Goal: Task Accomplishment & Management: Manage account settings

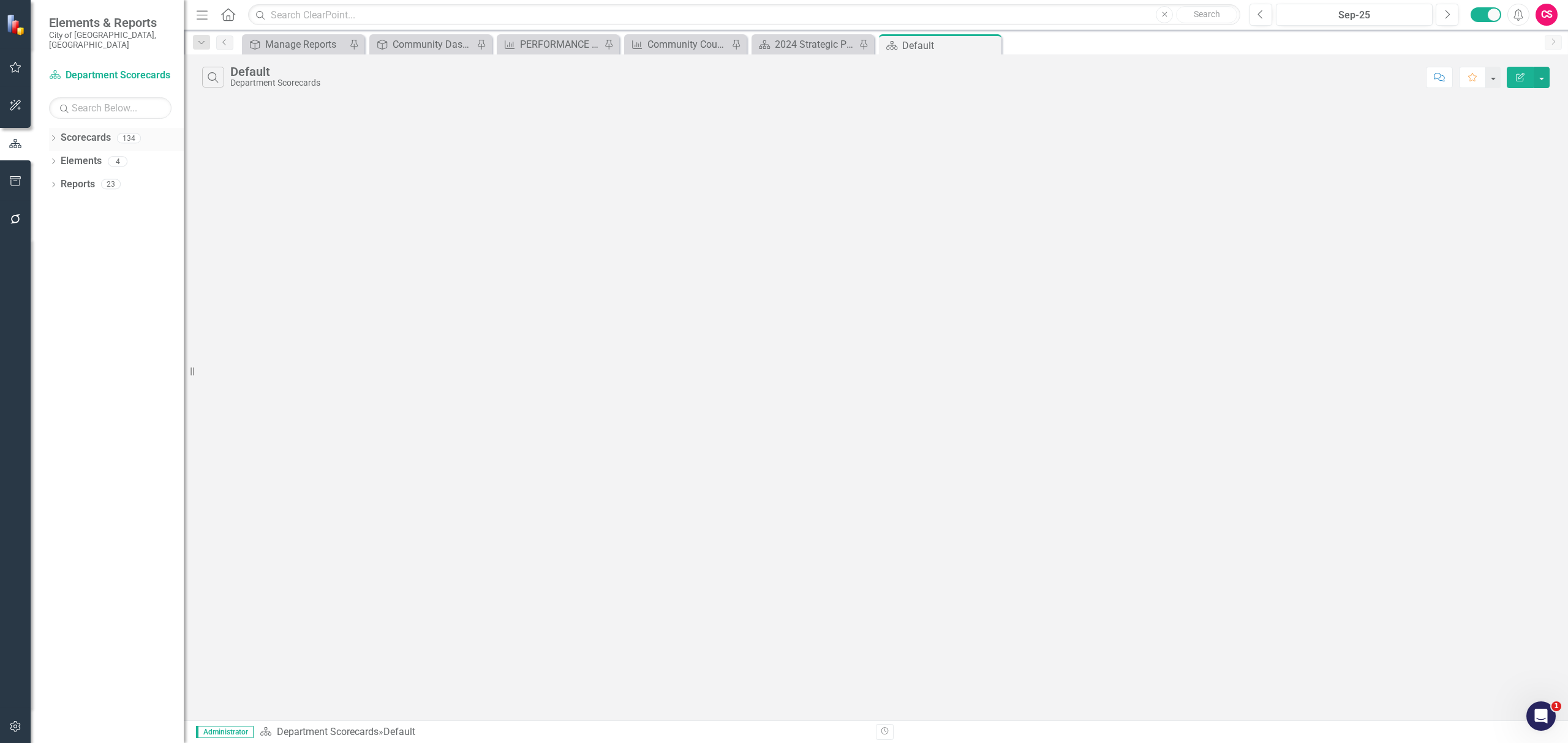
click at [52, 136] on icon "Dropdown" at bounding box center [53, 140] width 8 height 7
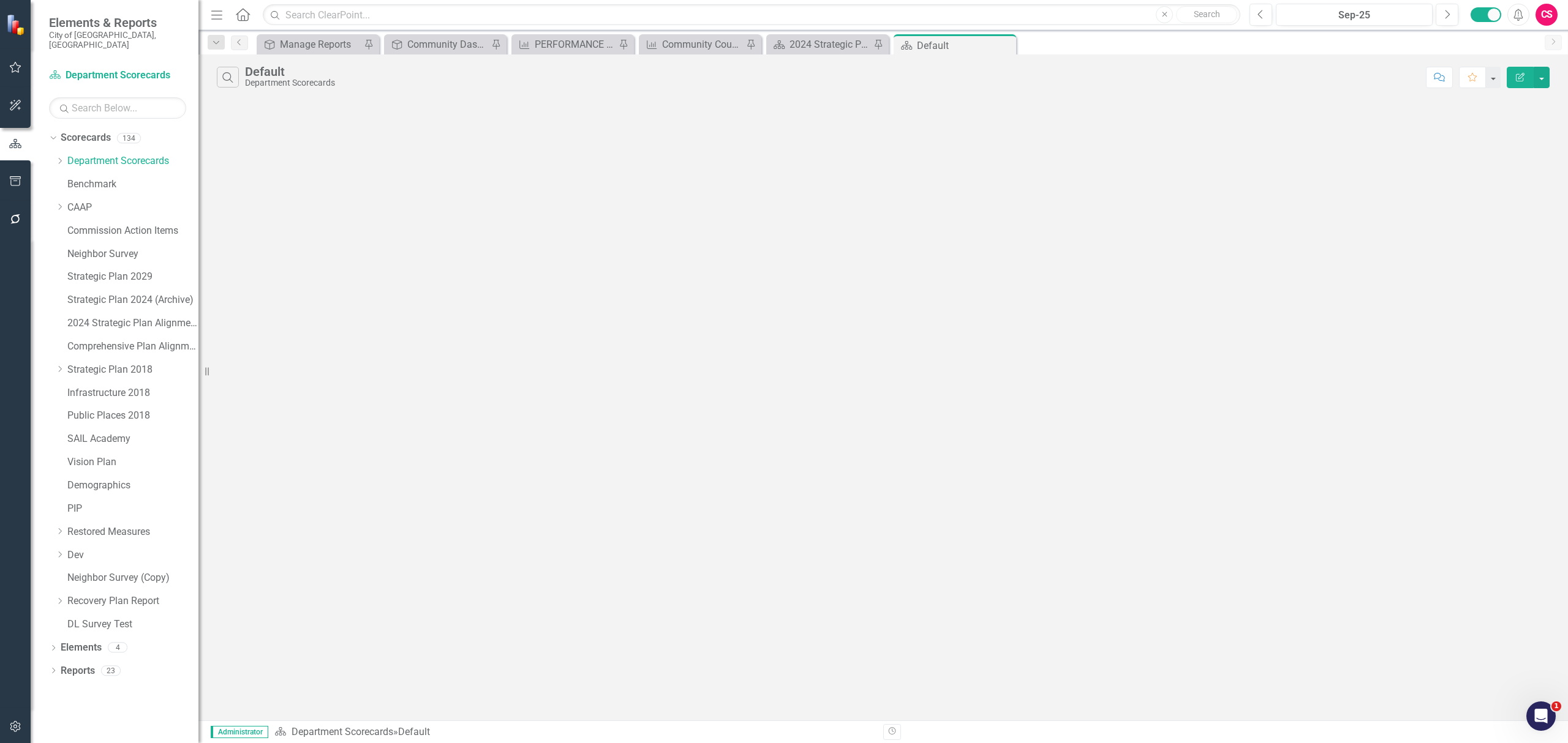
drag, startPoint x: 187, startPoint y: 153, endPoint x: 198, endPoint y: 152, distance: 11.0
click at [198, 152] on div "Resize" at bounding box center [203, 372] width 10 height 743
click at [60, 157] on icon "Dropdown" at bounding box center [59, 161] width 9 height 8
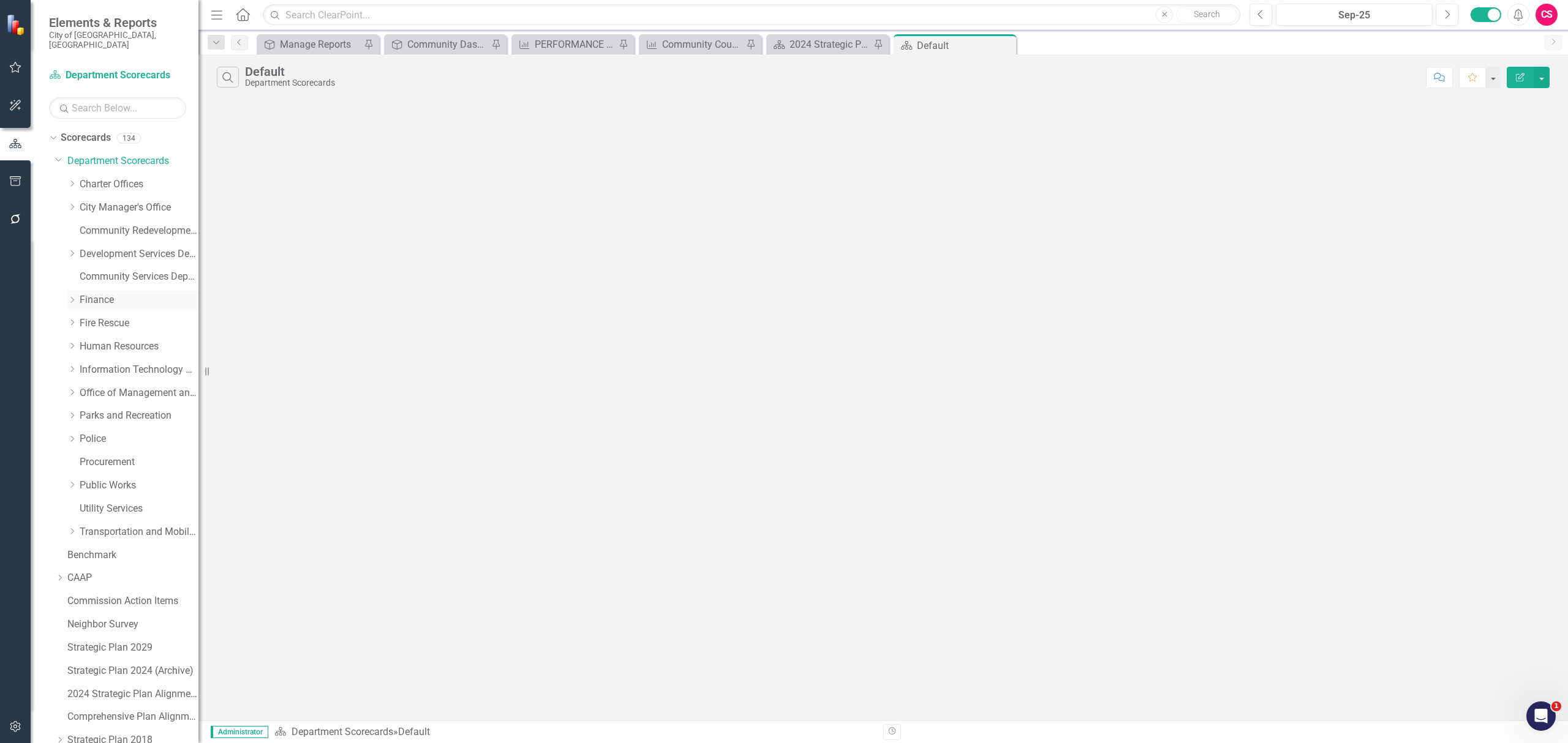
click at [72, 297] on icon at bounding box center [73, 300] width 3 height 6
click at [72, 293] on icon "Dropdown" at bounding box center [71, 297] width 8 height 9
click at [72, 297] on icon at bounding box center [73, 300] width 3 height 6
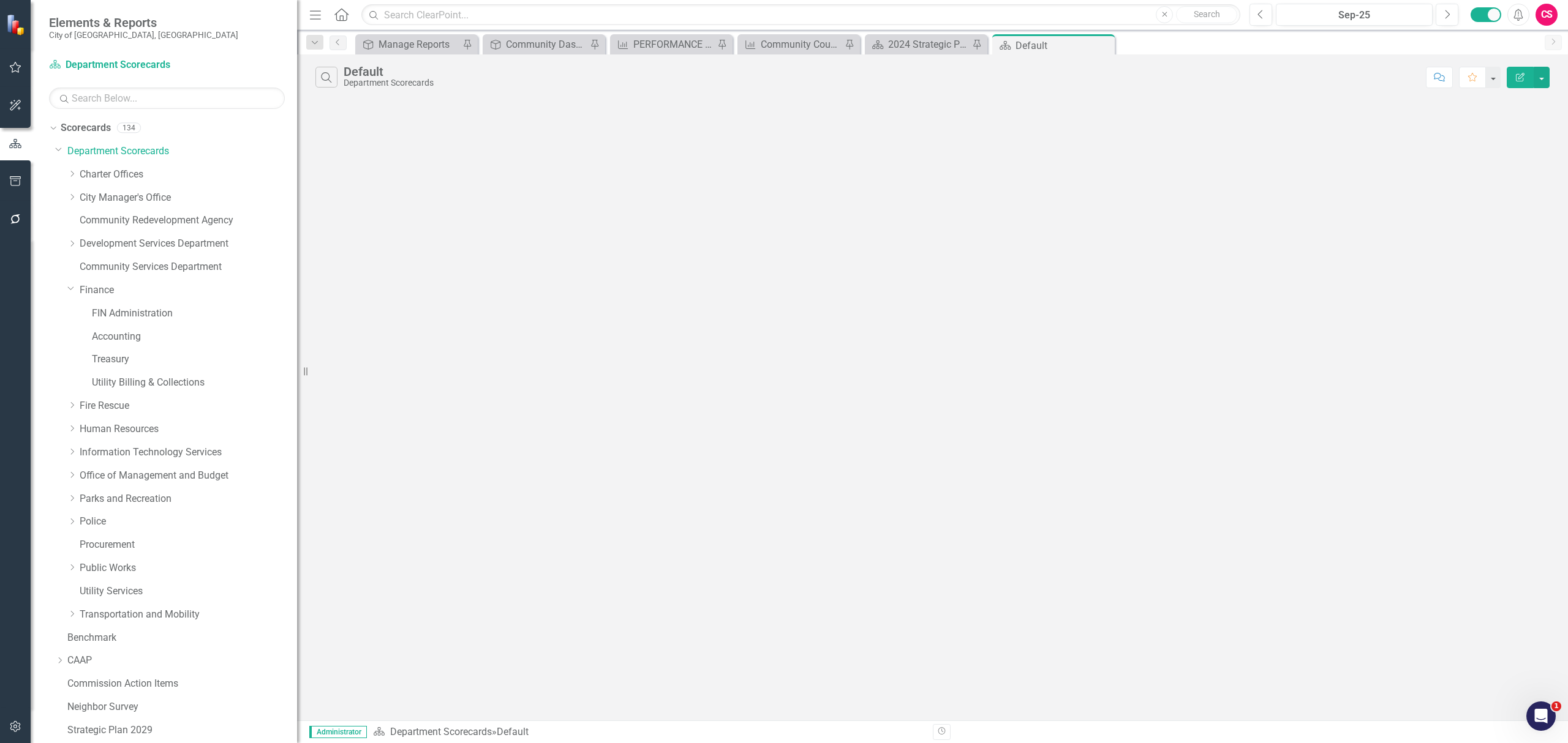
drag, startPoint x: 204, startPoint y: 280, endPoint x: 297, endPoint y: 270, distance: 93.5
click at [297, 270] on div "Resize" at bounding box center [302, 372] width 10 height 743
click at [75, 244] on icon "Dropdown" at bounding box center [72, 244] width 9 height 8
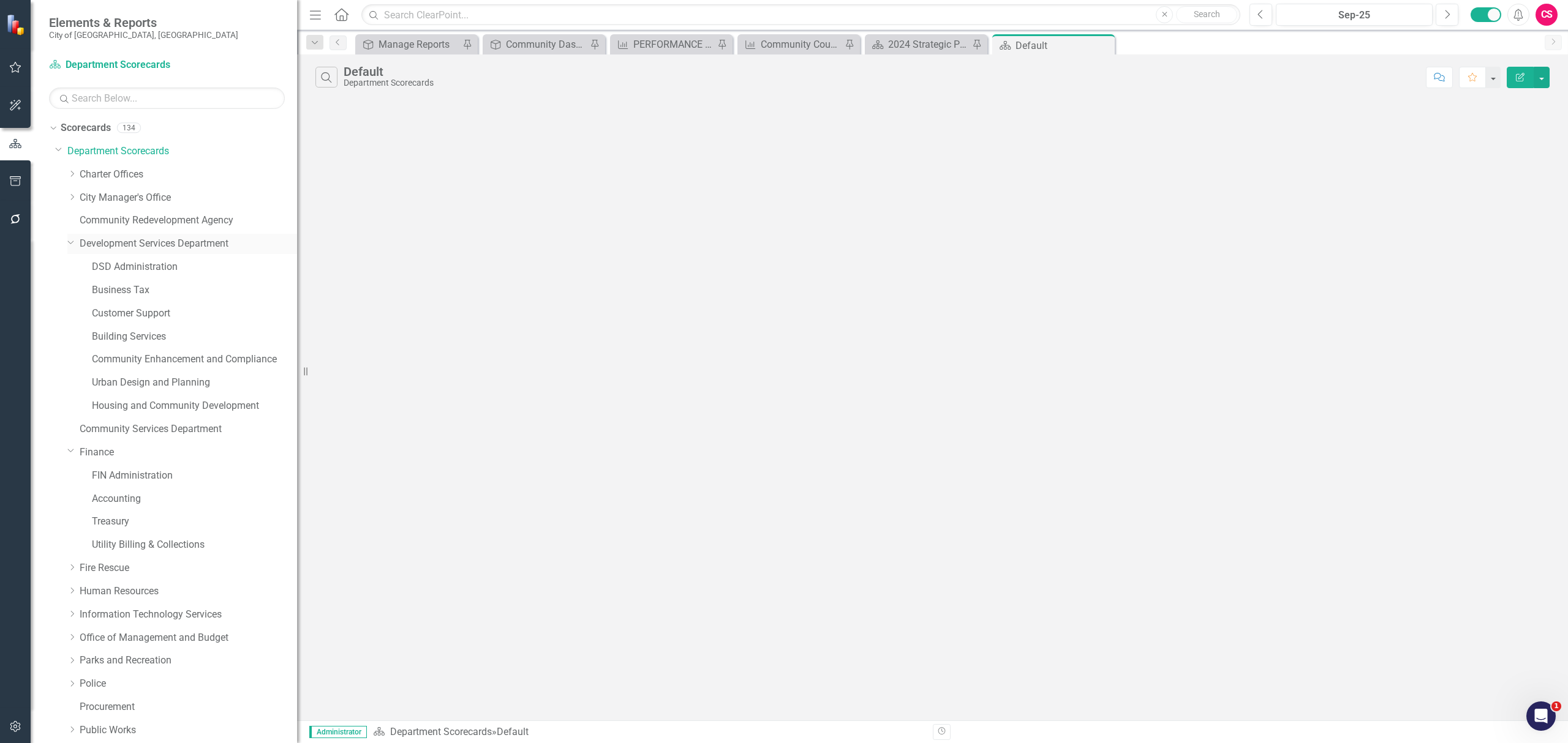
click at [71, 245] on icon "Dropdown" at bounding box center [71, 241] width 8 height 9
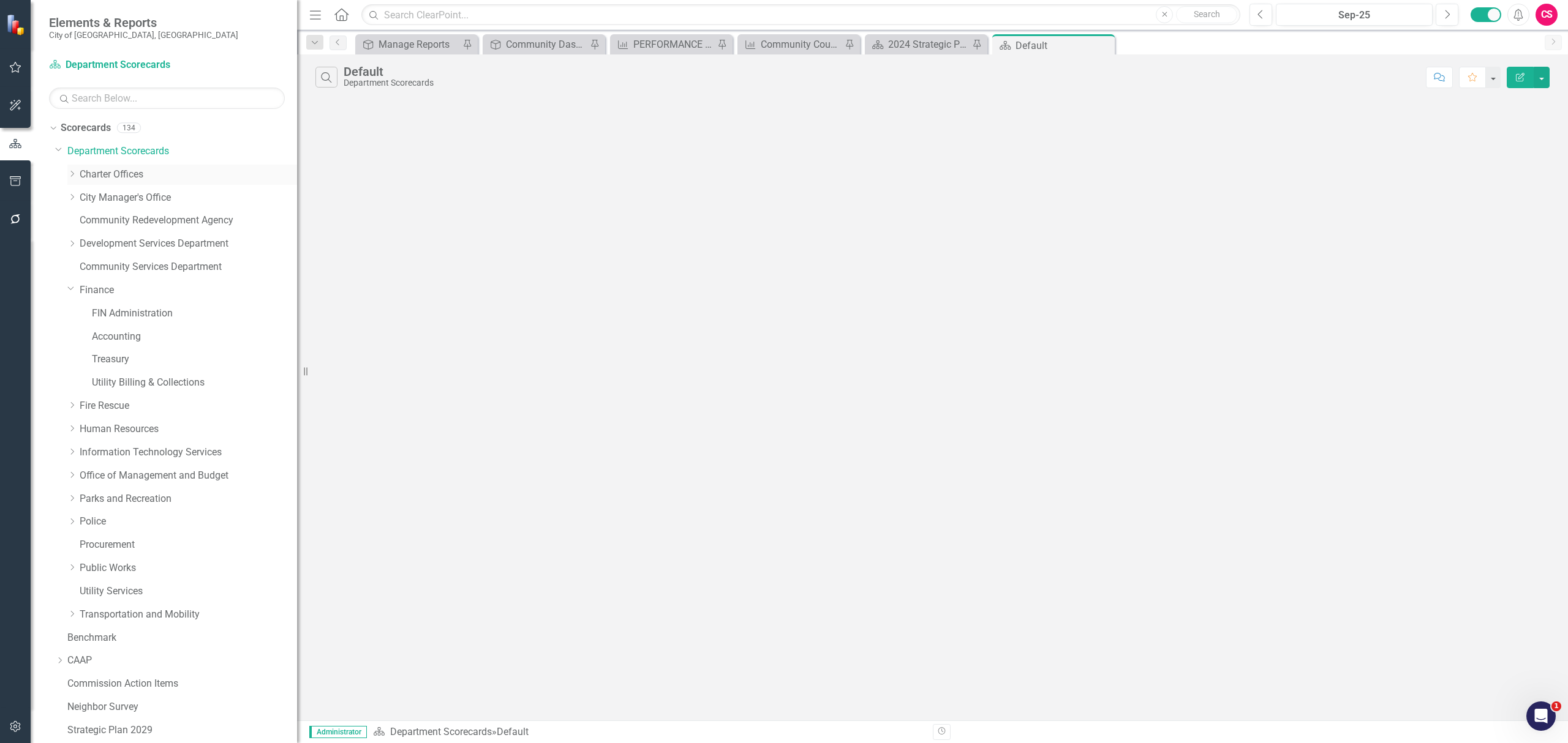
click at [75, 172] on icon "Dropdown" at bounding box center [72, 173] width 9 height 8
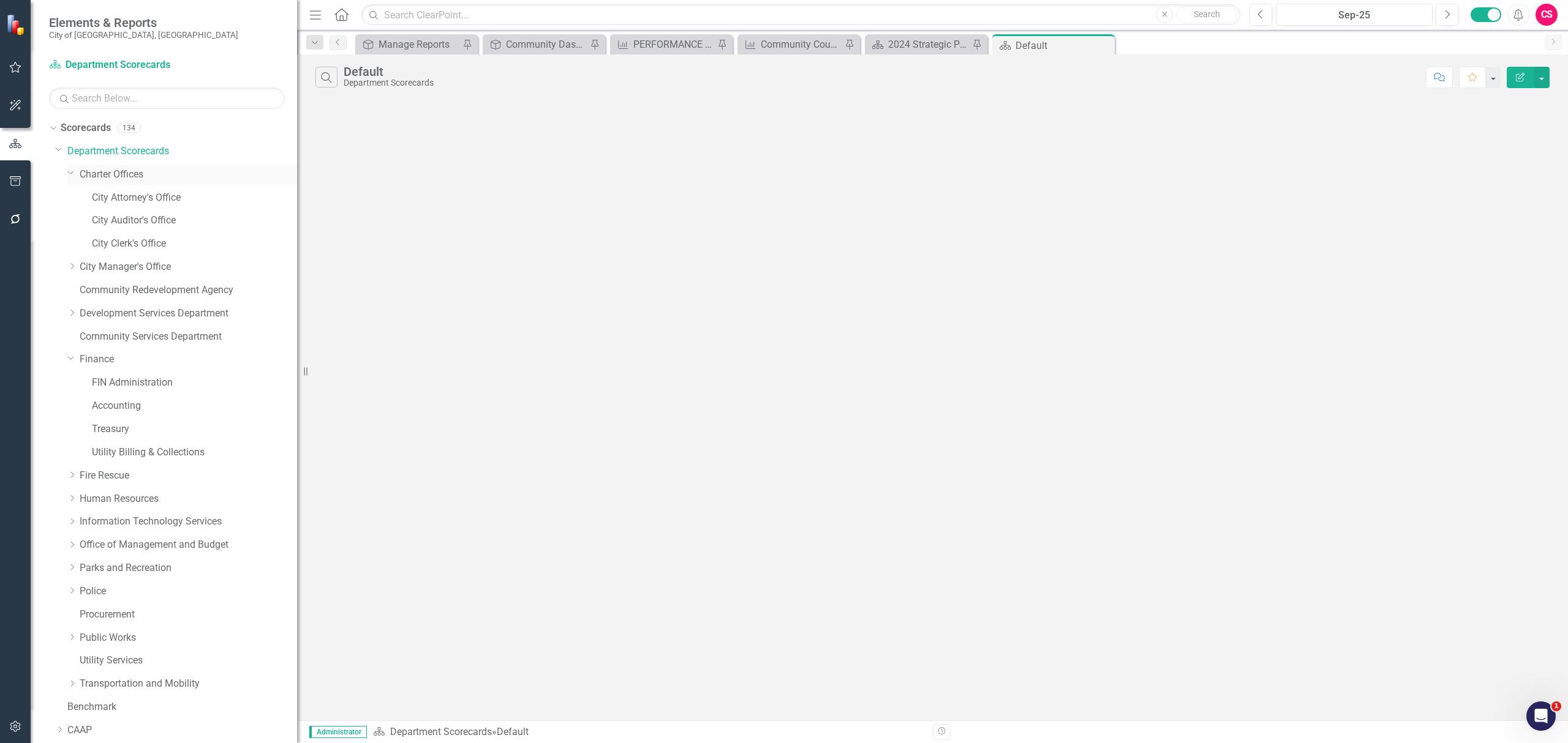
click at [74, 173] on icon "Dropdown" at bounding box center [71, 172] width 8 height 9
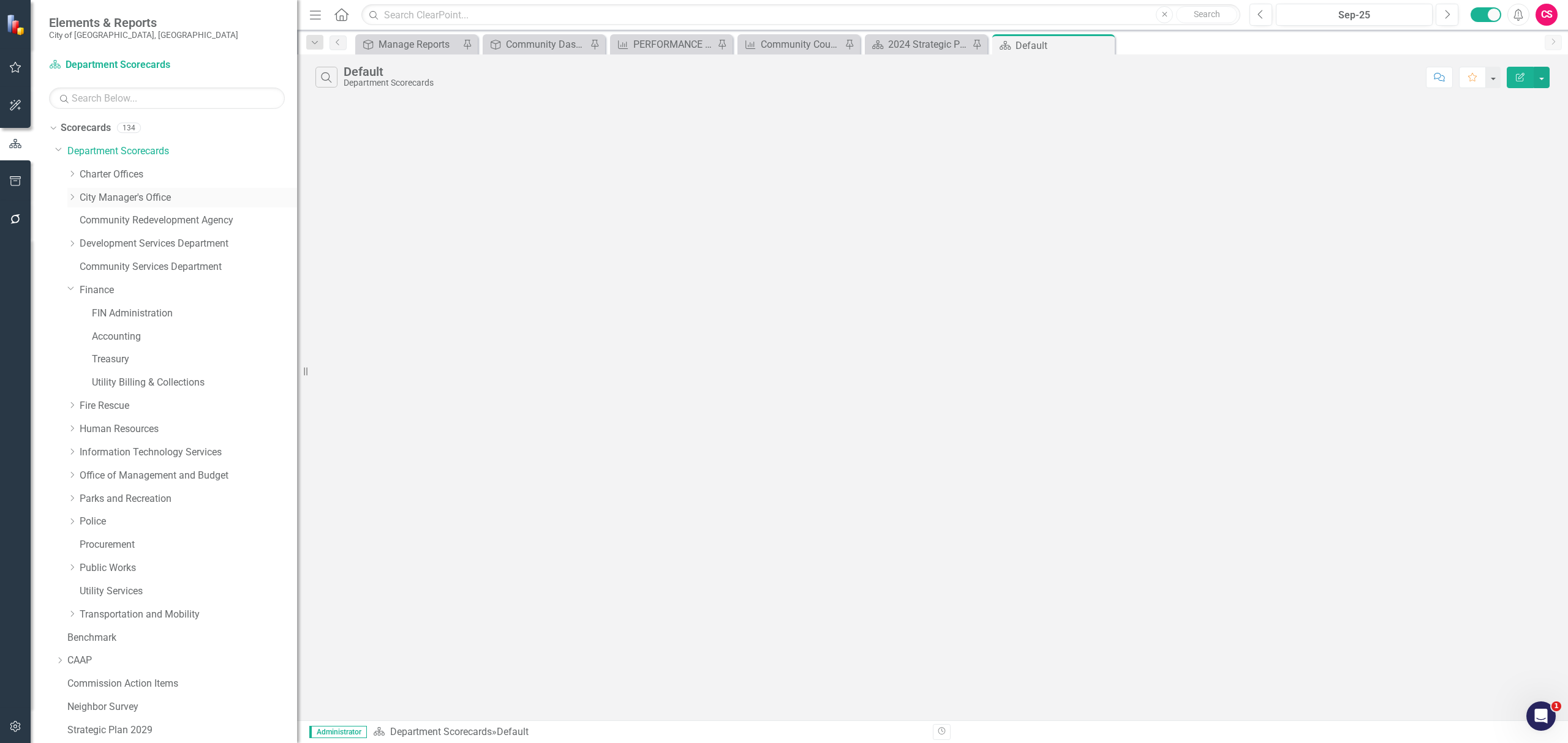
click at [71, 195] on icon "Dropdown" at bounding box center [72, 197] width 9 height 8
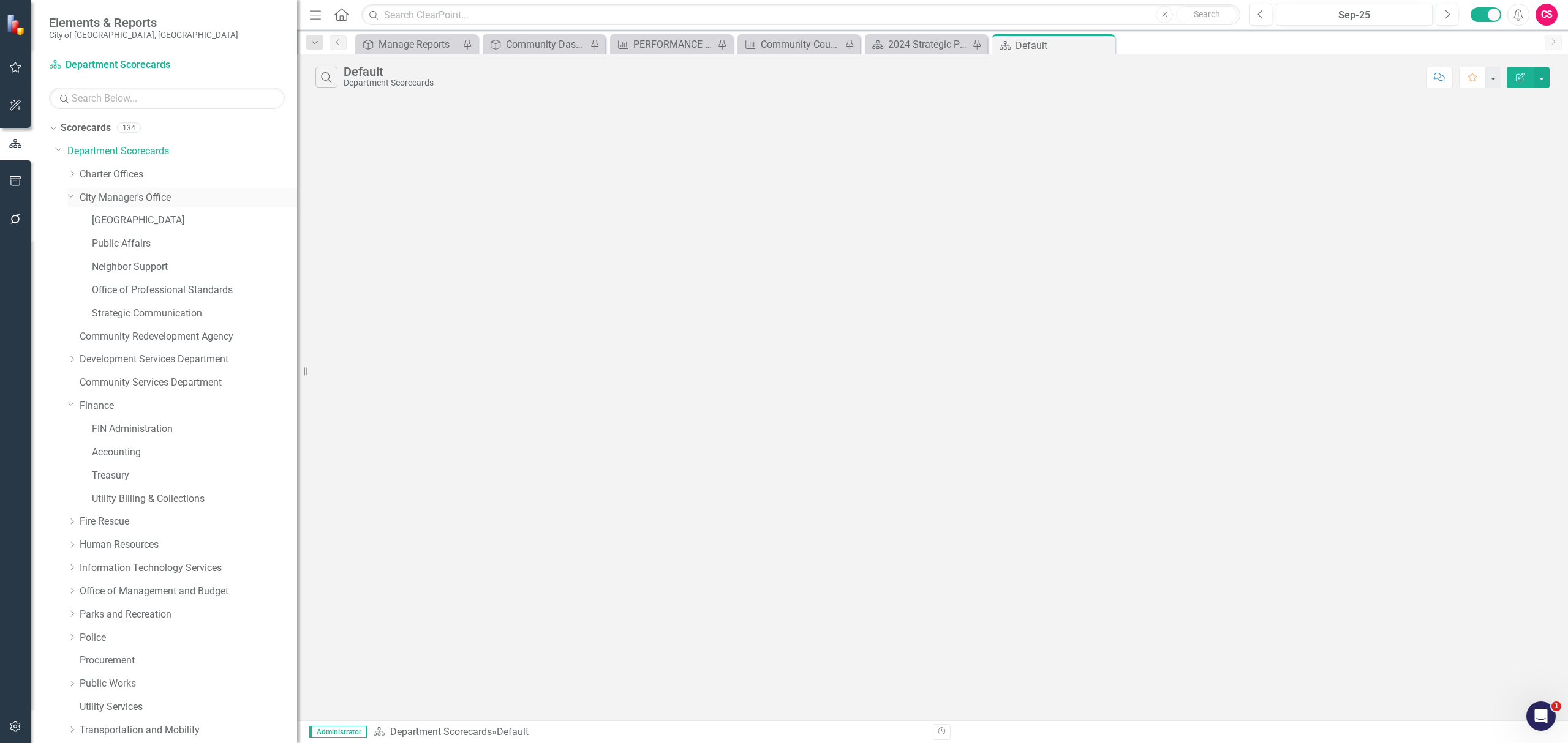
click at [71, 195] on icon "Dropdown" at bounding box center [71, 195] width 8 height 9
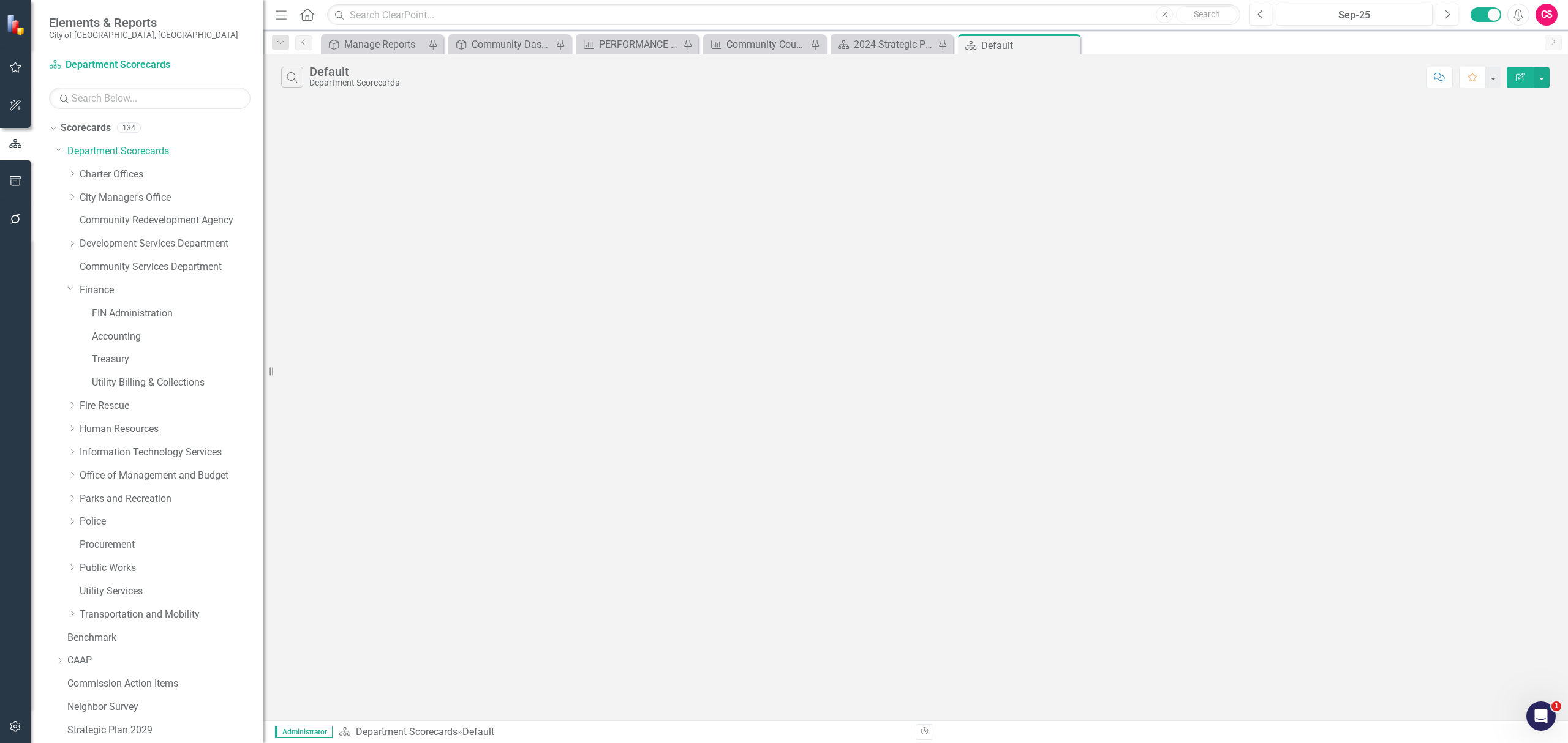
drag, startPoint x: 306, startPoint y: 226, endPoint x: 262, endPoint y: 228, distance: 44.0
click at [262, 228] on div "Resize" at bounding box center [268, 372] width 10 height 743
click at [97, 289] on link "Finance" at bounding box center [171, 290] width 183 height 14
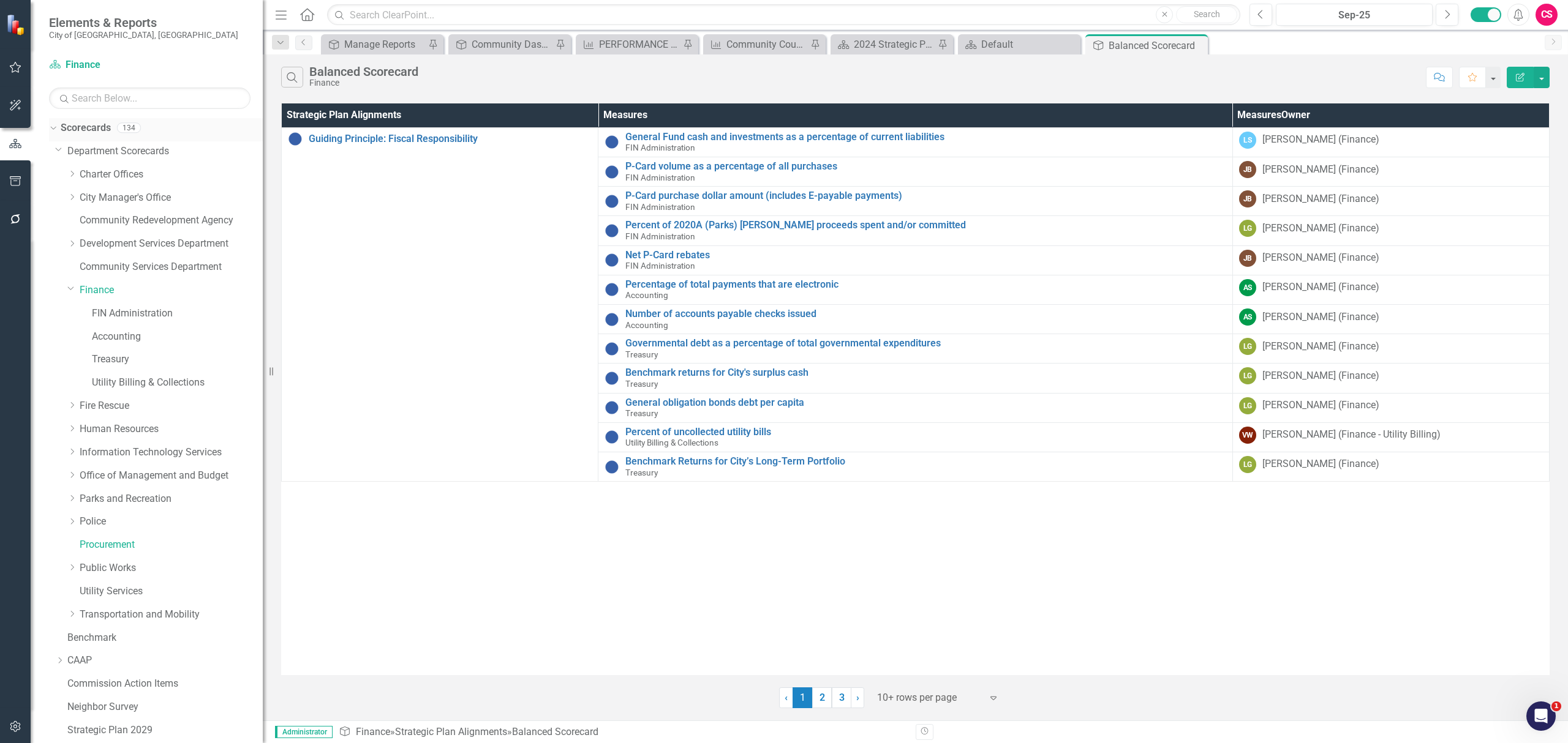
click at [91, 133] on link "Scorecards" at bounding box center [86, 128] width 50 height 14
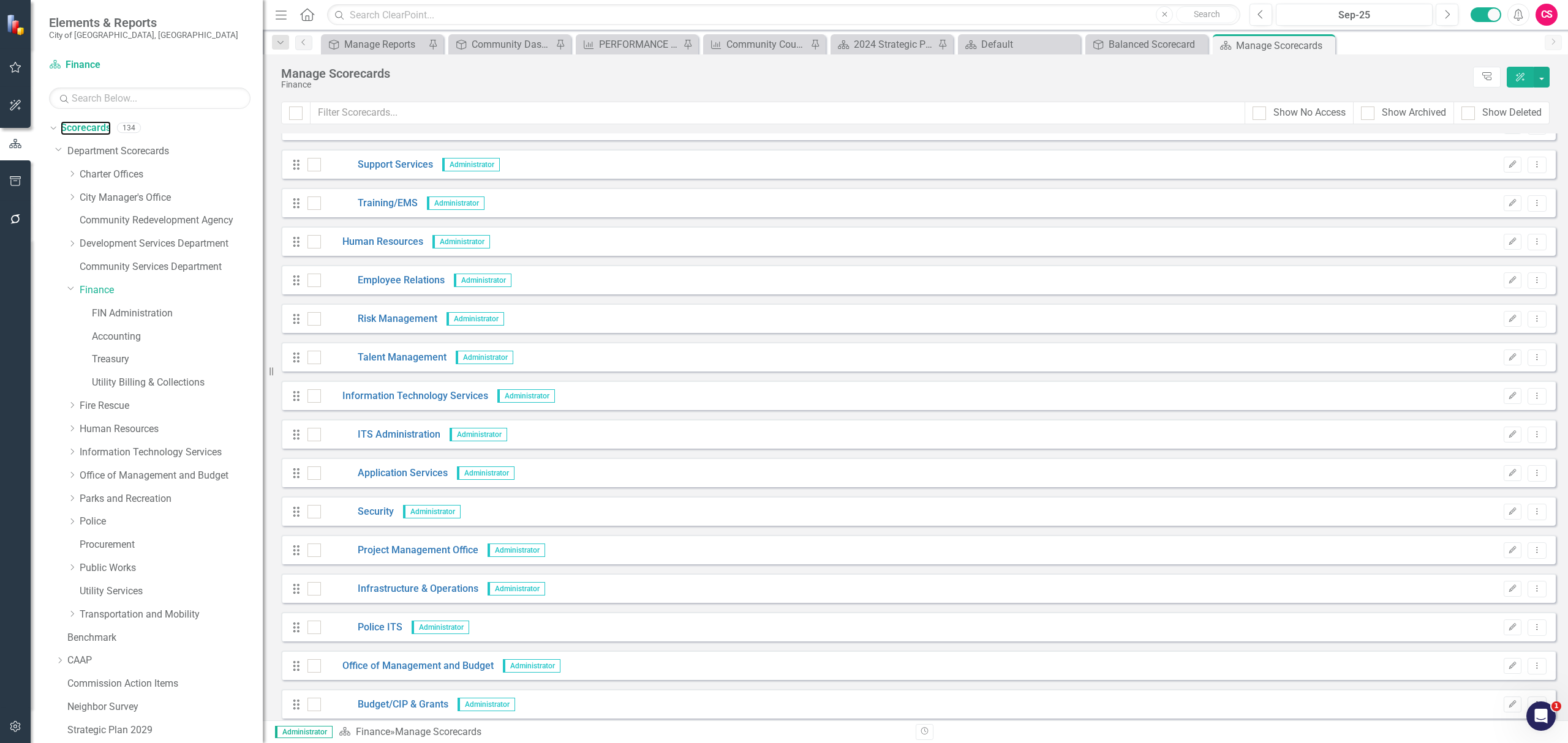
scroll to position [1387, 0]
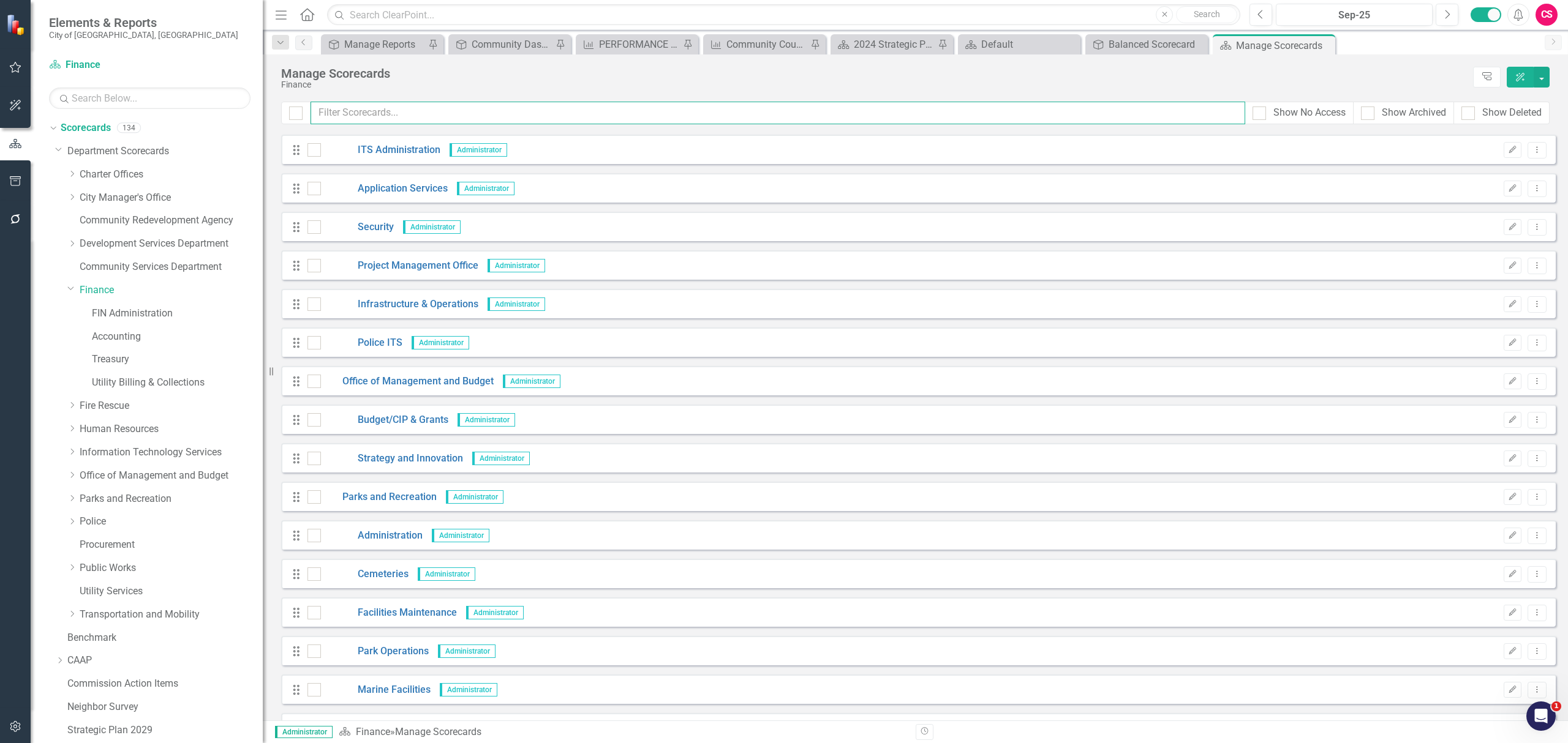
drag, startPoint x: 559, startPoint y: 113, endPoint x: 545, endPoint y: 120, distance: 15.7
click at [559, 110] on input "text" at bounding box center [778, 113] width 935 height 23
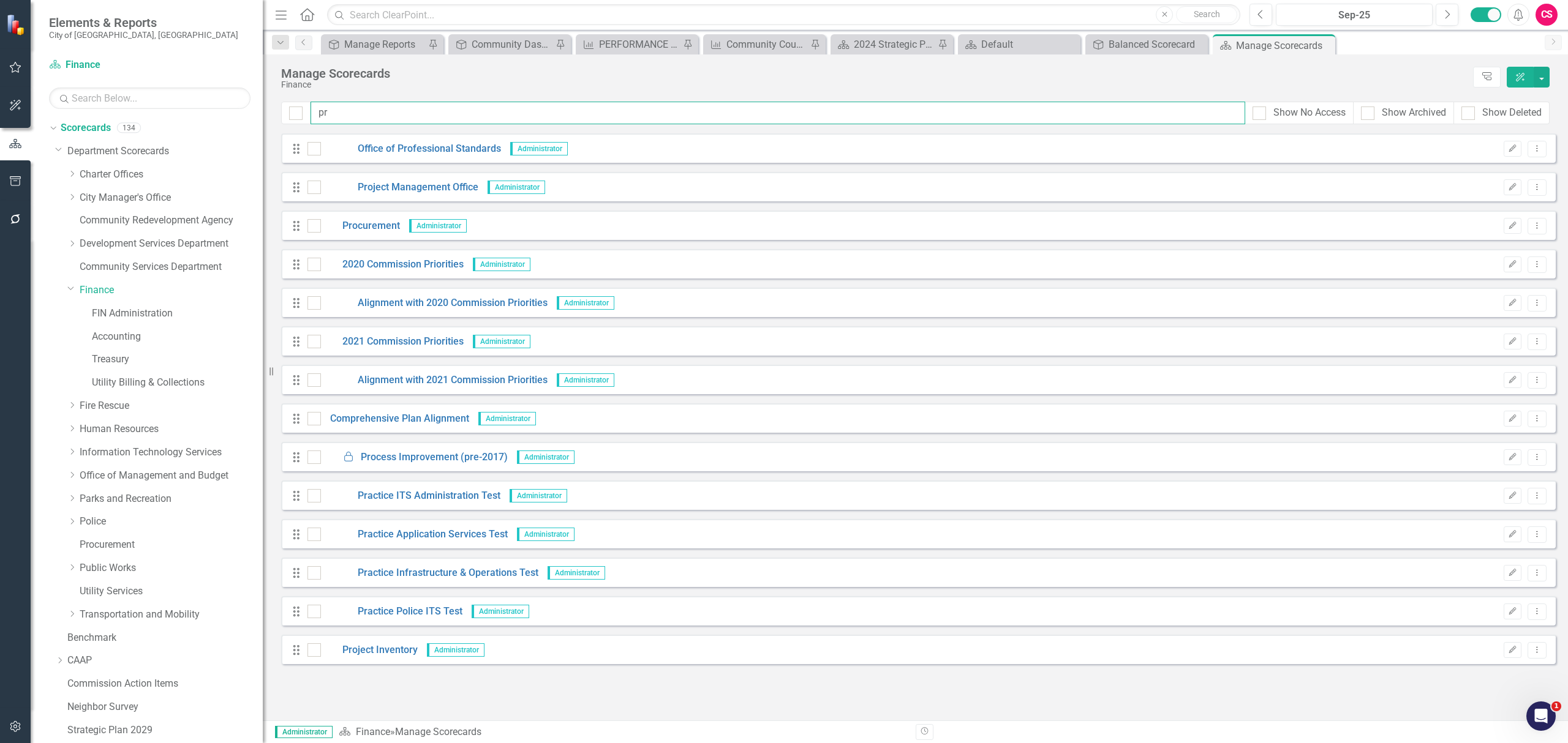
scroll to position [0, 0]
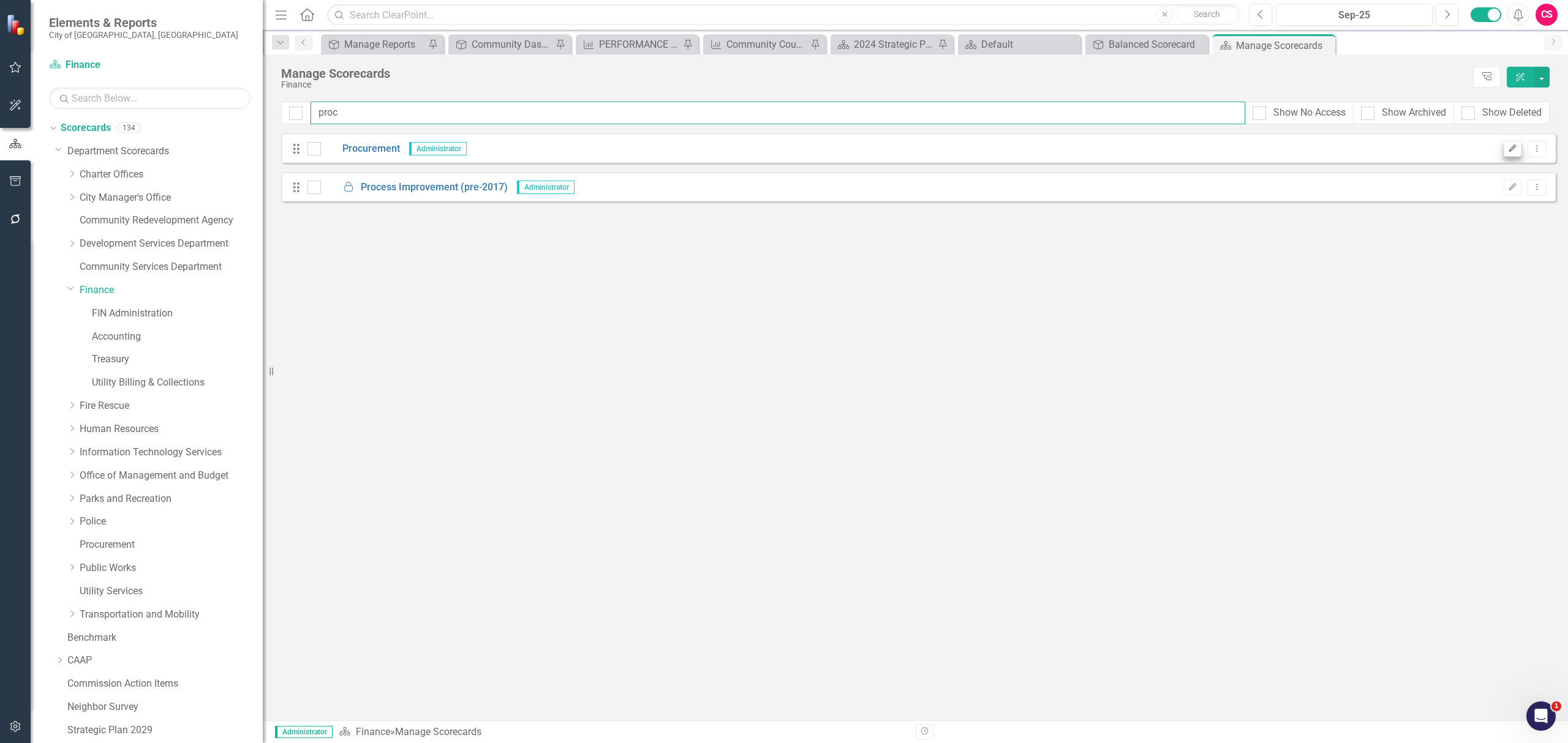
type input "proc"
click at [1514, 151] on icon "Edit" at bounding box center [1512, 148] width 9 height 8
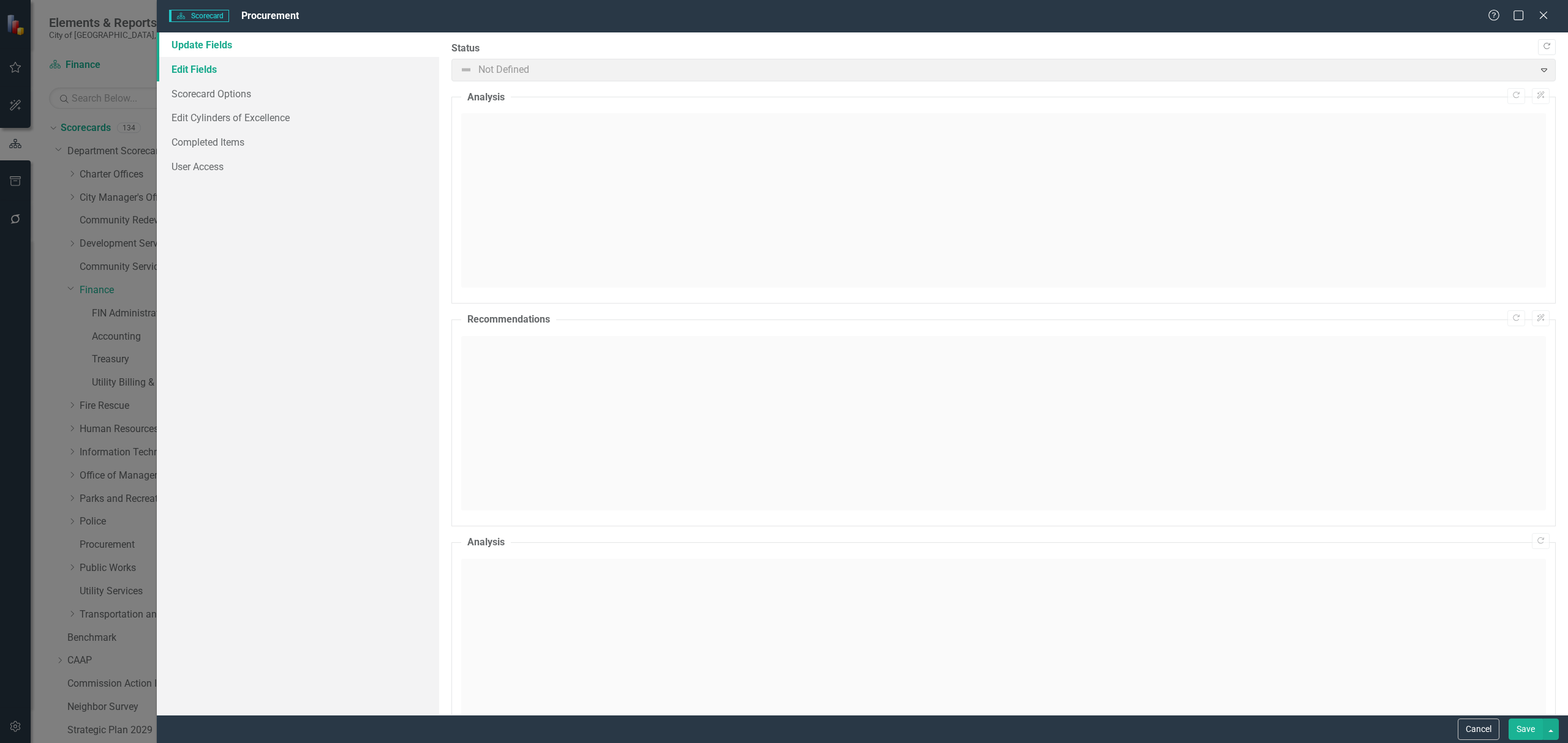
click at [244, 71] on link "Edit Fields" at bounding box center [297, 69] width 282 height 25
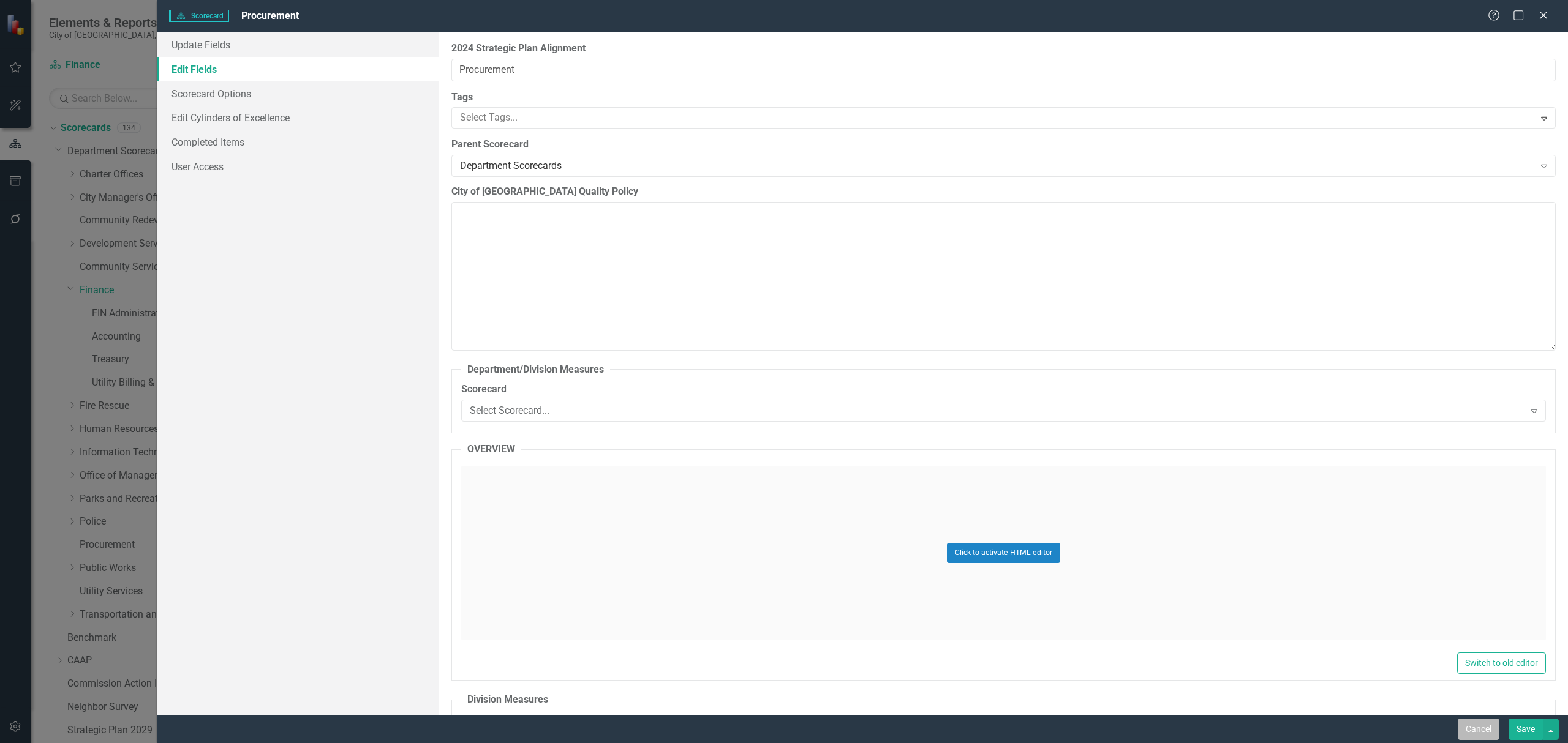
click at [1460, 730] on button "Cancel" at bounding box center [1477, 729] width 41 height 21
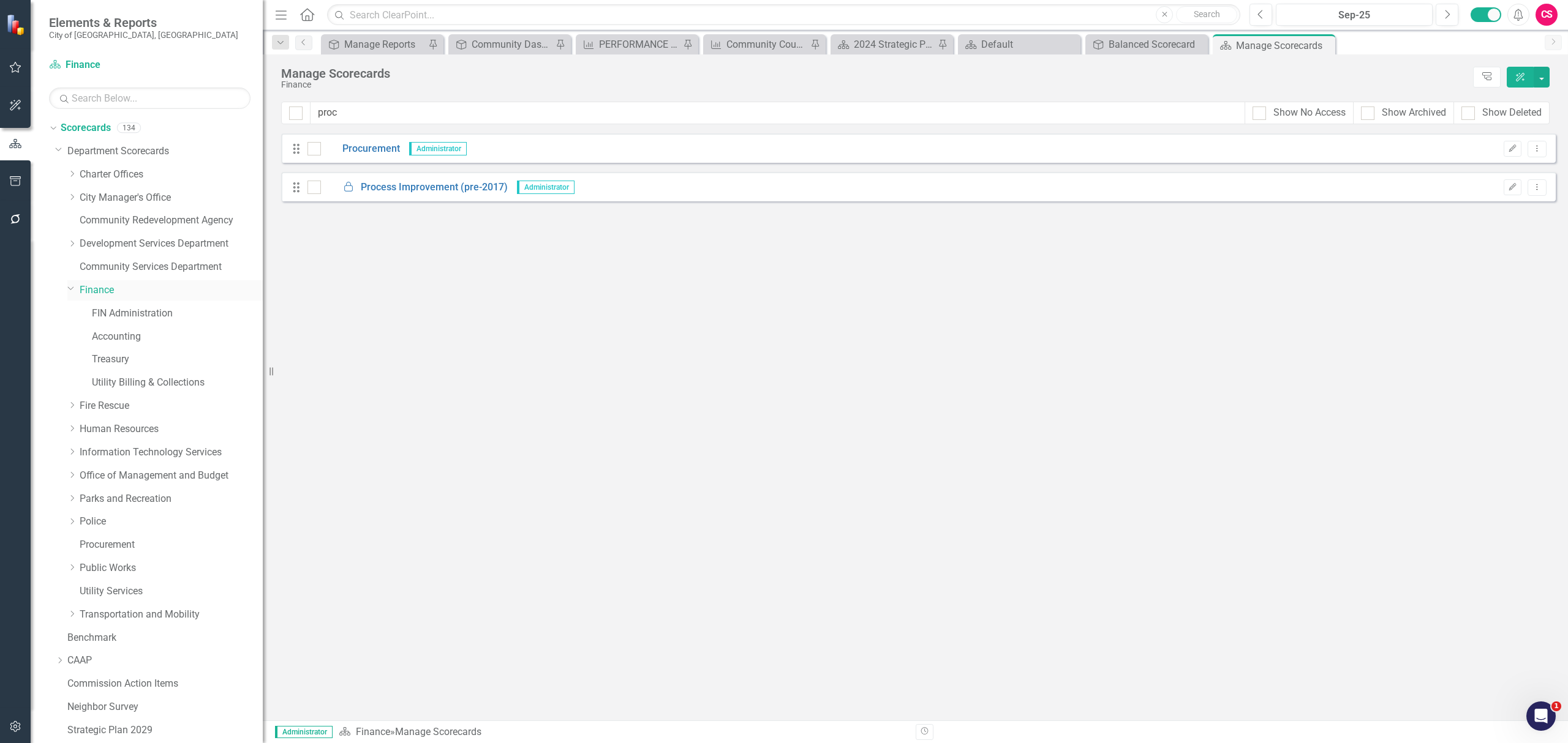
click at [89, 282] on div "Dropdown Finance" at bounding box center [165, 290] width 196 height 20
click at [390, 151] on link "Procurement" at bounding box center [360, 149] width 79 height 14
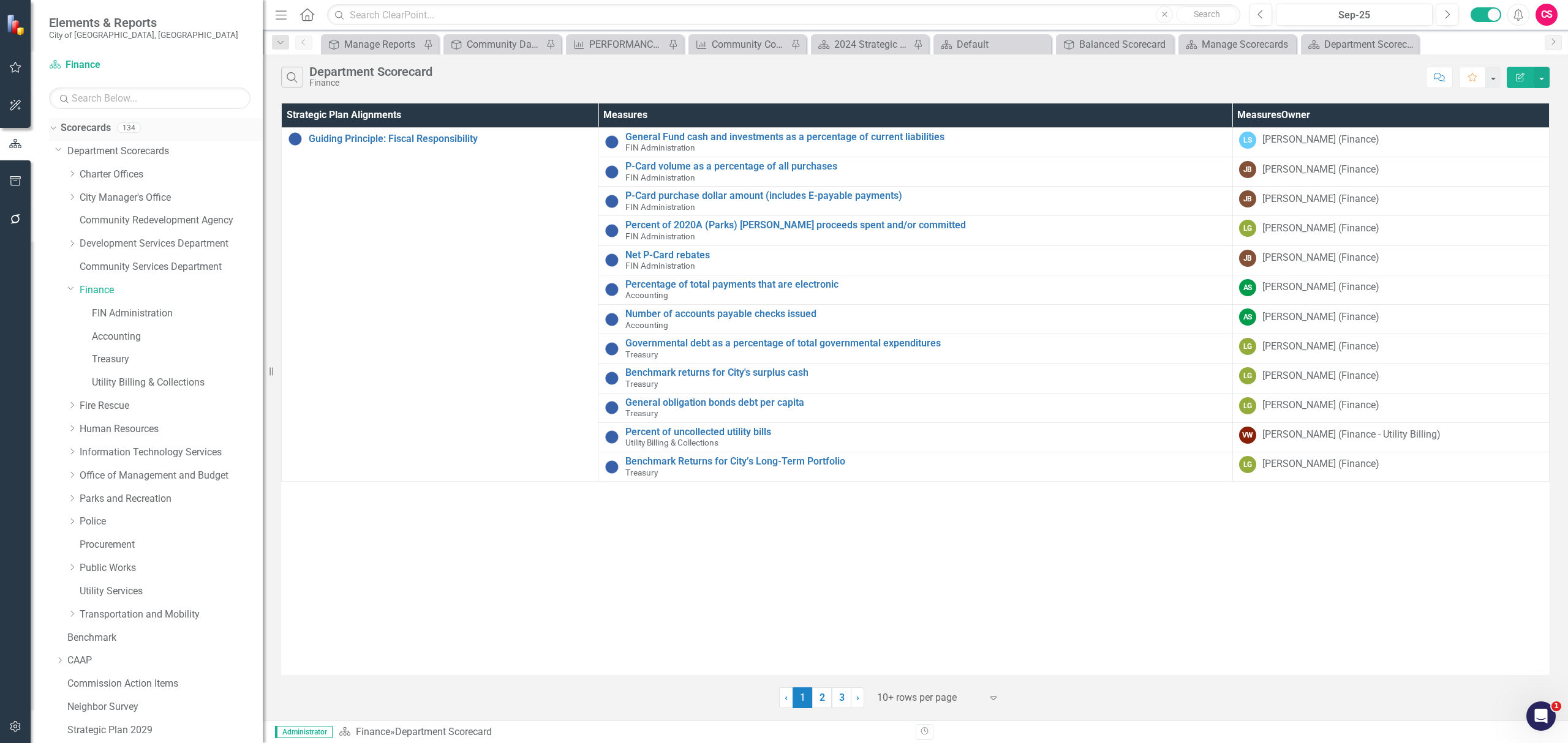
click at [91, 125] on link "Scorecards" at bounding box center [86, 128] width 50 height 14
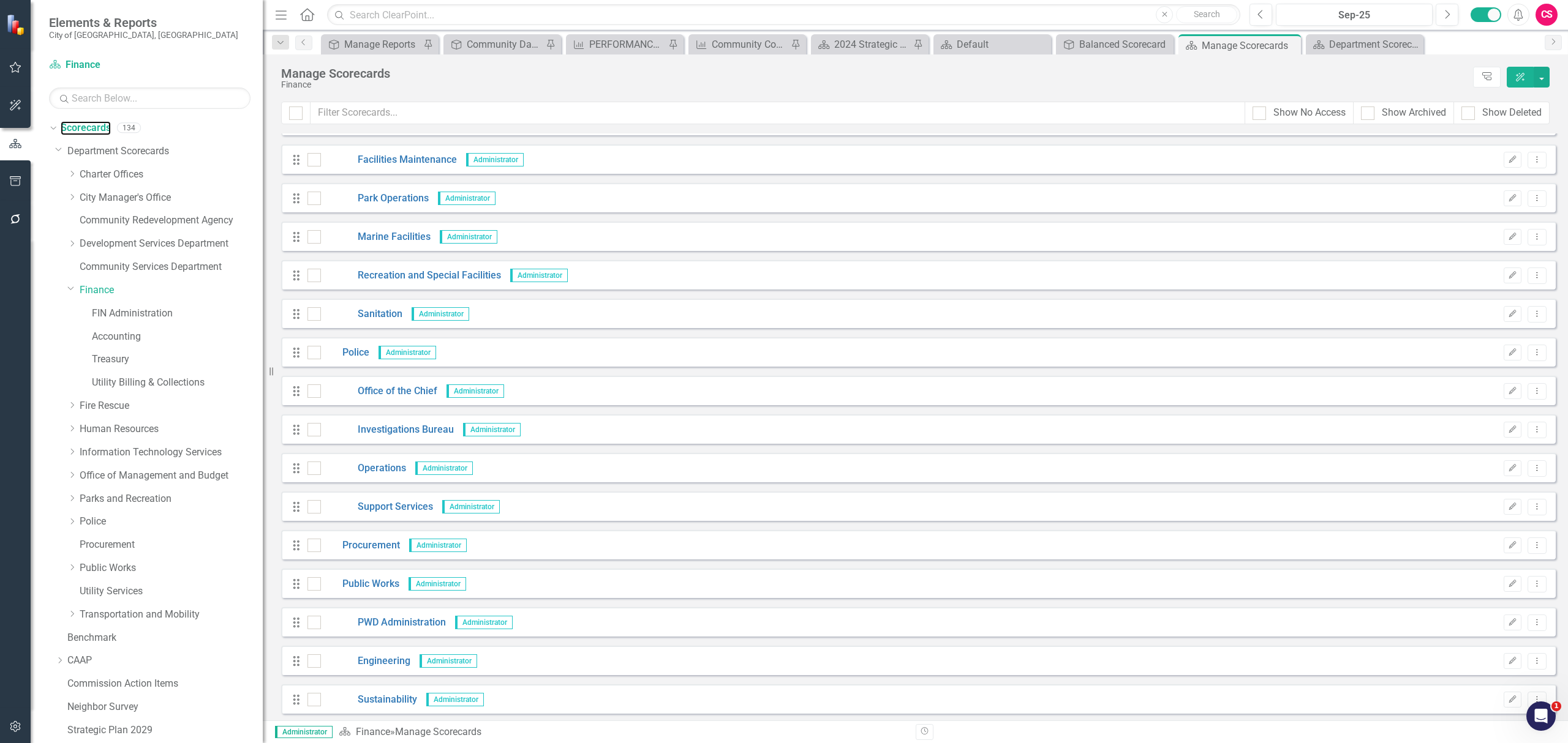
scroll to position [1877, 0]
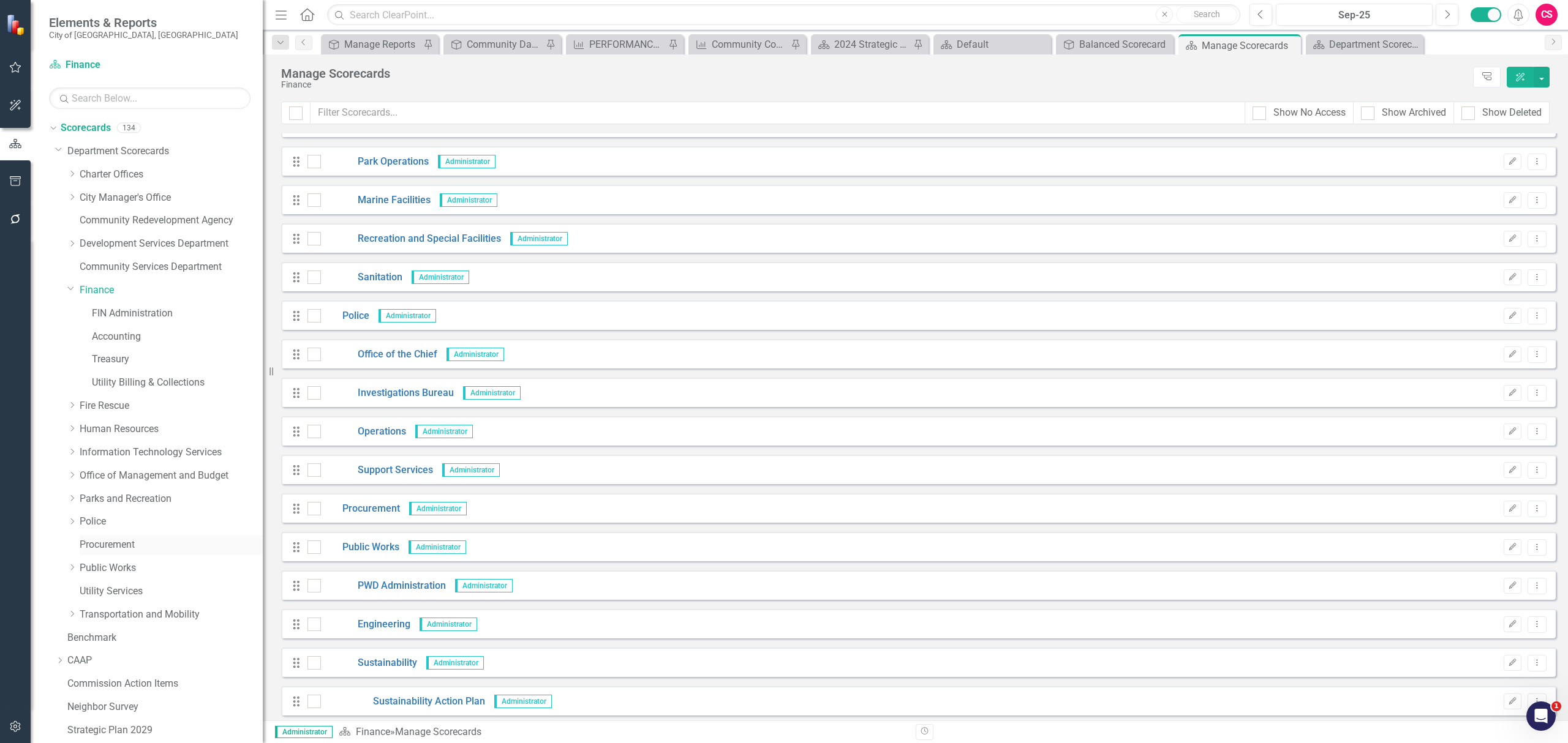
click at [86, 542] on link "Procurement" at bounding box center [171, 545] width 183 height 14
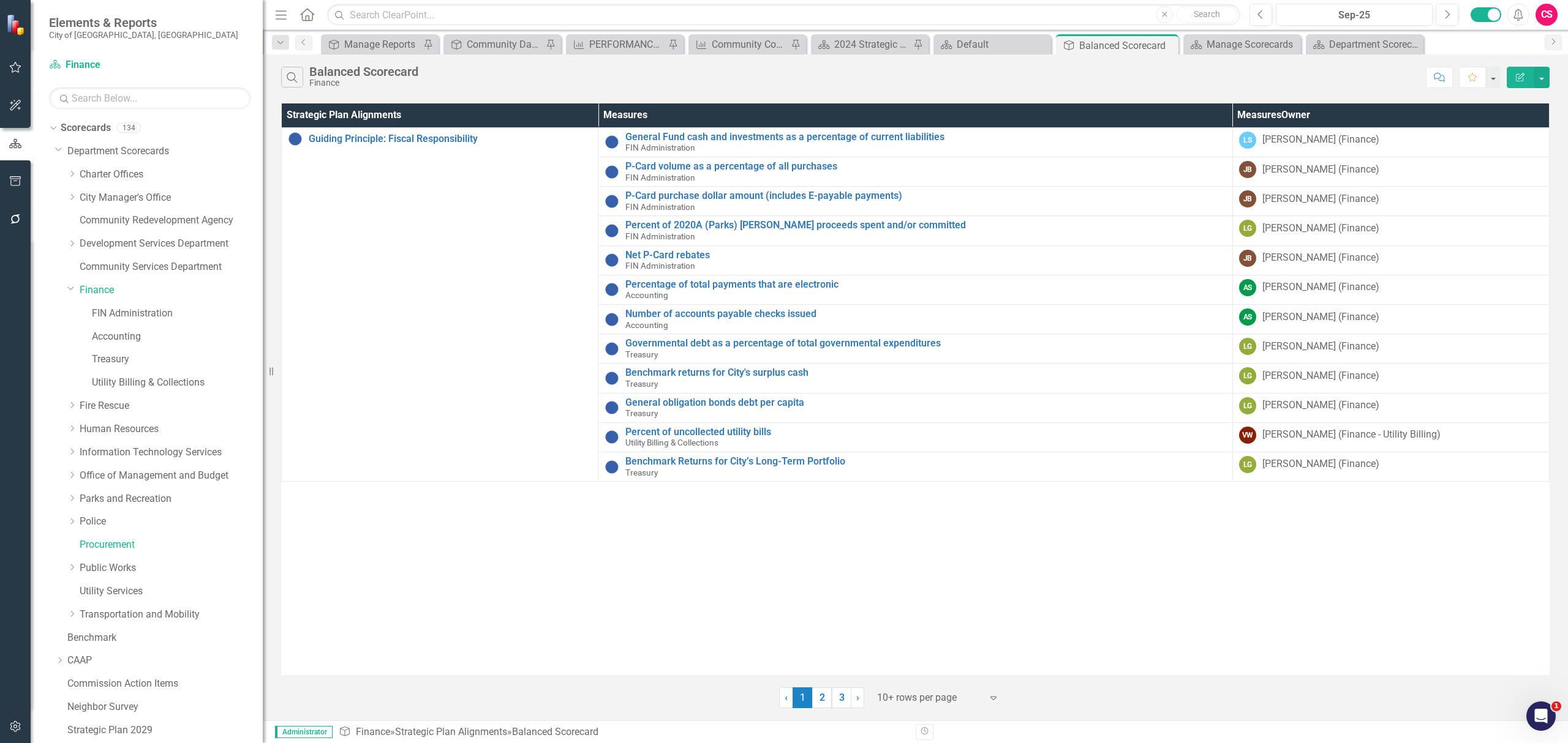
click at [17, 724] on icon "button" at bounding box center [15, 727] width 13 height 10
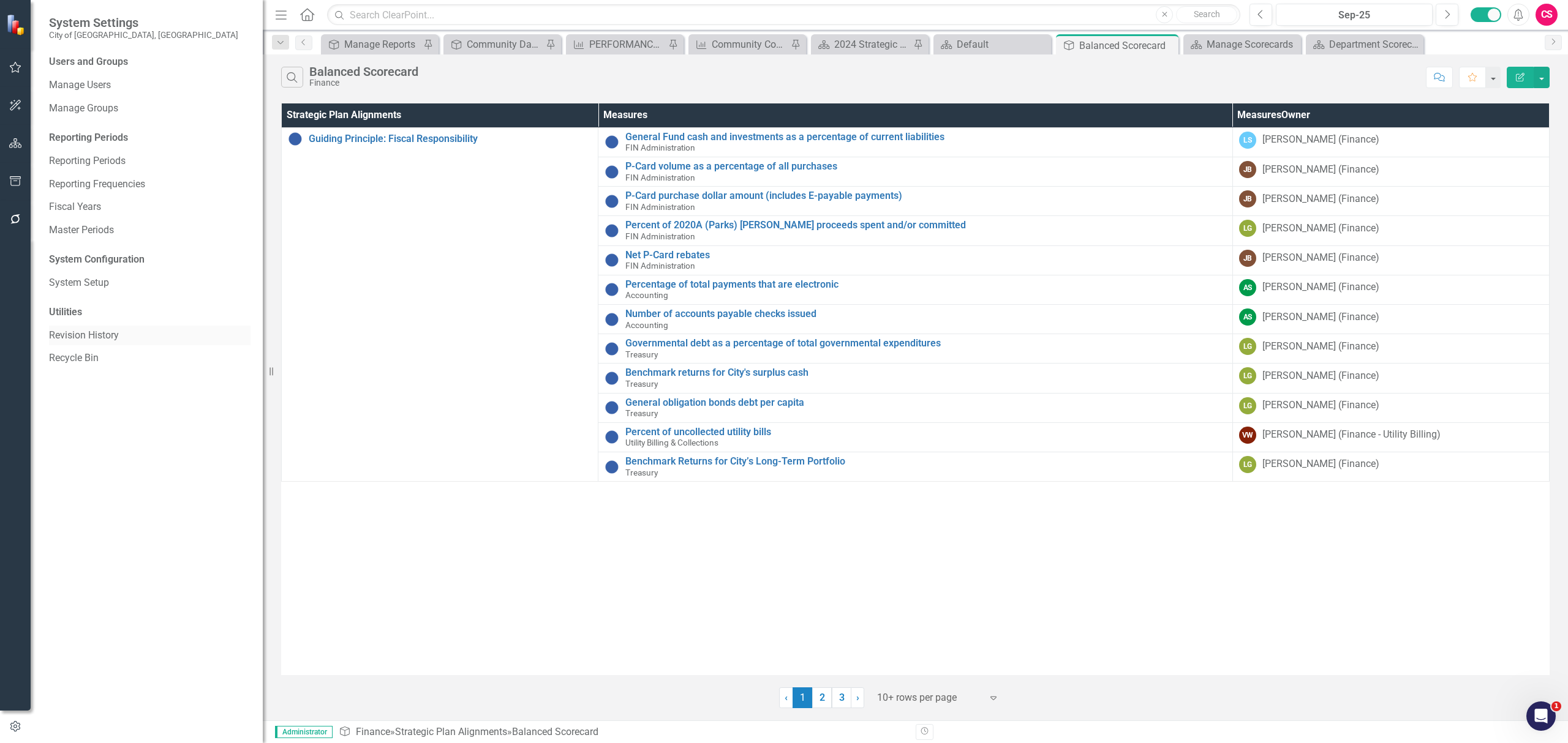
click at [86, 332] on link "Revision History" at bounding box center [150, 335] width 202 height 14
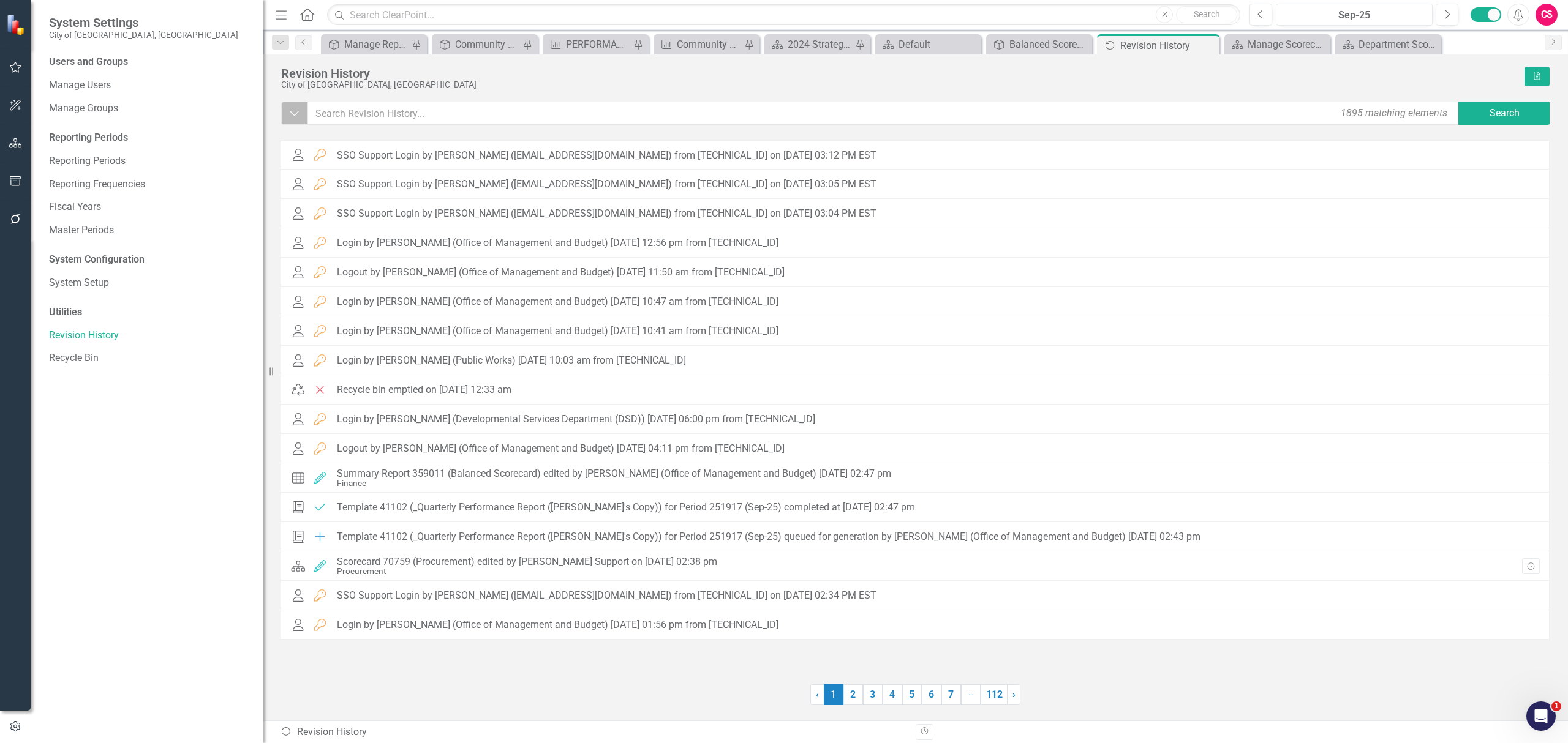
click at [294, 115] on icon "button" at bounding box center [295, 113] width 8 height 4
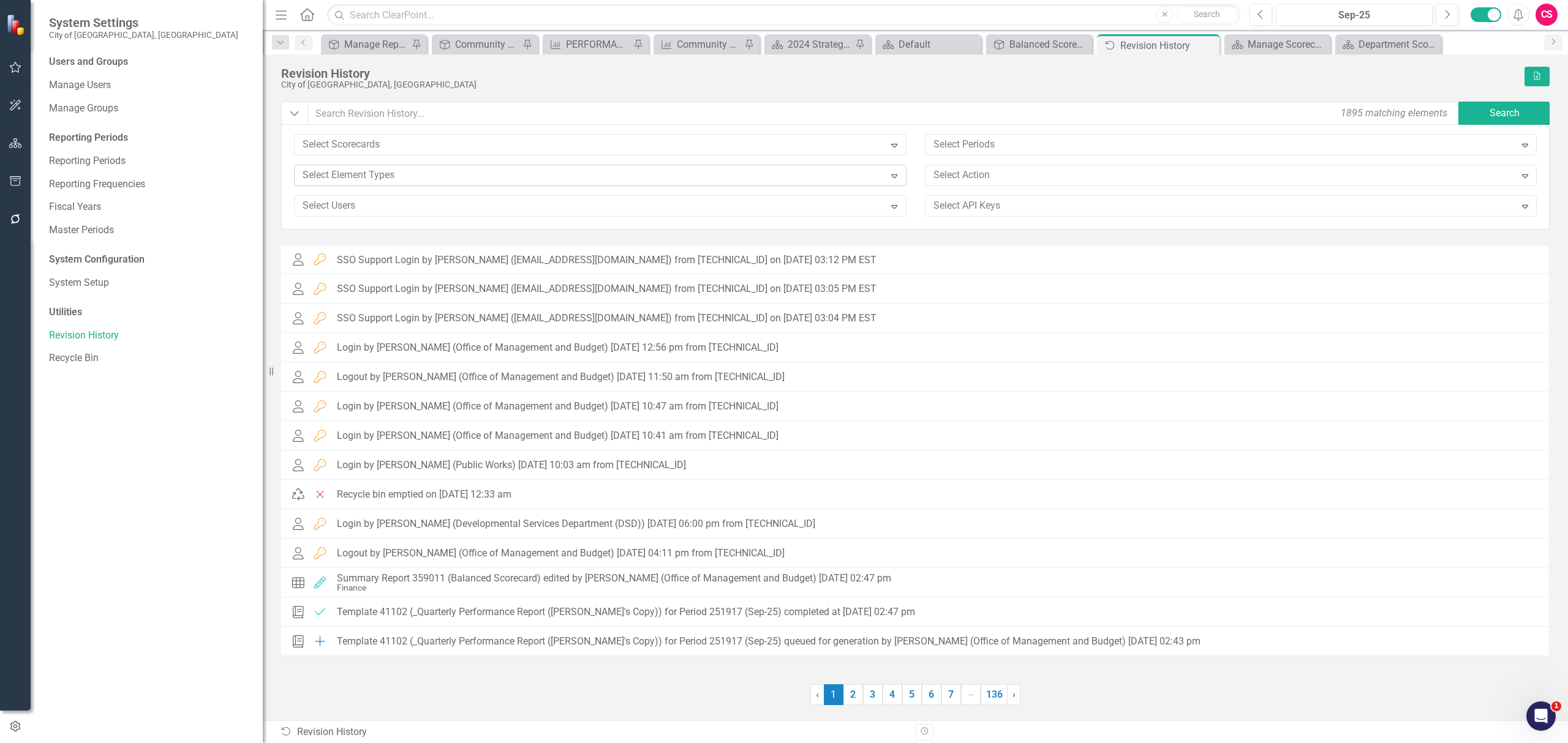
click at [324, 184] on div "Select Element Types" at bounding box center [589, 175] width 587 height 19
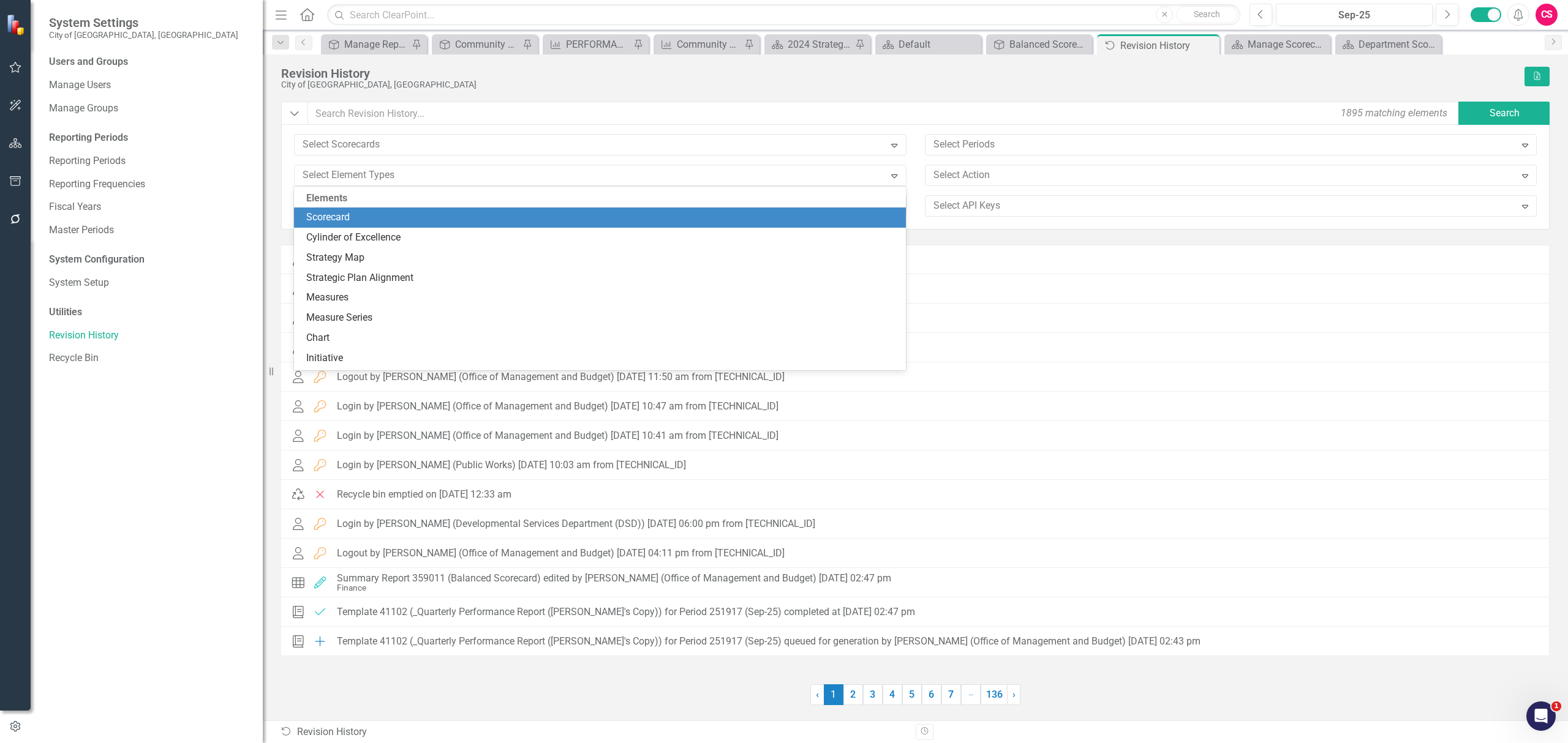
click at [327, 213] on div "Scorecard" at bounding box center [602, 217] width 592 height 14
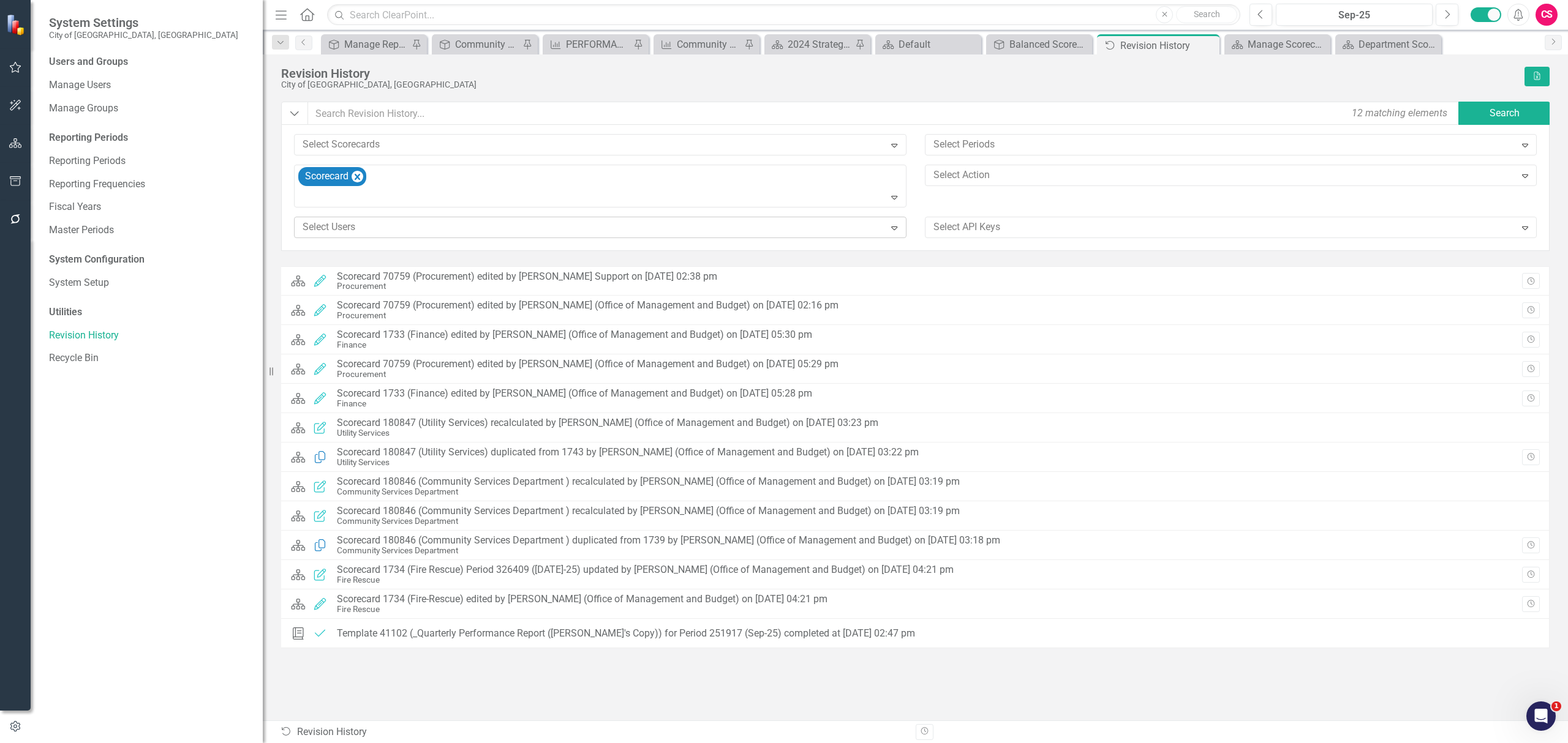
click at [326, 219] on div at bounding box center [591, 228] width 587 height 17
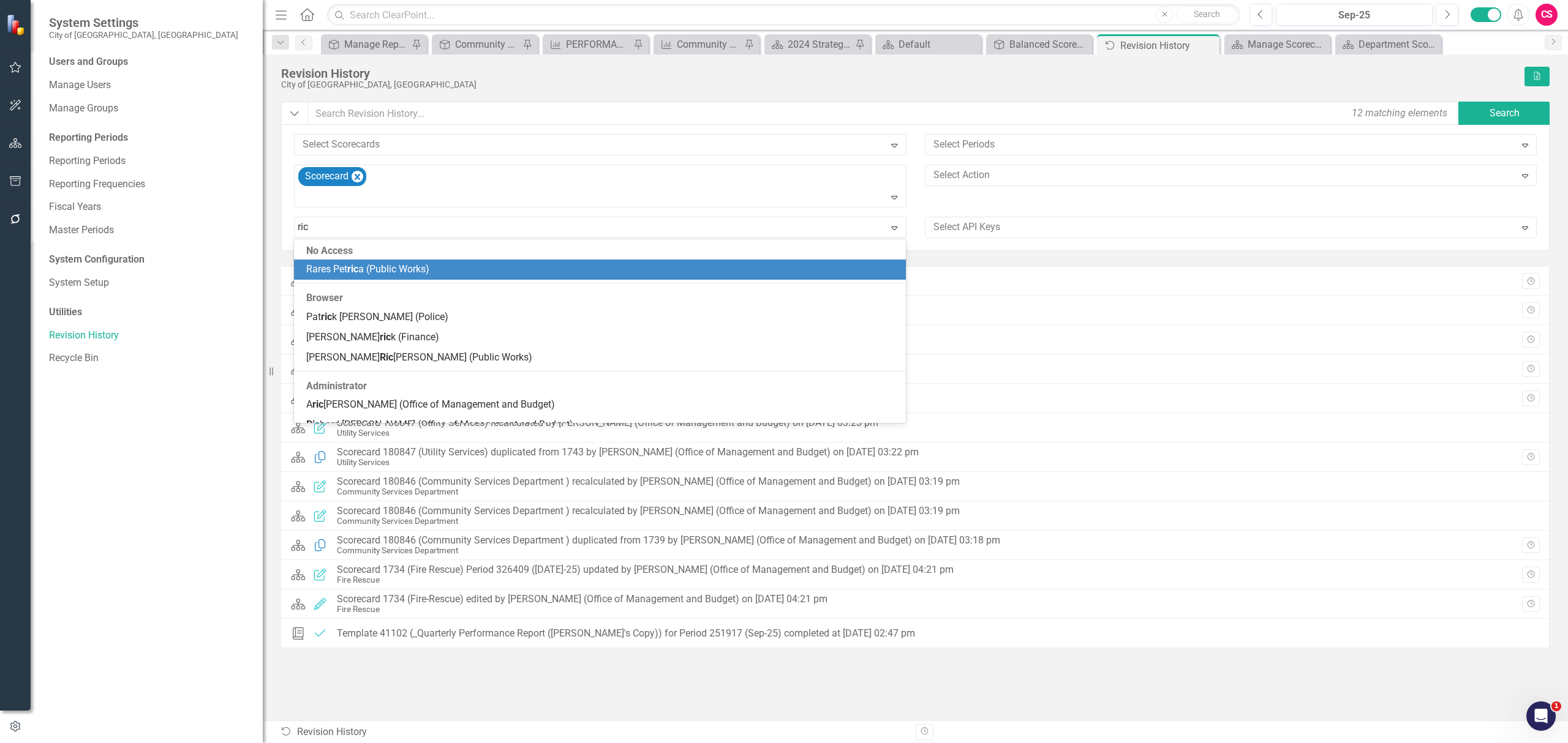
type input "rich"
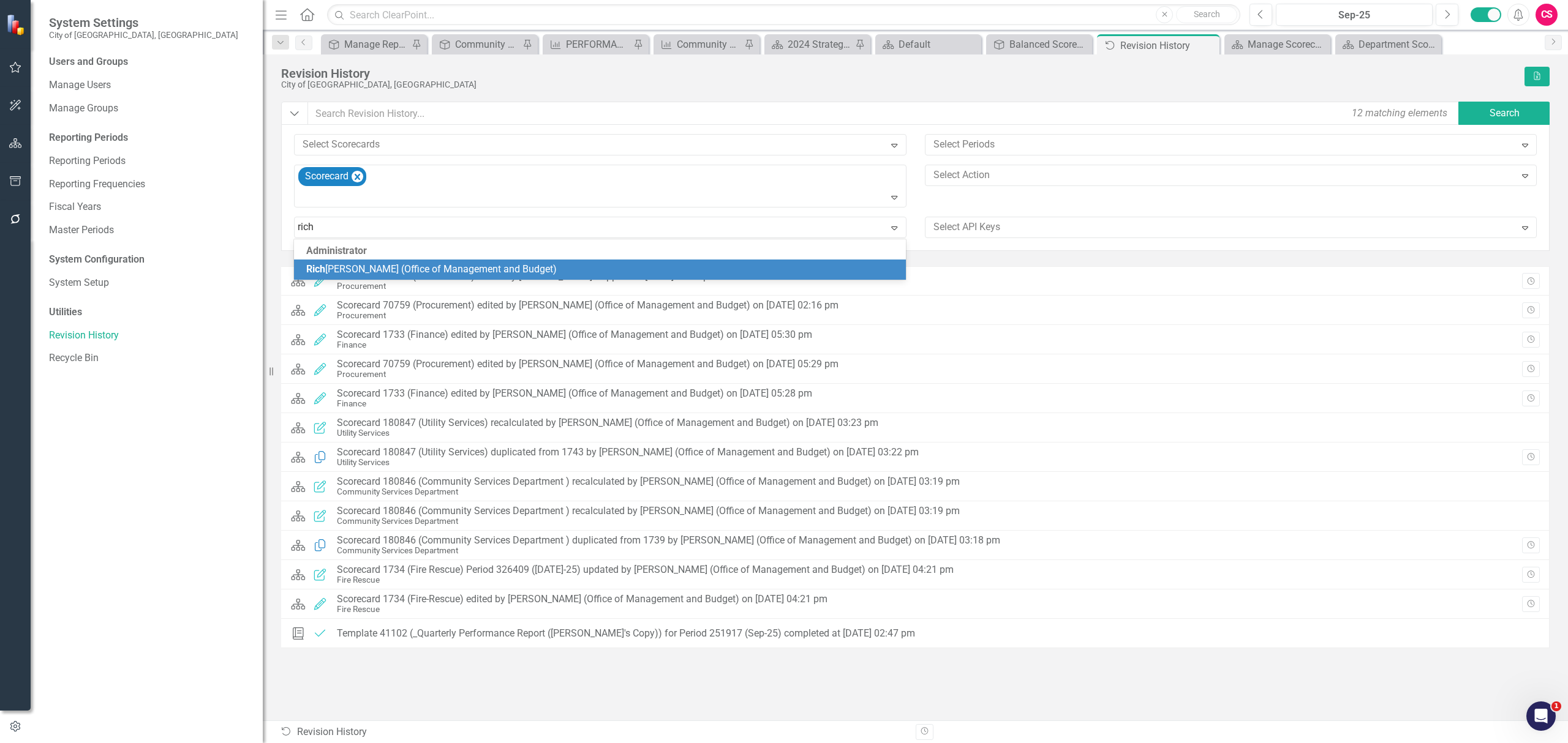
click at [373, 272] on span "Rich ard Morris (Office of Management and Budget)" at bounding box center [432, 269] width 251 height 12
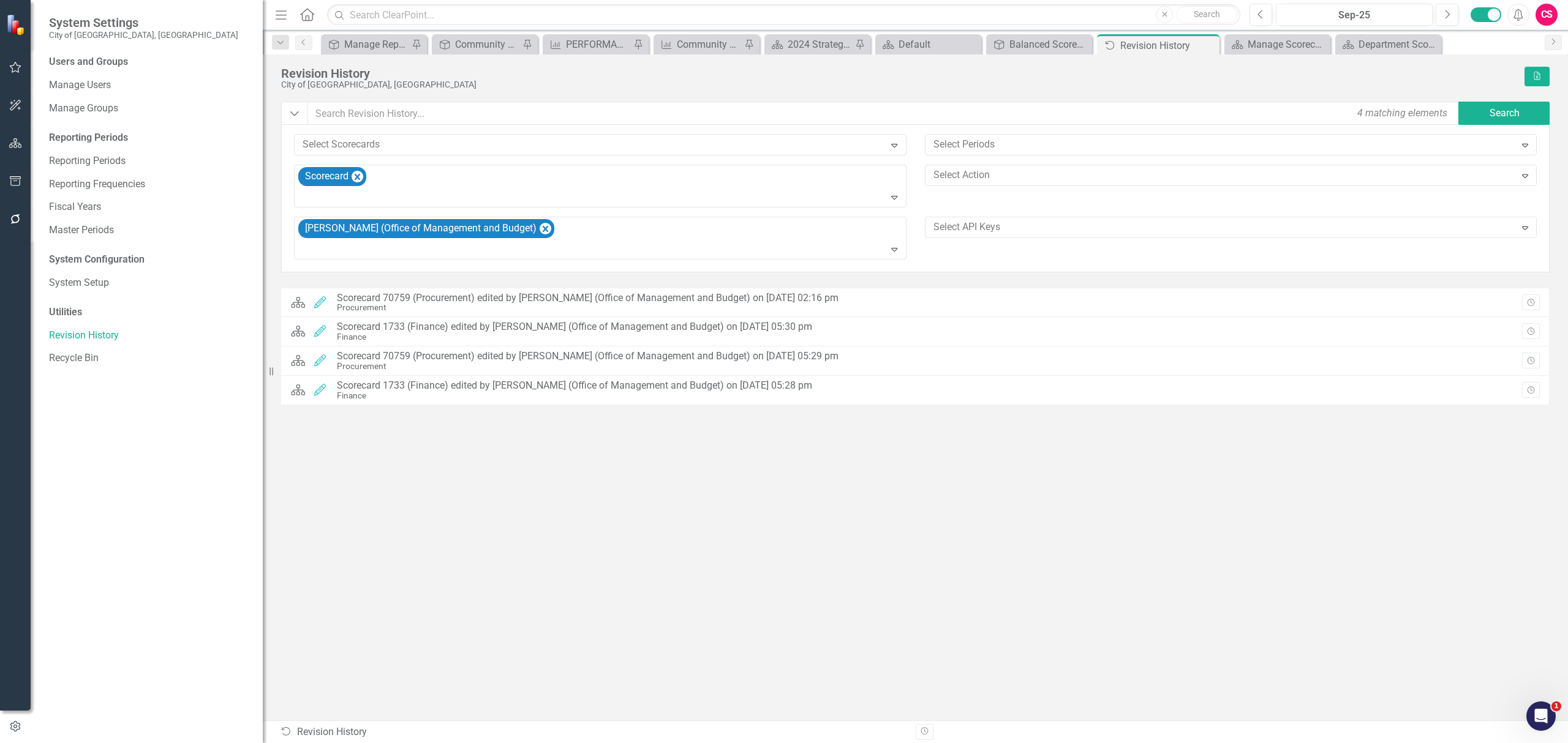
click at [483, 79] on div "Revision History" at bounding box center [899, 74] width 1237 height 14
click at [1198, 43] on div "Pin" at bounding box center [1193, 46] width 15 height 15
click at [27, 138] on button "button" at bounding box center [15, 144] width 28 height 25
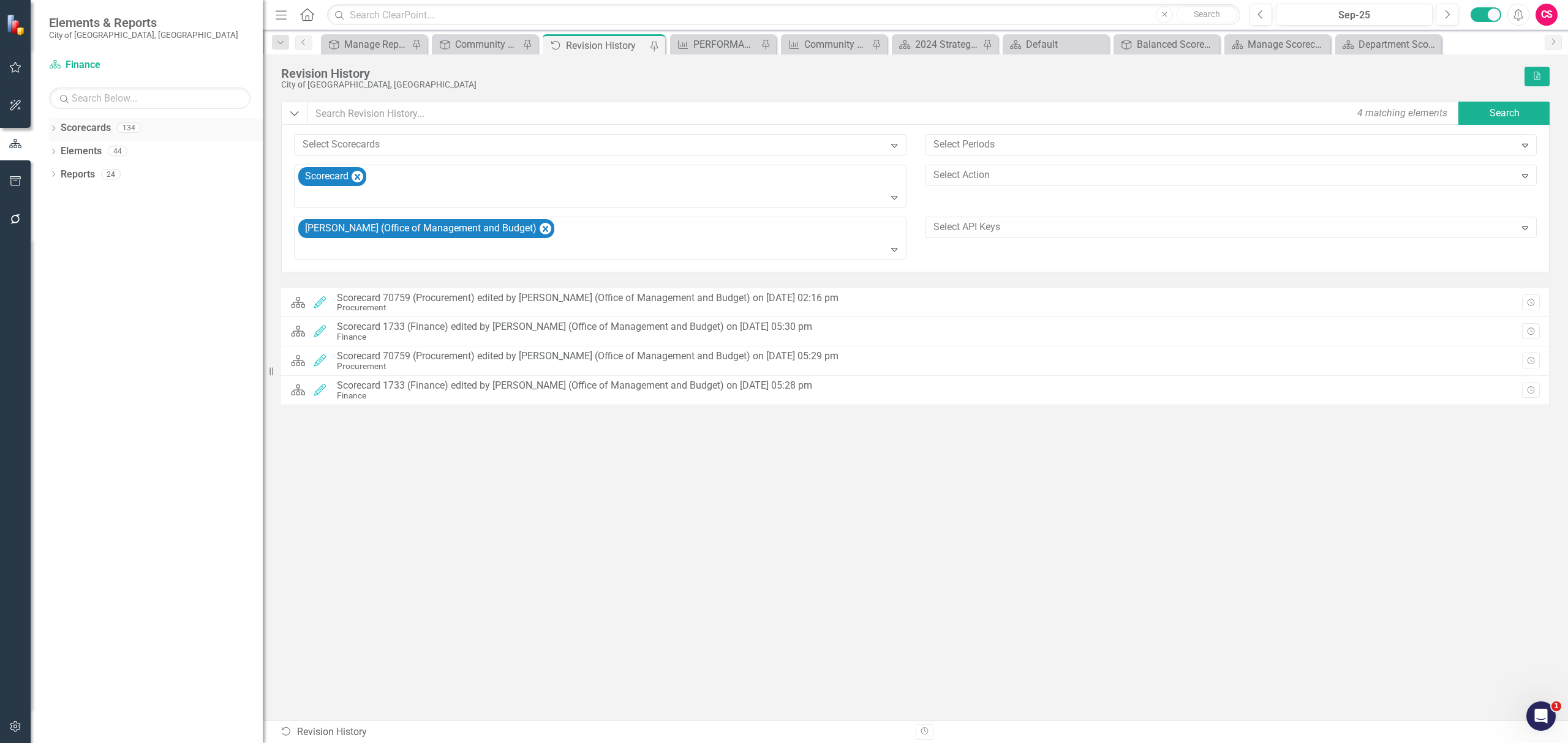
click at [50, 126] on icon "Dropdown" at bounding box center [53, 129] width 8 height 7
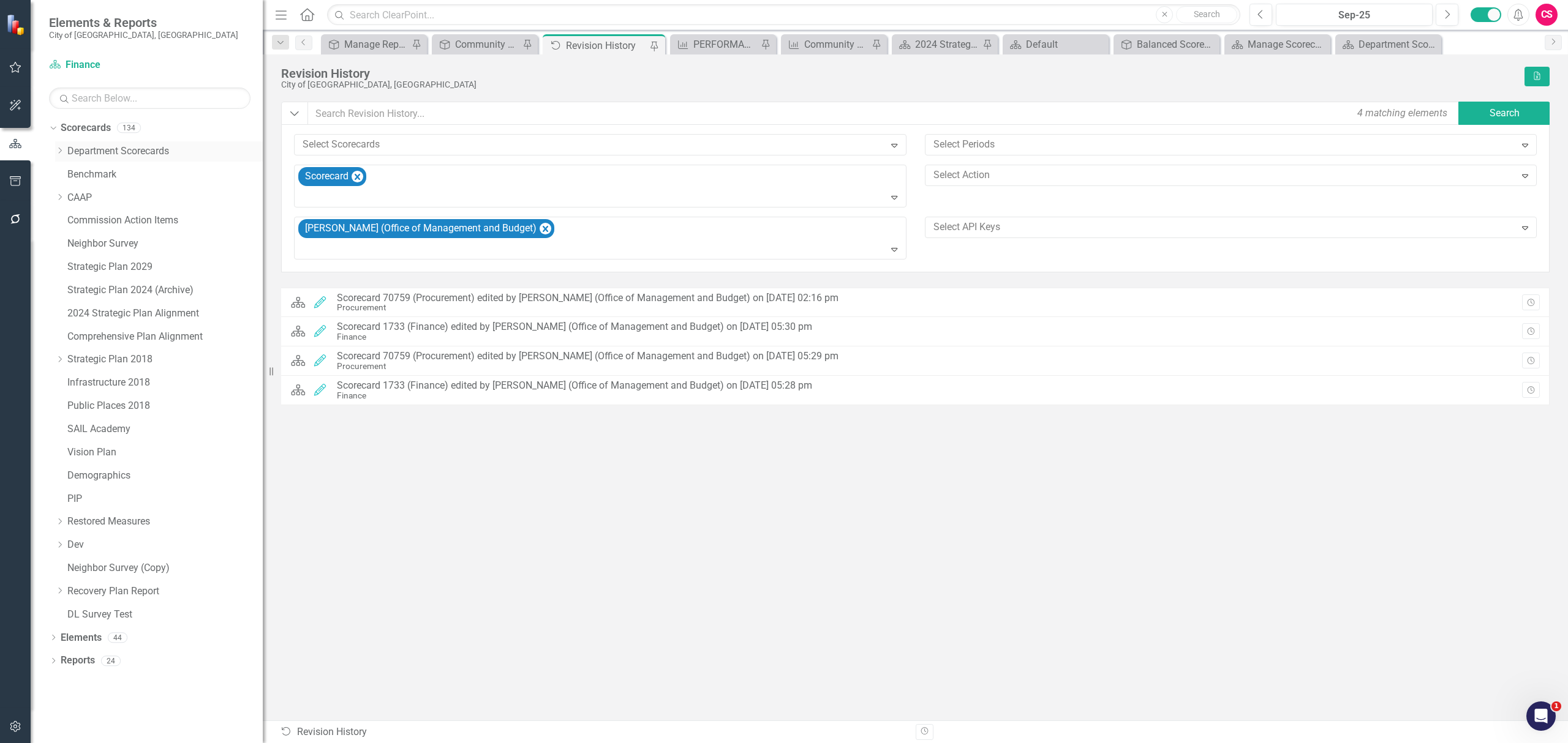
click at [59, 151] on icon "Dropdown" at bounding box center [59, 151] width 9 height 8
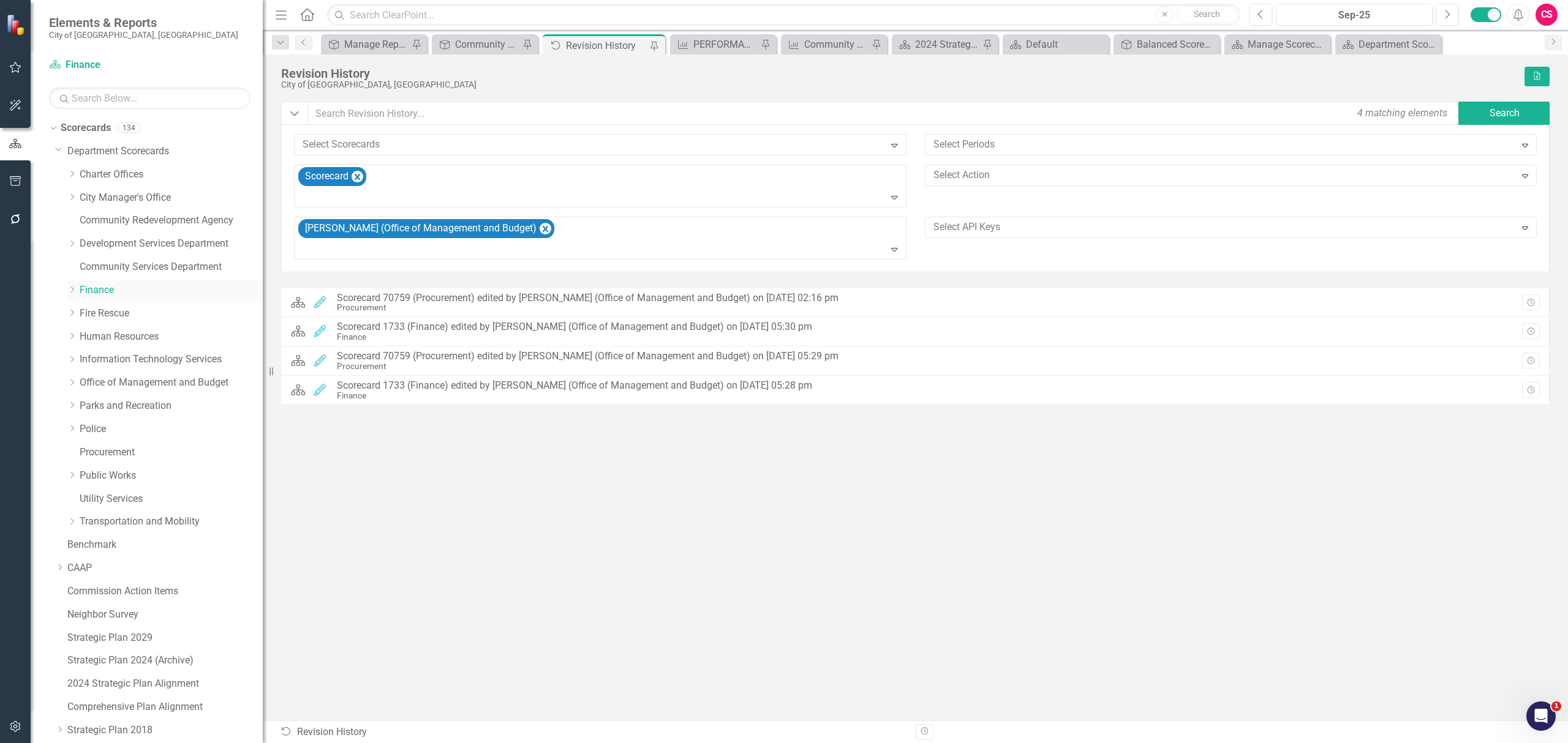
click at [71, 291] on icon "Dropdown" at bounding box center [72, 289] width 9 height 8
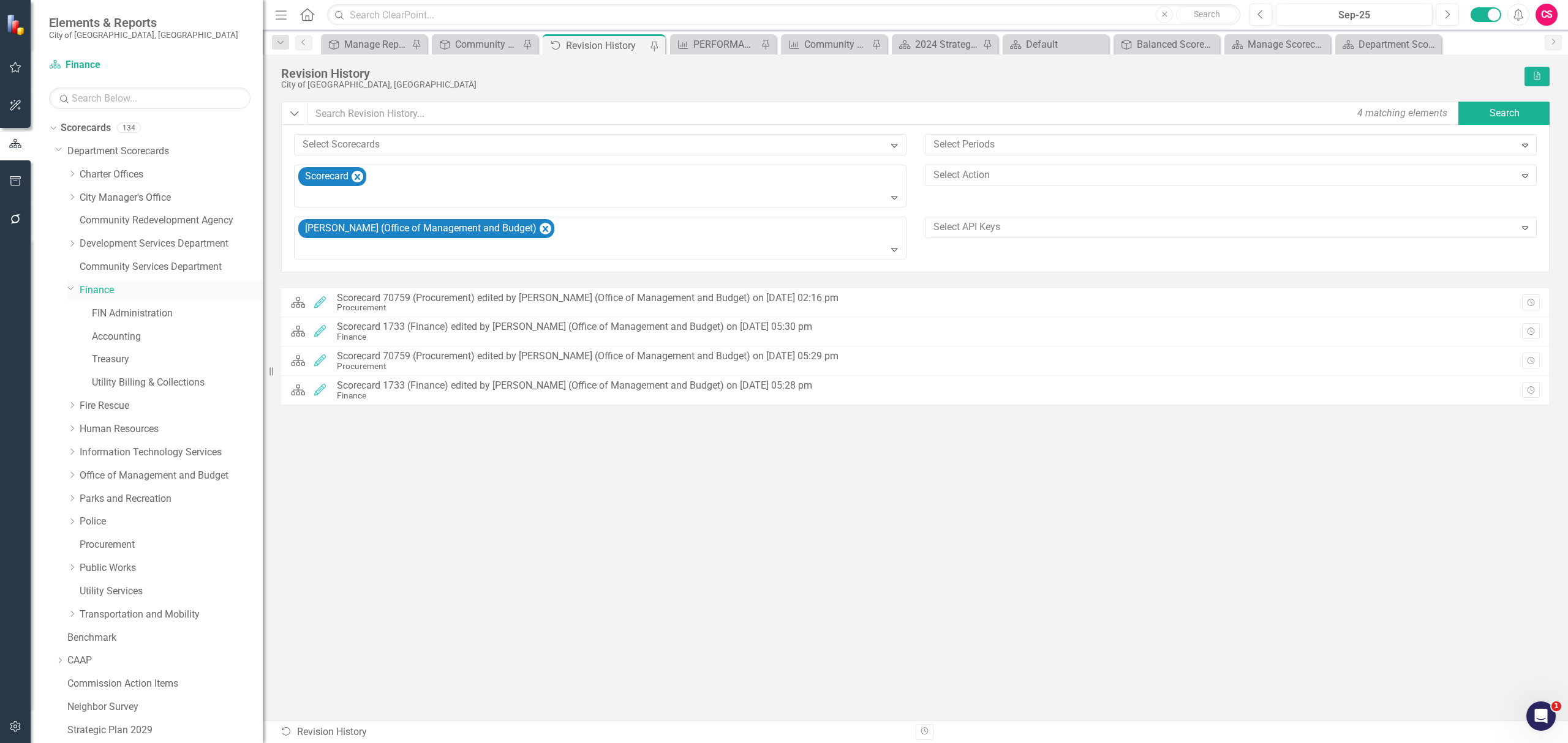
click at [71, 291] on icon "Dropdown" at bounding box center [71, 288] width 8 height 9
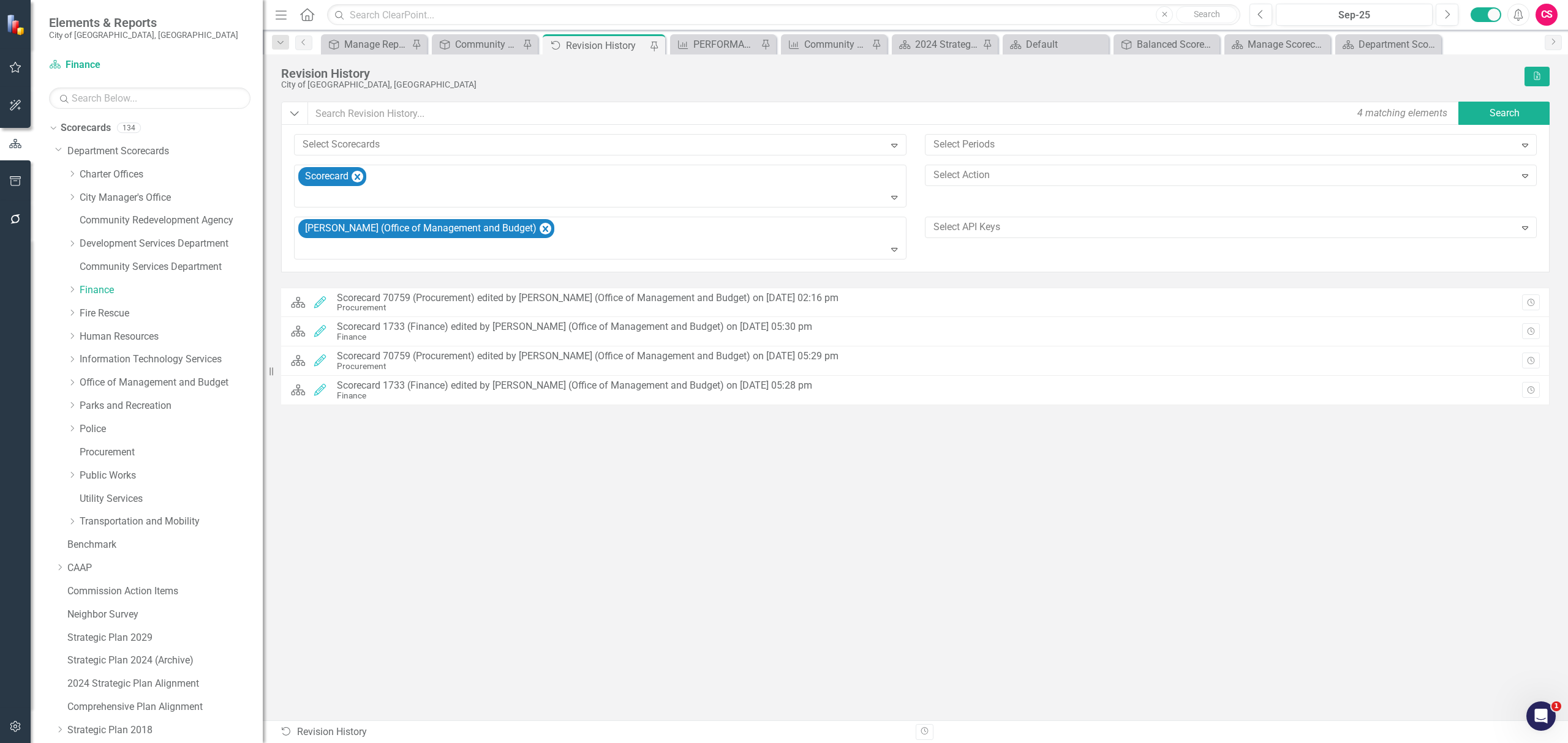
click at [780, 571] on div "Scorecard Edited Scorecard 70759 (Procurement) edited by Richard Morris (Office…" at bounding box center [915, 480] width 1268 height 385
click at [107, 449] on link "Procurement" at bounding box center [171, 453] width 183 height 14
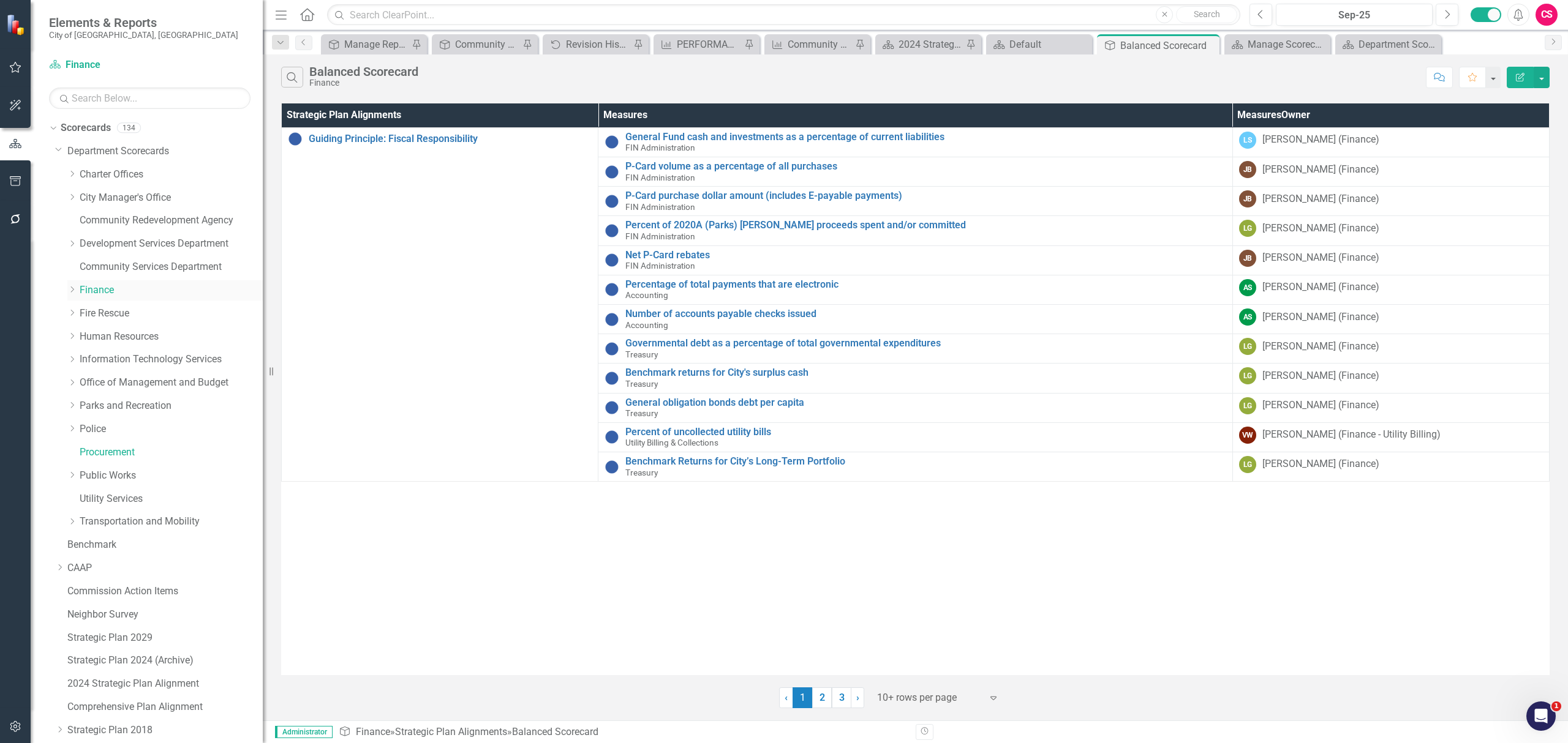
click at [91, 291] on link "Finance" at bounding box center [171, 290] width 183 height 14
click at [116, 321] on link "Fire Rescue" at bounding box center [171, 313] width 183 height 14
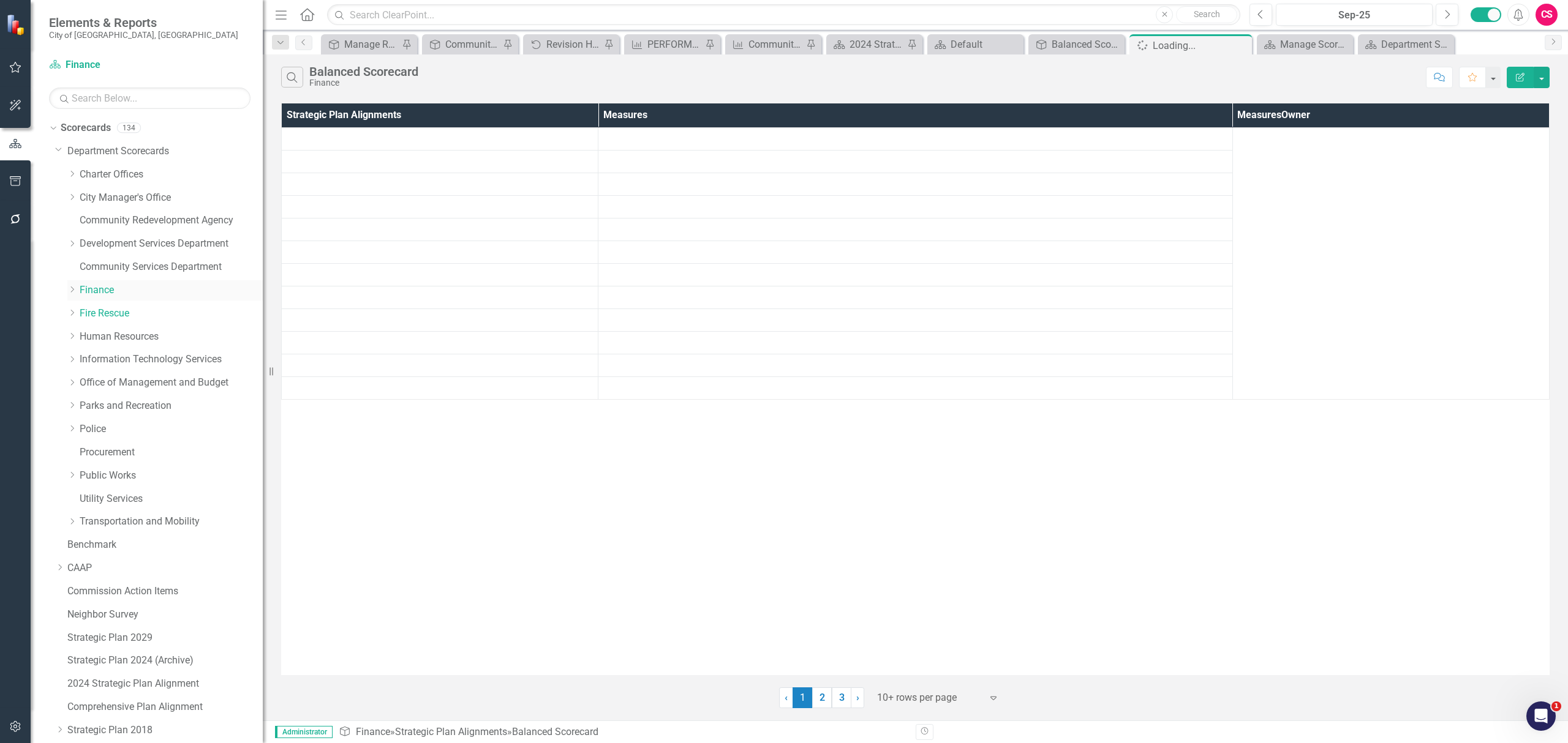
click at [104, 288] on link "Finance" at bounding box center [171, 290] width 183 height 14
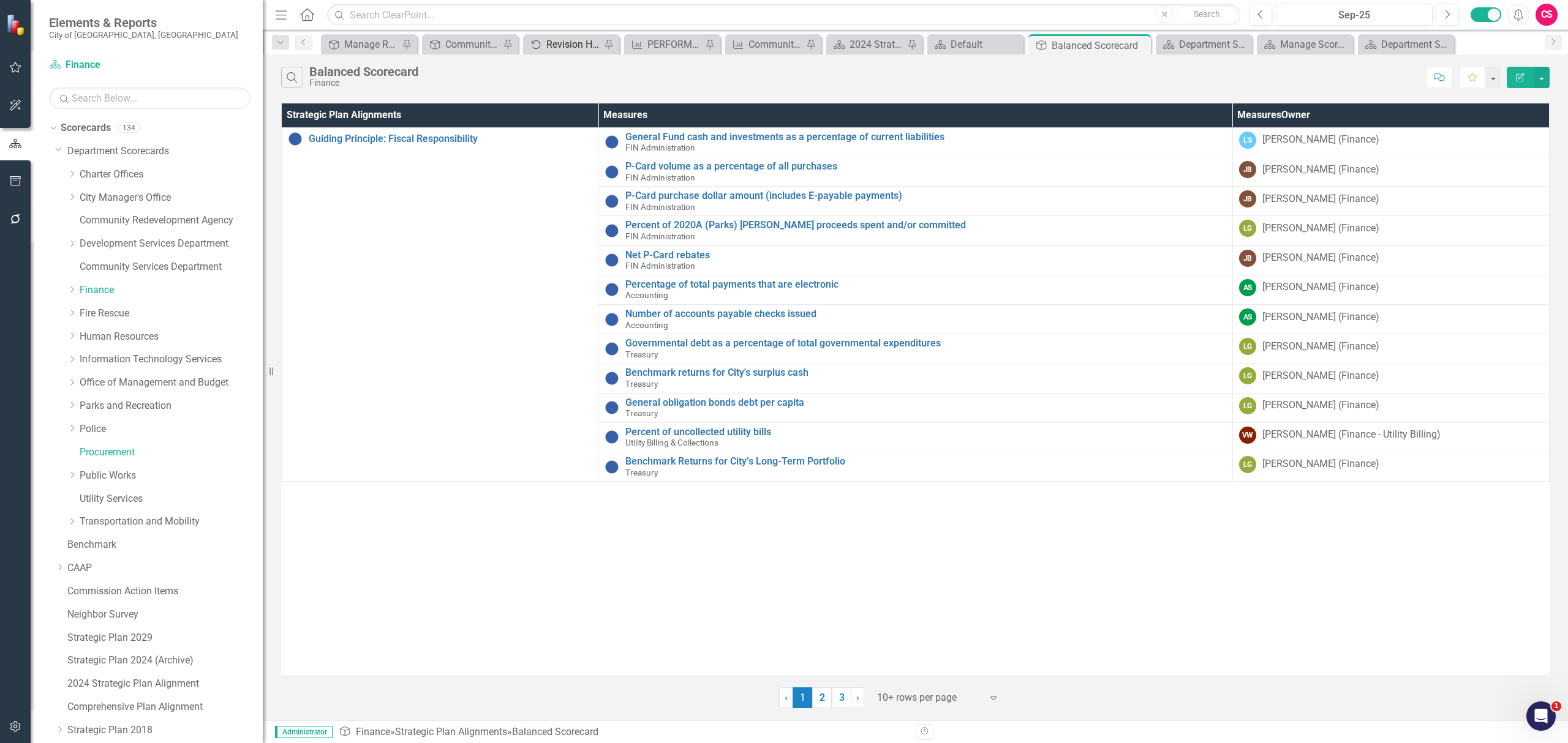
click at [574, 42] on div "Revision History" at bounding box center [573, 44] width 54 height 15
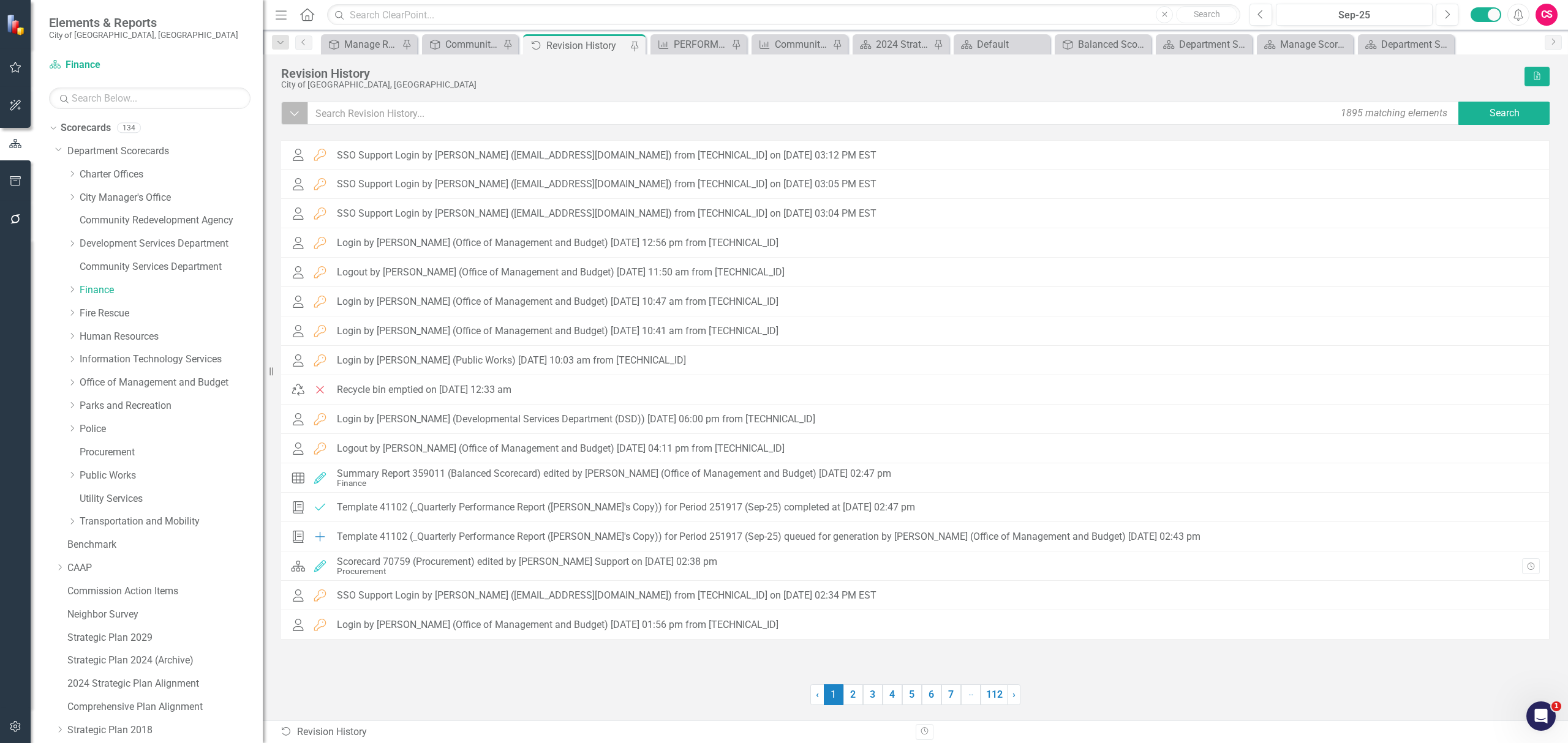
click at [290, 112] on icon "Dropdown" at bounding box center [294, 113] width 11 height 12
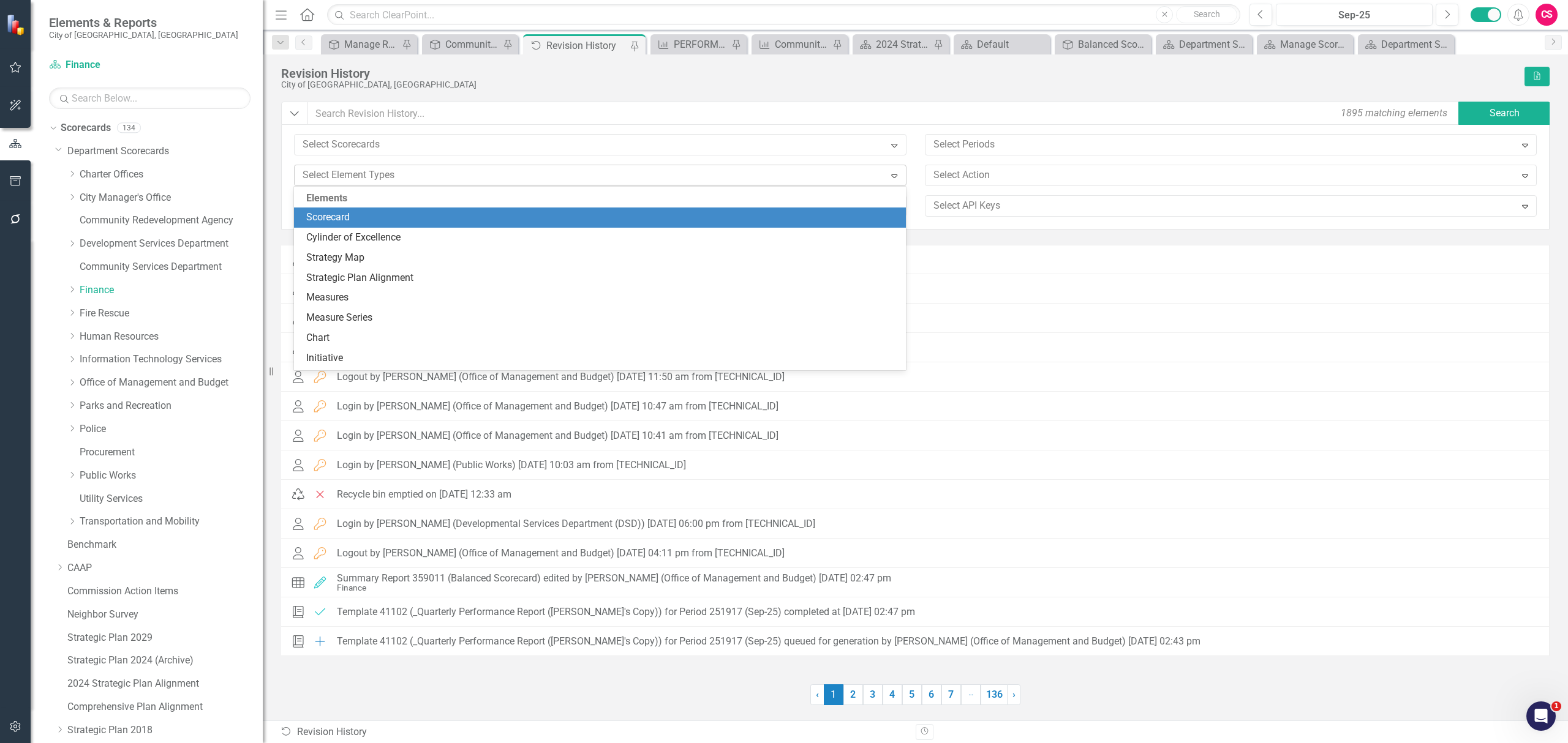
click at [342, 174] on div at bounding box center [591, 175] width 587 height 17
click at [329, 216] on div "Scorecard" at bounding box center [602, 217] width 592 height 14
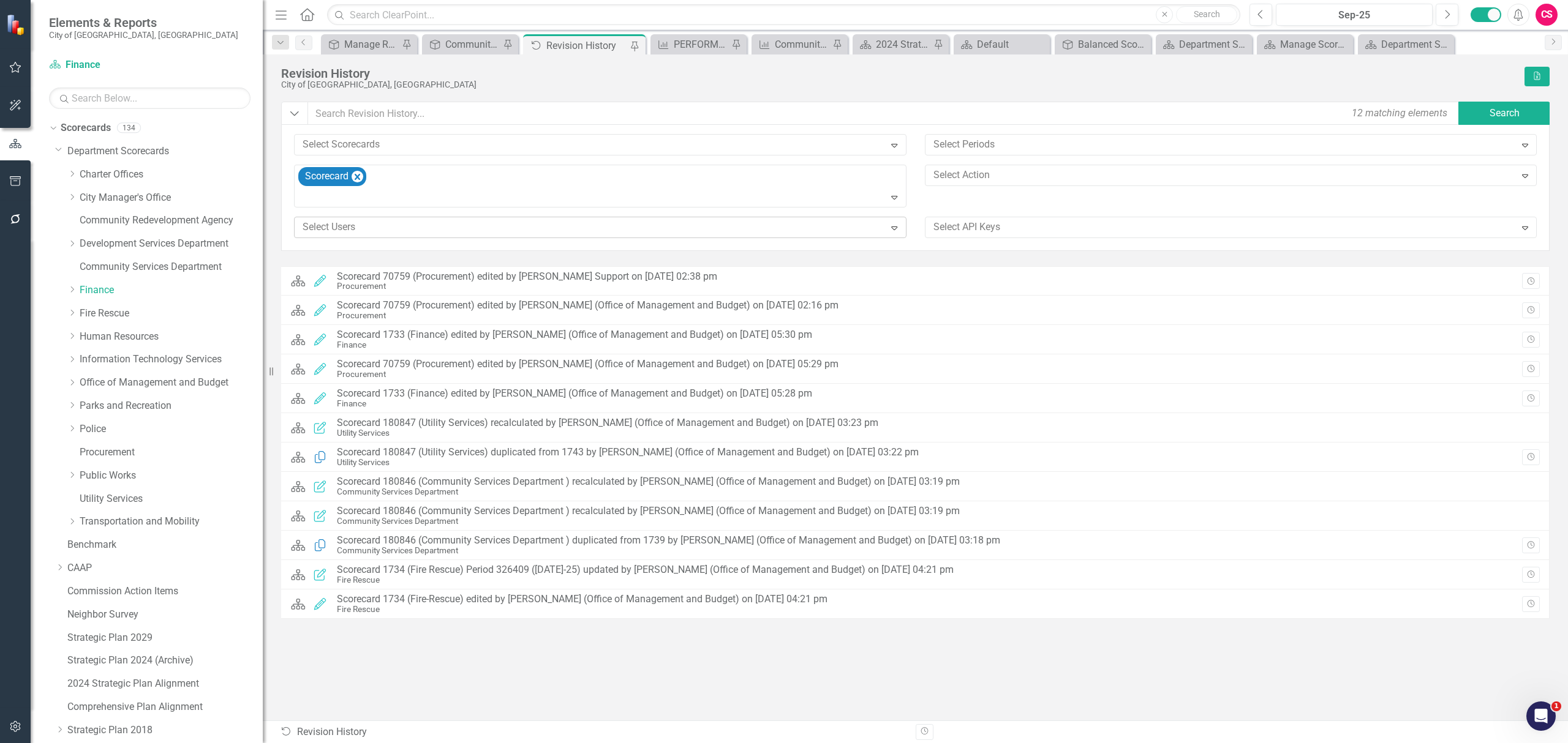
click at [329, 226] on div at bounding box center [591, 228] width 587 height 17
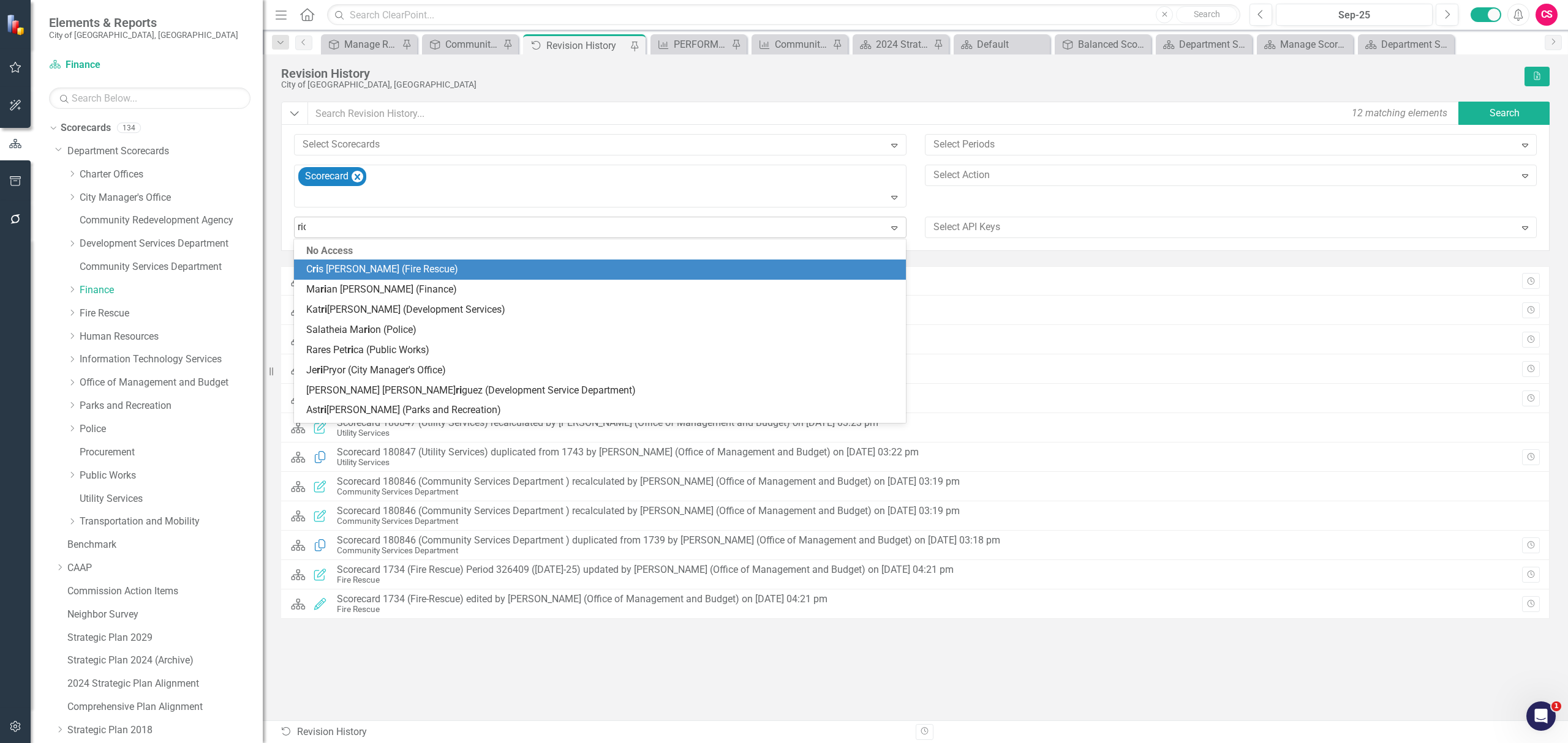
type input "rich"
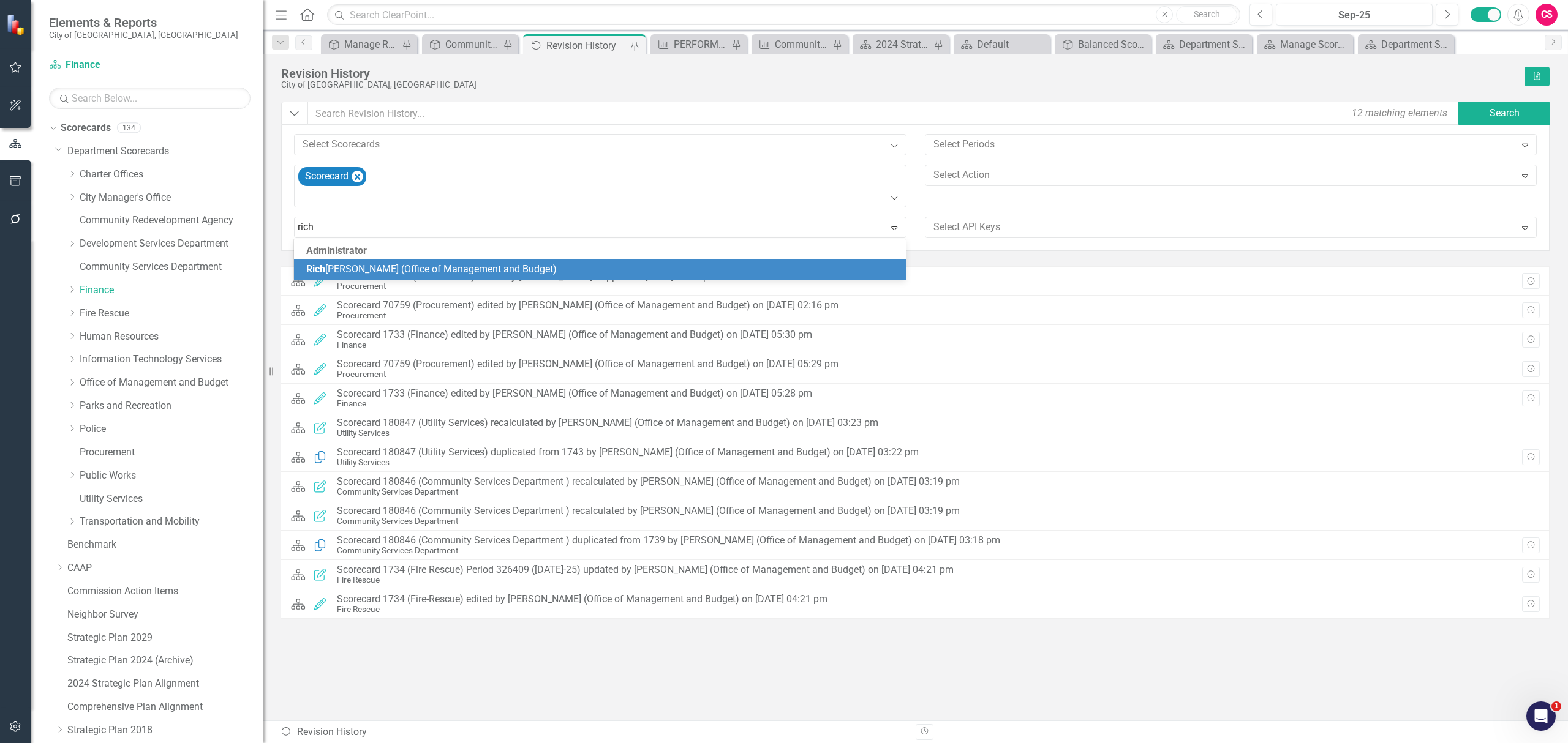
click at [537, 272] on div "Rich ard Morris (Office of Management and Budget)" at bounding box center [602, 269] width 592 height 14
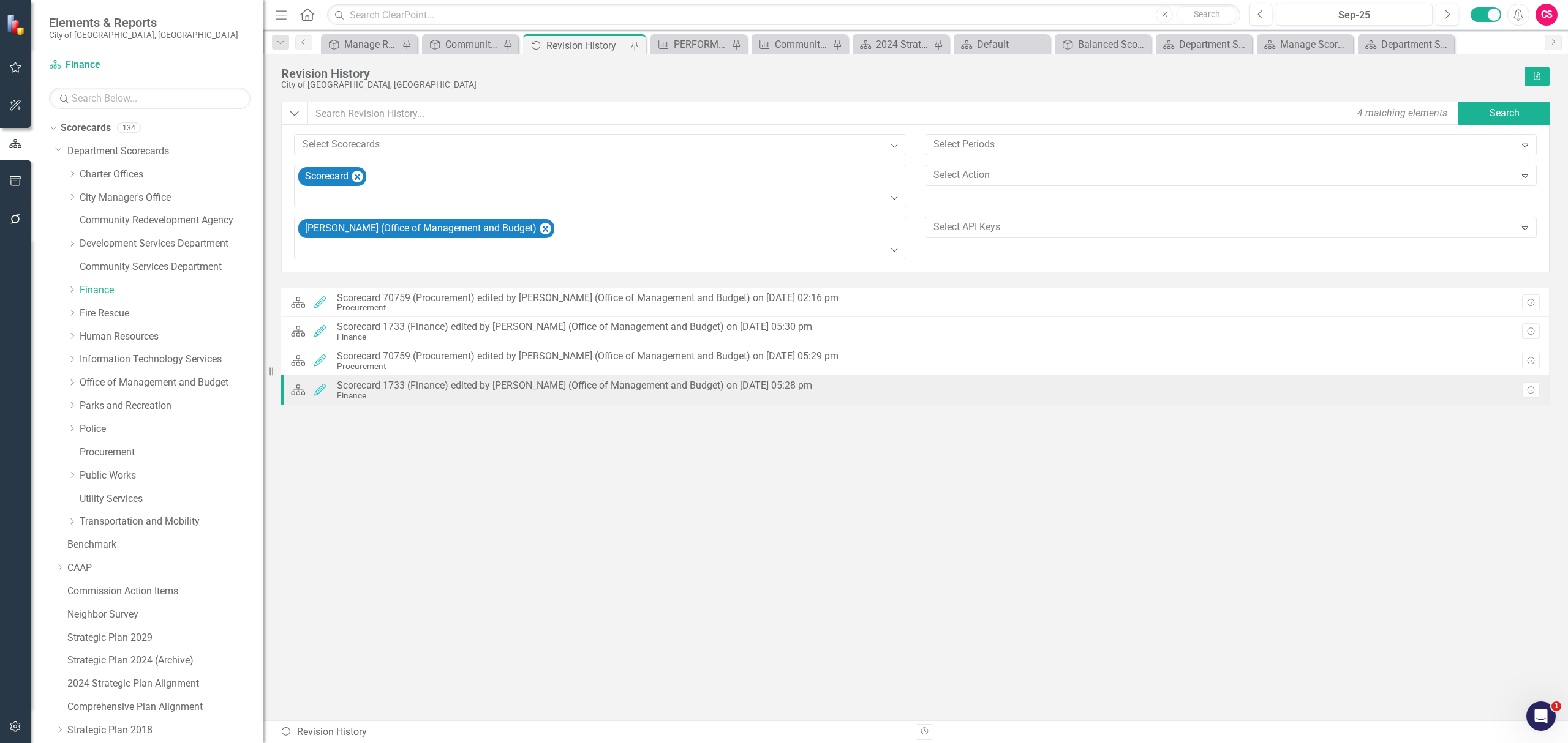
click at [433, 389] on div "Scorecard 1733 (Finance) edited by Richard Morris (Office of Management and Bud…" at bounding box center [574, 385] width 475 height 11
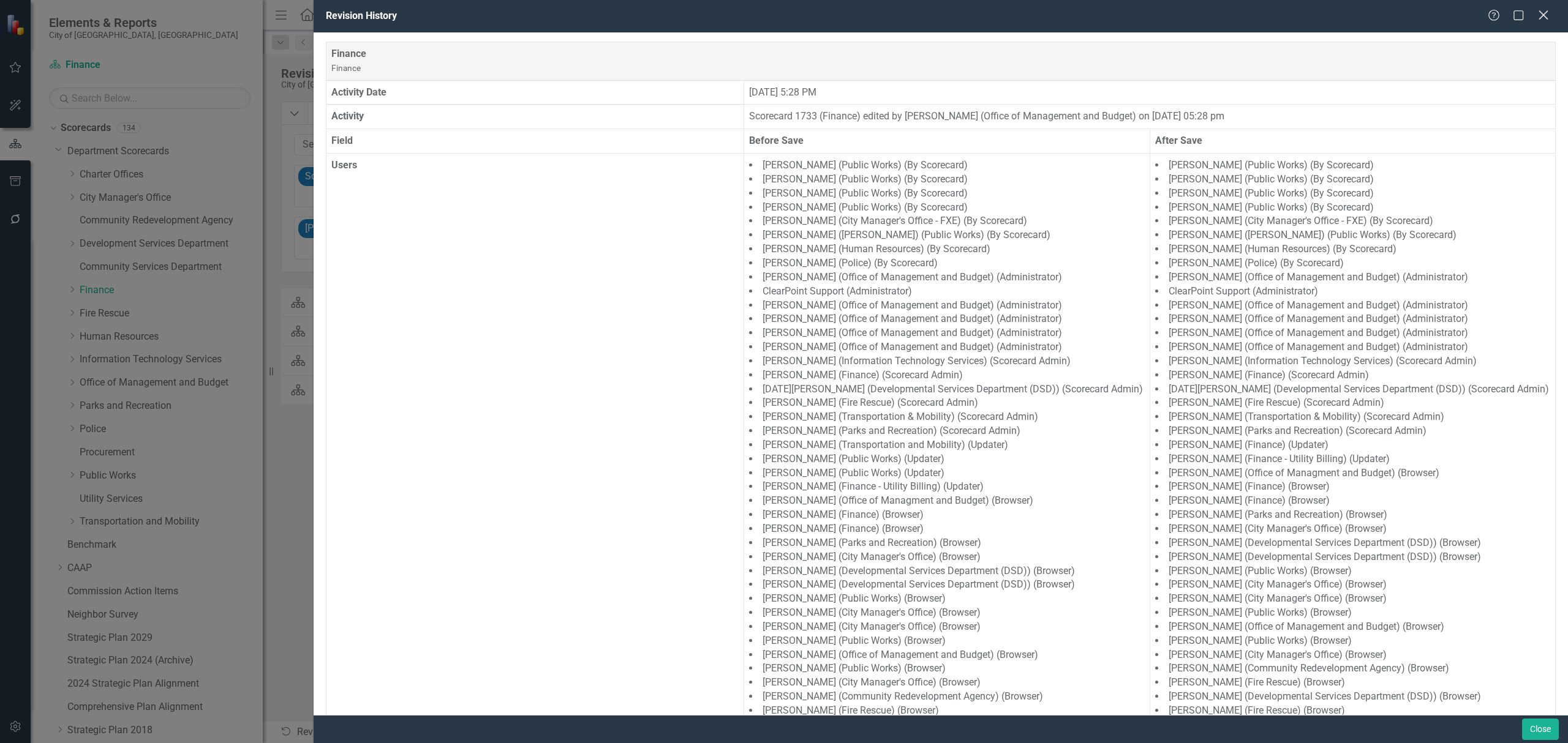
click at [1542, 18] on icon "Close" at bounding box center [1543, 15] width 15 height 12
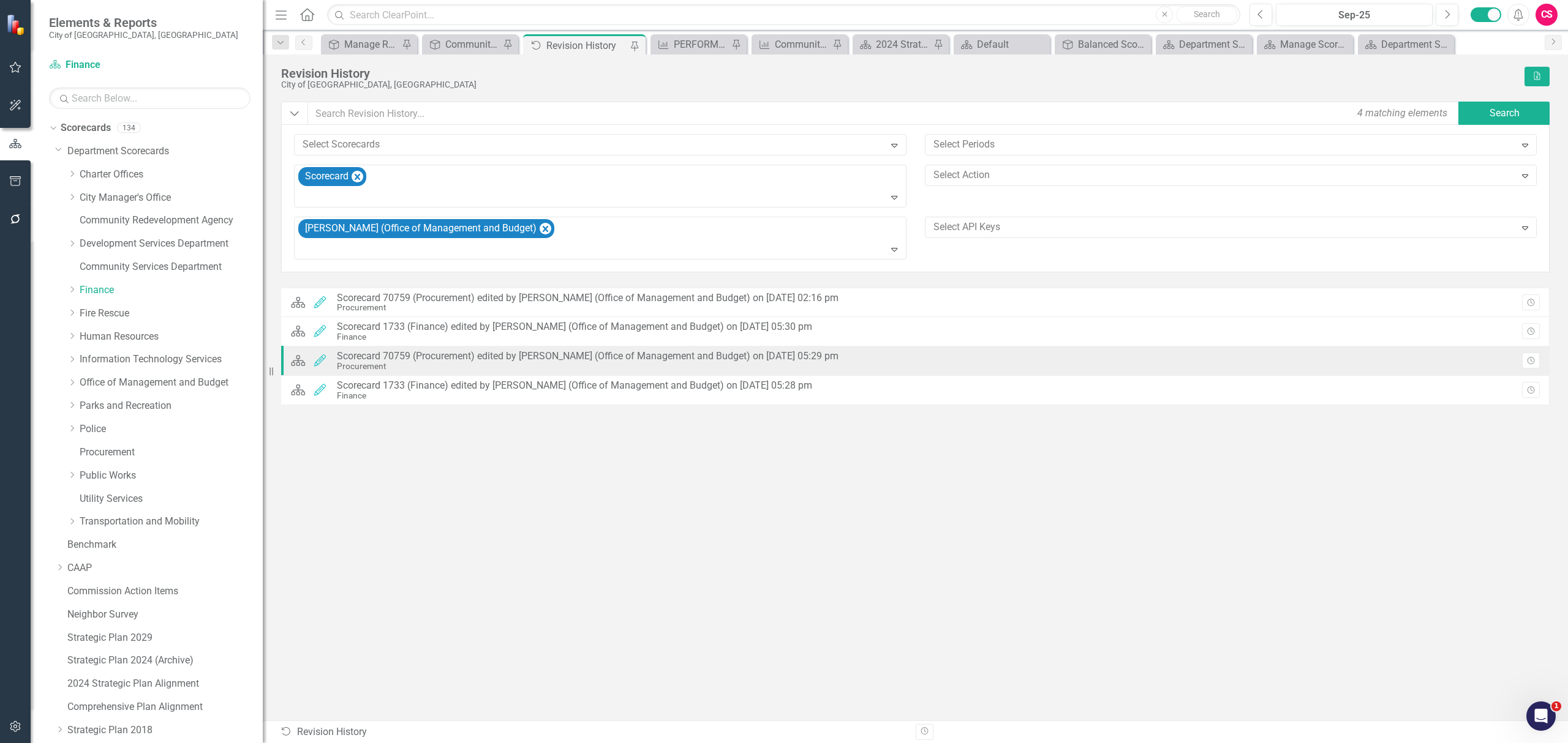
click at [593, 366] on div "Procurement" at bounding box center [588, 366] width 501 height 9
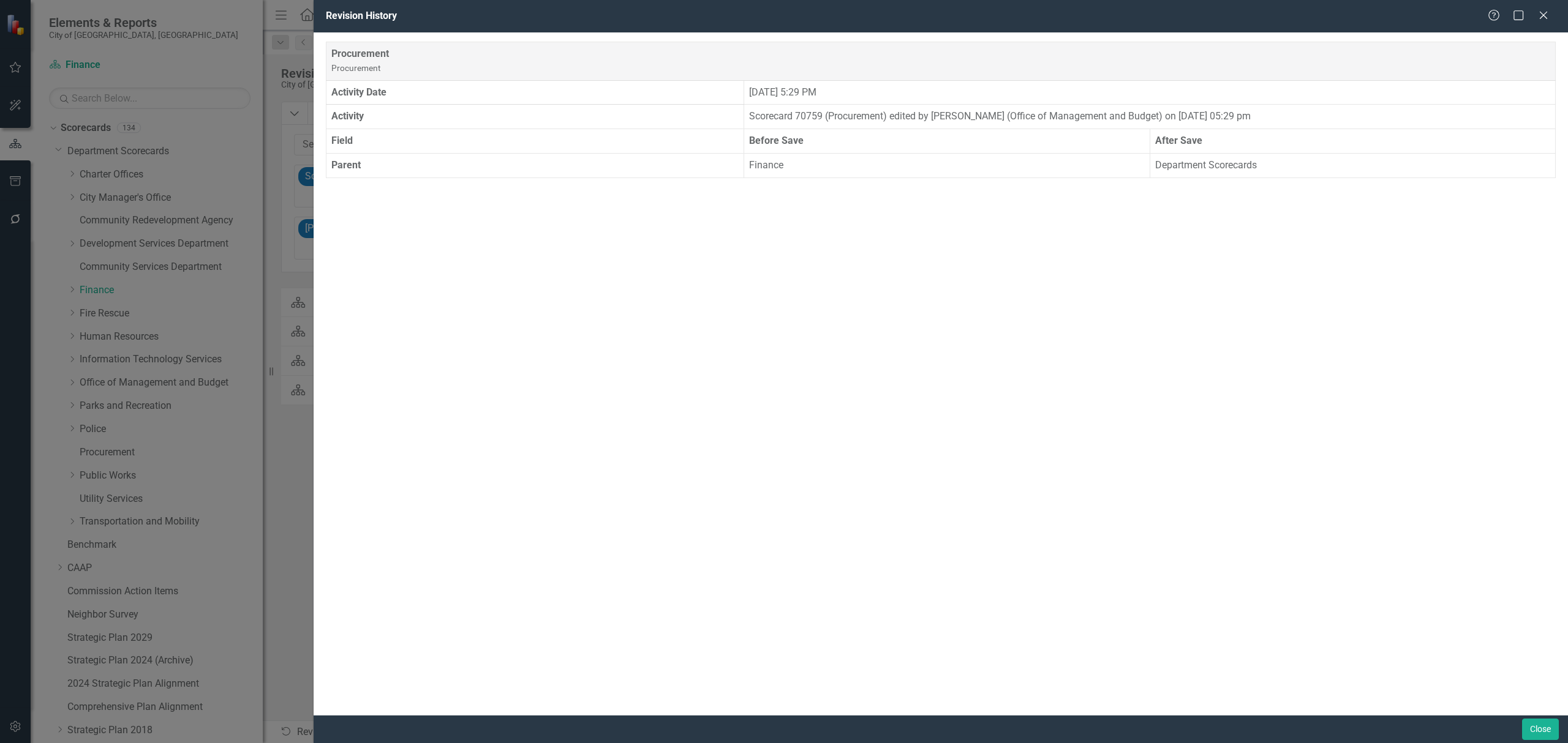
click at [768, 168] on td "Finance" at bounding box center [947, 166] width 406 height 25
drag, startPoint x: 1151, startPoint y: 169, endPoint x: 1344, endPoint y: 157, distance: 193.4
click at [1344, 157] on td "Department Scorecards" at bounding box center [1352, 166] width 406 height 25
click at [1341, 158] on td "Department Scorecards" at bounding box center [1352, 166] width 406 height 25
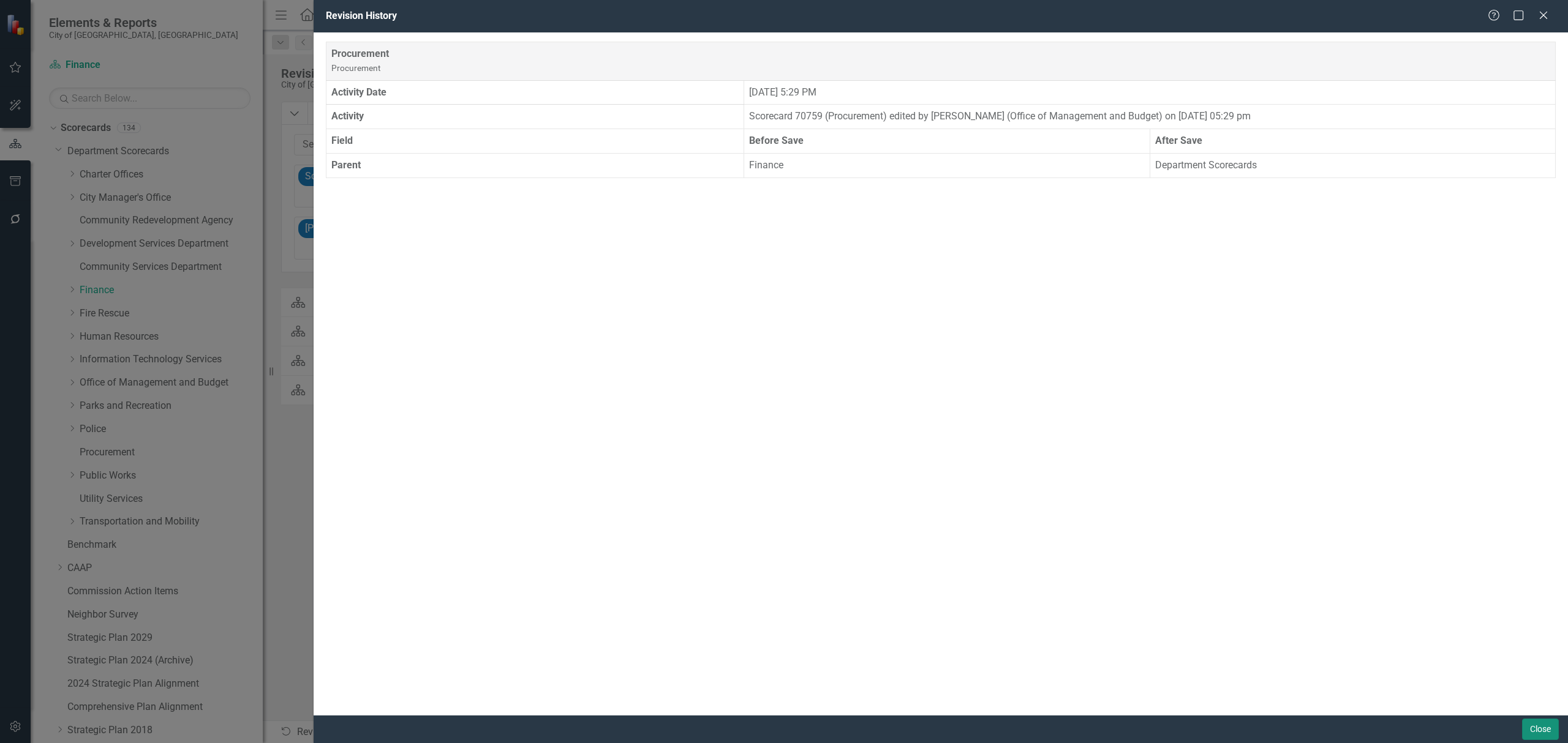
click at [1532, 718] on button "Close" at bounding box center [1539, 729] width 36 height 21
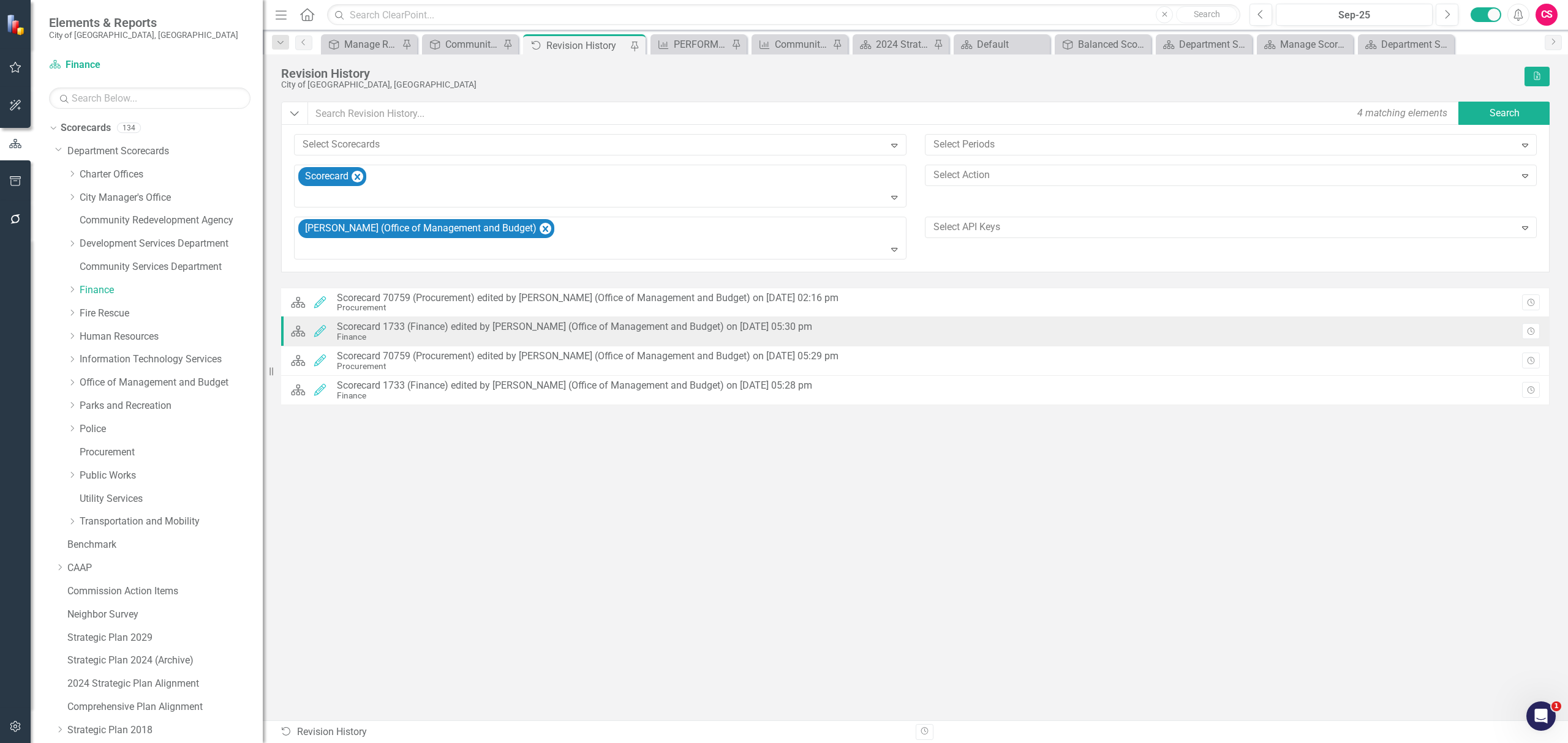
click at [501, 338] on div "Finance" at bounding box center [574, 337] width 475 height 9
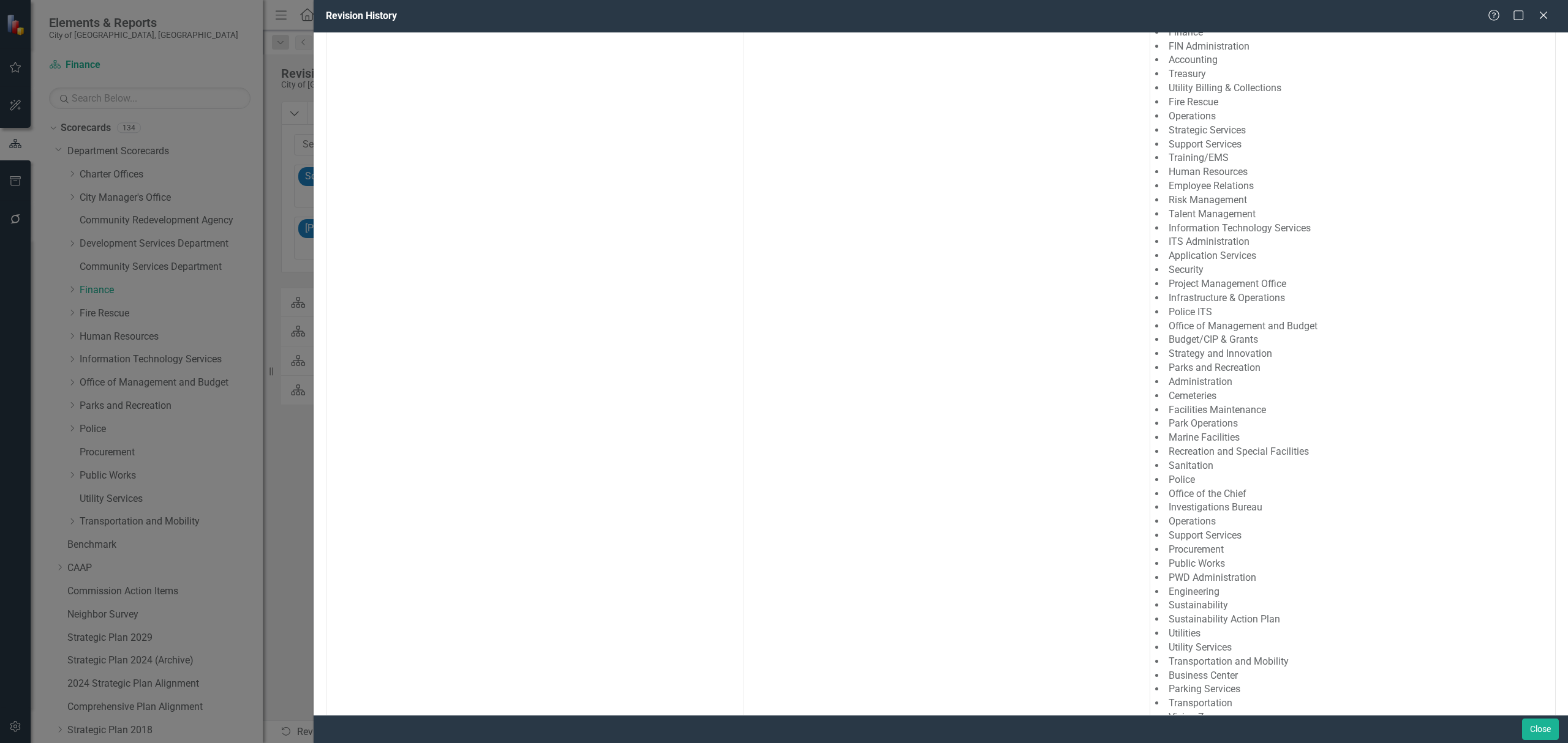
scroll to position [199, 0]
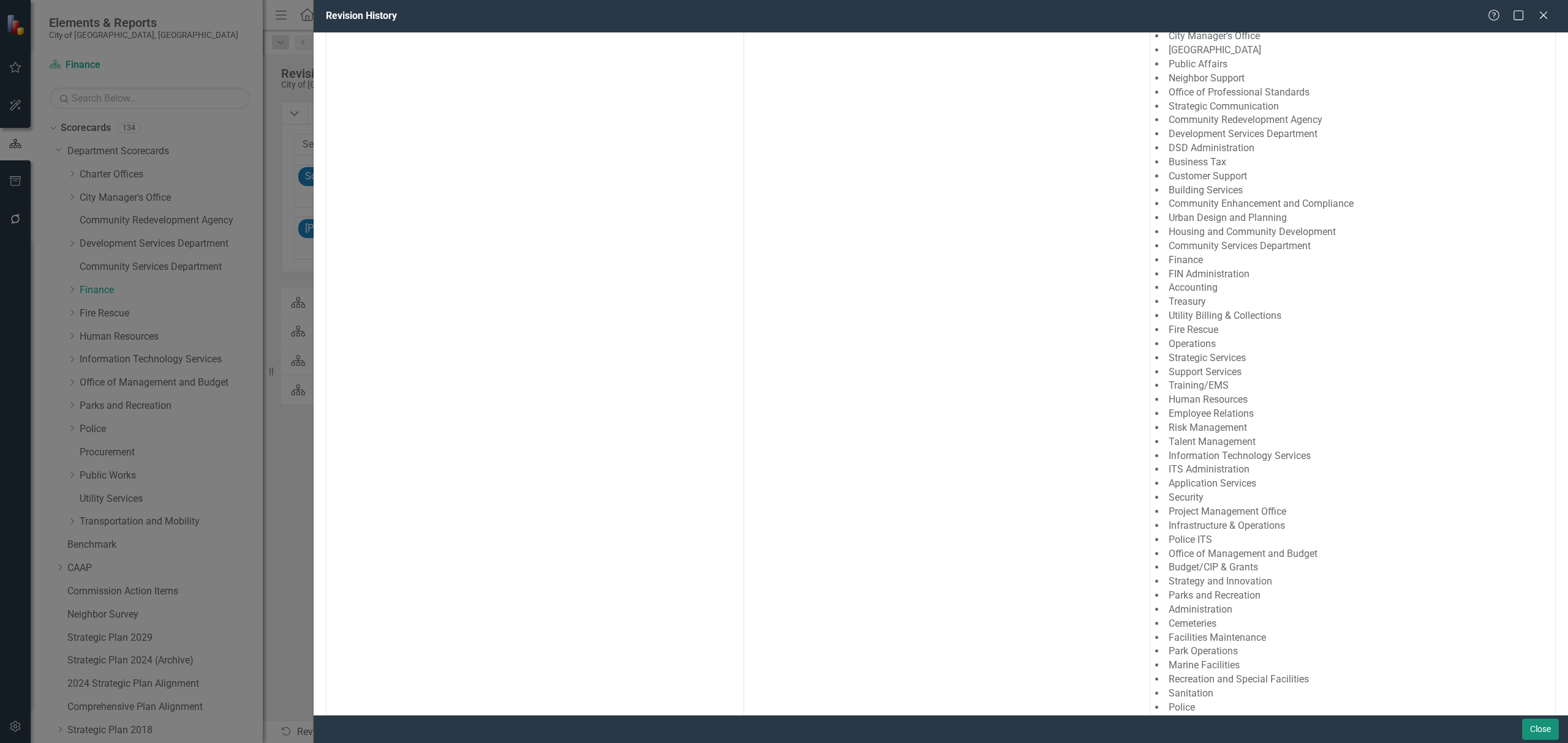
click at [1554, 729] on button "Close" at bounding box center [1539, 729] width 36 height 21
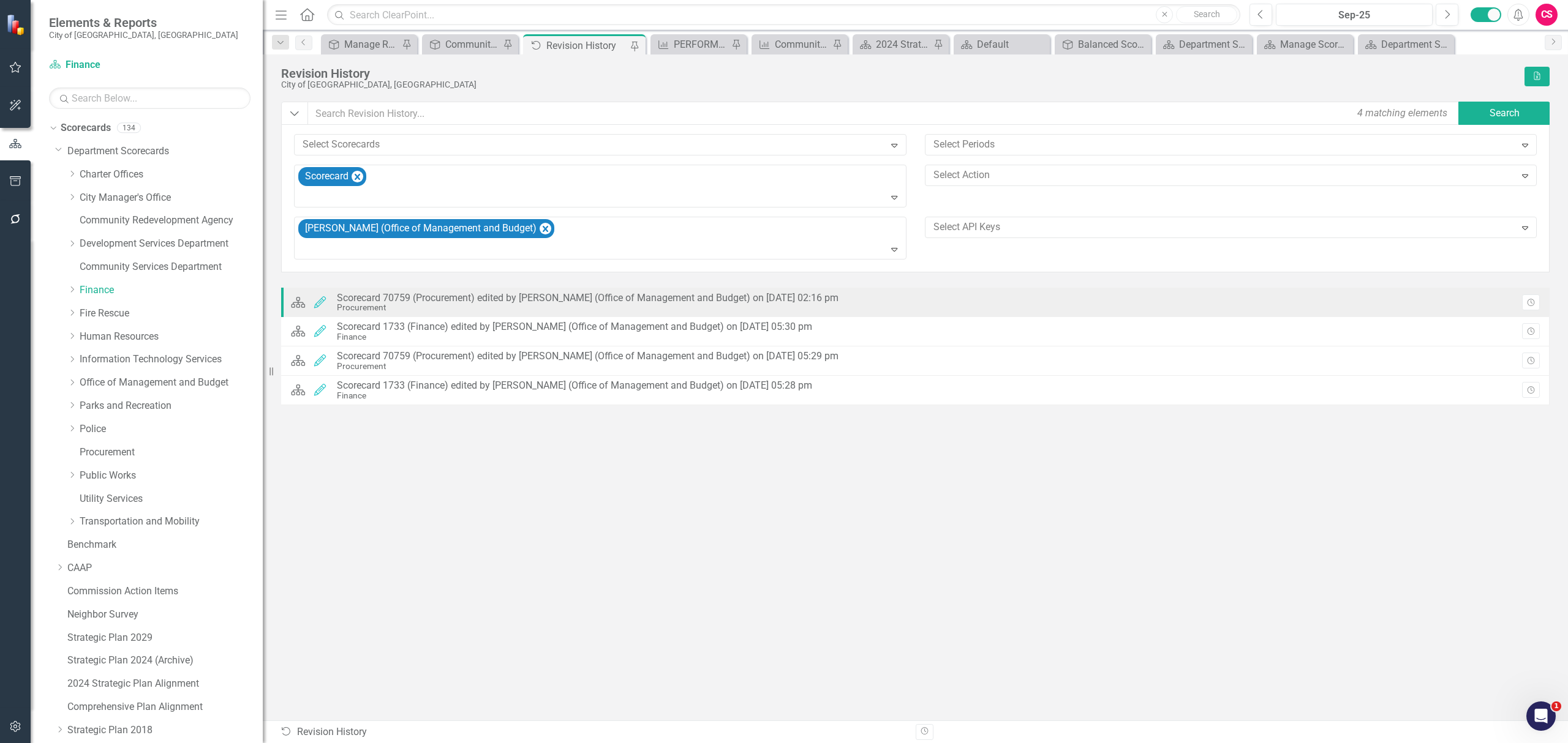
click at [753, 309] on div "Procurement" at bounding box center [588, 307] width 501 height 9
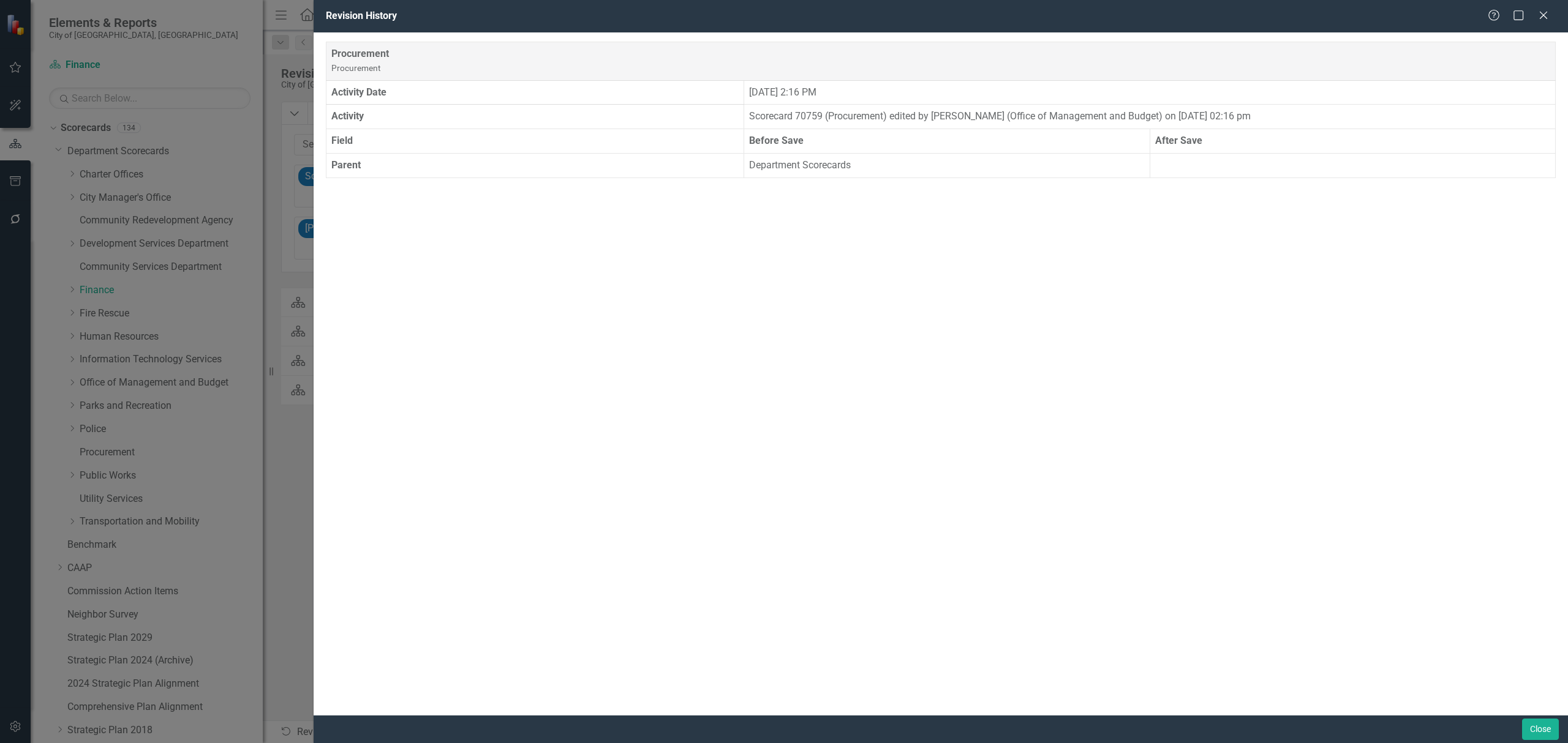
click at [380, 57] on div "Procurement Procurement" at bounding box center [940, 61] width 1218 height 28
click at [393, 206] on div "Procurement Procurement Activity Date Tuesday, October 7th, 2025 at 2:16 PM Act…" at bounding box center [940, 373] width 1254 height 682
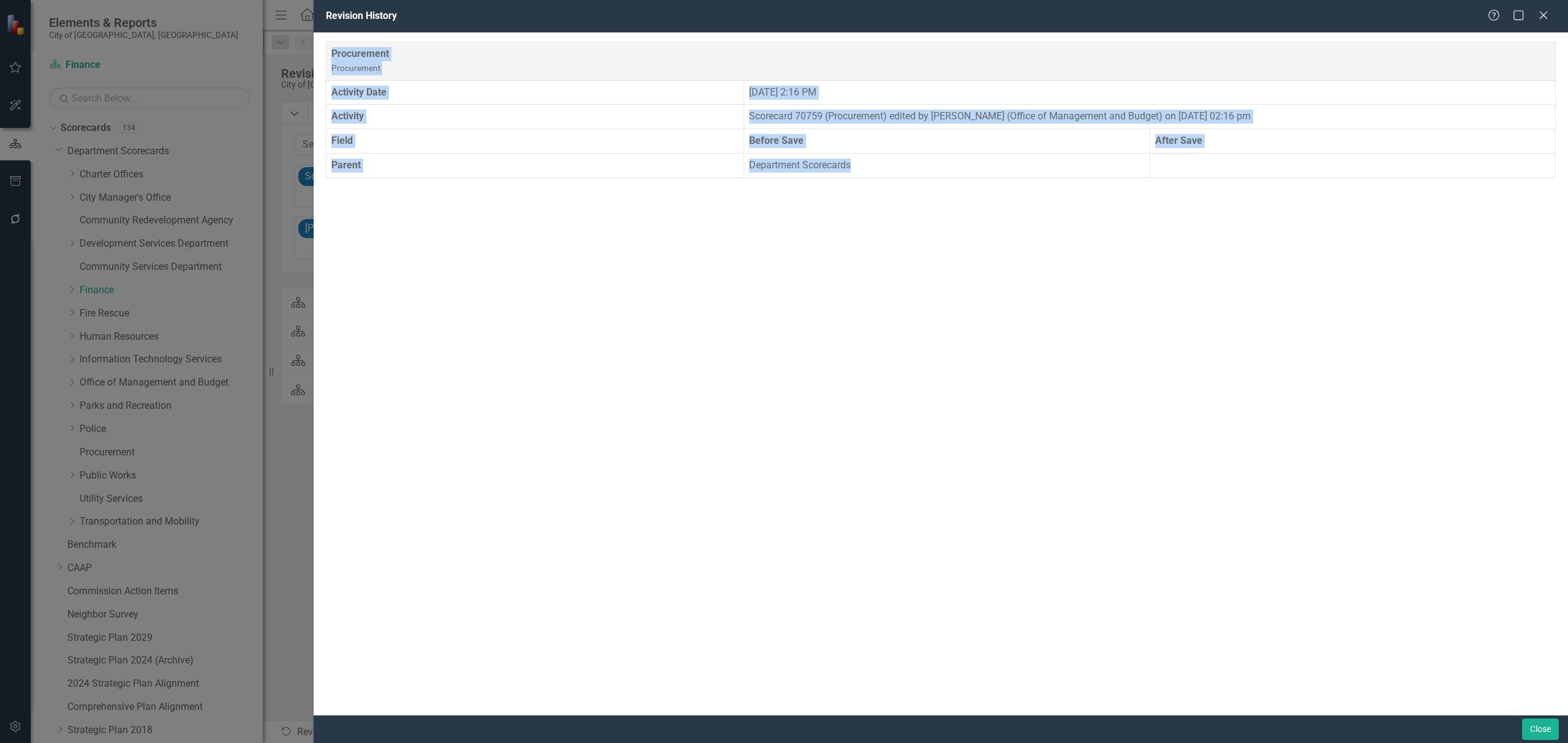
drag, startPoint x: 902, startPoint y: 176, endPoint x: 657, endPoint y: 183, distance: 245.1
click at [657, 183] on div "Procurement Procurement Activity Date Tuesday, October 7th, 2025 at 2:16 PM Act…" at bounding box center [940, 373] width 1254 height 682
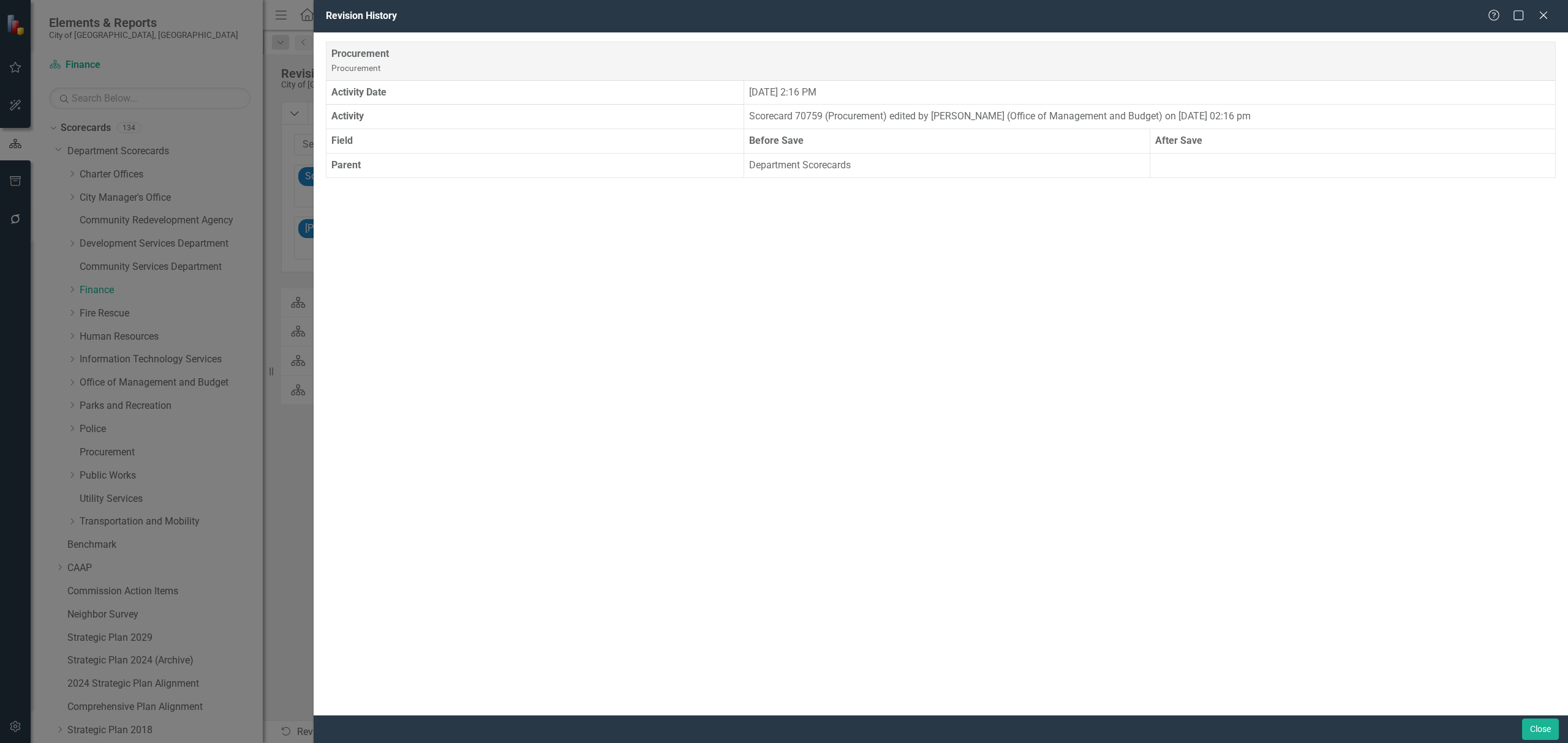
click at [1185, 238] on div "Procurement Procurement Activity Date Tuesday, October 7th, 2025 at 2:16 PM Act…" at bounding box center [940, 373] width 1254 height 682
drag, startPoint x: 851, startPoint y: 167, endPoint x: 758, endPoint y: 173, distance: 93.2
click at [748, 169] on td "Department Scorecards" at bounding box center [947, 166] width 406 height 25
click at [1157, 299] on div "Procurement Procurement Activity Date Tuesday, October 7th, 2025 at 2:16 PM Act…" at bounding box center [940, 373] width 1254 height 682
click at [1535, 724] on button "Close" at bounding box center [1539, 729] width 36 height 21
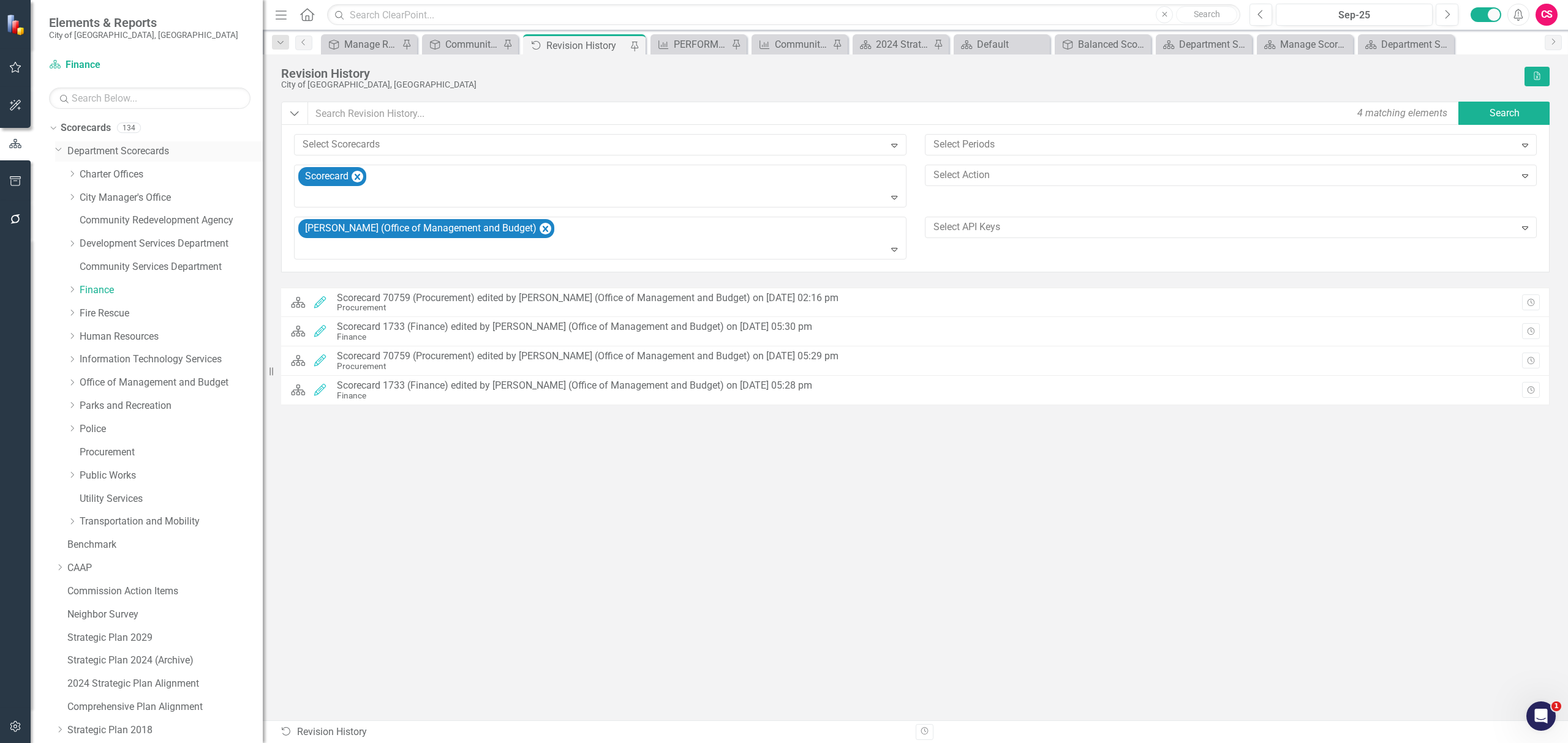
click at [57, 147] on icon "Dropdown" at bounding box center [58, 149] width 8 height 9
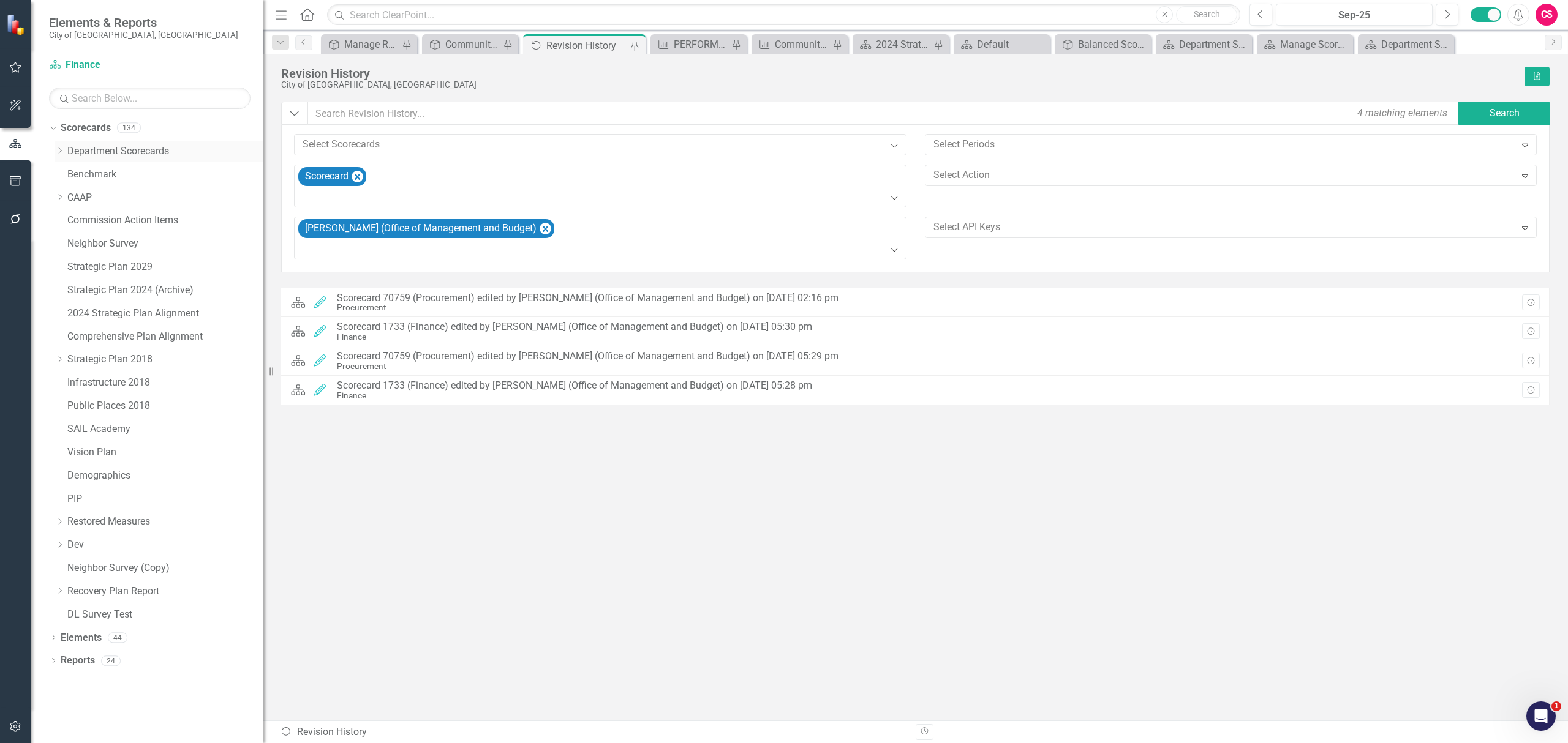
click at [57, 147] on icon "Dropdown" at bounding box center [59, 151] width 9 height 8
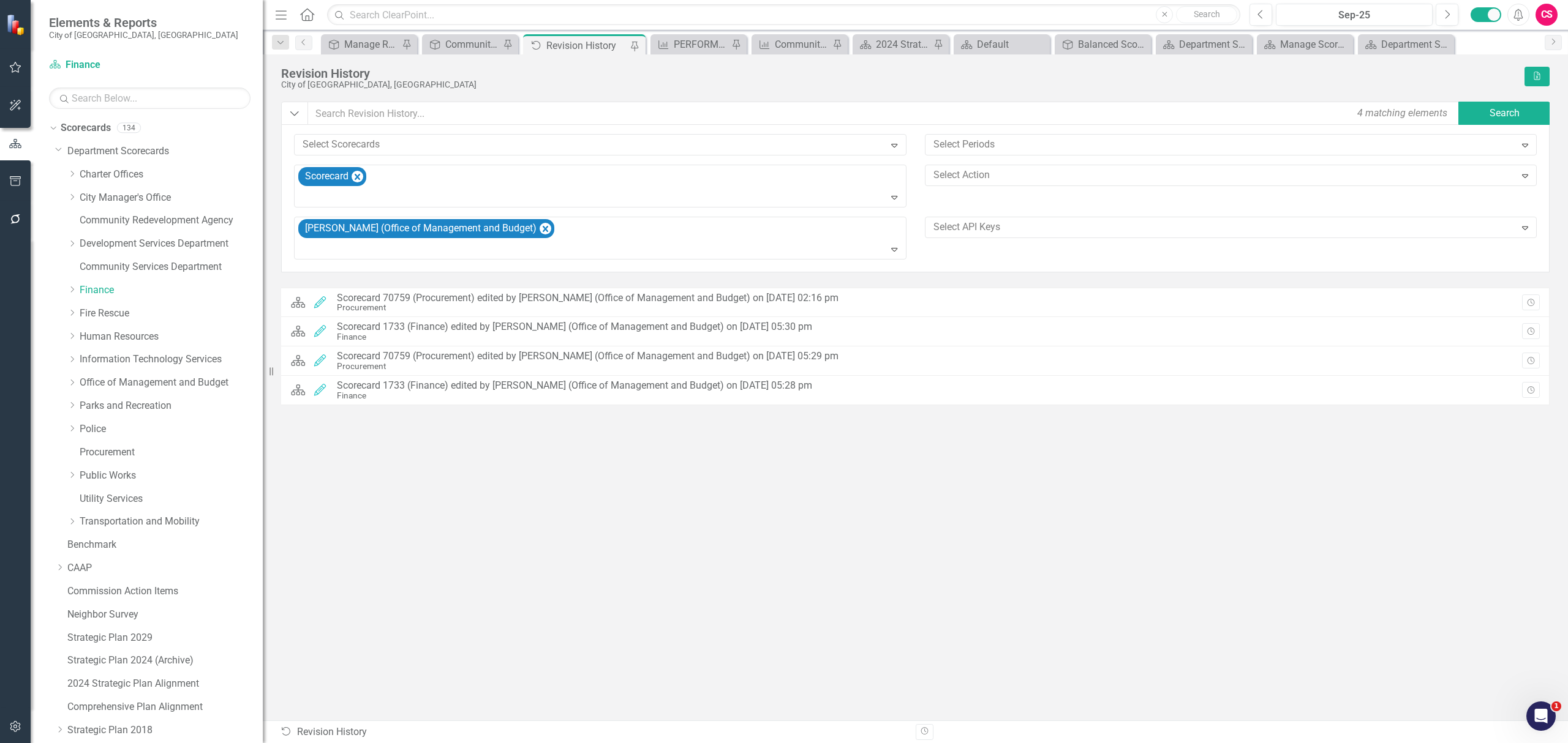
click at [472, 538] on div "Scorecard Edited Scorecard 70759 (Procurement) edited by Richard Morris (Office…" at bounding box center [915, 480] width 1268 height 385
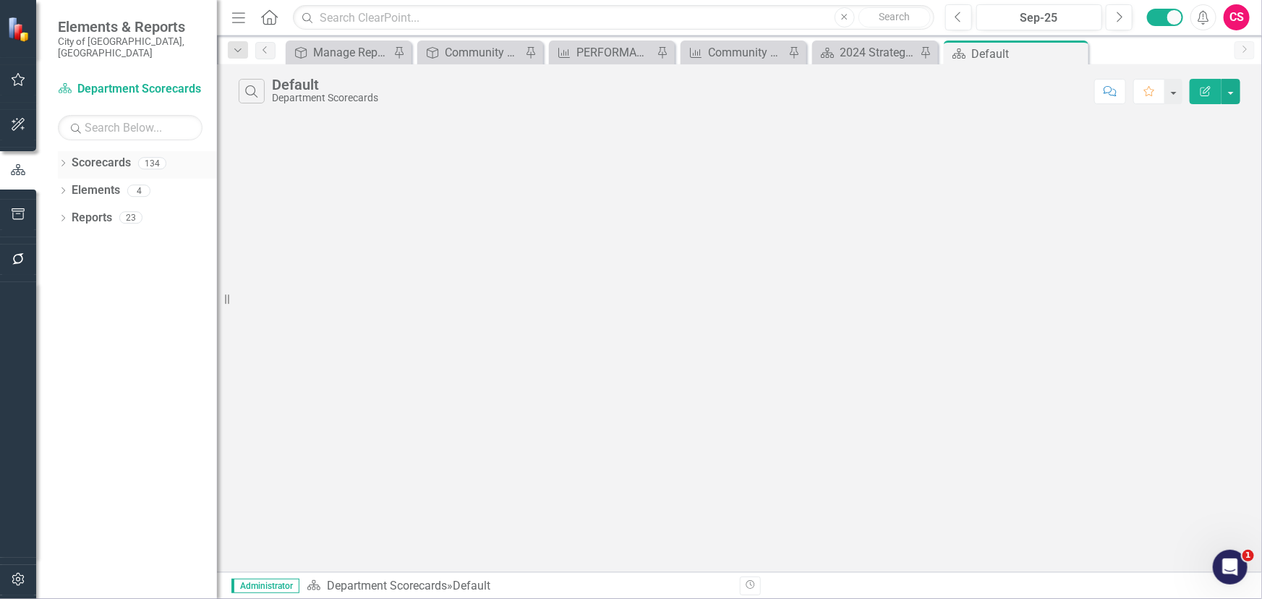
click at [119, 155] on link "Scorecards" at bounding box center [101, 163] width 59 height 17
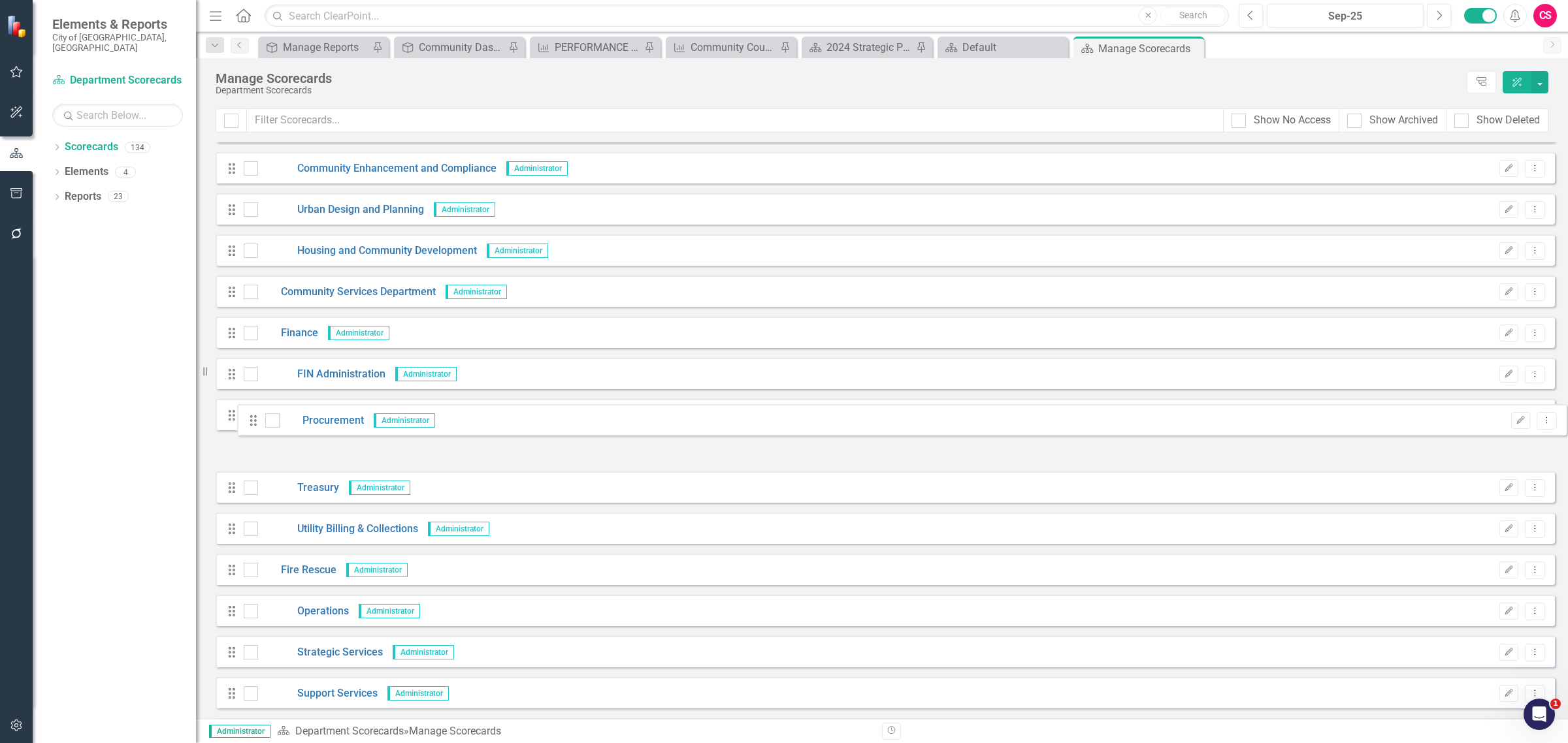
scroll to position [653, 0]
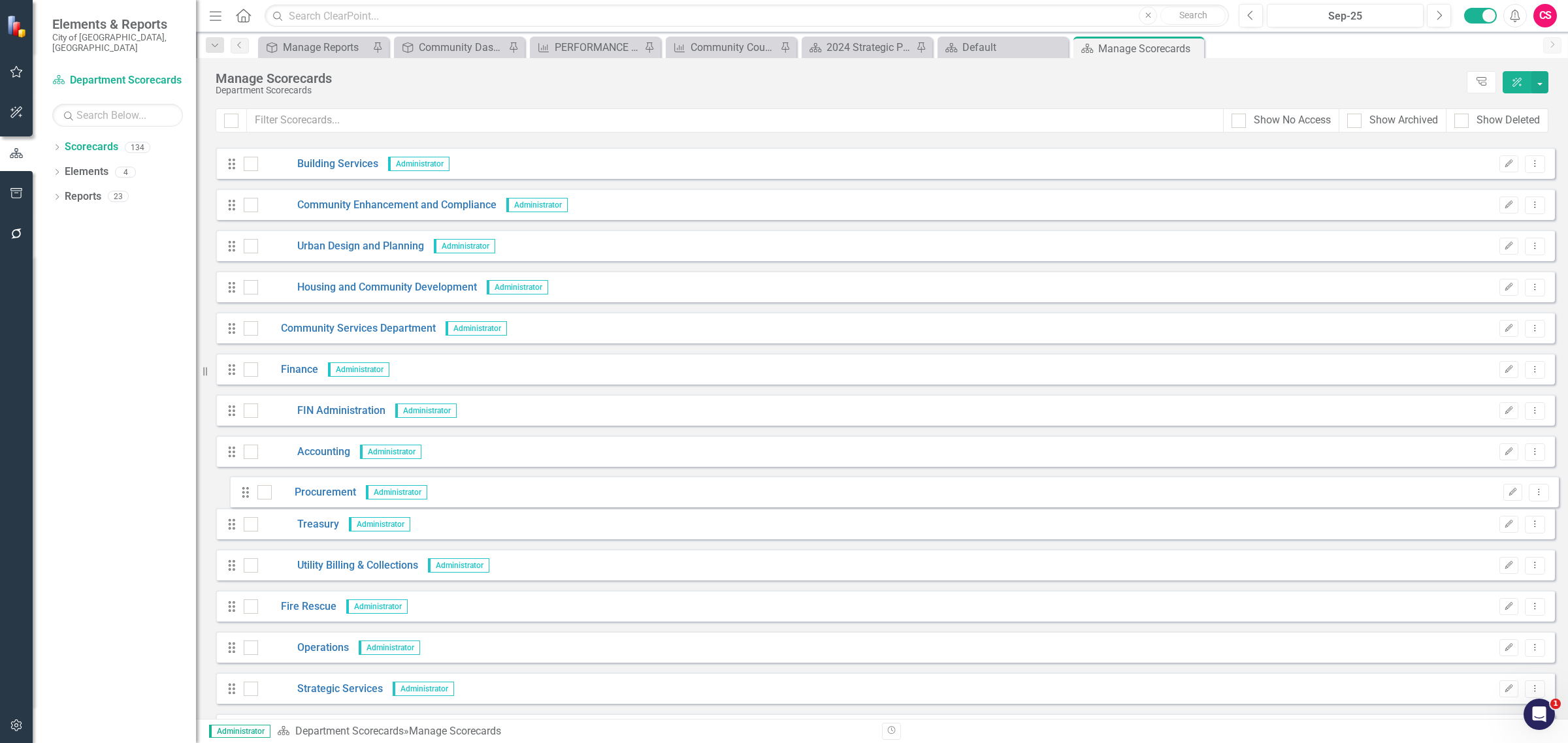
drag, startPoint x: 233, startPoint y: 590, endPoint x: 247, endPoint y: 497, distance: 94.0
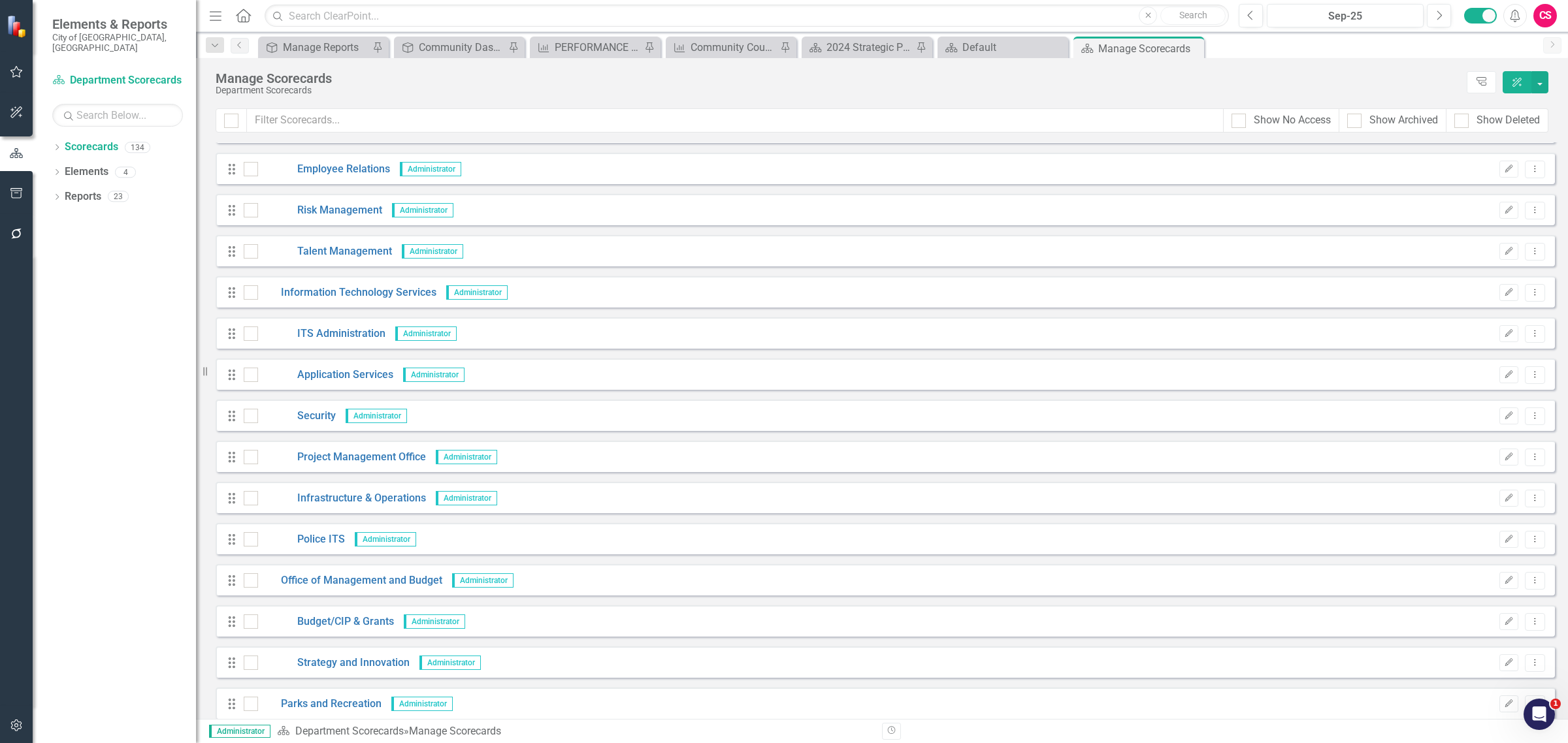
scroll to position [1551, 0]
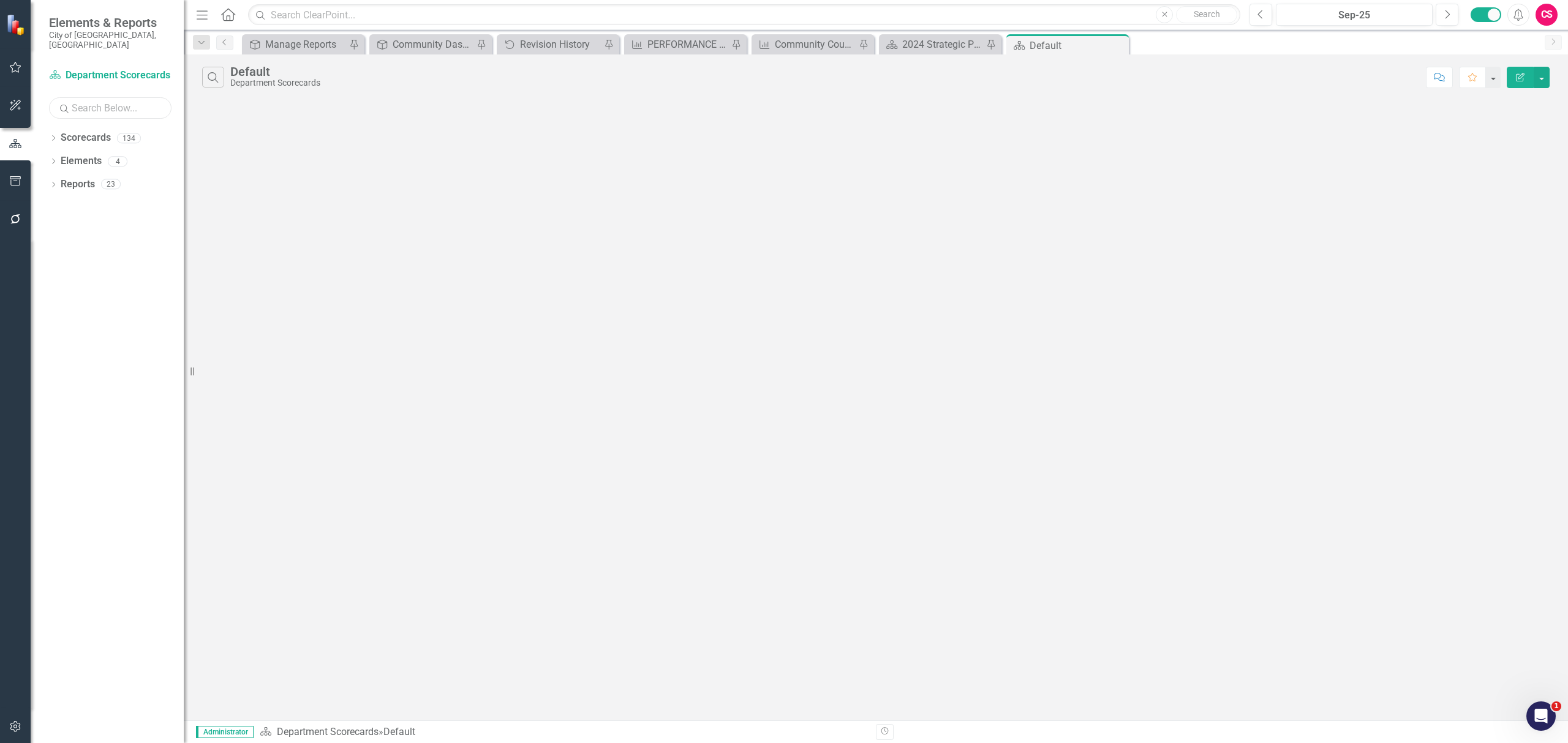
click at [96, 101] on input "text" at bounding box center [110, 107] width 123 height 21
type input "procurement"
click at [57, 136] on icon "Dropdown" at bounding box center [53, 140] width 8 height 7
click at [102, 202] on link "Procurement" at bounding box center [131, 207] width 104 height 14
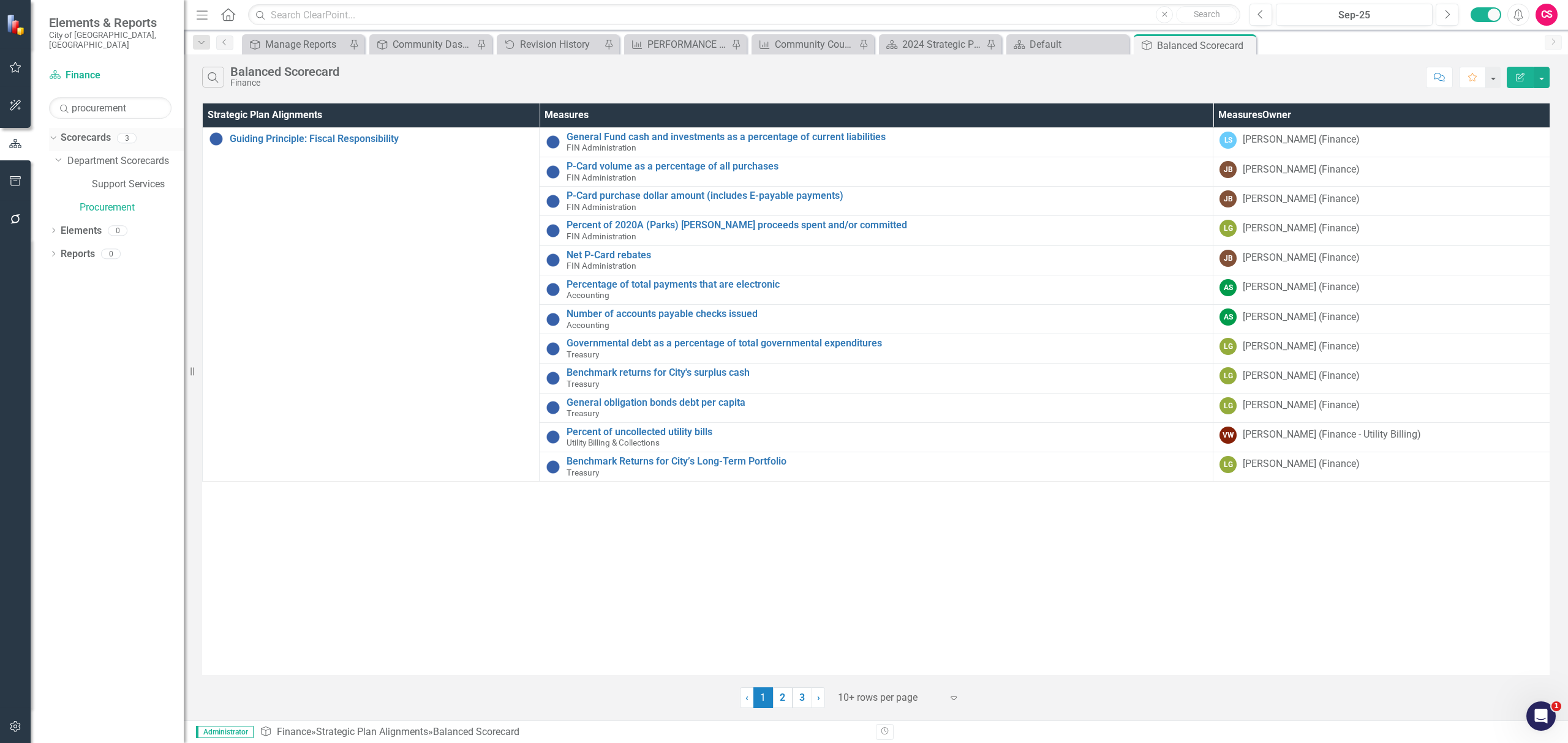
click at [72, 131] on link "Scorecards" at bounding box center [86, 138] width 50 height 14
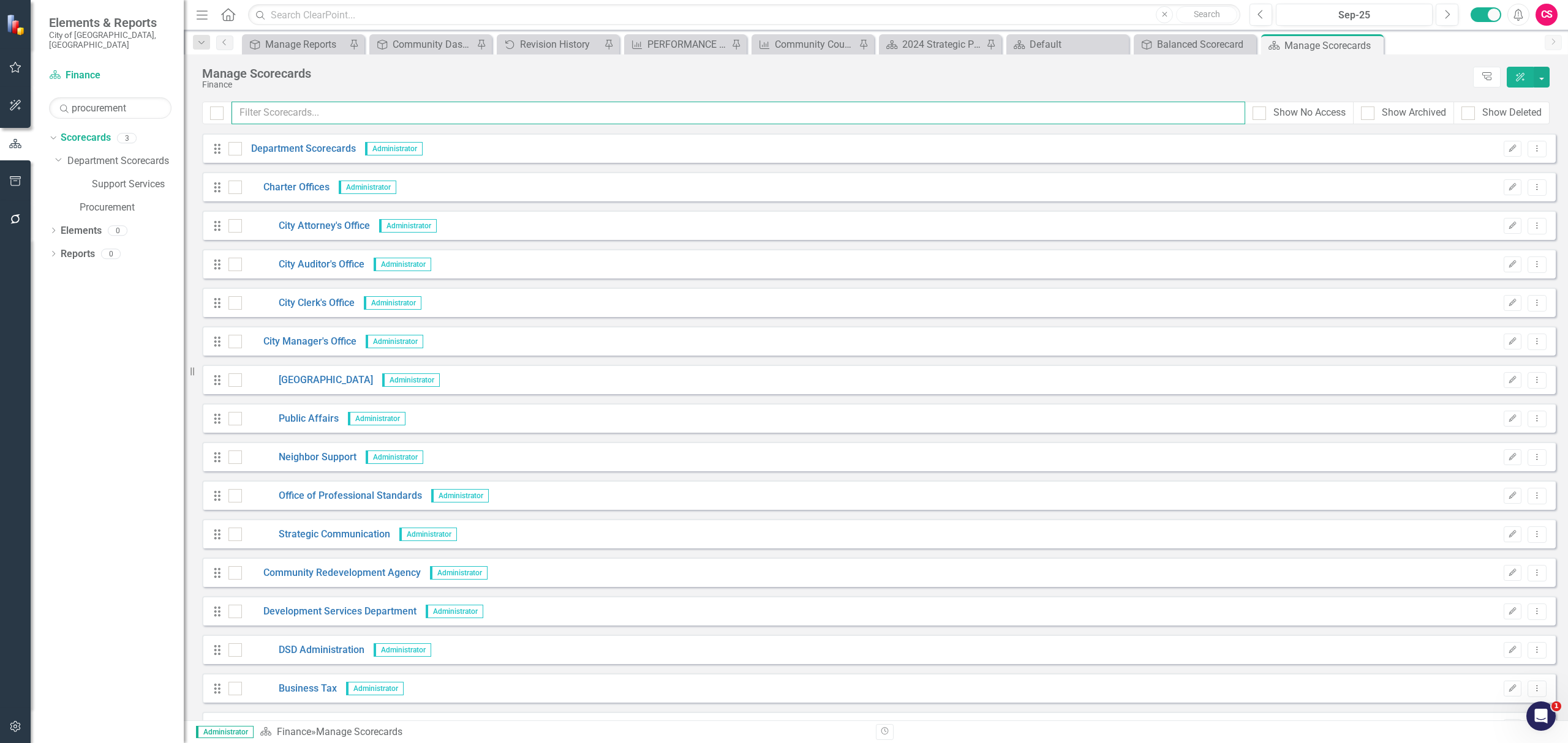
click at [395, 109] on input "text" at bounding box center [737, 113] width 1013 height 23
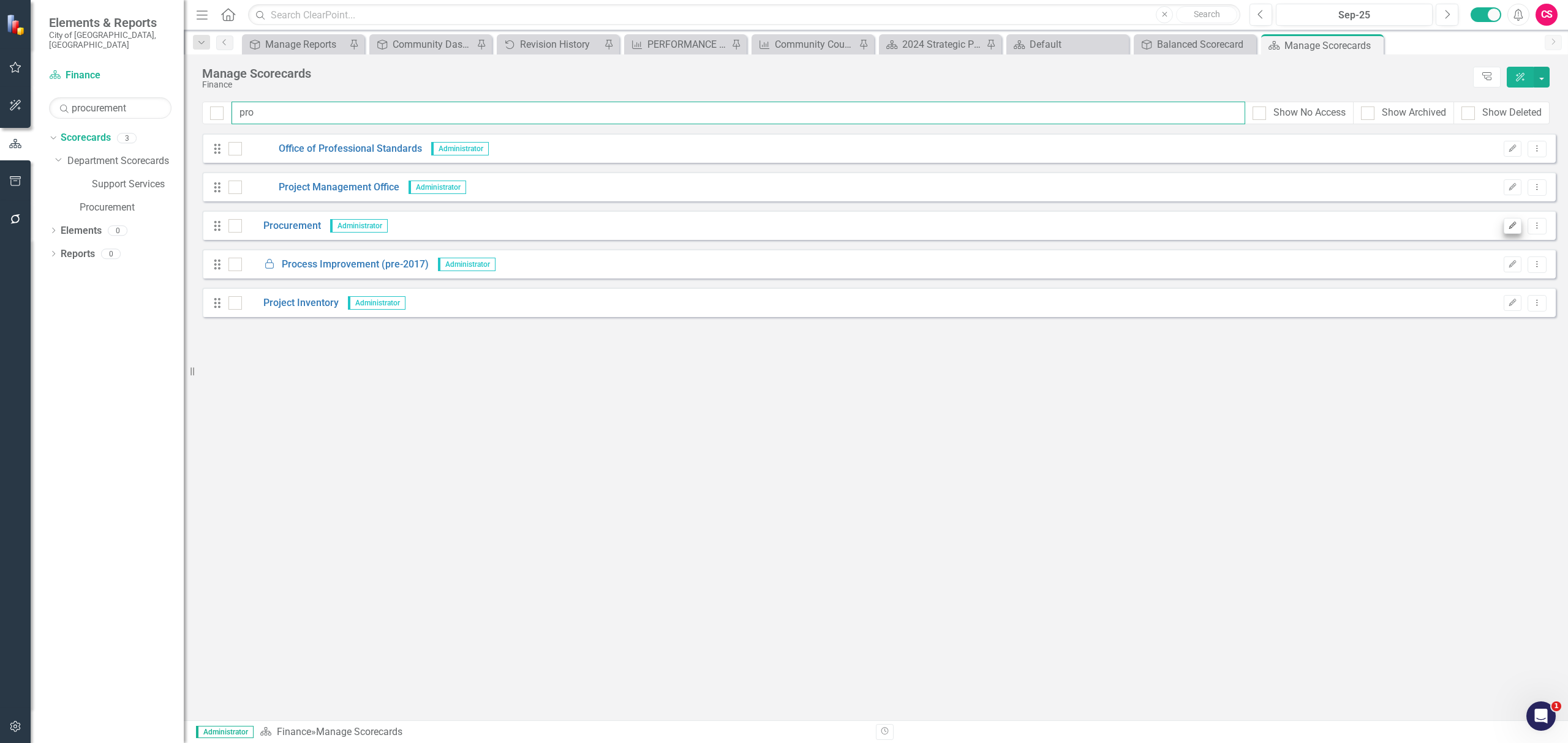
type input "pro"
click at [1511, 234] on button "Edit" at bounding box center [1512, 225] width 18 height 16
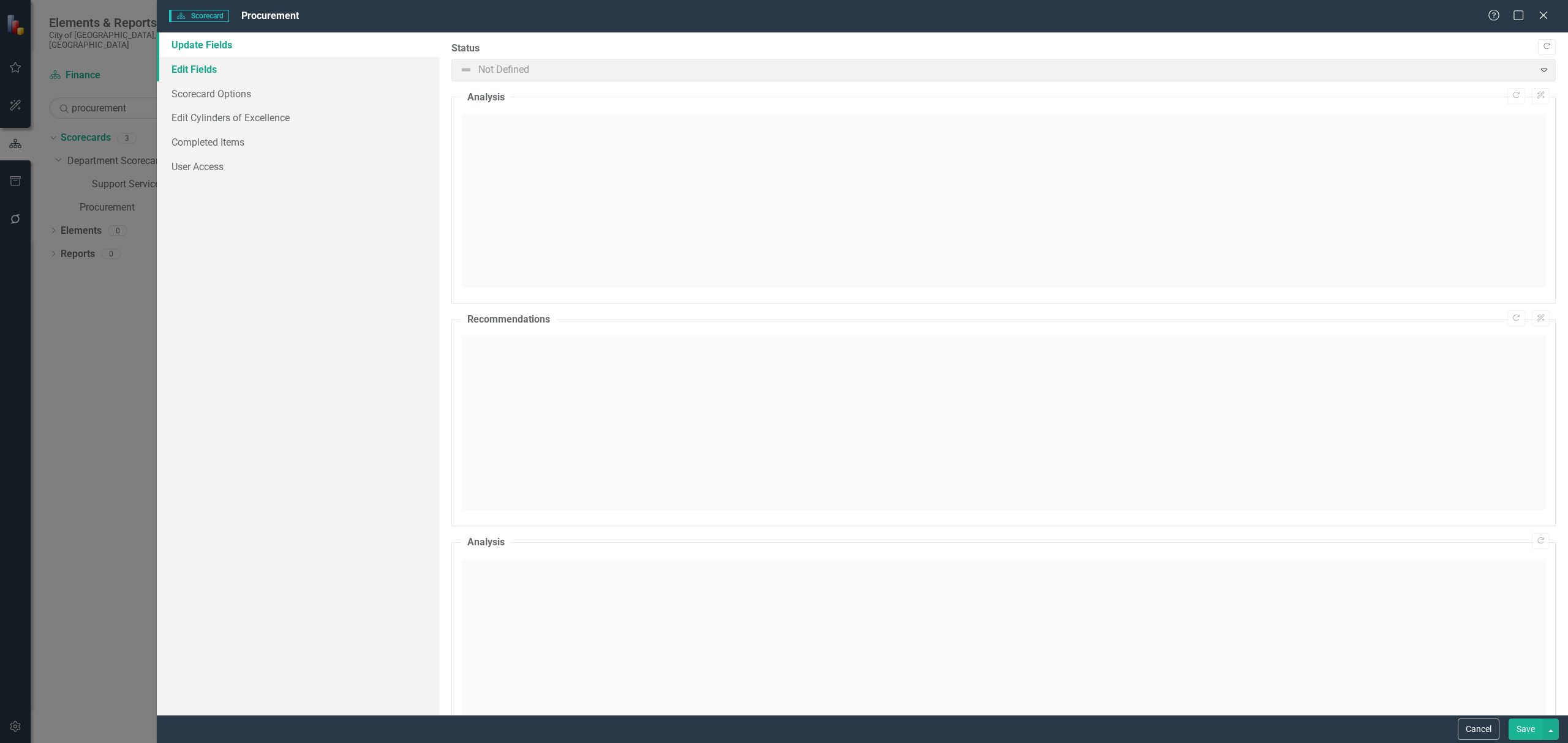
click at [344, 69] on link "Edit Fields" at bounding box center [297, 69] width 282 height 25
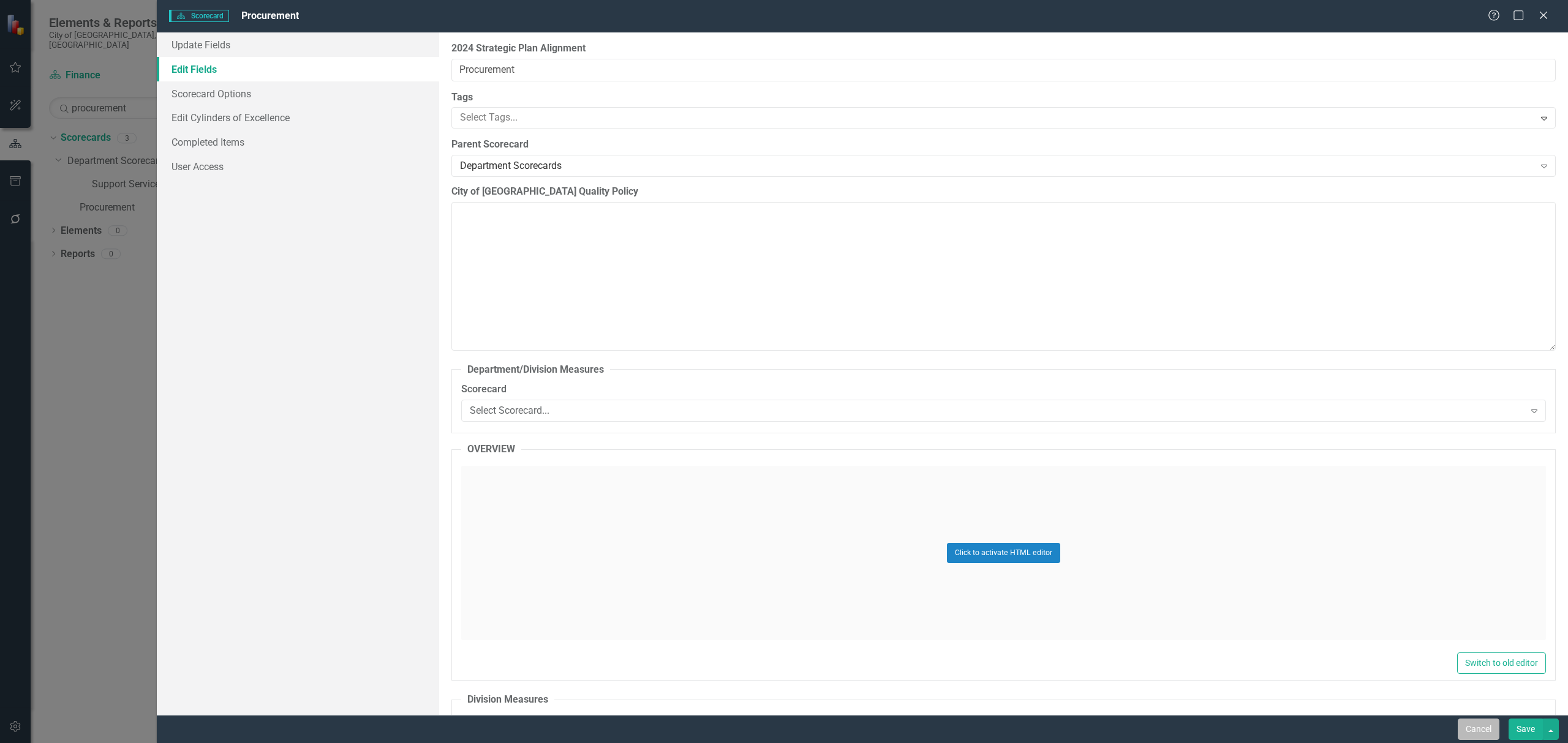
click at [1467, 730] on button "Cancel" at bounding box center [1477, 729] width 41 height 21
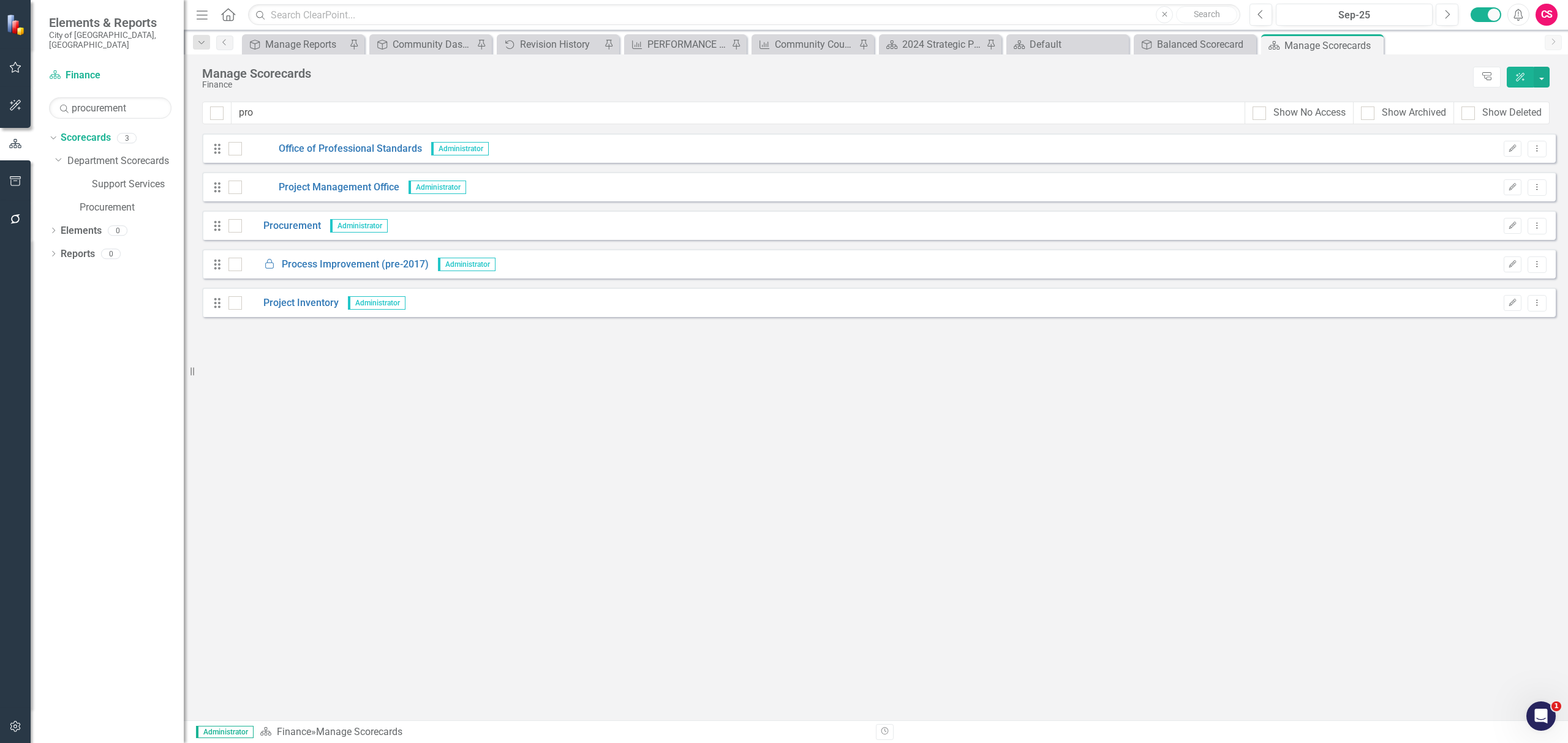
click at [479, 373] on div "Looks like you don't have any Scorecards set up yet. Why don't you add a Scorec…" at bounding box center [879, 427] width 1353 height 587
click at [559, 443] on div "Looks like you don't have any Scorecards set up yet. Why don't you add a Scorec…" at bounding box center [879, 427] width 1353 height 587
click at [306, 231] on link "Procurement" at bounding box center [281, 226] width 79 height 14
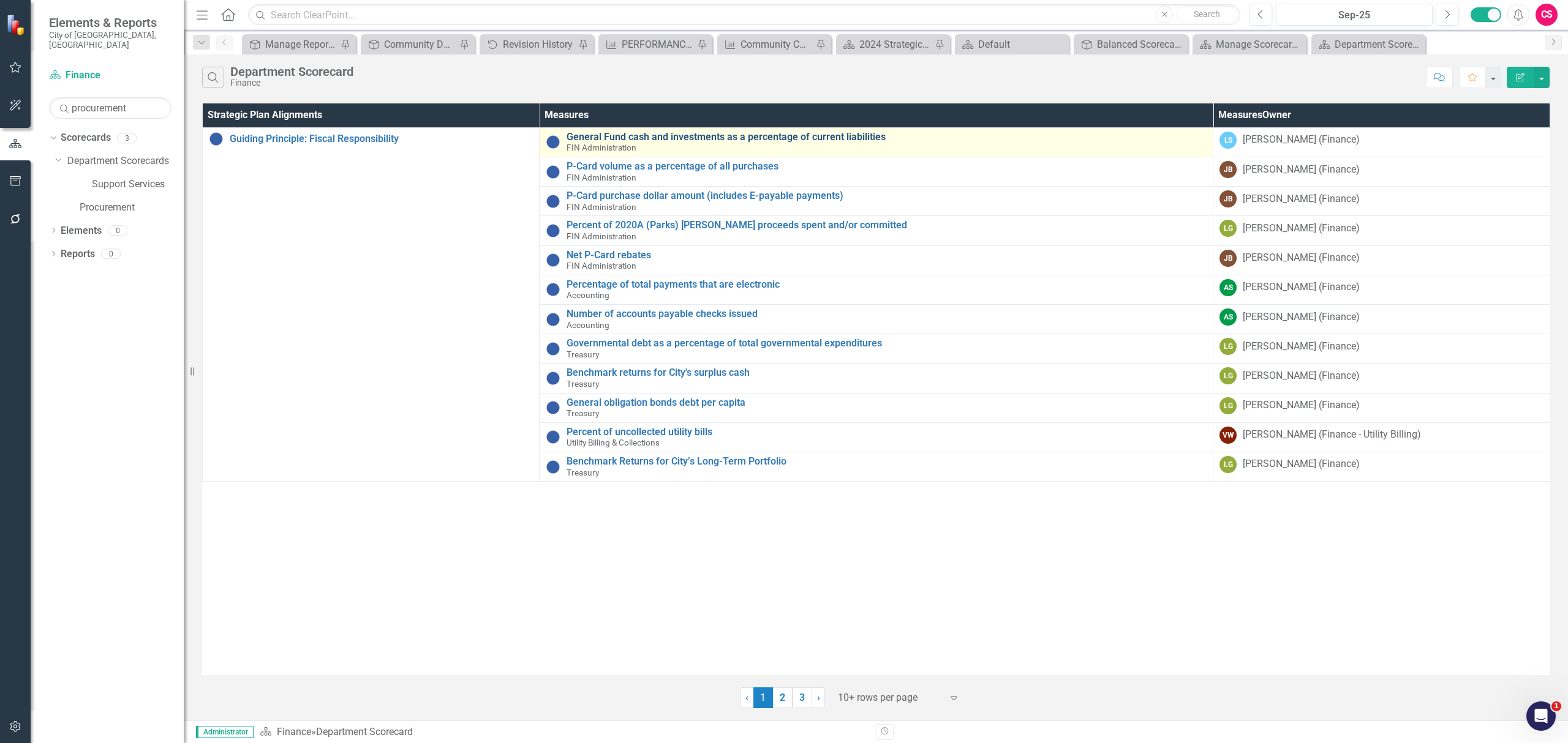
click at [599, 142] on link "General Fund cash and investments as a percentage of current liabilities" at bounding box center [886, 137] width 640 height 11
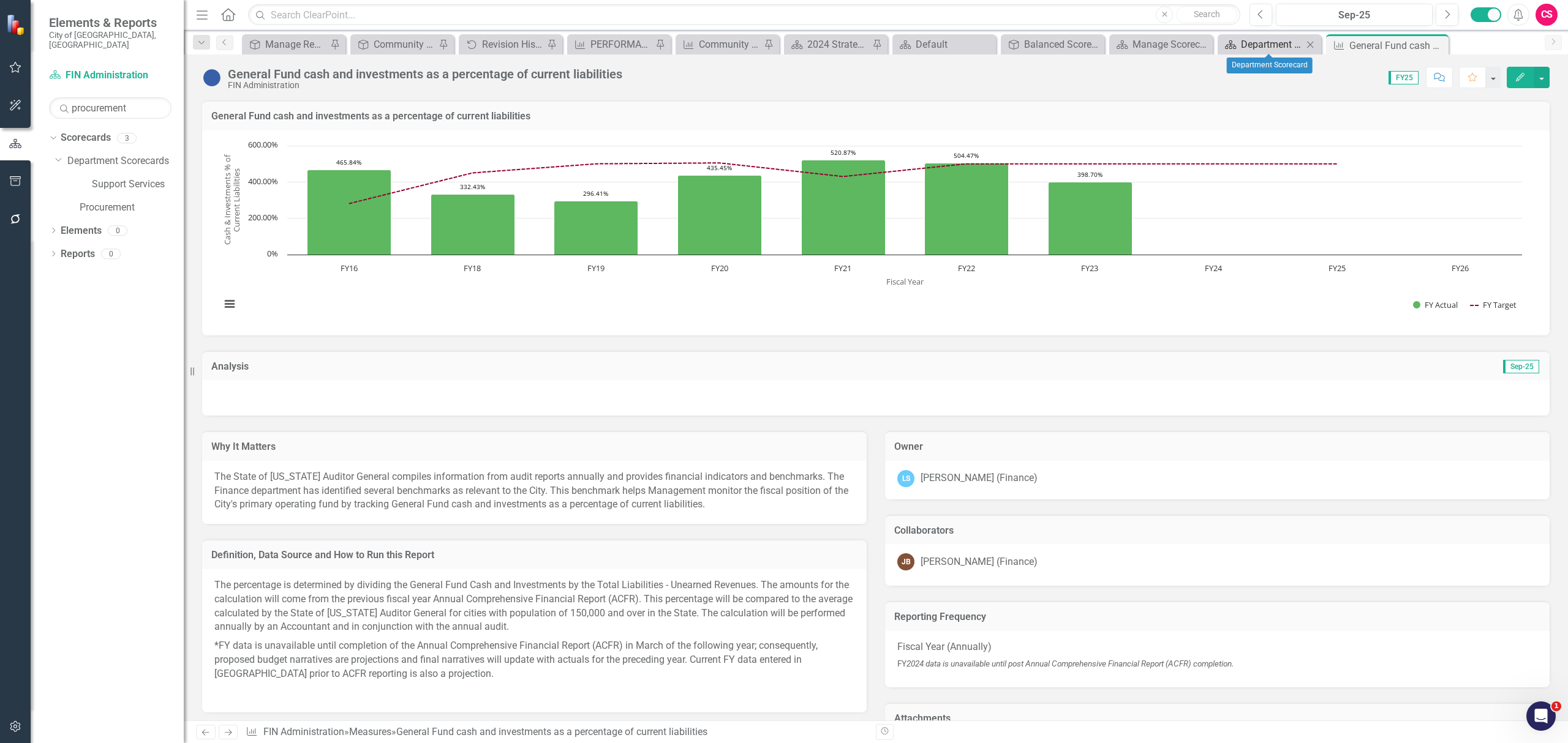
click at [1284, 43] on div "Department Scorecard" at bounding box center [1271, 44] width 62 height 15
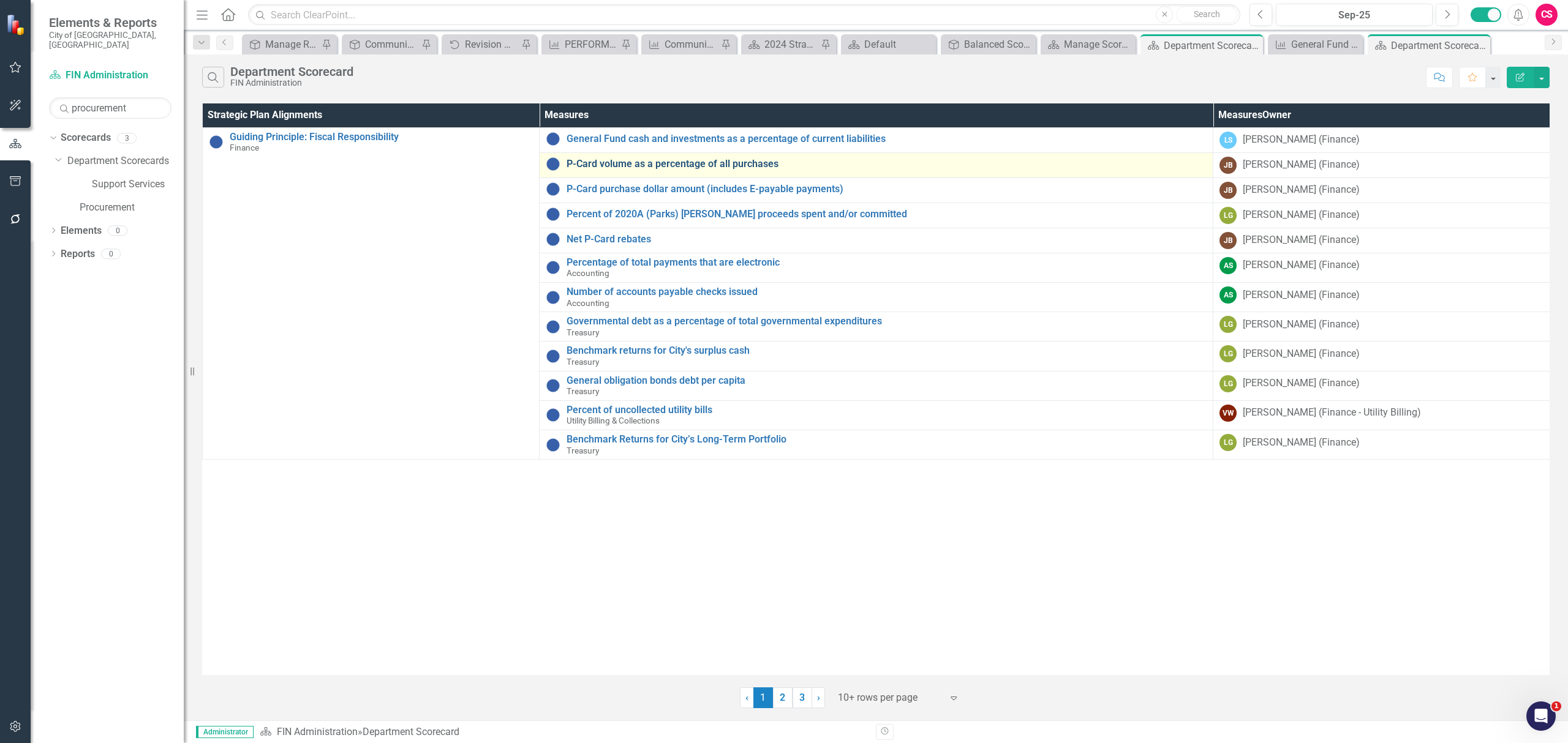
click at [666, 162] on link "P-Card volume as a percentage of all purchases" at bounding box center [886, 163] width 640 height 11
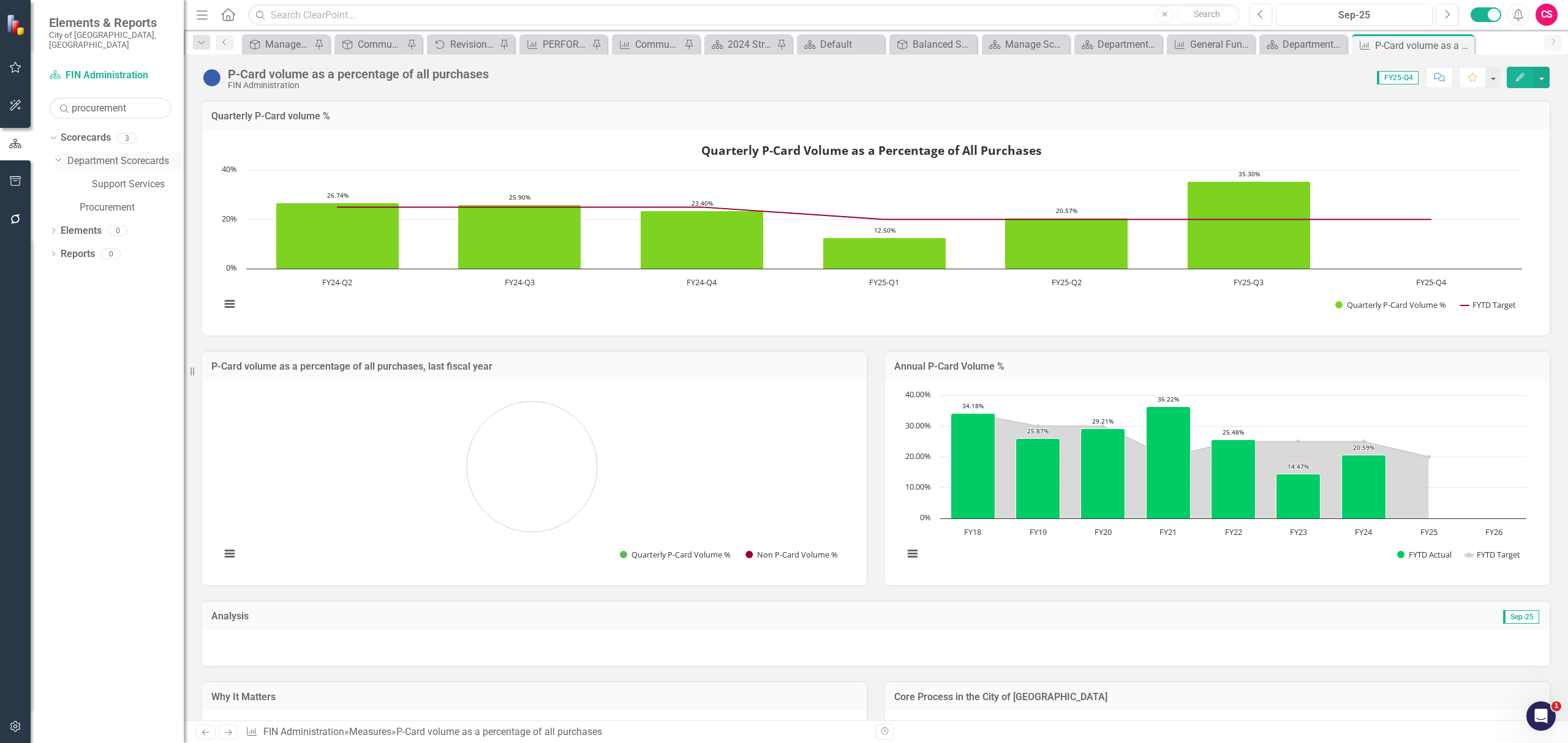
click at [58, 154] on icon "Dropdown" at bounding box center [58, 158] width 8 height 9
click at [58, 157] on icon "Dropdown" at bounding box center [59, 161] width 9 height 8
click at [90, 178] on link "Procurement" at bounding box center [131, 184] width 104 height 14
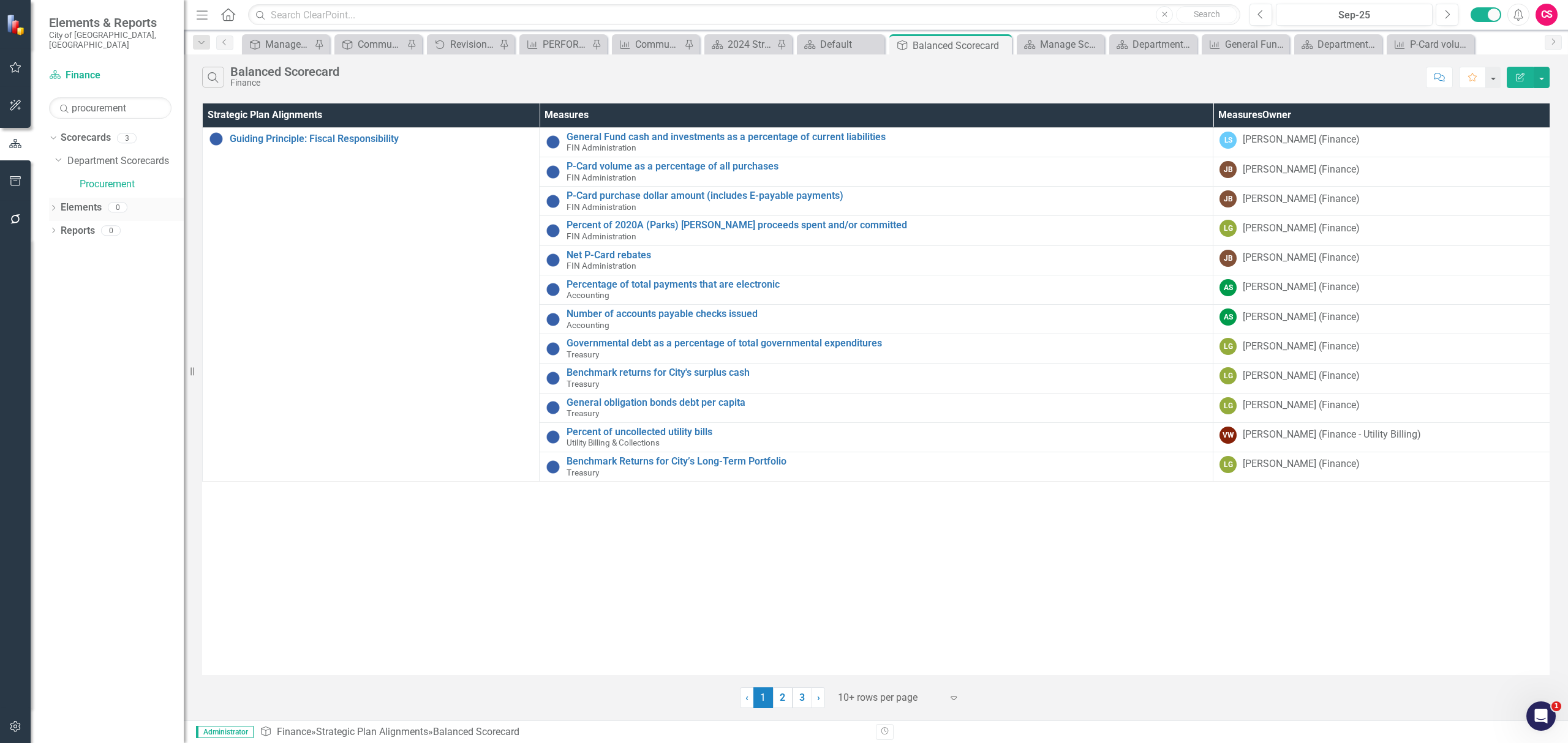
click at [50, 206] on icon "Dropdown" at bounding box center [53, 209] width 8 height 7
click at [76, 201] on link "Elements" at bounding box center [81, 207] width 41 height 14
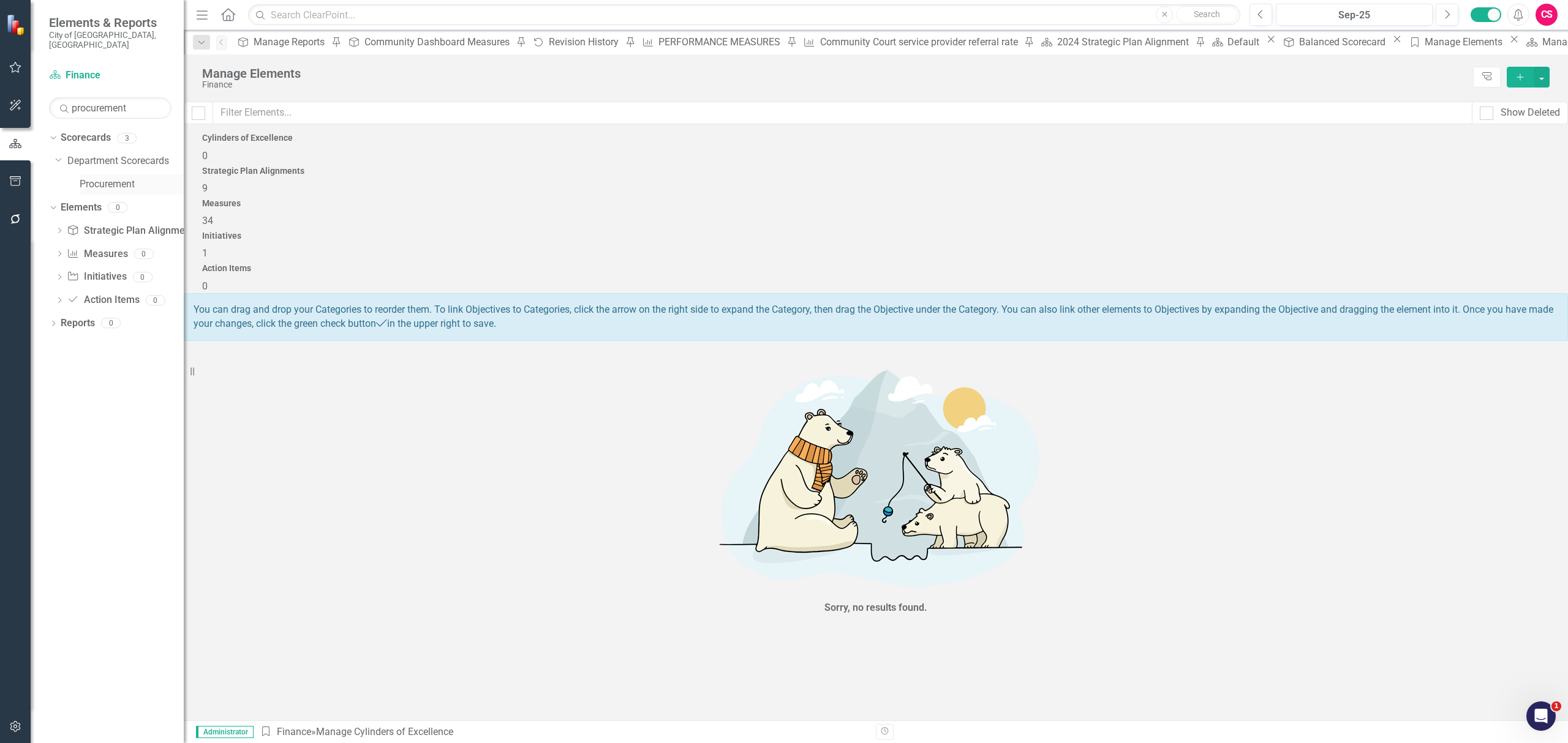
click at [91, 178] on link "Procurement" at bounding box center [131, 184] width 104 height 14
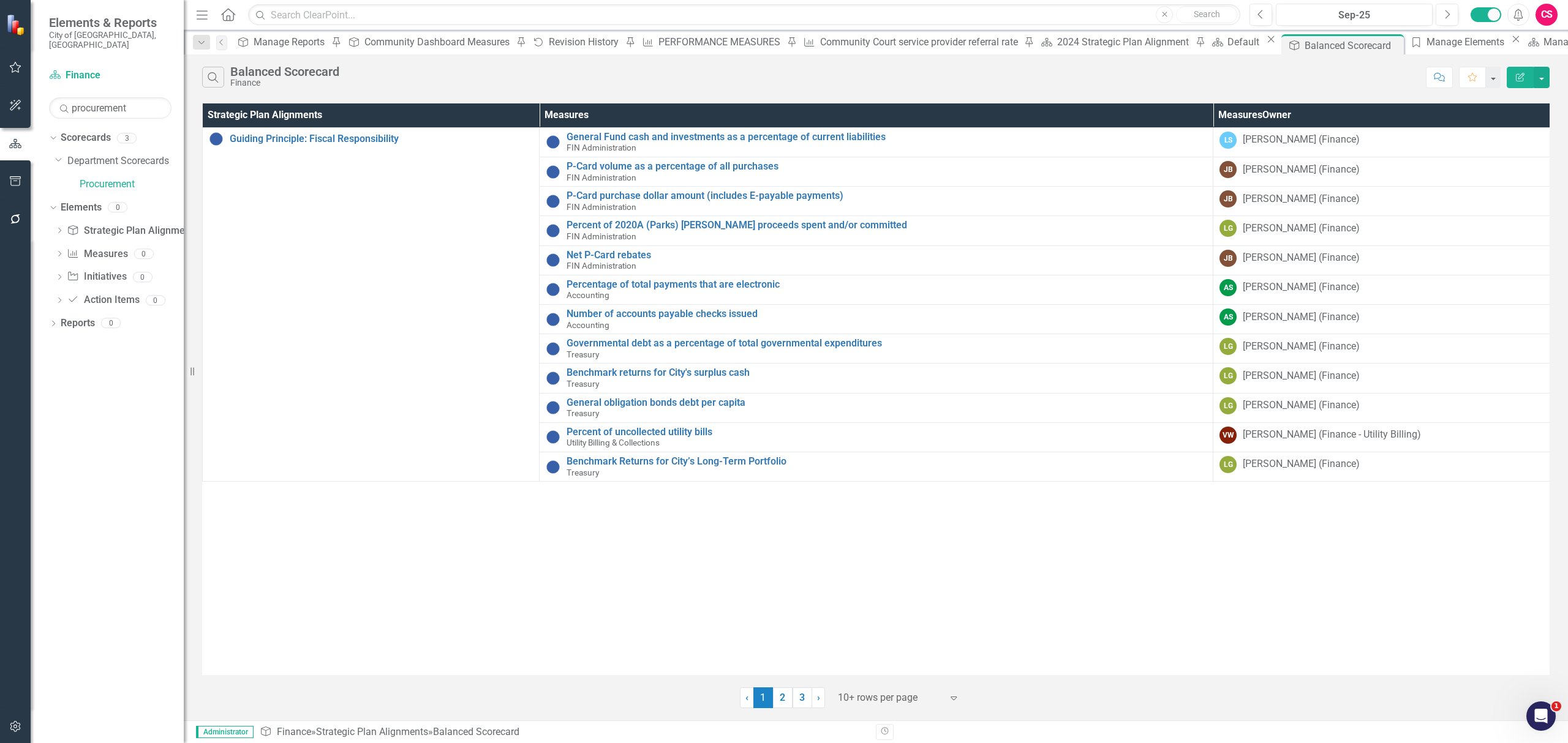
click at [126, 518] on div "Dropdown Scorecards 3 Dropdown Department Scorecards Support Services Procureme…" at bounding box center [107, 435] width 153 height 615
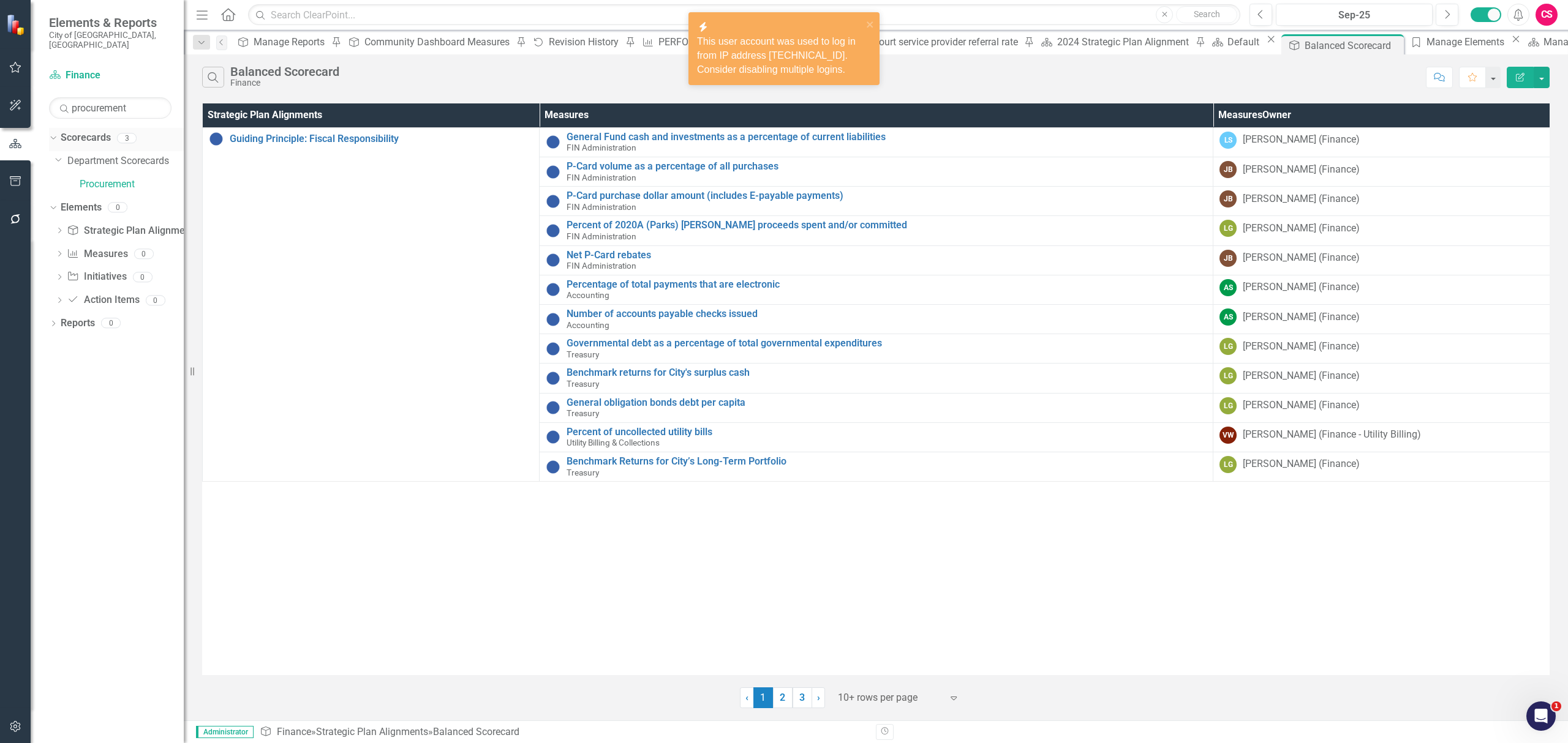
click at [79, 131] on link "Scorecards" at bounding box center [86, 138] width 50 height 14
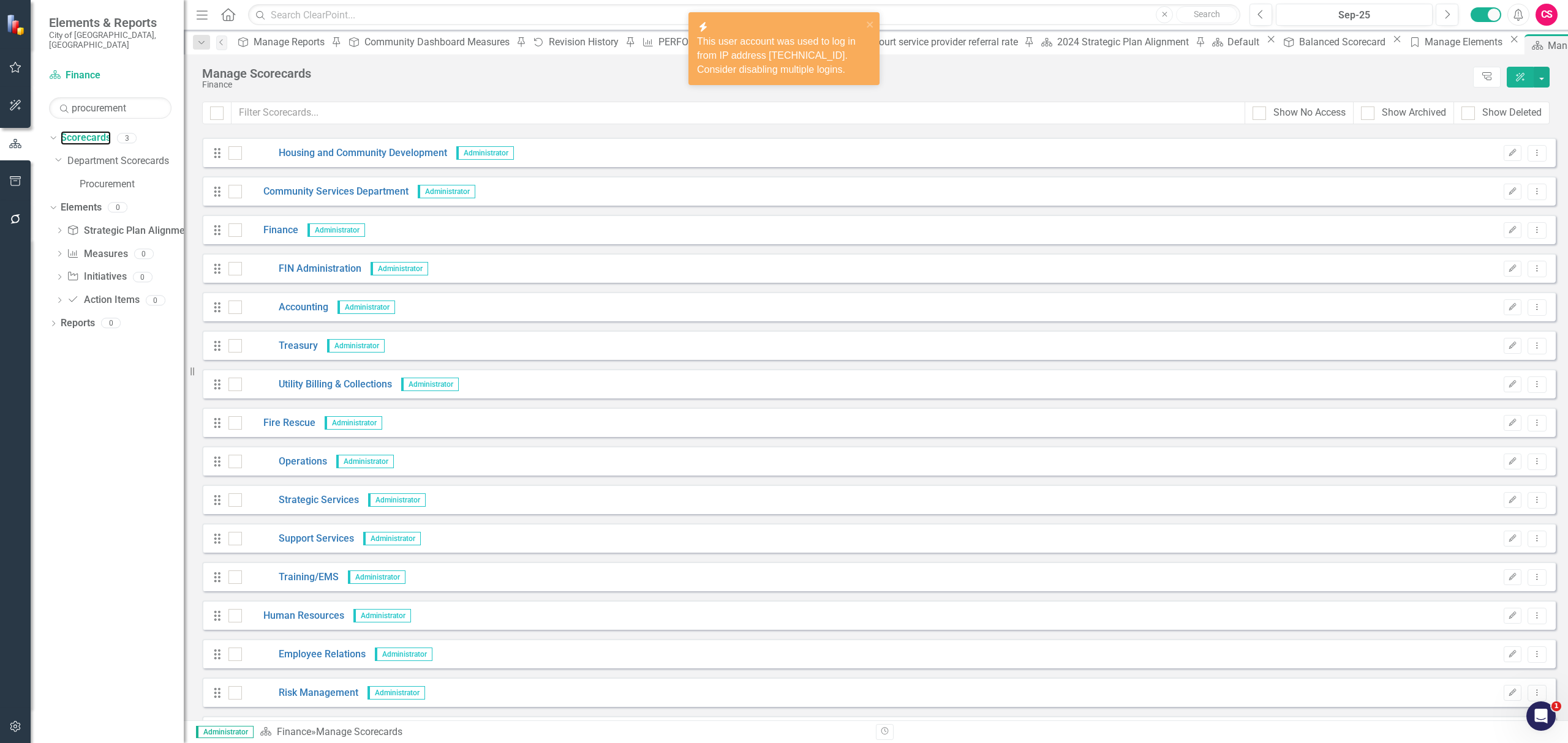
scroll to position [735, 0]
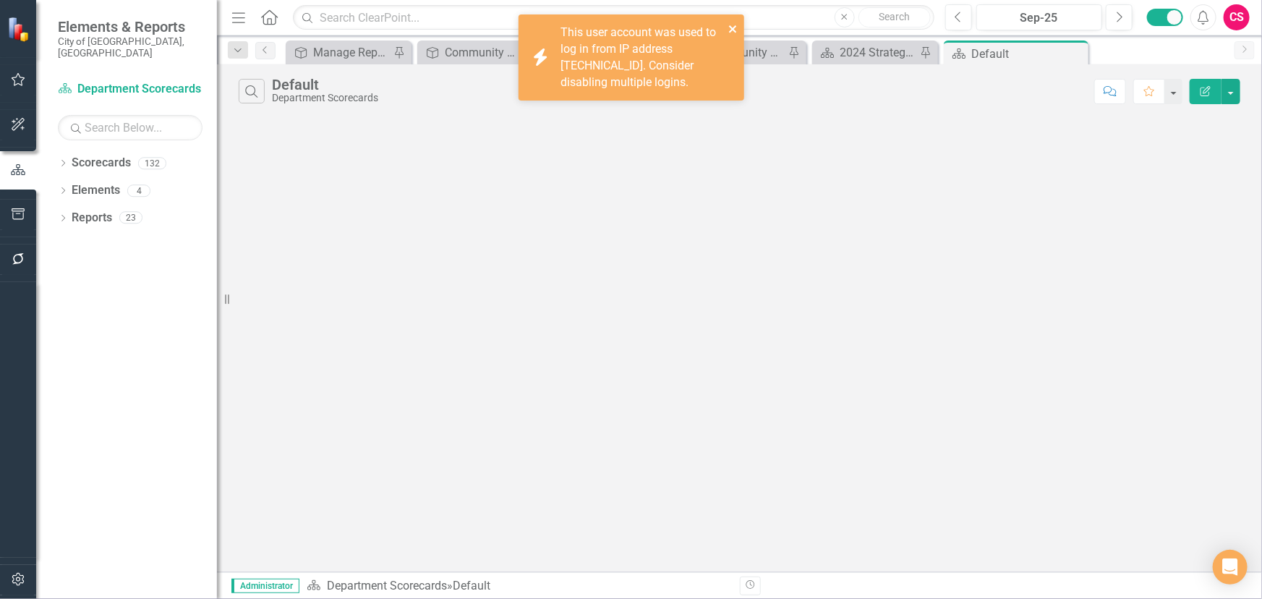
click at [733, 30] on icon "close" at bounding box center [732, 28] width 7 height 7
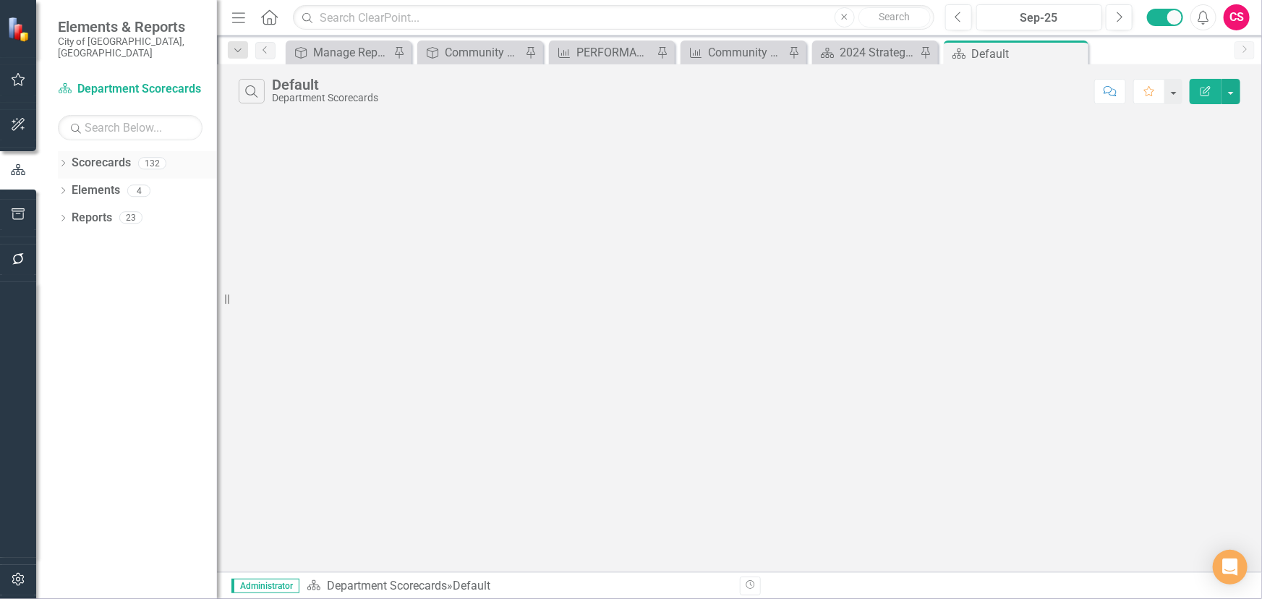
click at [120, 155] on link "Scorecards" at bounding box center [101, 163] width 59 height 17
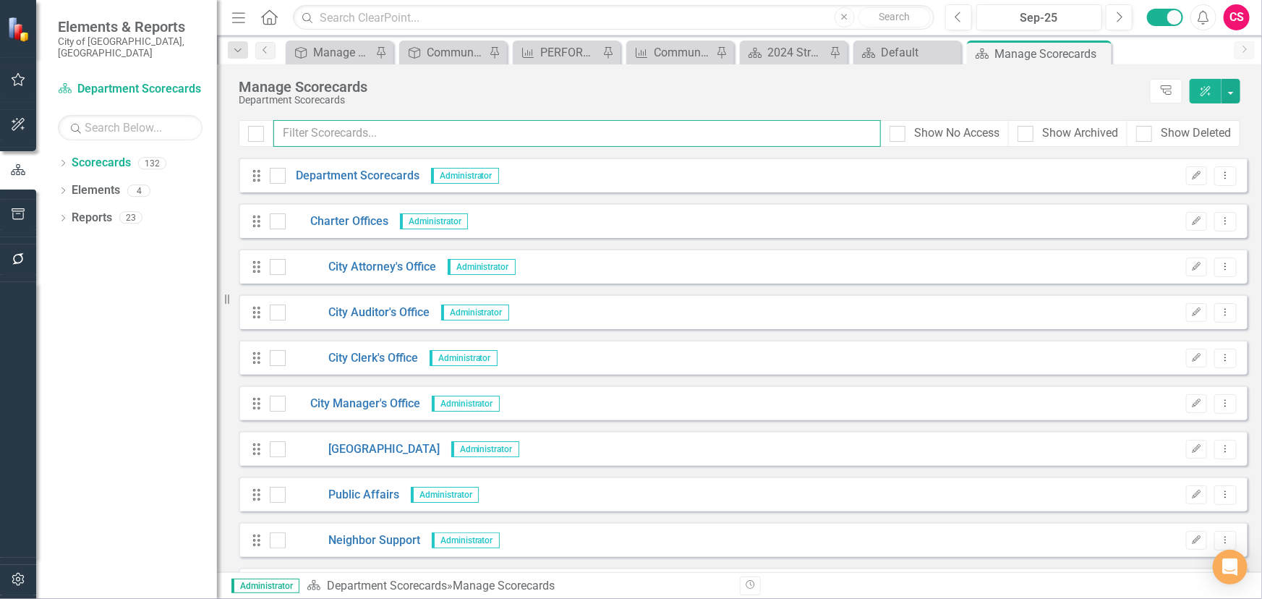
click at [378, 140] on input "text" at bounding box center [577, 133] width 608 height 27
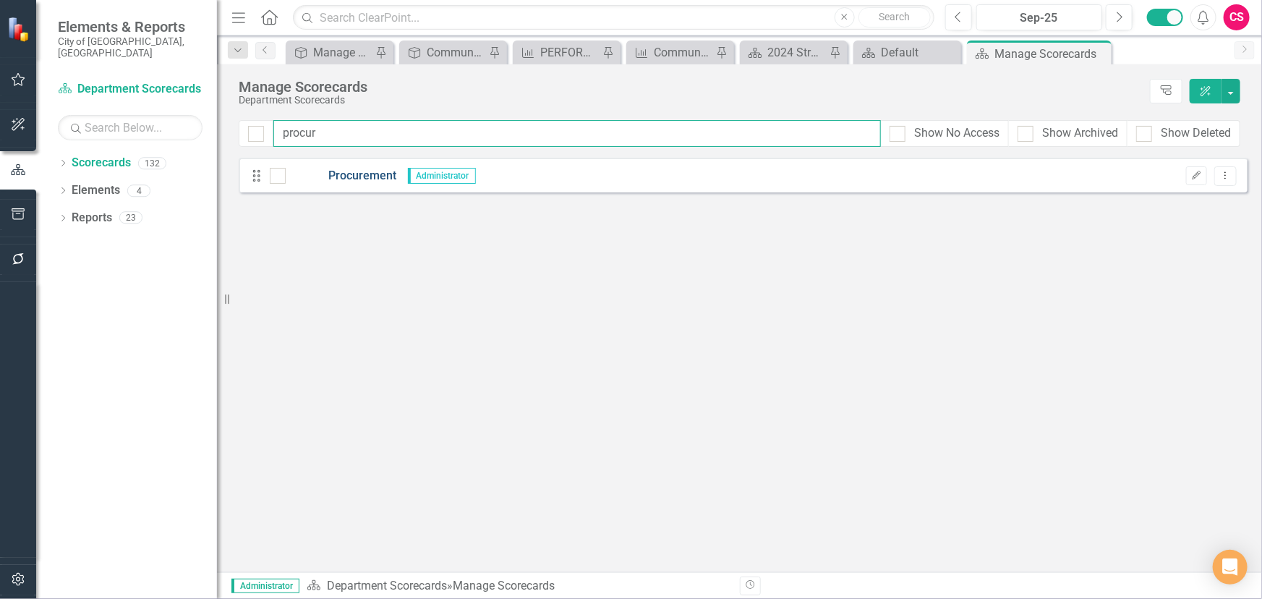
type input "procur"
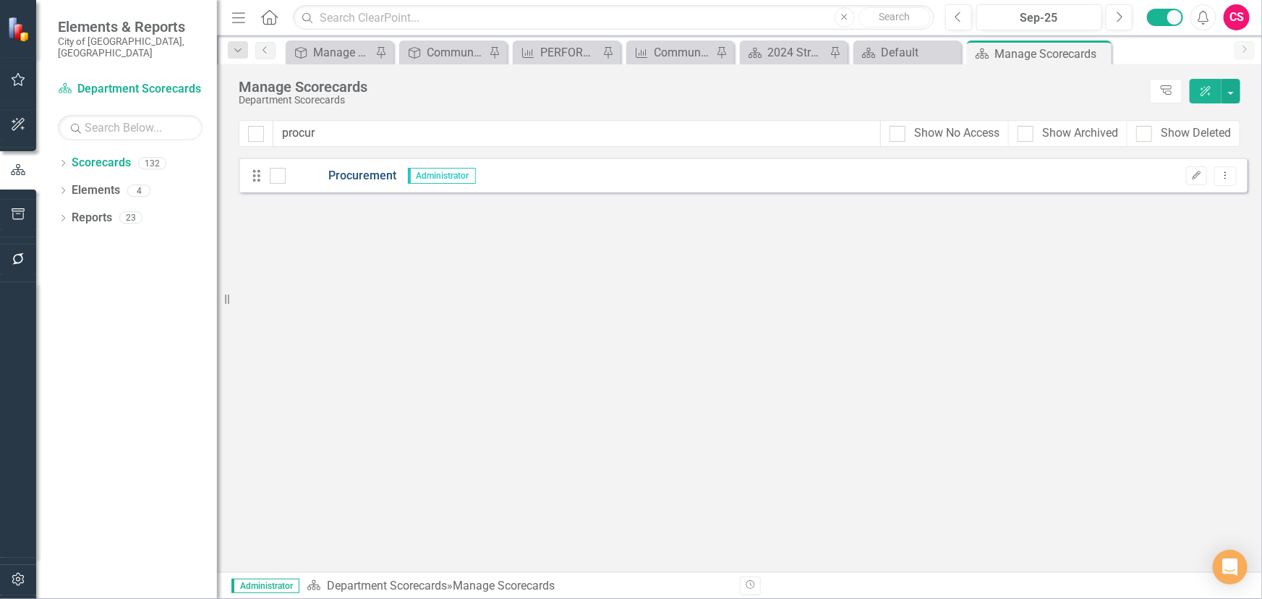
click at [395, 172] on link "Procurement" at bounding box center [341, 176] width 111 height 17
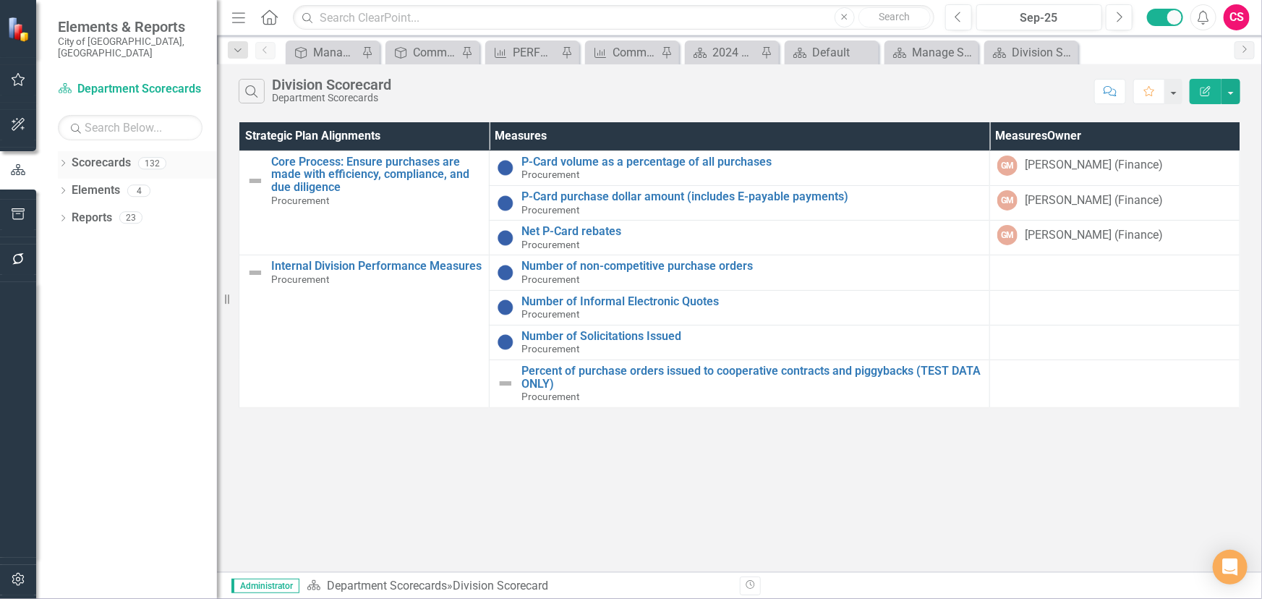
click at [65, 161] on icon "Dropdown" at bounding box center [63, 165] width 10 height 8
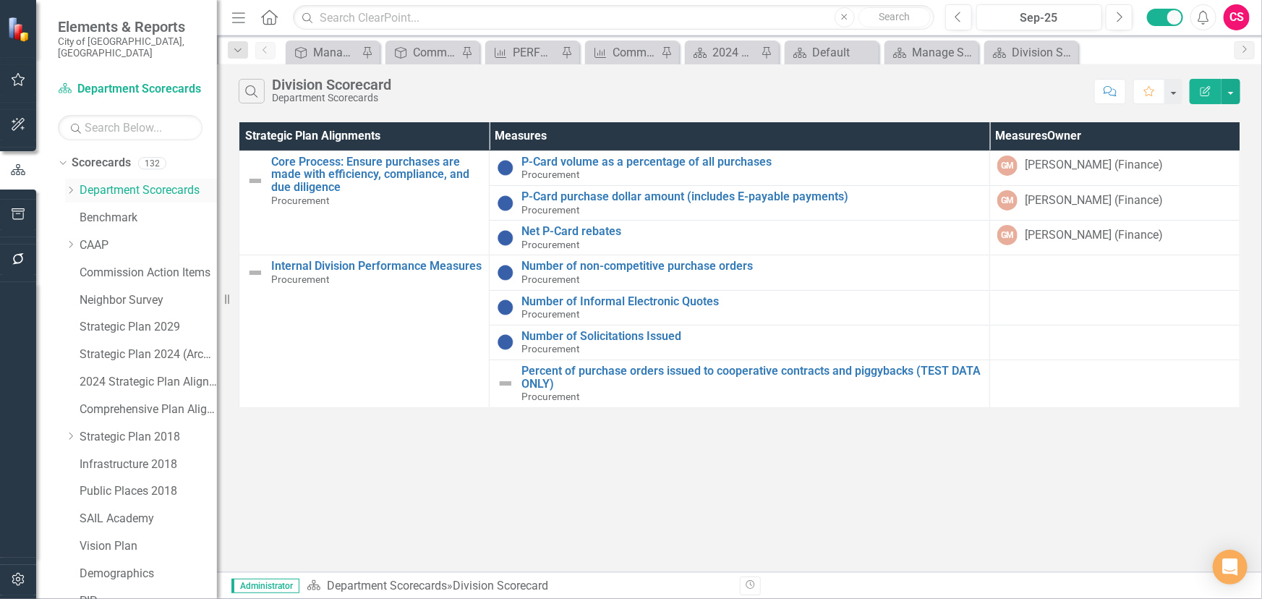
click at [71, 187] on icon at bounding box center [71, 190] width 4 height 7
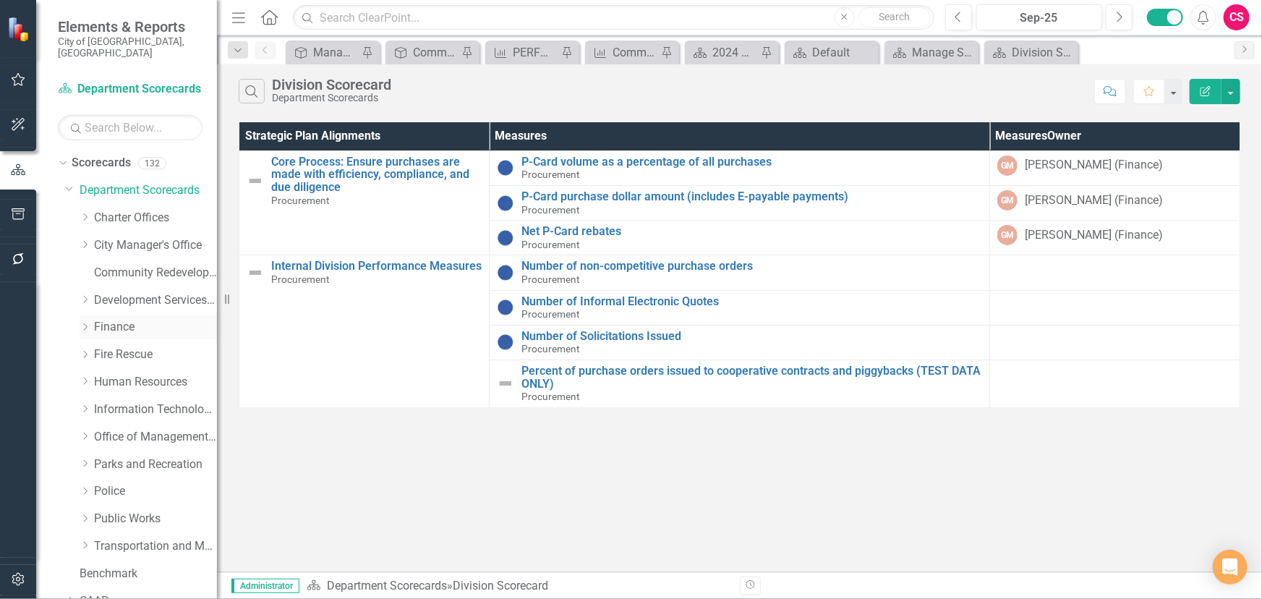
click at [82, 323] on icon "Dropdown" at bounding box center [85, 327] width 11 height 9
click at [60, 158] on icon "Dropdown" at bounding box center [61, 163] width 8 height 10
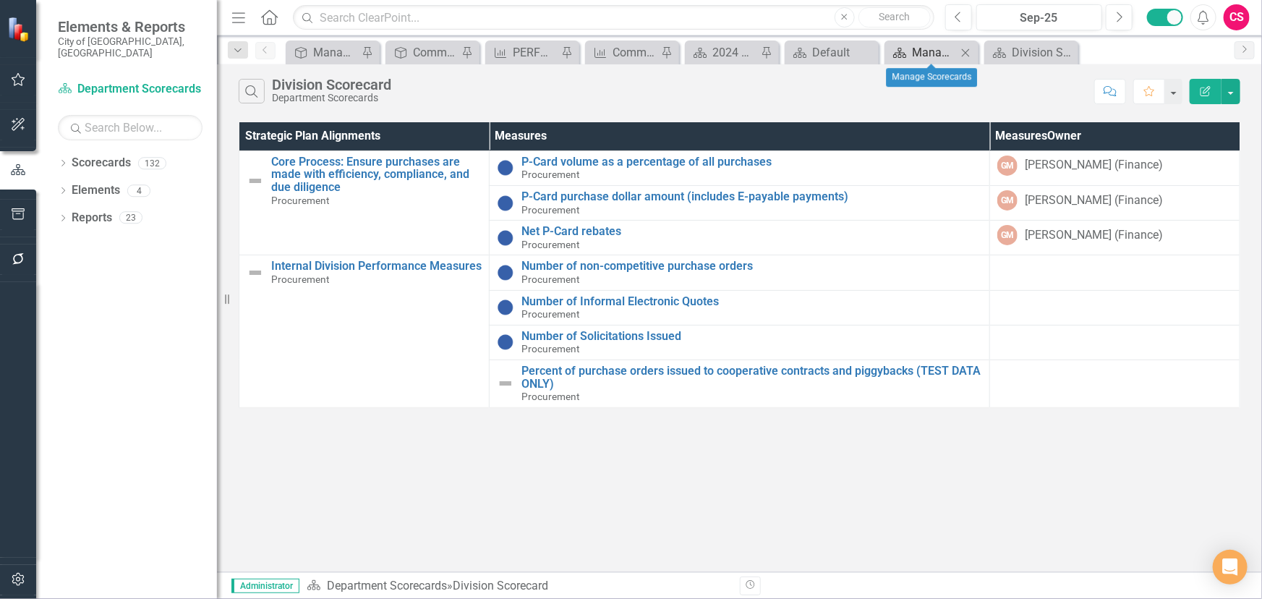
click at [942, 53] on div "Manage Scorecards" at bounding box center [934, 52] width 45 height 18
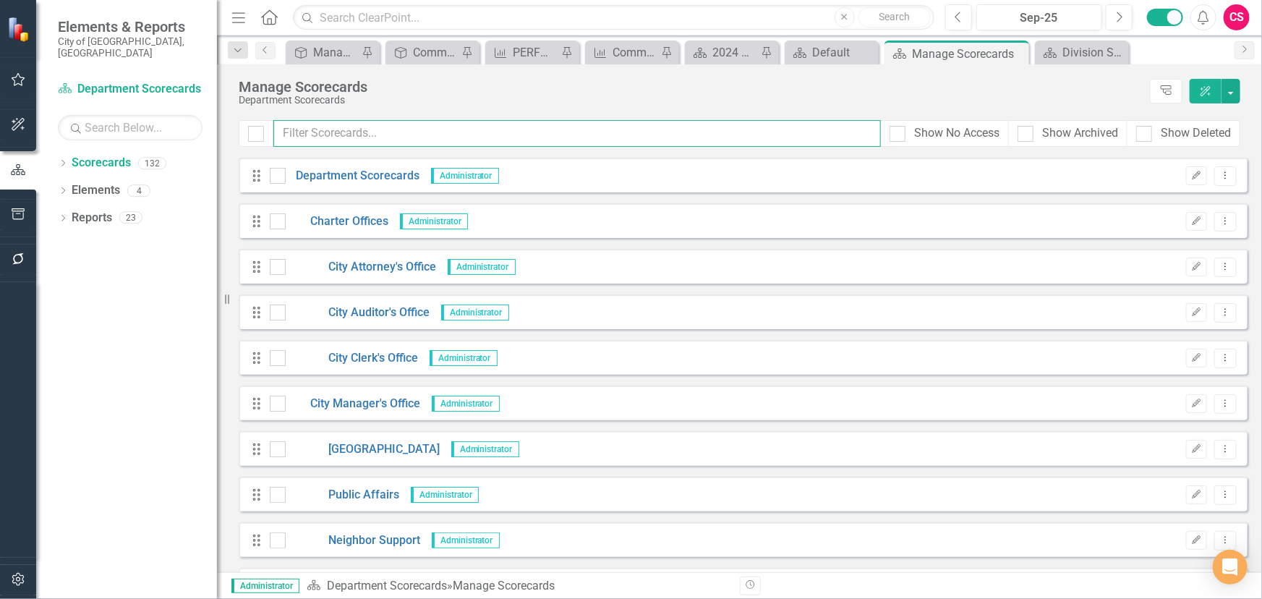
click at [384, 140] on input "text" at bounding box center [577, 133] width 608 height 27
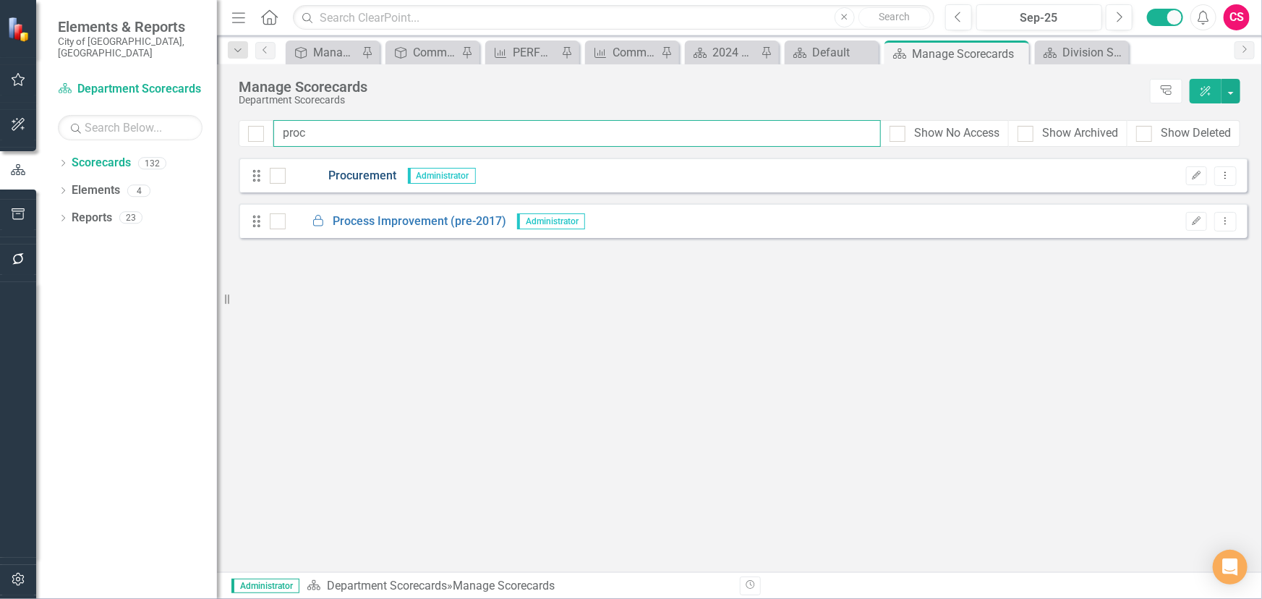
type input "proc"
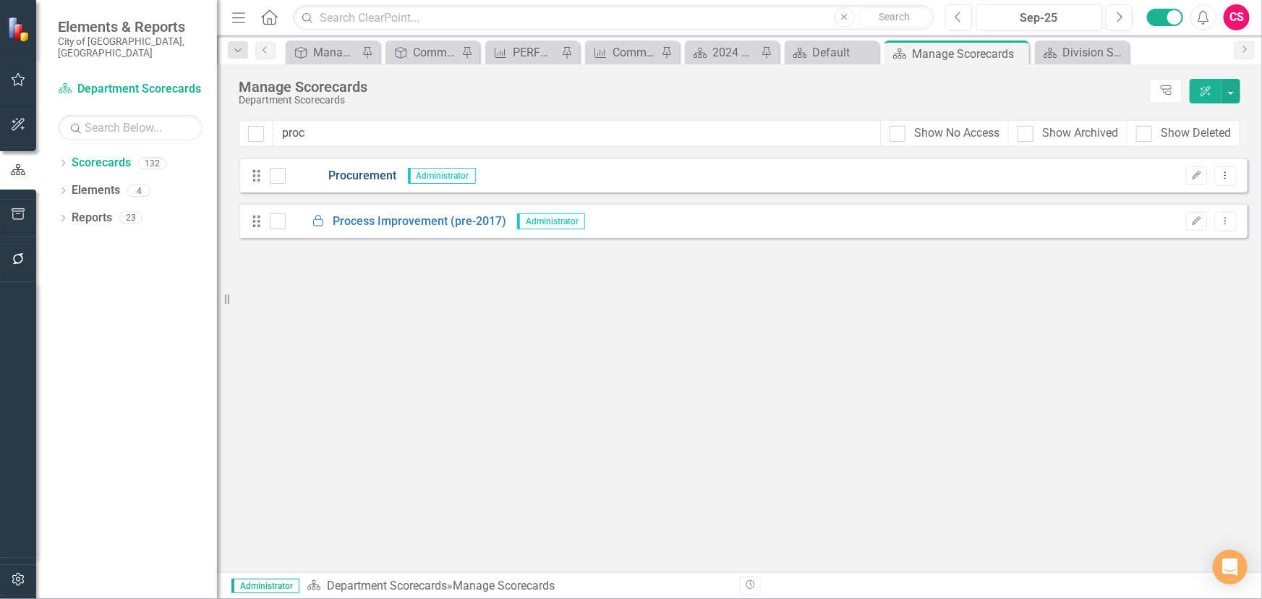
click at [370, 174] on link "Procurement" at bounding box center [341, 176] width 111 height 17
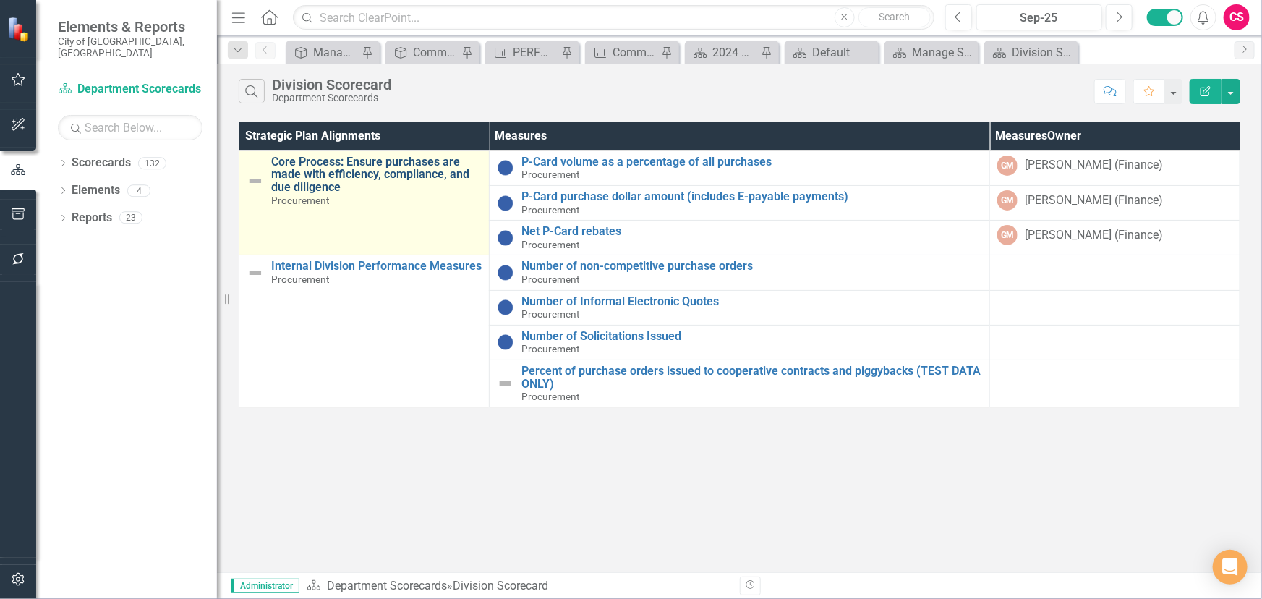
click at [388, 168] on link "Core Process: Ensure purchases are made with efficiency, compliance, and due di…" at bounding box center [376, 175] width 210 height 38
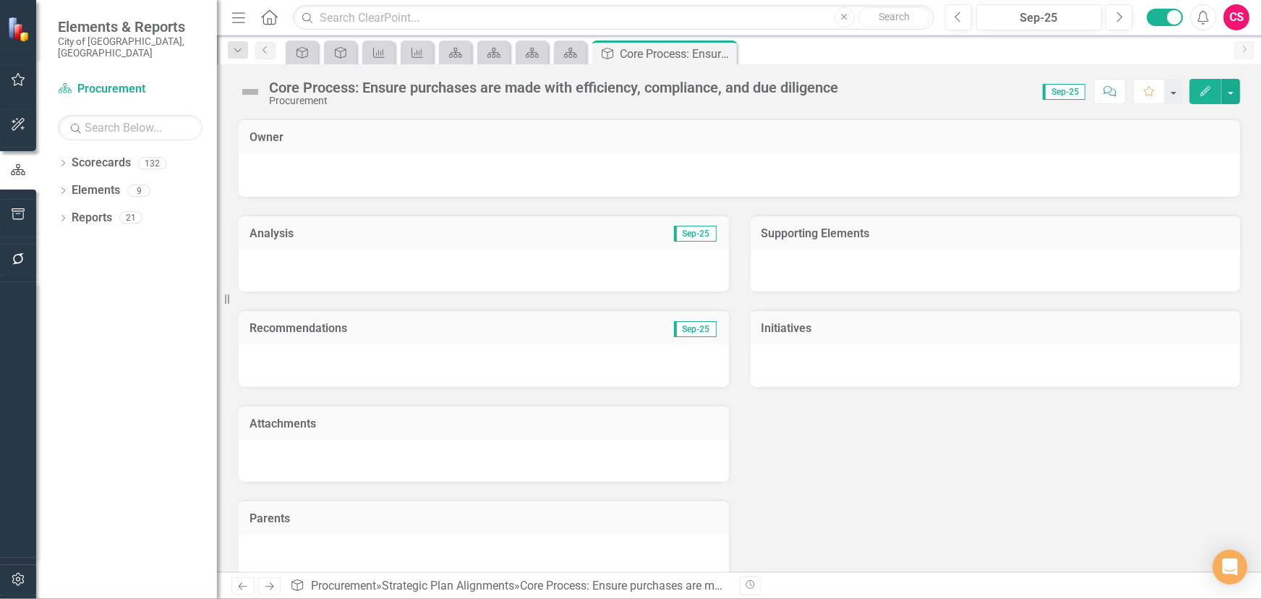
click at [516, 103] on div "Procurement" at bounding box center [553, 100] width 569 height 11
click at [477, 188] on div at bounding box center [740, 175] width 1002 height 43
click at [56, 151] on div "Dropdown Scorecards 132 Dropdown Department Scorecards Dropdown Charter Offices…" at bounding box center [126, 375] width 181 height 448
click at [64, 161] on icon "Dropdown" at bounding box center [63, 165] width 10 height 8
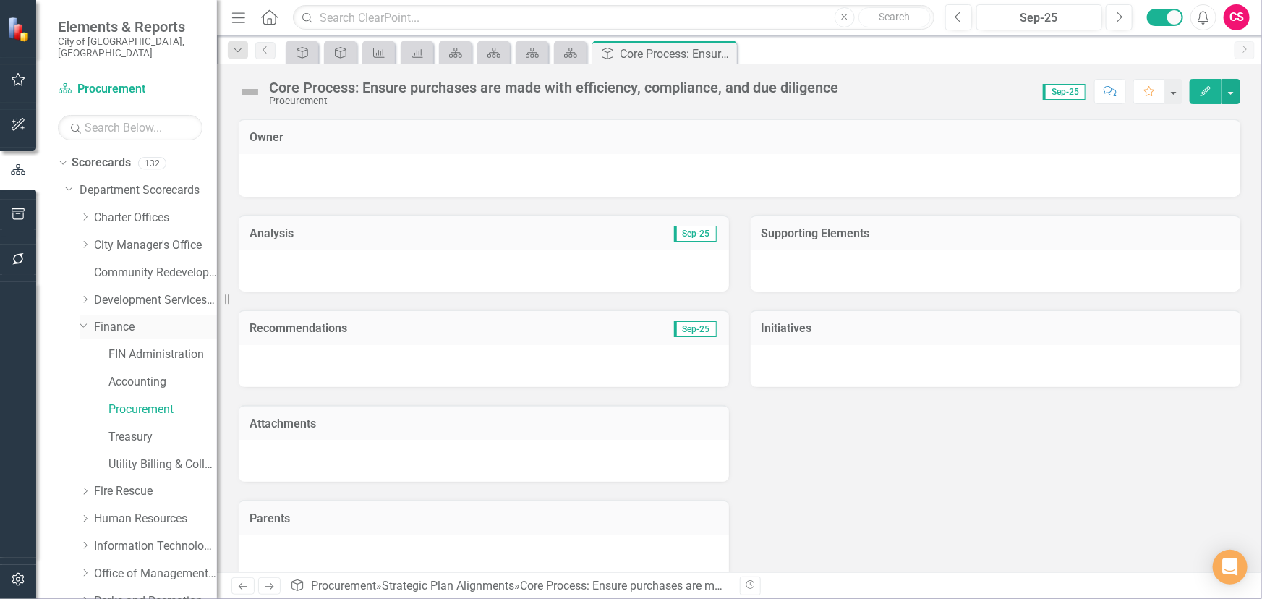
click at [99, 319] on link "Finance" at bounding box center [155, 327] width 123 height 17
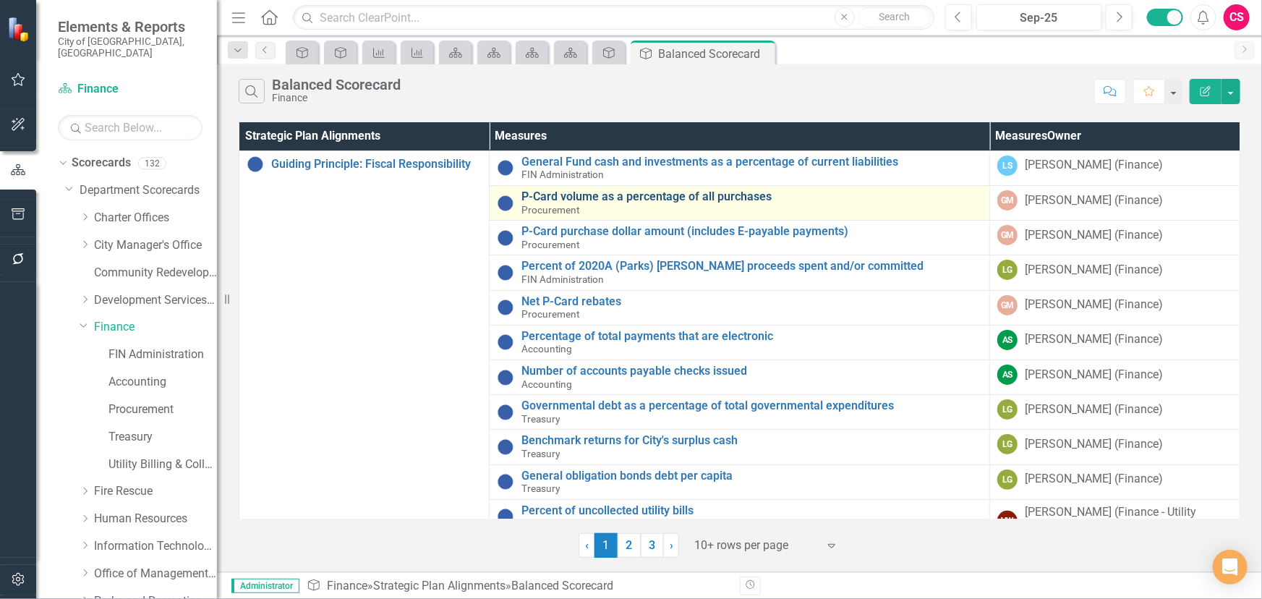
click at [568, 194] on link "P-Card volume as a percentage of all purchases" at bounding box center [751, 196] width 461 height 13
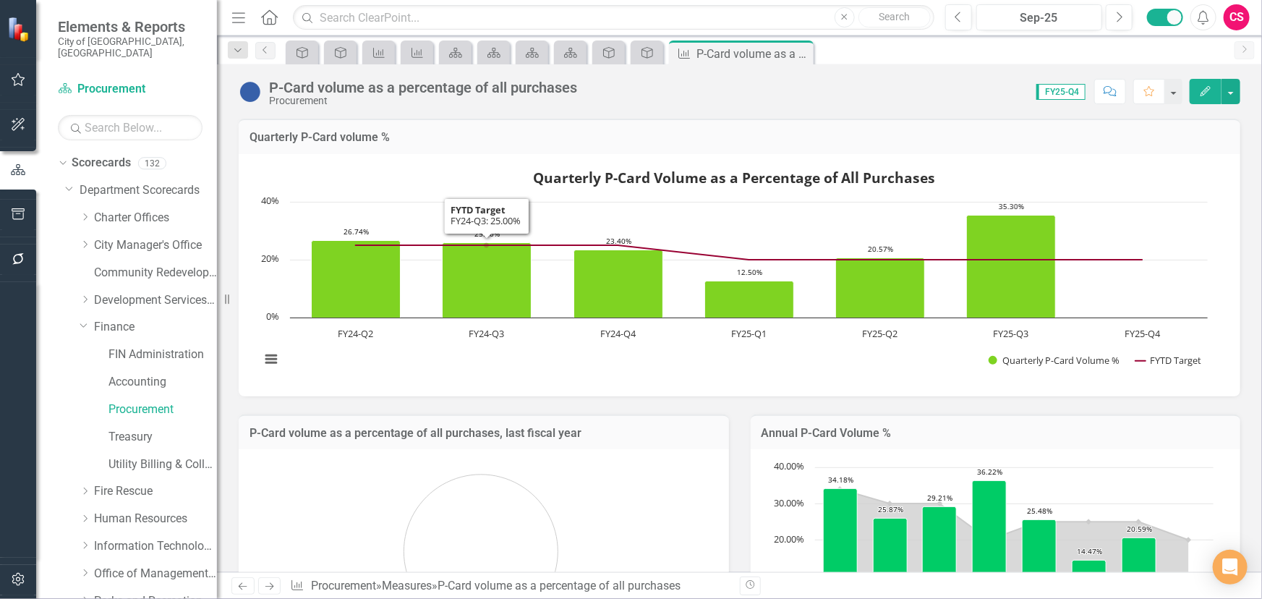
click at [618, 108] on div "P-Card volume as a percentage of all purchases Procurement Score: 0.00 FY25-Q4 …" at bounding box center [739, 318] width 1045 height 508
click at [596, 108] on div "P-Card volume as a percentage of all purchases Procurement Score: 0.00 FY25-Q4 …" at bounding box center [739, 318] width 1045 height 508
click at [814, 86] on div "Score: 0.00 FY25-Q4 Completed Comment Favorite Edit" at bounding box center [912, 91] width 656 height 25
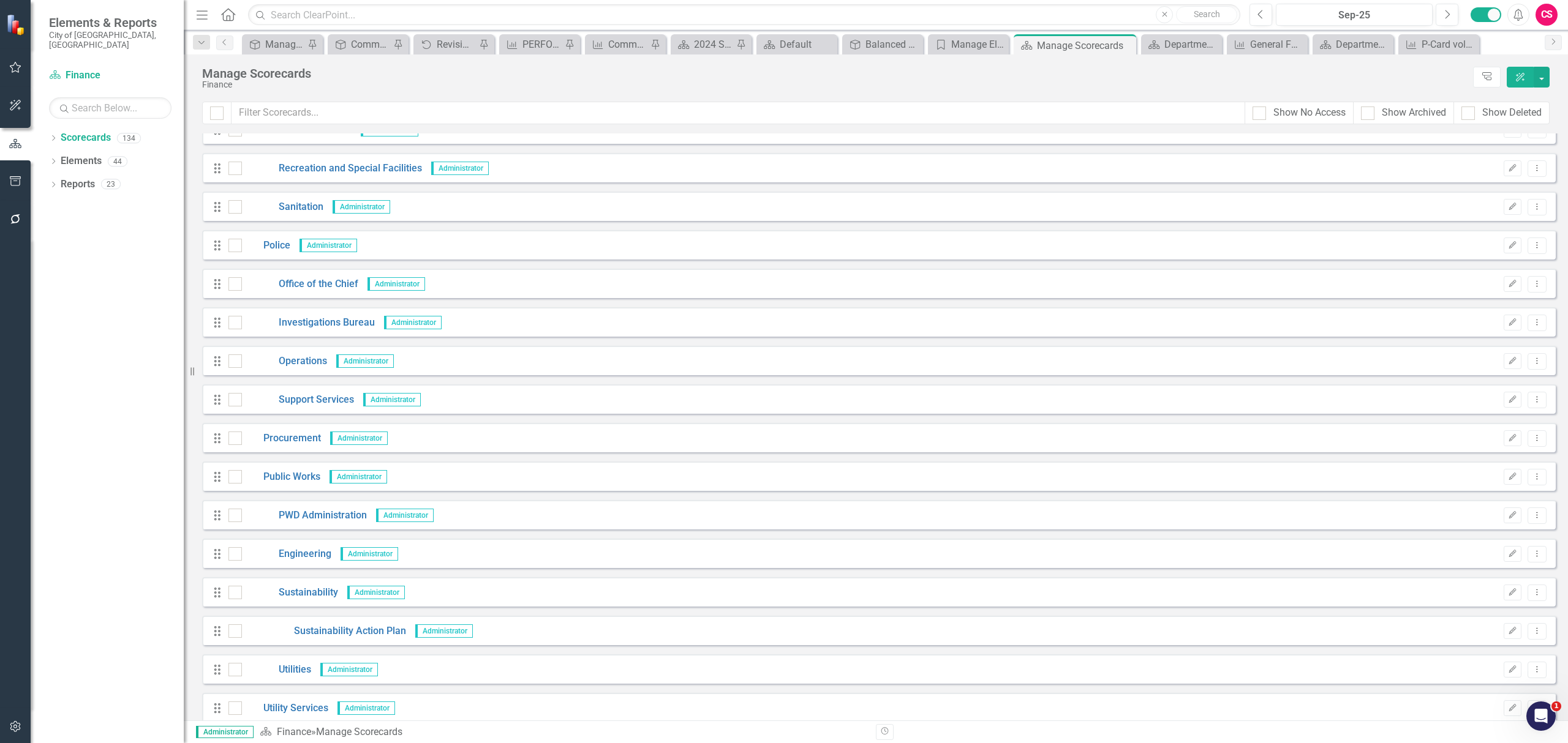
scroll to position [1959, 0]
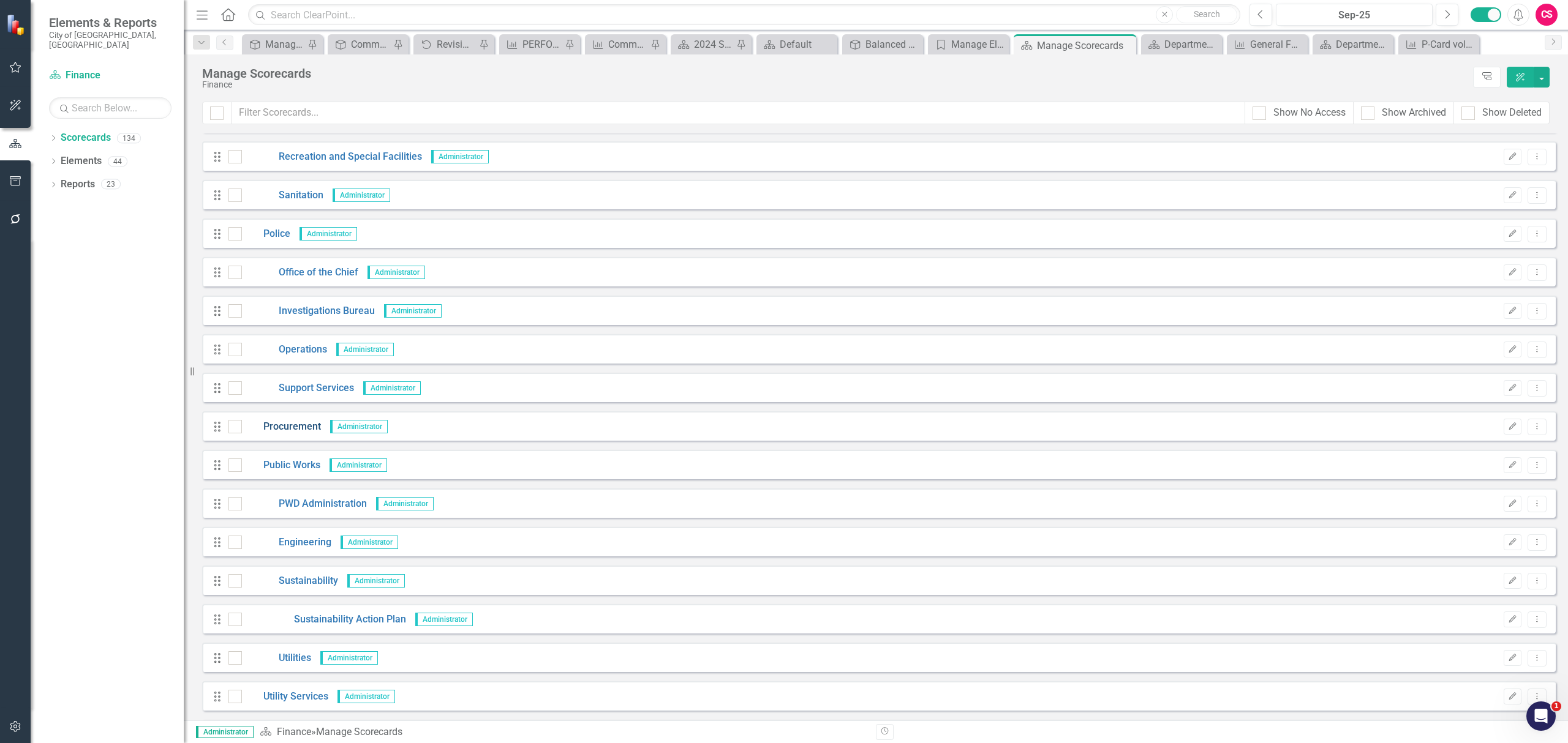
click at [306, 432] on link "Procurement" at bounding box center [281, 427] width 79 height 14
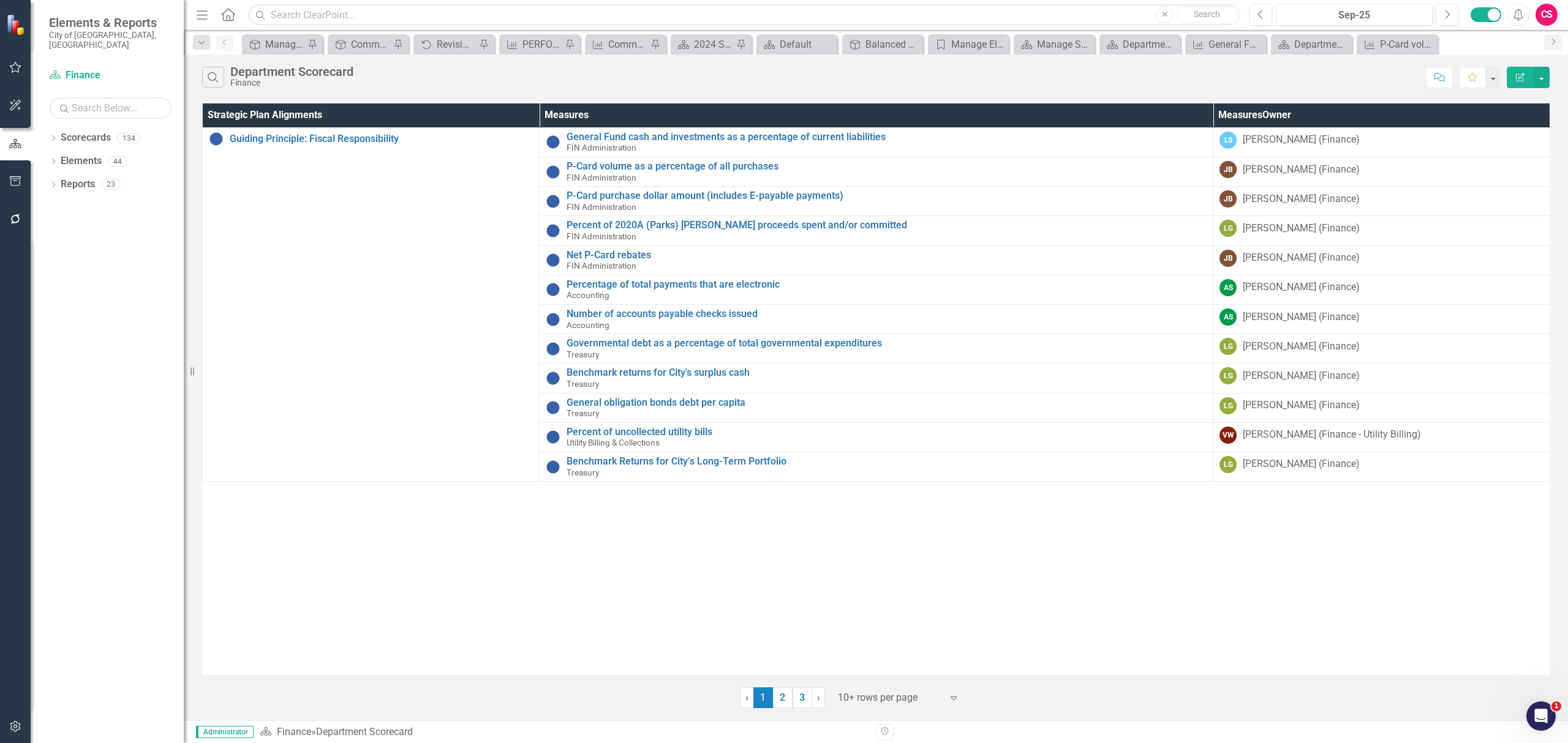
click at [10, 727] on icon "button" at bounding box center [15, 727] width 13 height 10
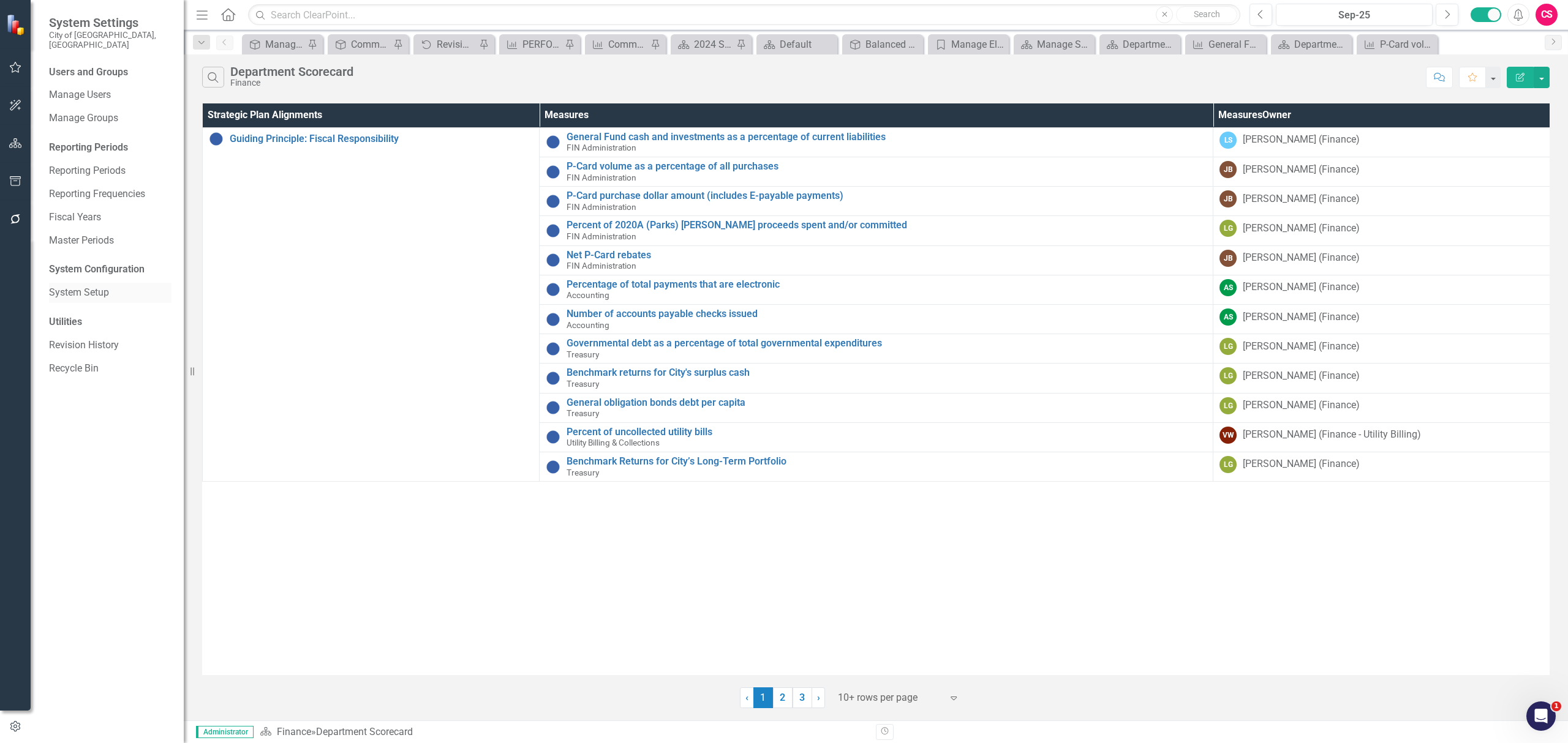
click at [63, 286] on link "System Setup" at bounding box center [110, 293] width 123 height 14
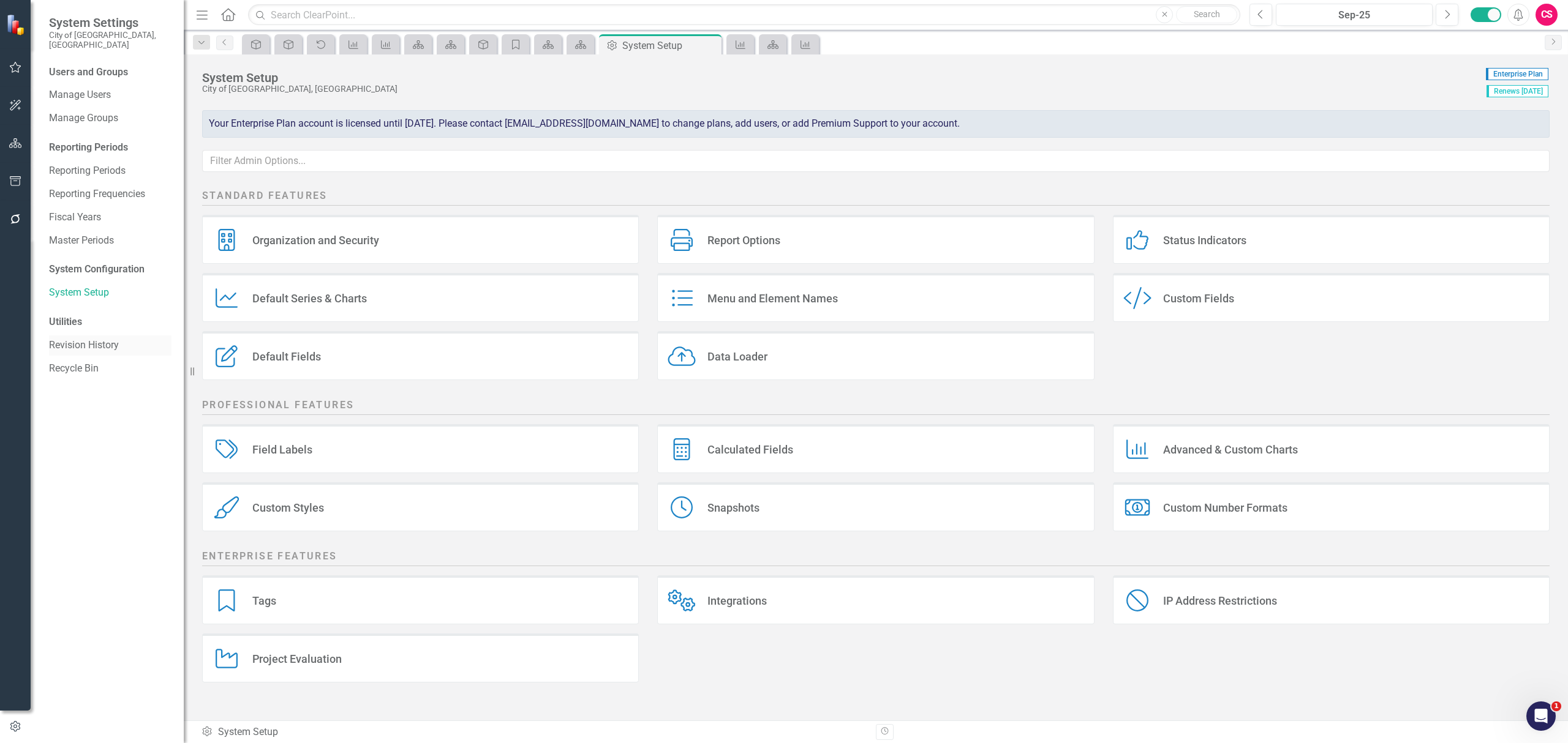
click at [79, 338] on link "Revision History" at bounding box center [110, 345] width 123 height 14
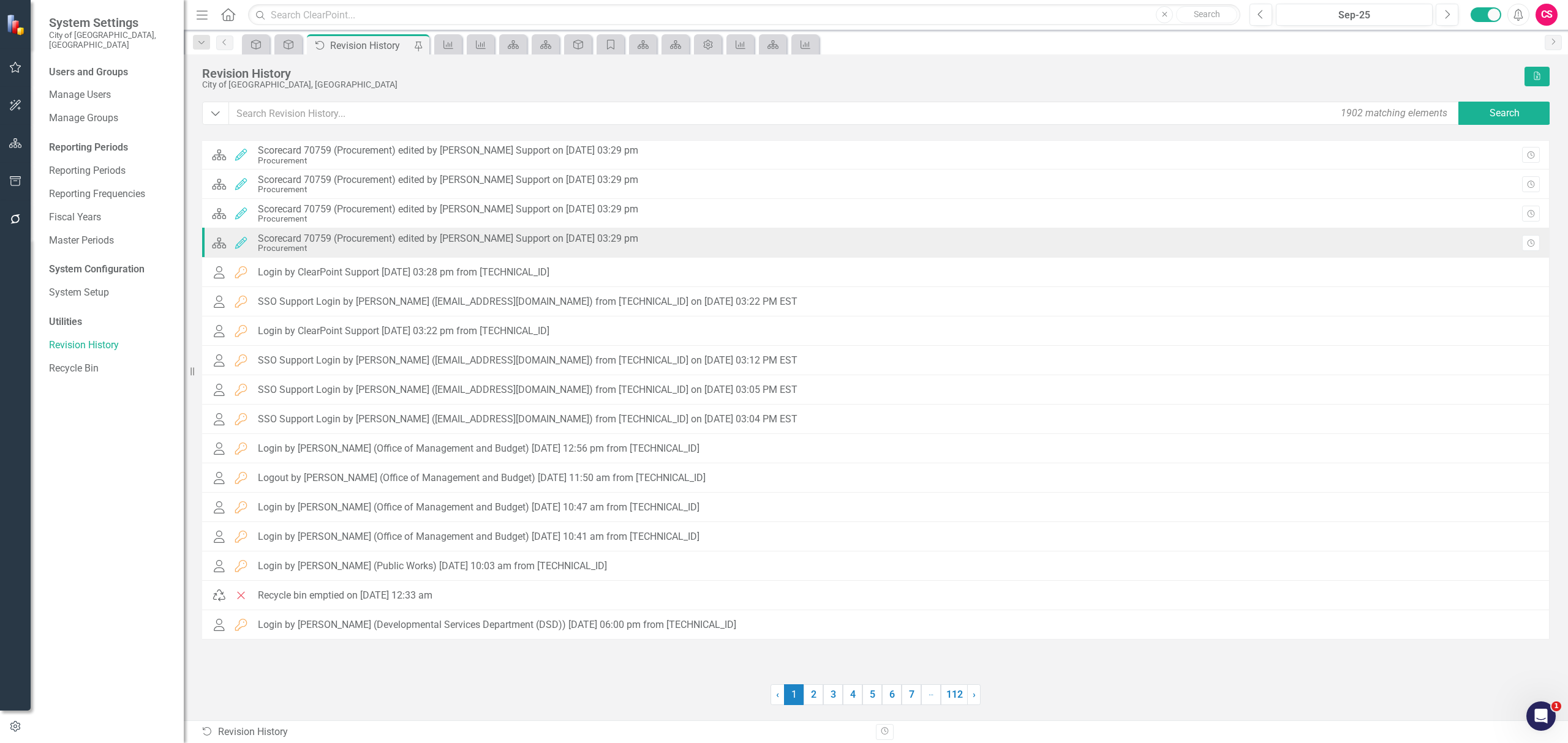
click at [362, 241] on div "Scorecard 70759 (Procurement) edited by [PERSON_NAME] Support on [DATE] 03:29 pm" at bounding box center [448, 239] width 380 height 11
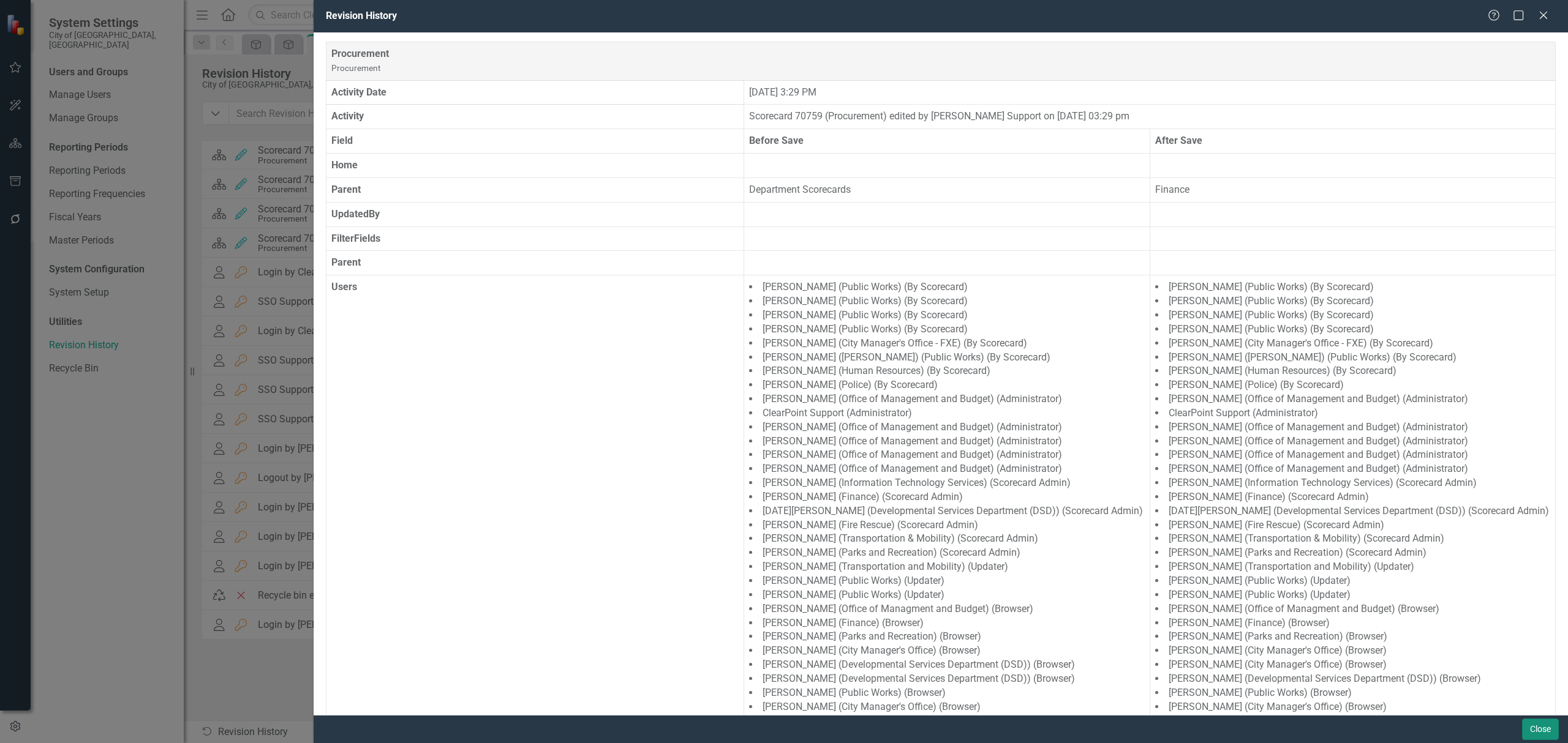
click at [1532, 729] on button "Close" at bounding box center [1539, 729] width 36 height 21
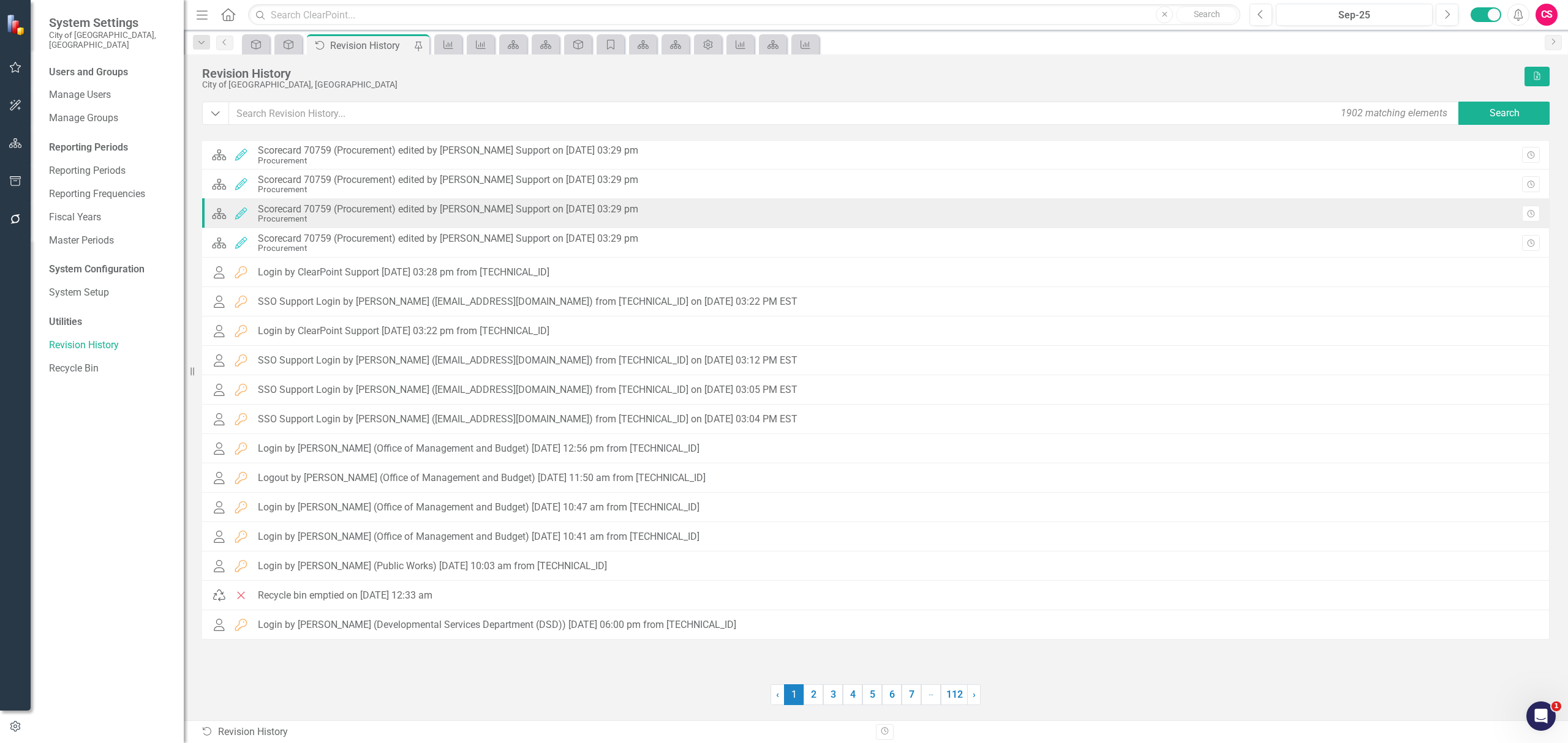
click at [447, 213] on div "Scorecard 70759 (Procurement) edited by [PERSON_NAME] Support on [DATE] 03:29 pm" at bounding box center [448, 209] width 380 height 11
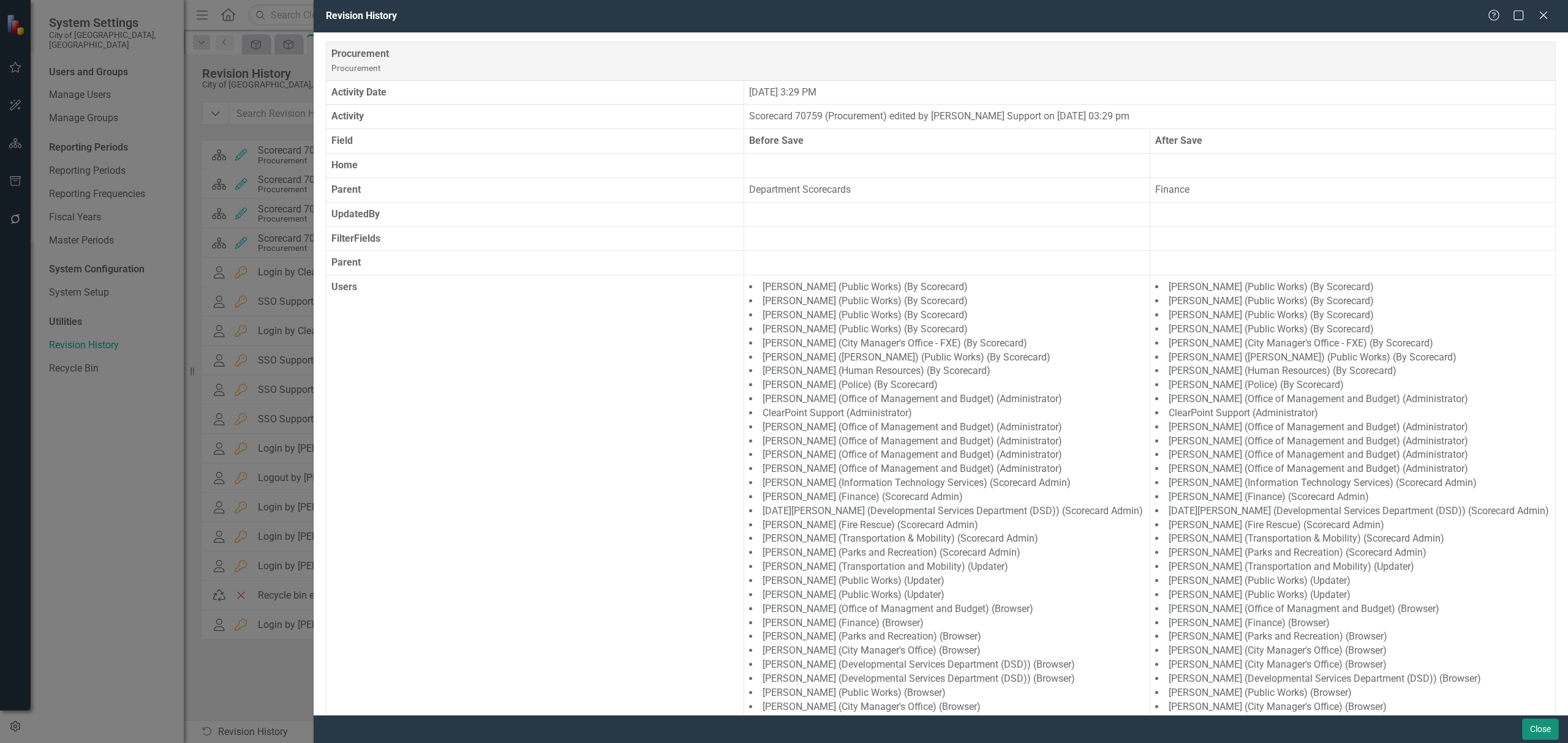
drag, startPoint x: 1543, startPoint y: 735, endPoint x: 3, endPoint y: 22, distance: 1697.0
click at [1543, 735] on button "Close" at bounding box center [1539, 729] width 36 height 21
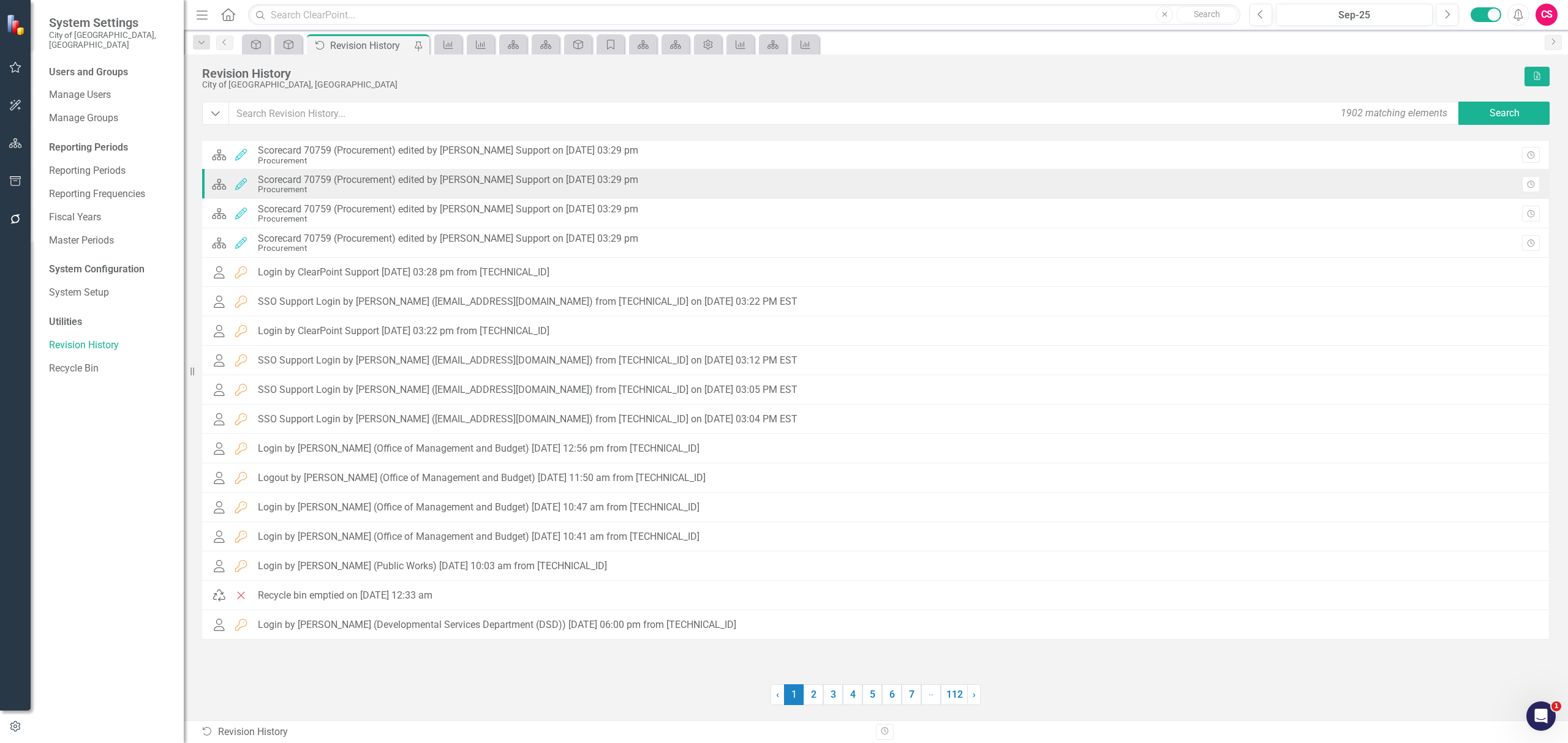
click at [476, 186] on div "Procurement" at bounding box center [448, 189] width 380 height 9
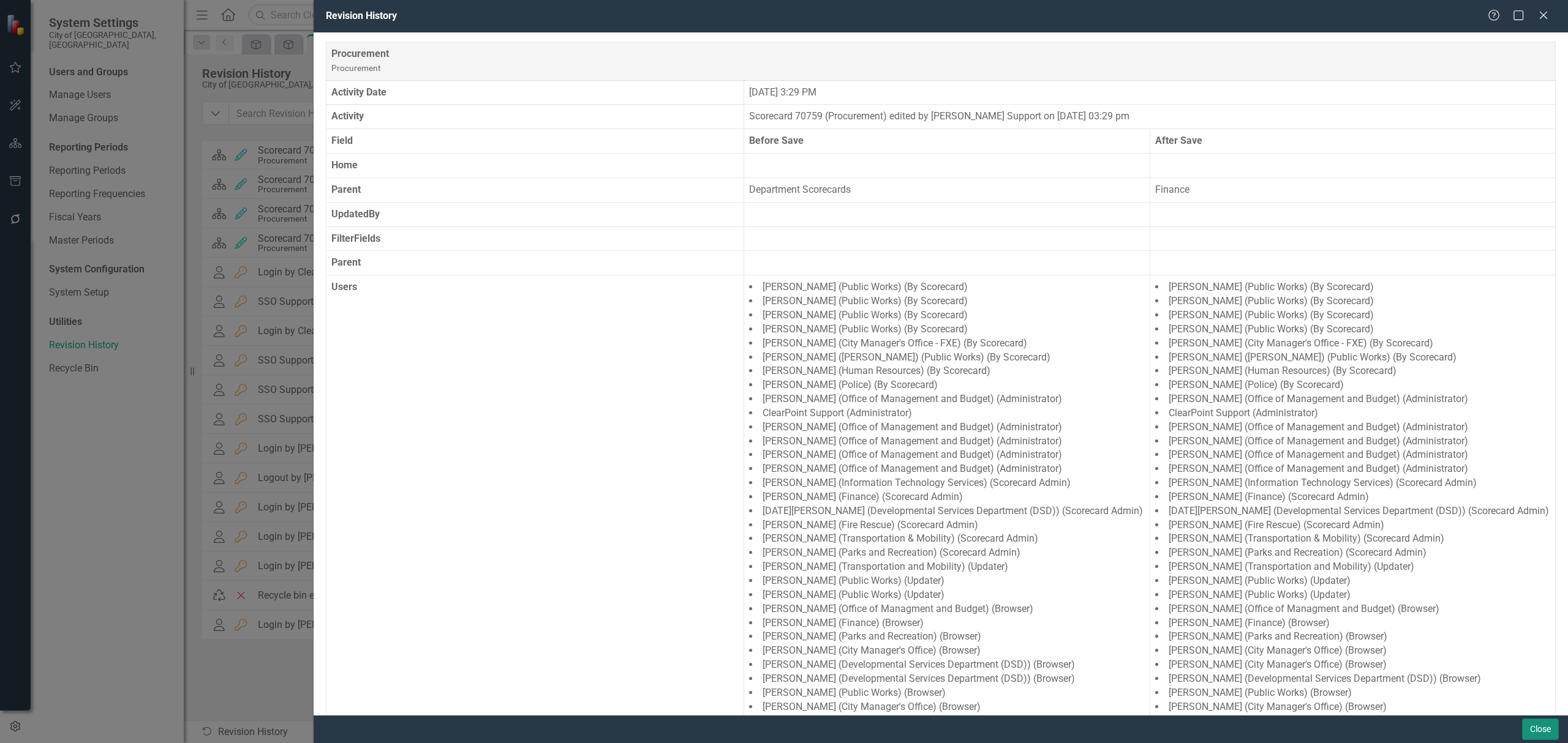
click at [1553, 733] on button "Close" at bounding box center [1539, 729] width 36 height 21
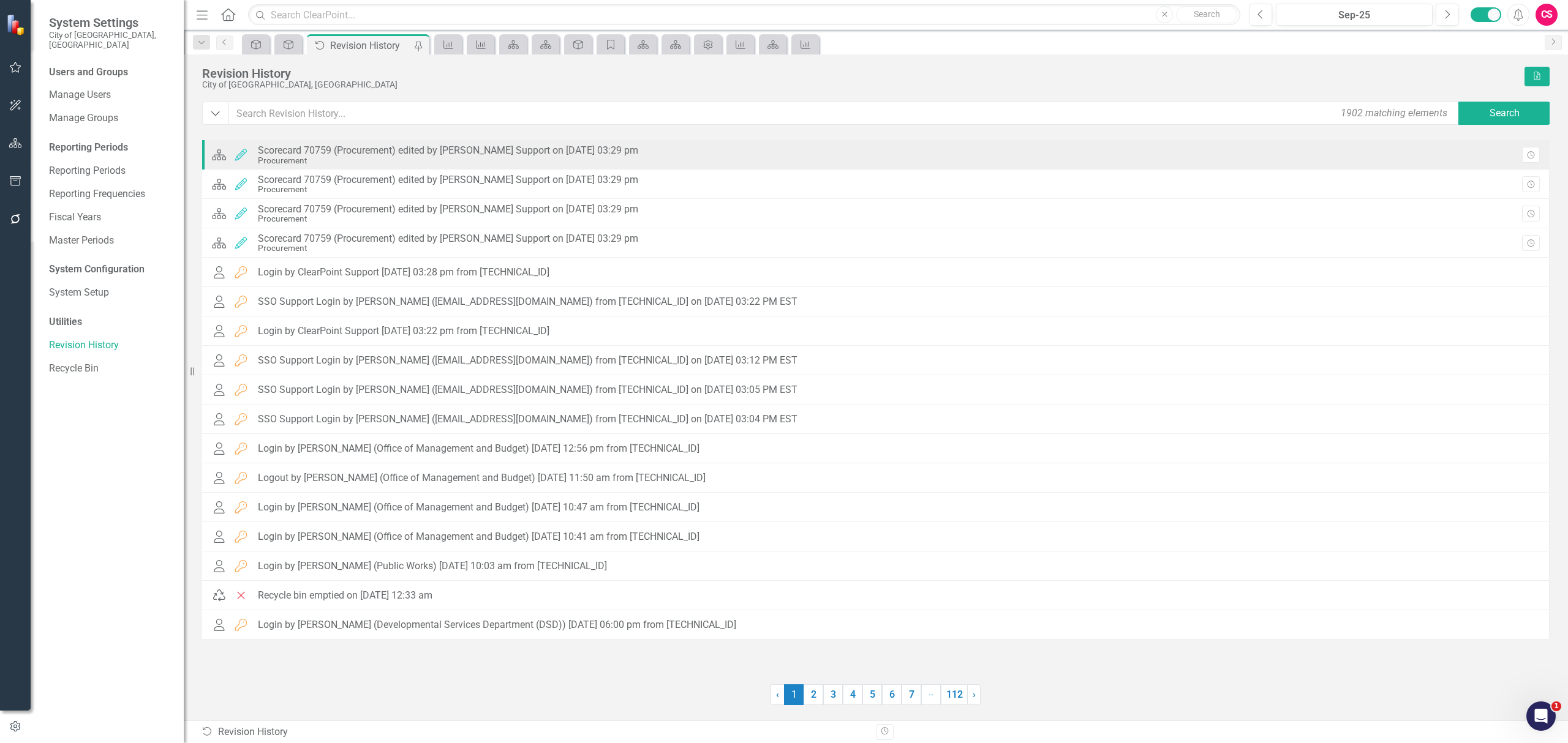
click at [501, 146] on div "Scorecard 70759 (Procurement) edited by [PERSON_NAME] Support on [DATE] 03:29 pm" at bounding box center [448, 150] width 380 height 11
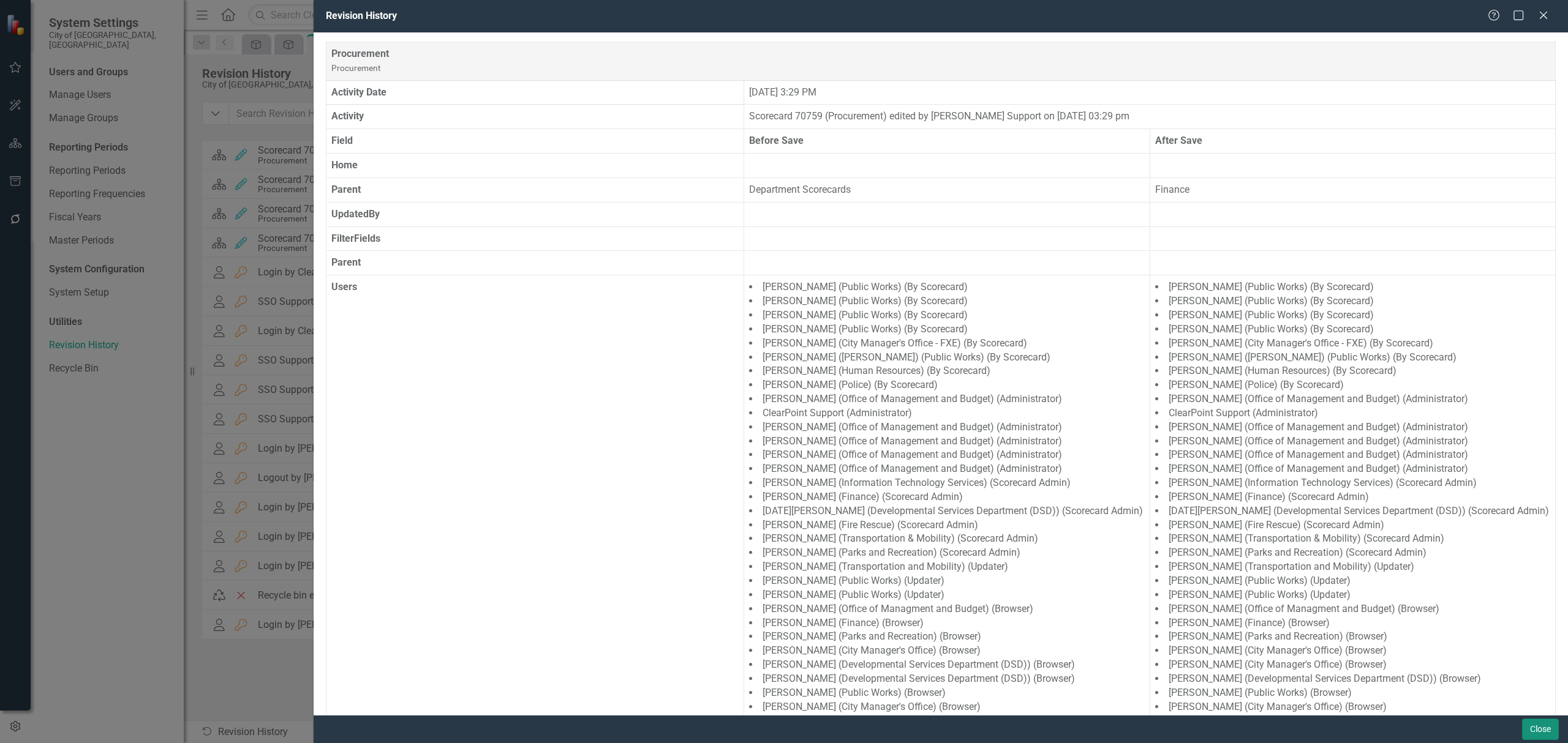
click at [1538, 733] on button "Close" at bounding box center [1539, 729] width 36 height 21
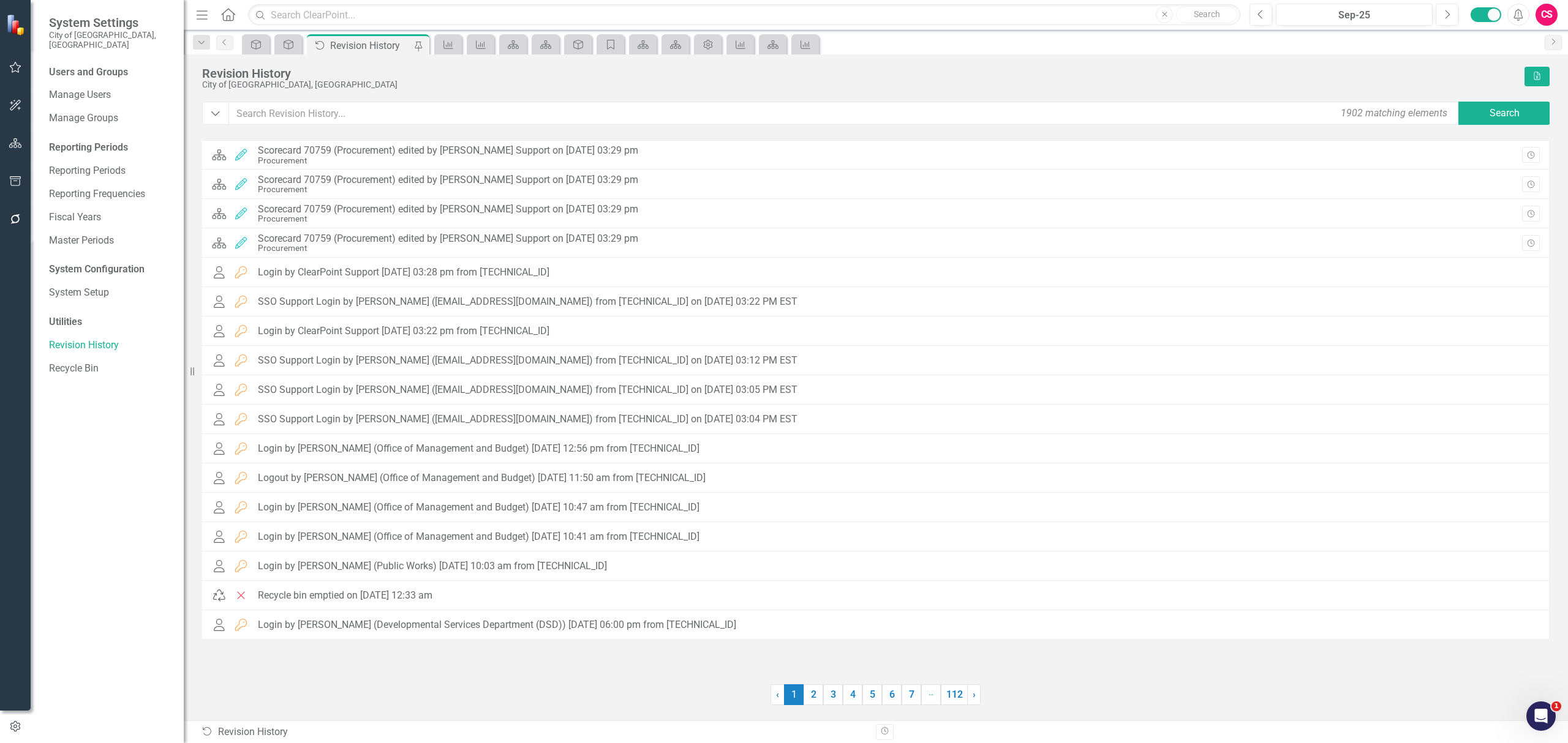
click at [23, 138] on button "button" at bounding box center [15, 144] width 28 height 25
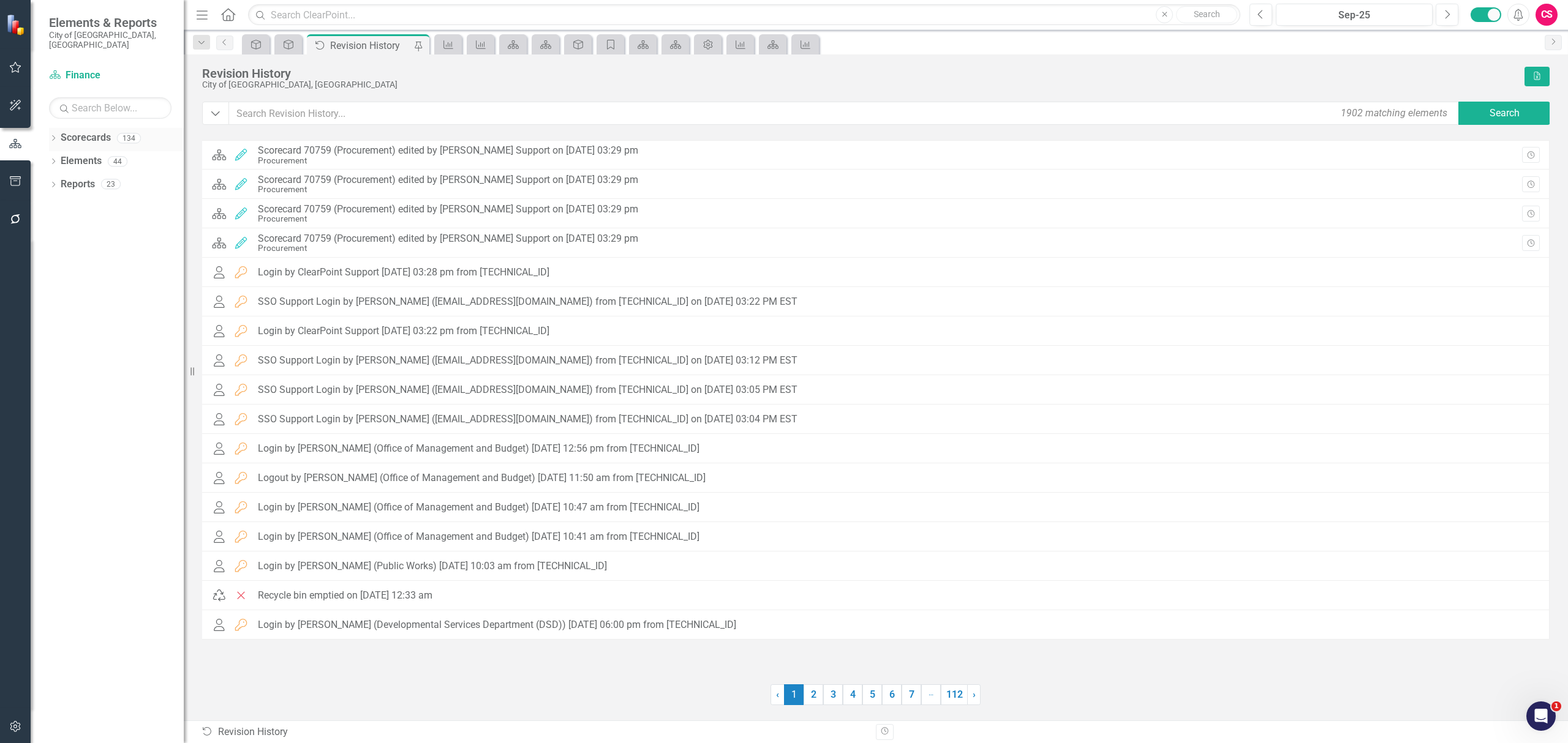
click at [72, 131] on link "Scorecards" at bounding box center [86, 138] width 50 height 14
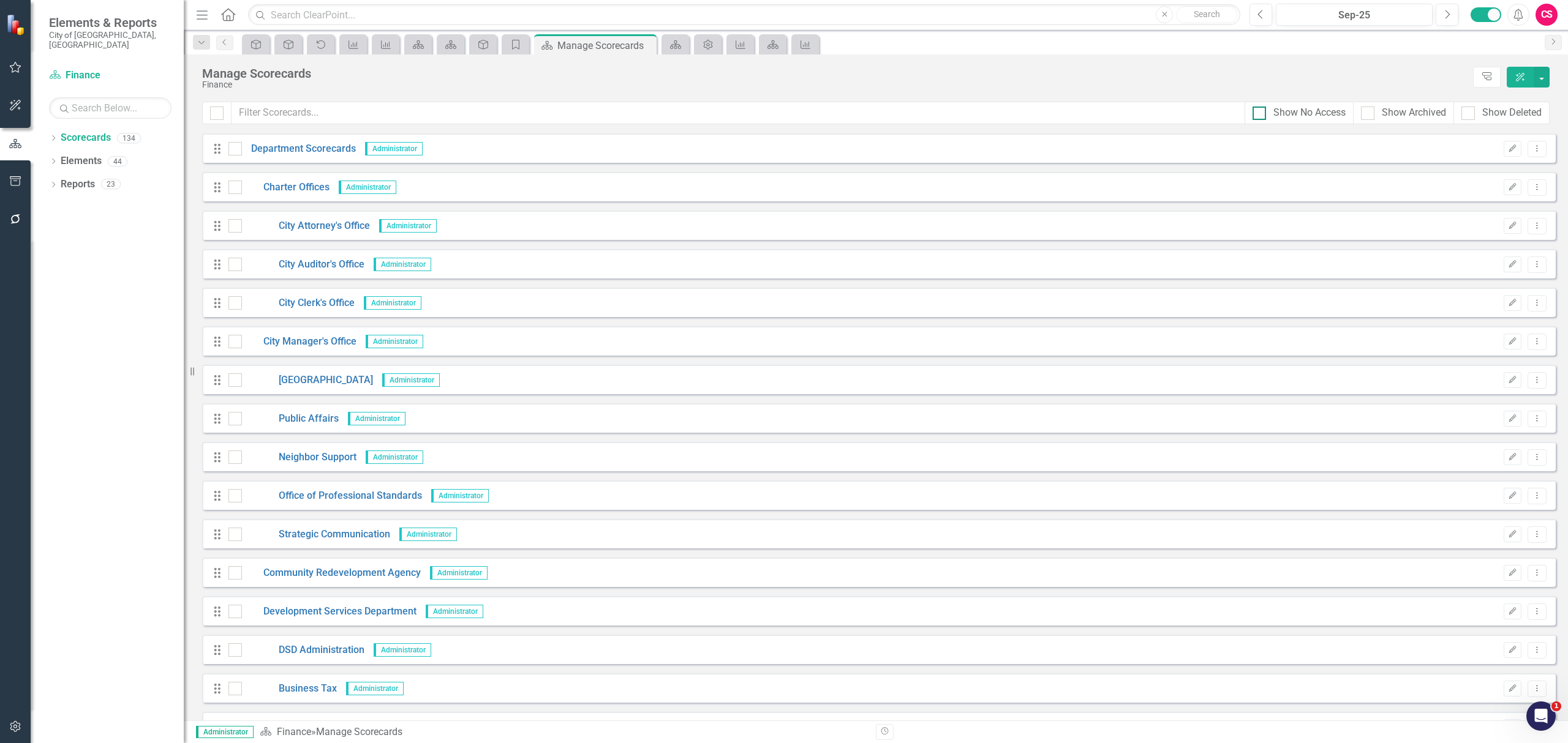
click at [1313, 114] on div "Show No Access" at bounding box center [1309, 113] width 72 height 14
click at [1261, 114] on input "Show No Access" at bounding box center [1256, 110] width 8 height 8
checkbox input "true"
click at [1133, 113] on input "text" at bounding box center [737, 113] width 1013 height 23
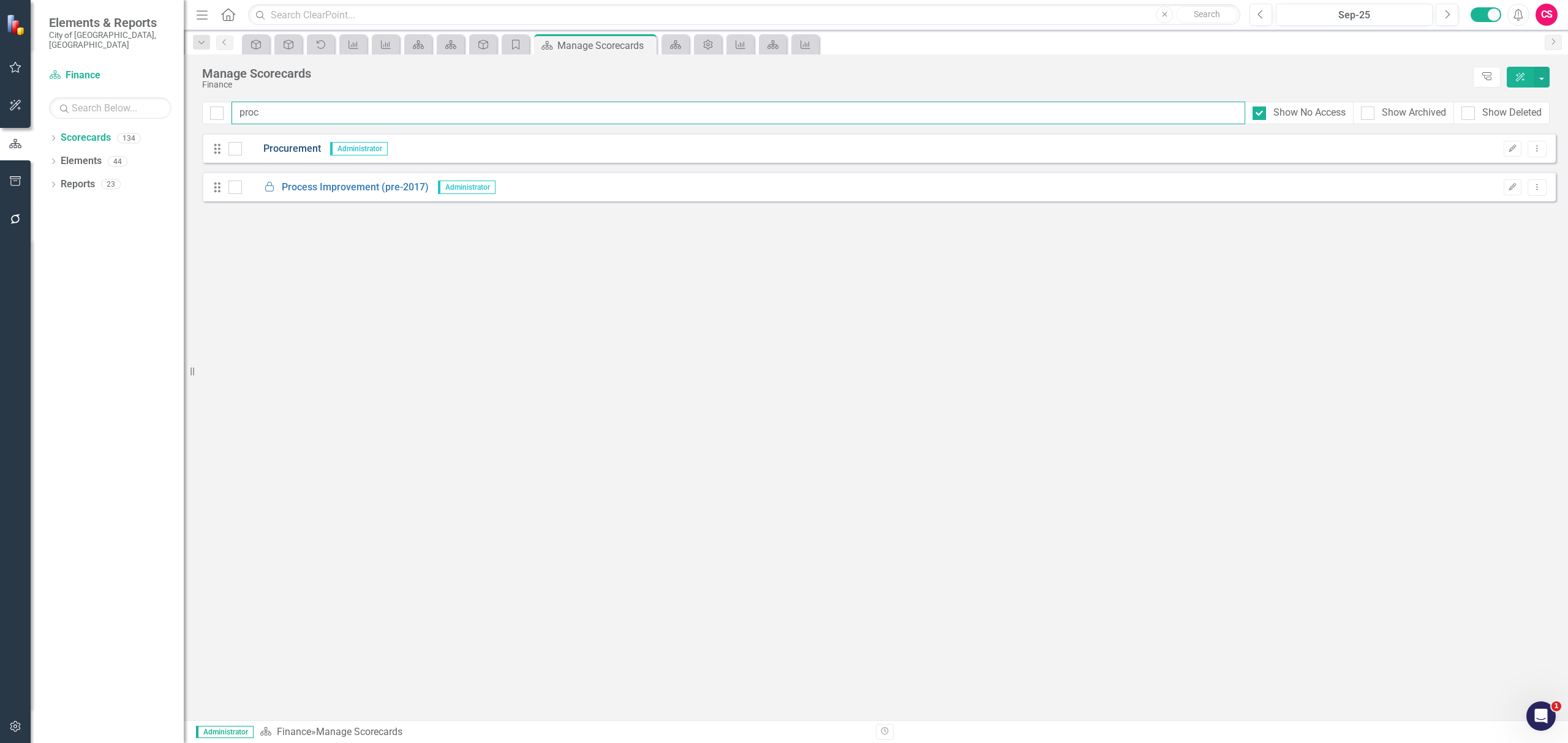
type input "proc"
click at [309, 142] on link "Procurement" at bounding box center [281, 149] width 79 height 14
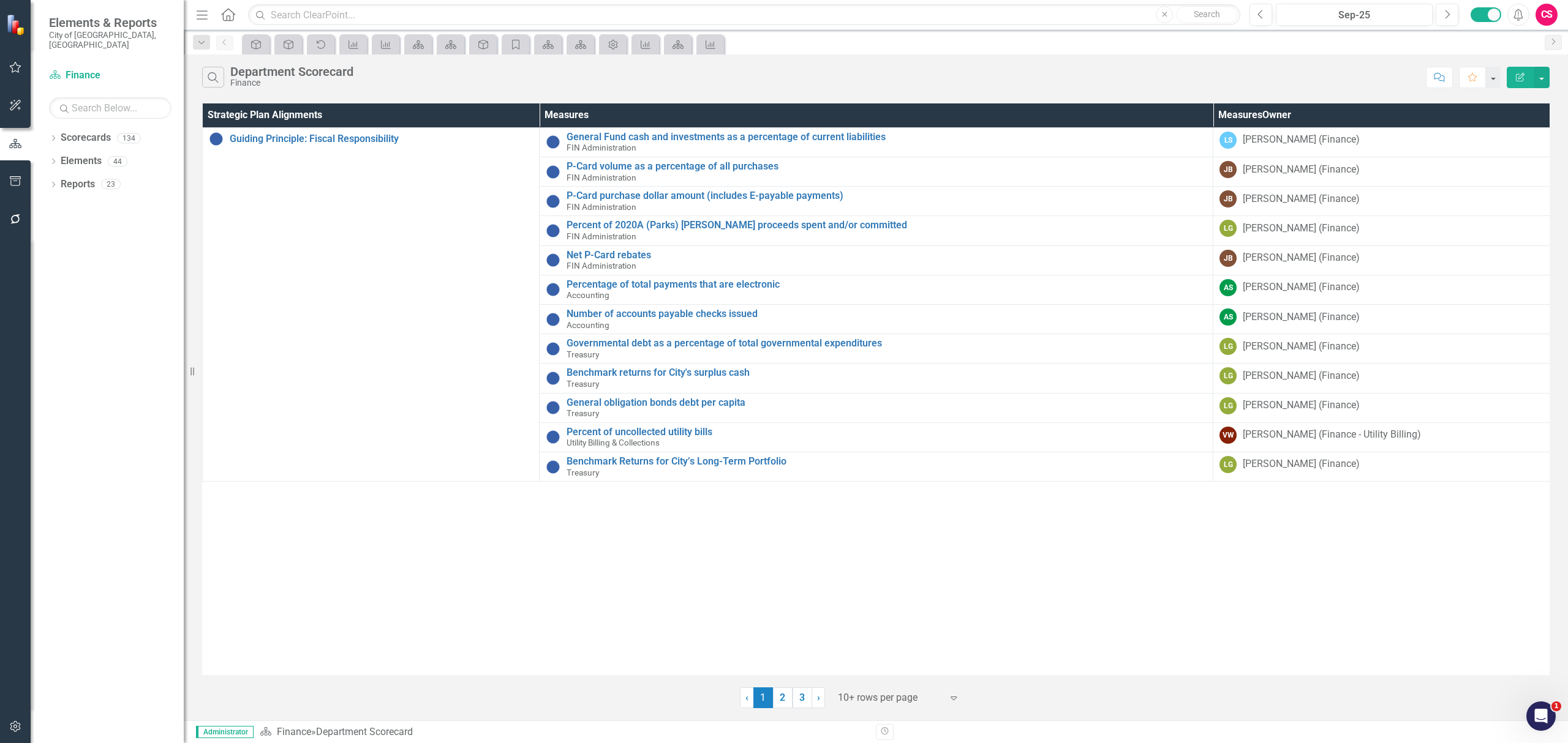
click at [18, 733] on button "button" at bounding box center [15, 727] width 28 height 25
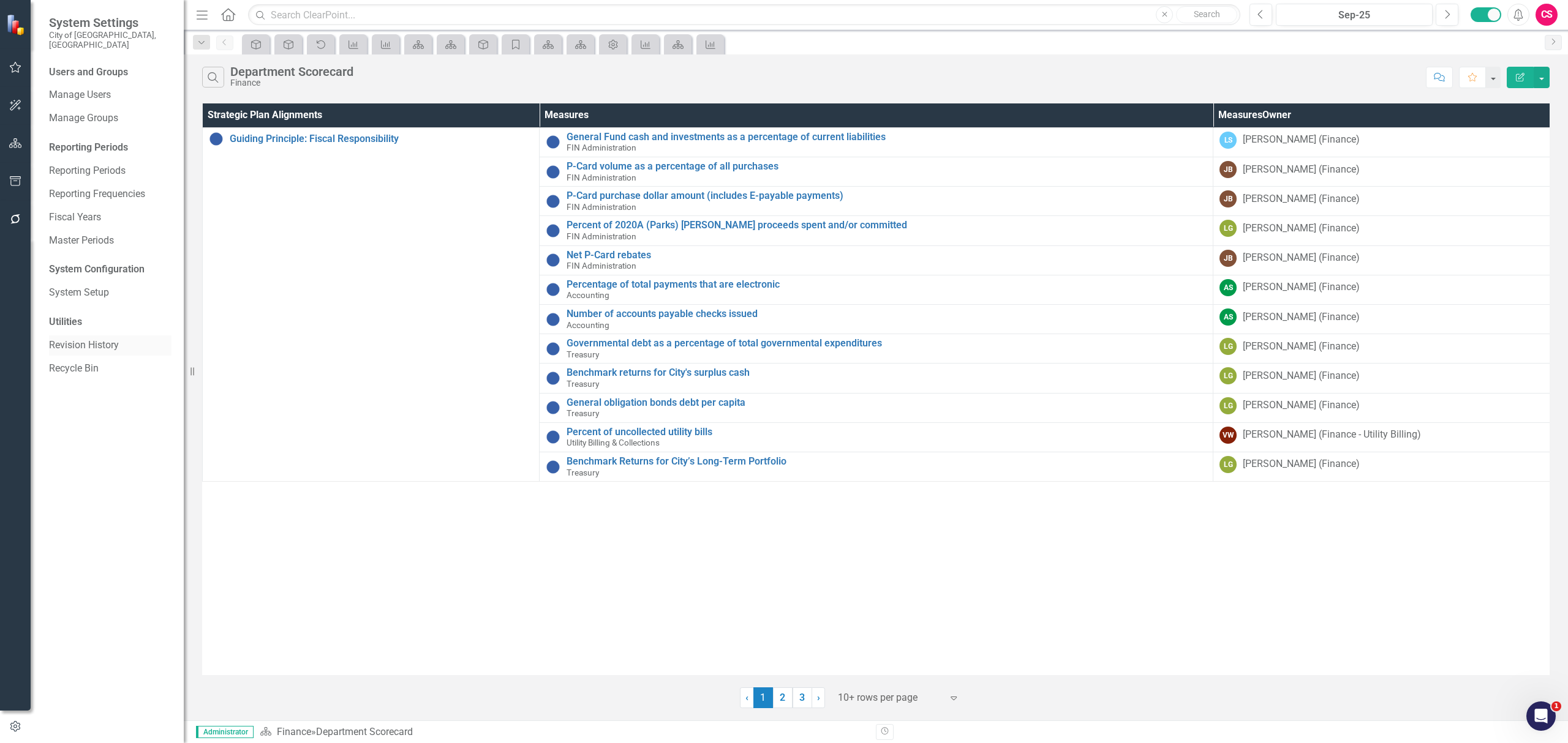
click at [75, 338] on link "Revision History" at bounding box center [110, 345] width 123 height 14
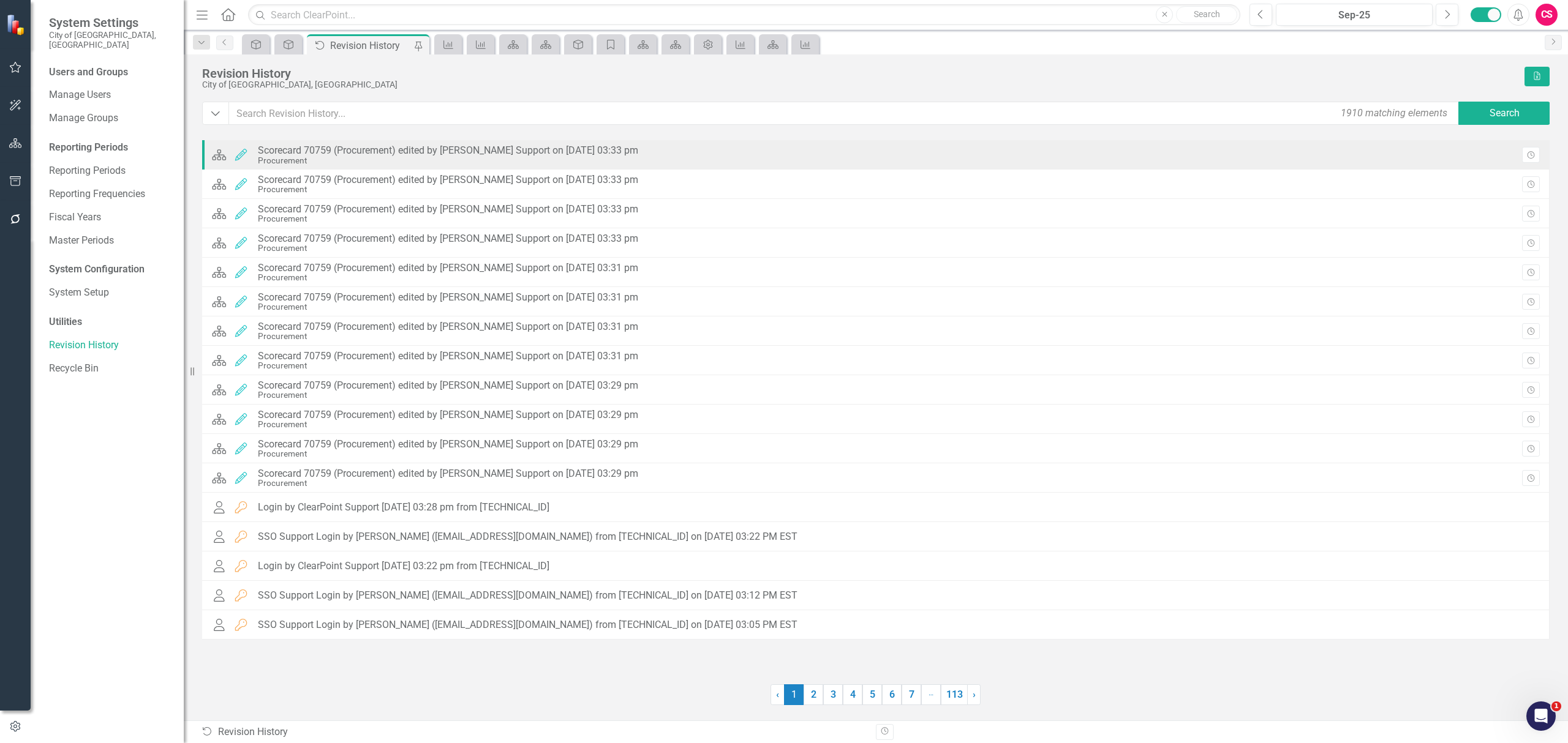
click at [449, 155] on div "Scorecard 70759 (Procurement) edited by [PERSON_NAME] Support on [DATE] 03:33 pm" at bounding box center [448, 150] width 380 height 11
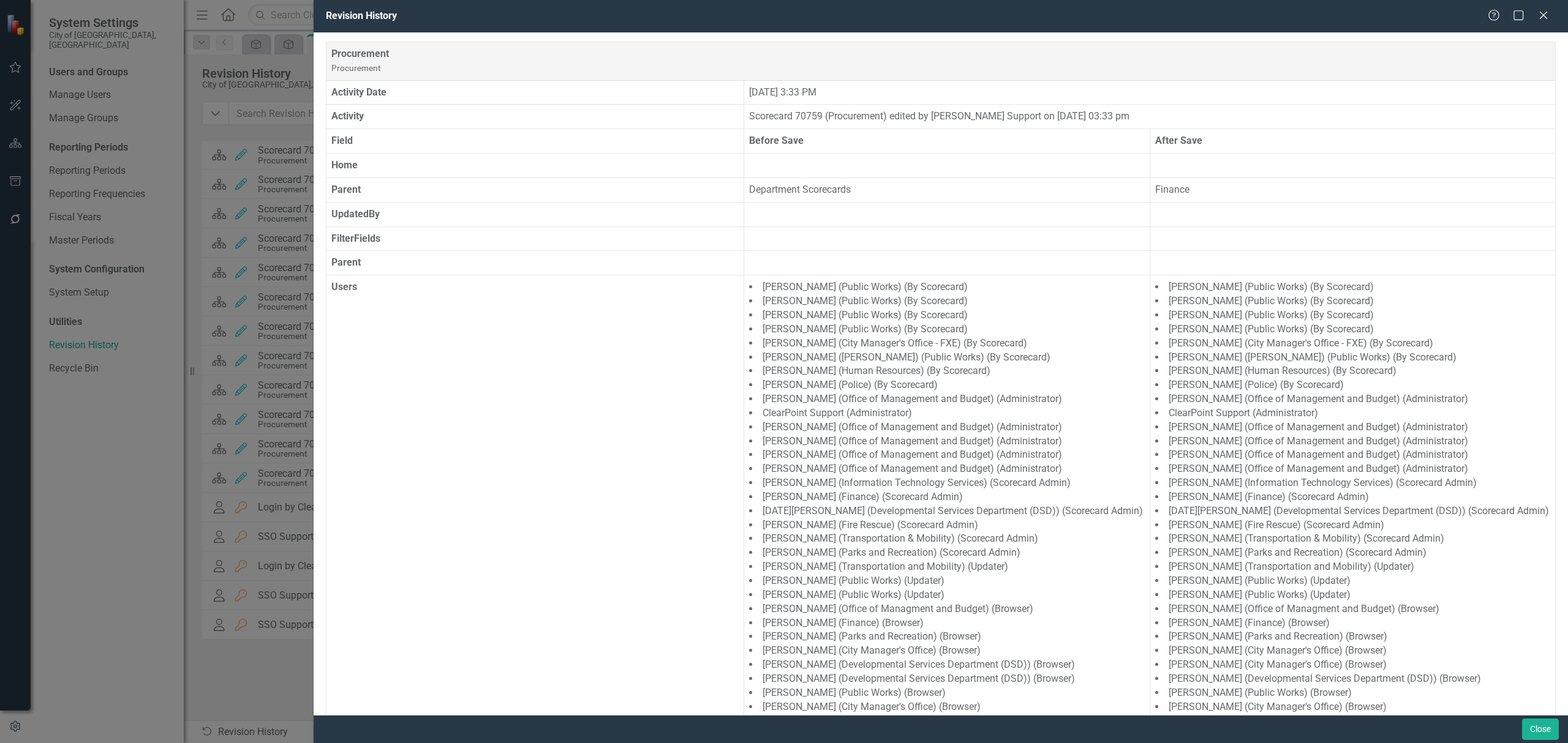
click at [1541, 718] on div "Close" at bounding box center [940, 729] width 1254 height 28
click at [1543, 729] on button "Close" at bounding box center [1539, 729] width 36 height 21
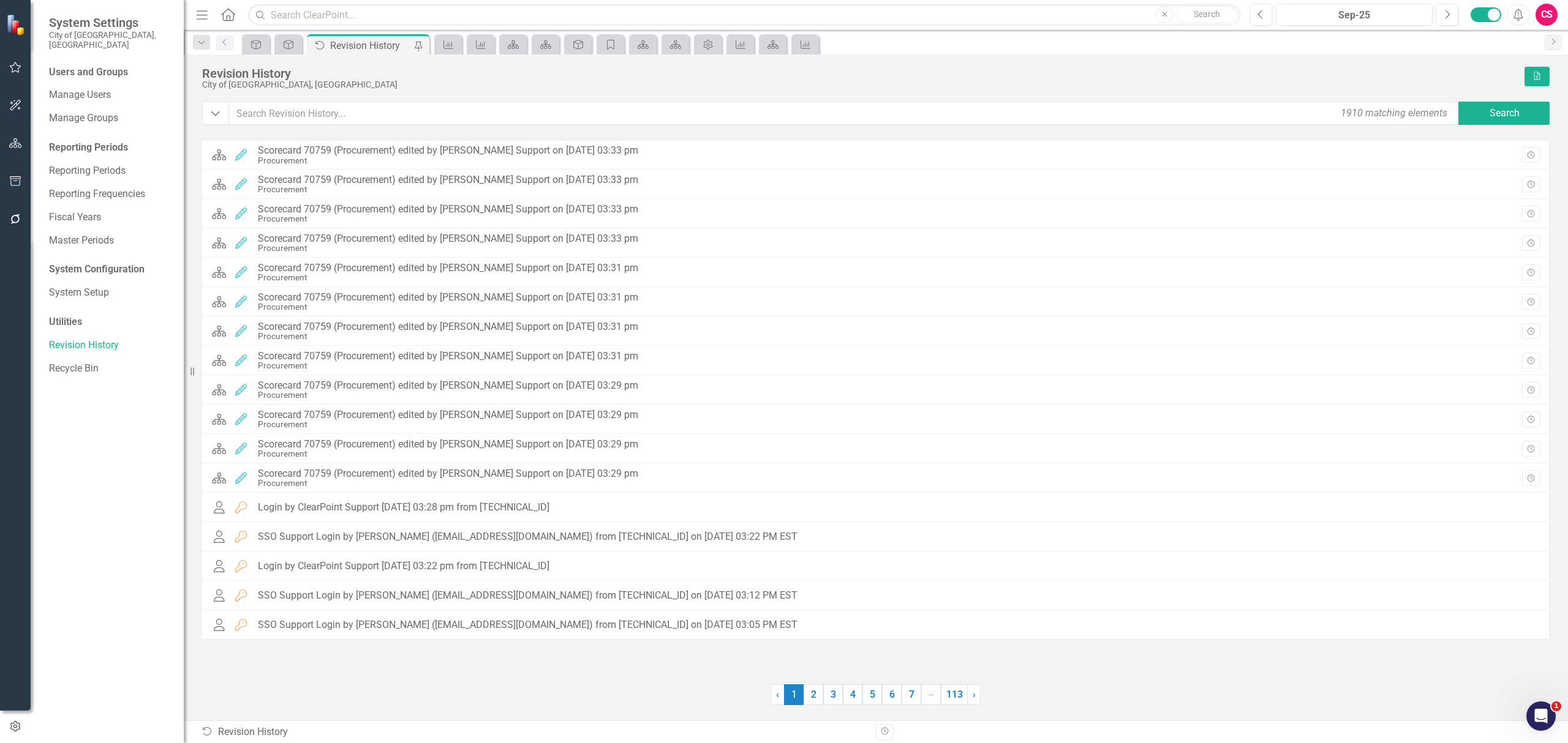
click at [535, 674] on div "Scorecard Edited Scorecard 70759 (Procurement) edited by ClearPoint Support on …" at bounding box center [875, 423] width 1347 height 565
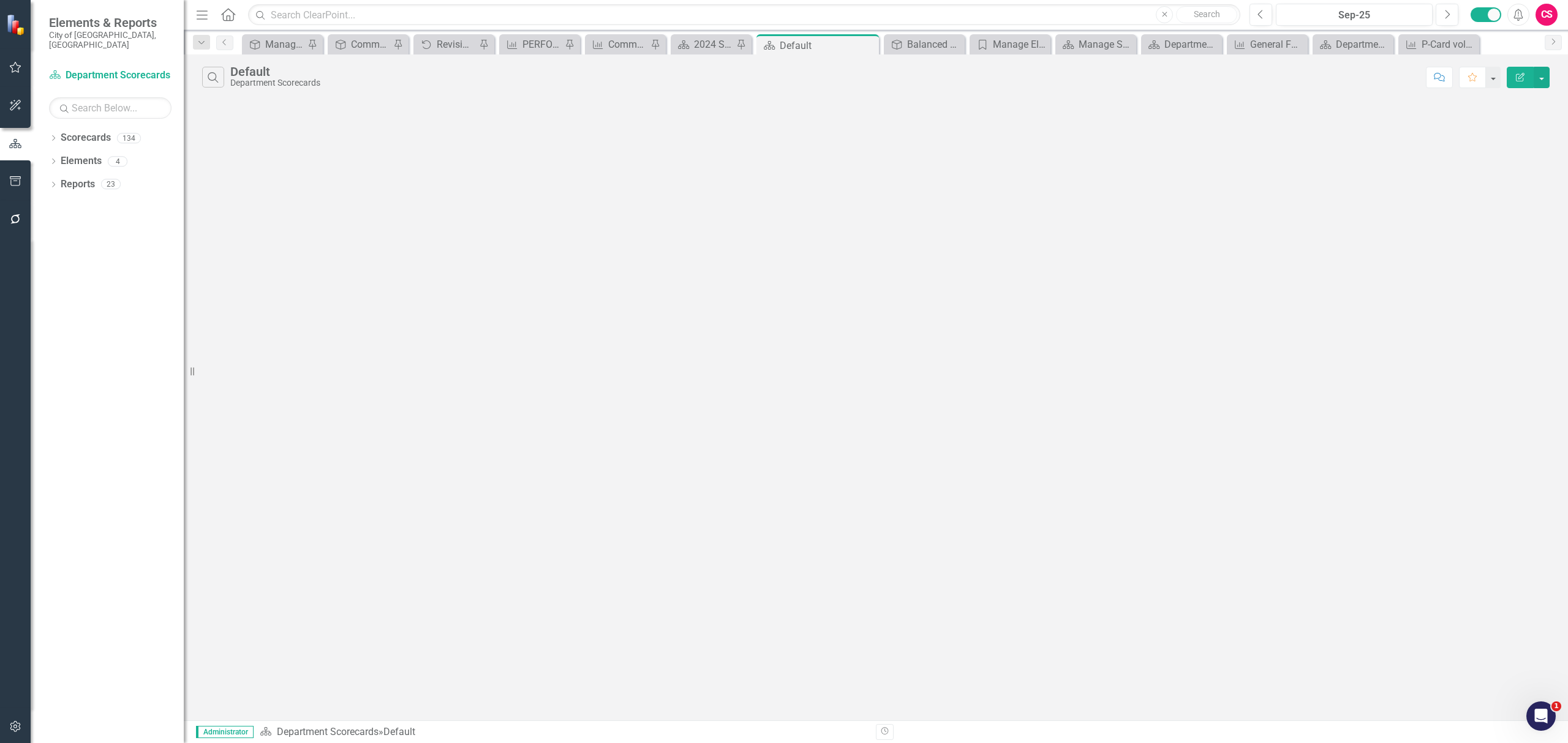
click at [9, 724] on icon "button" at bounding box center [15, 727] width 13 height 10
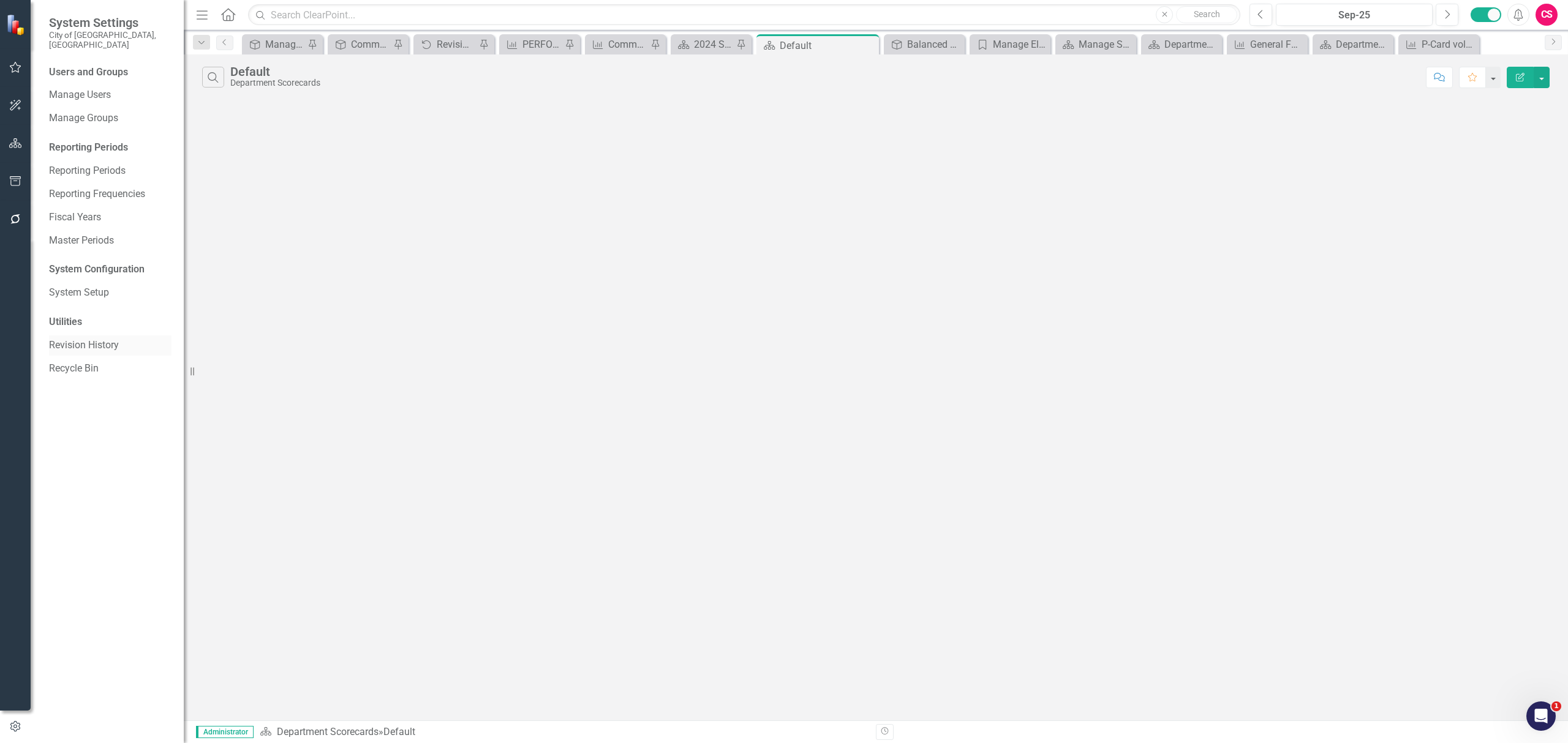
click at [103, 338] on link "Revision History" at bounding box center [110, 345] width 123 height 14
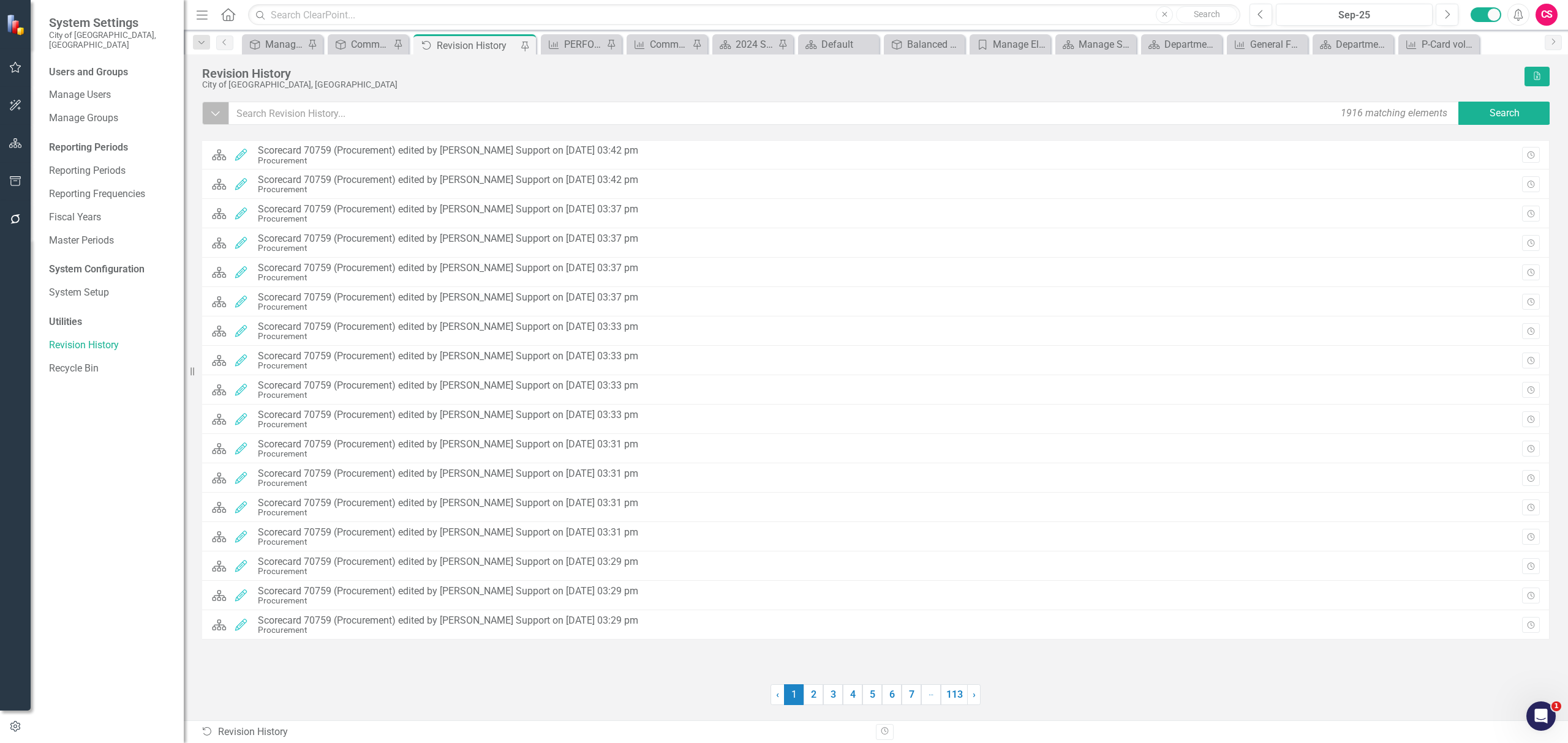
click at [213, 113] on icon "Dropdown" at bounding box center [215, 113] width 11 height 12
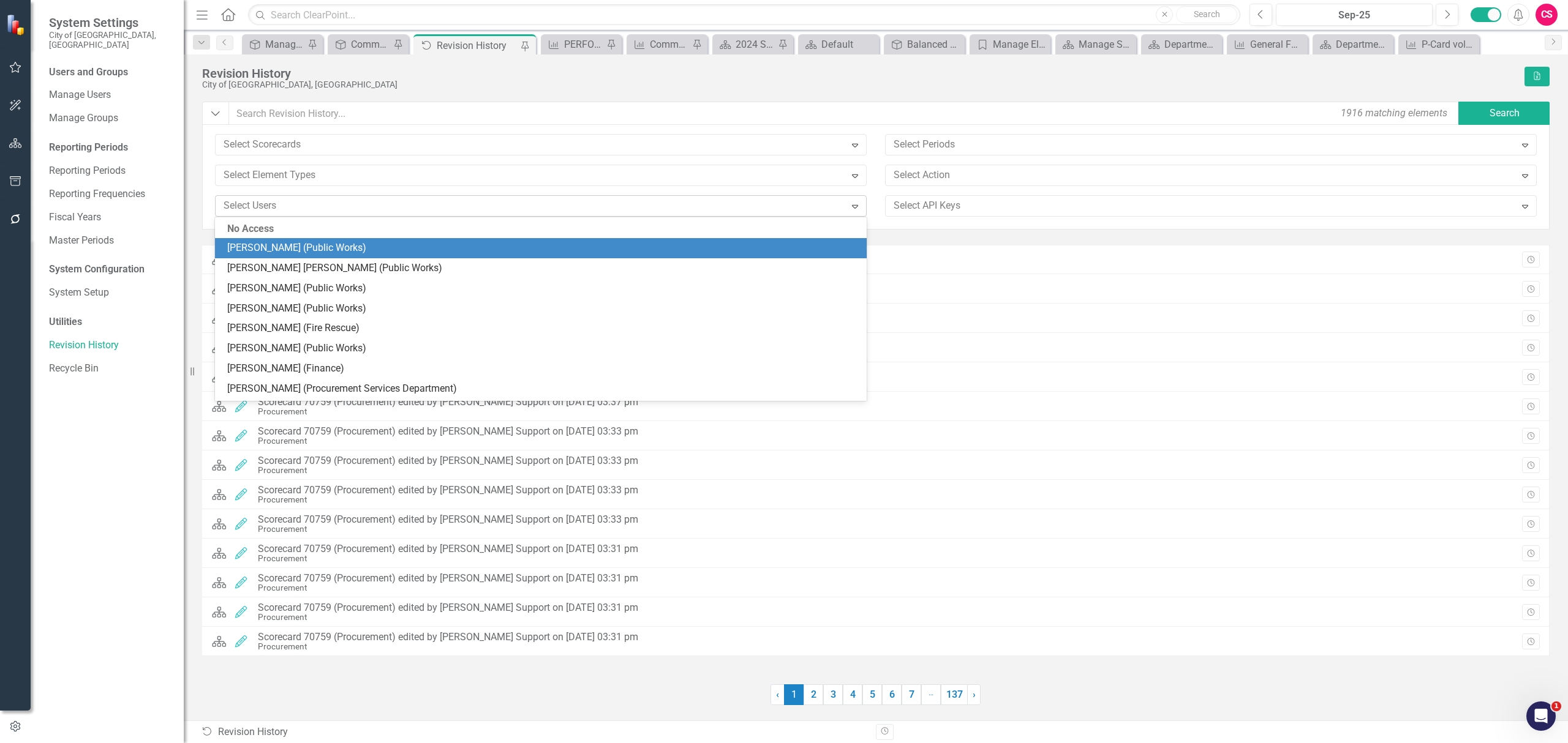
click at [268, 216] on div "Select Users" at bounding box center [531, 206] width 627 height 19
type input "rich"
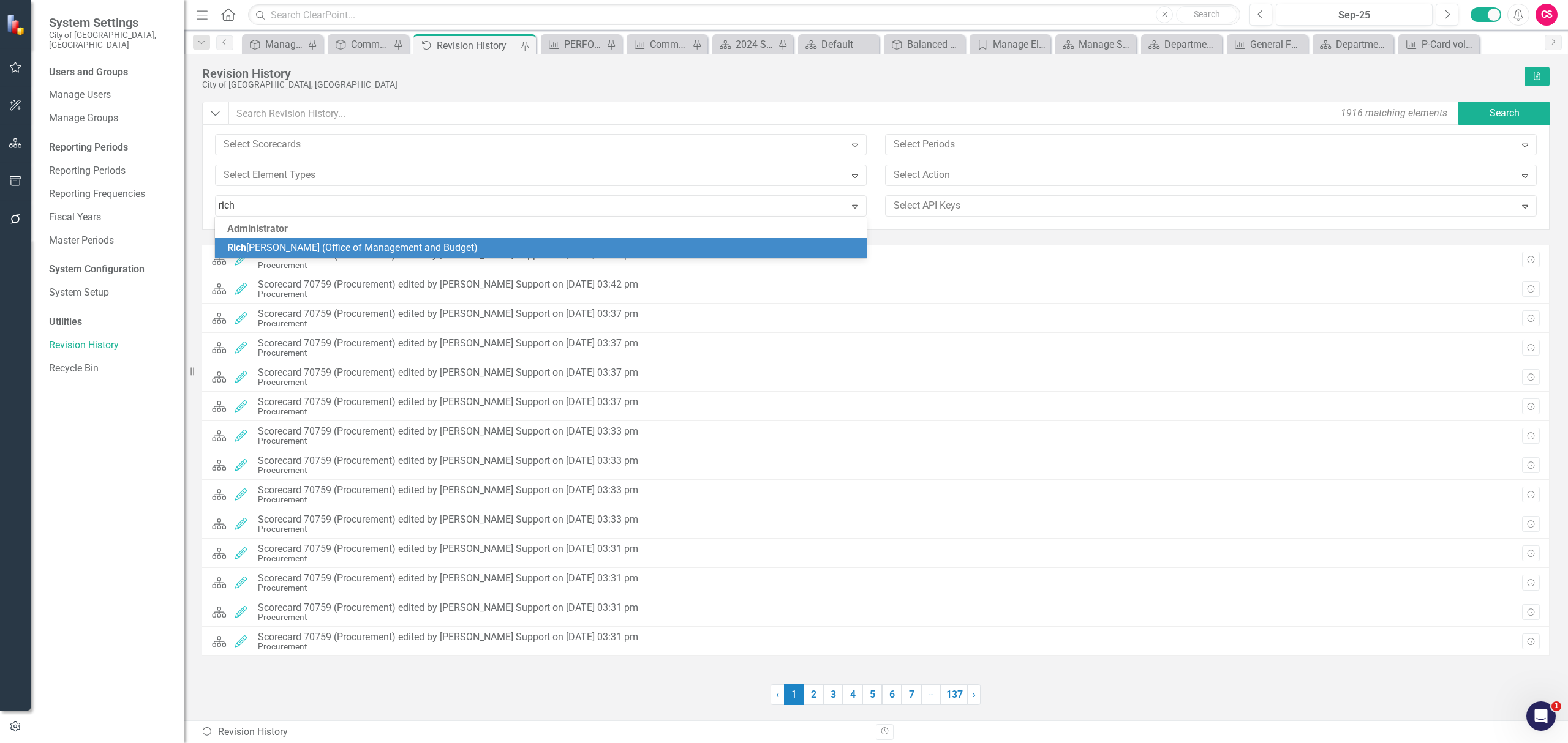
click at [284, 245] on span "[PERSON_NAME] [PERSON_NAME] (Office of Management and Budget)" at bounding box center [352, 248] width 251 height 12
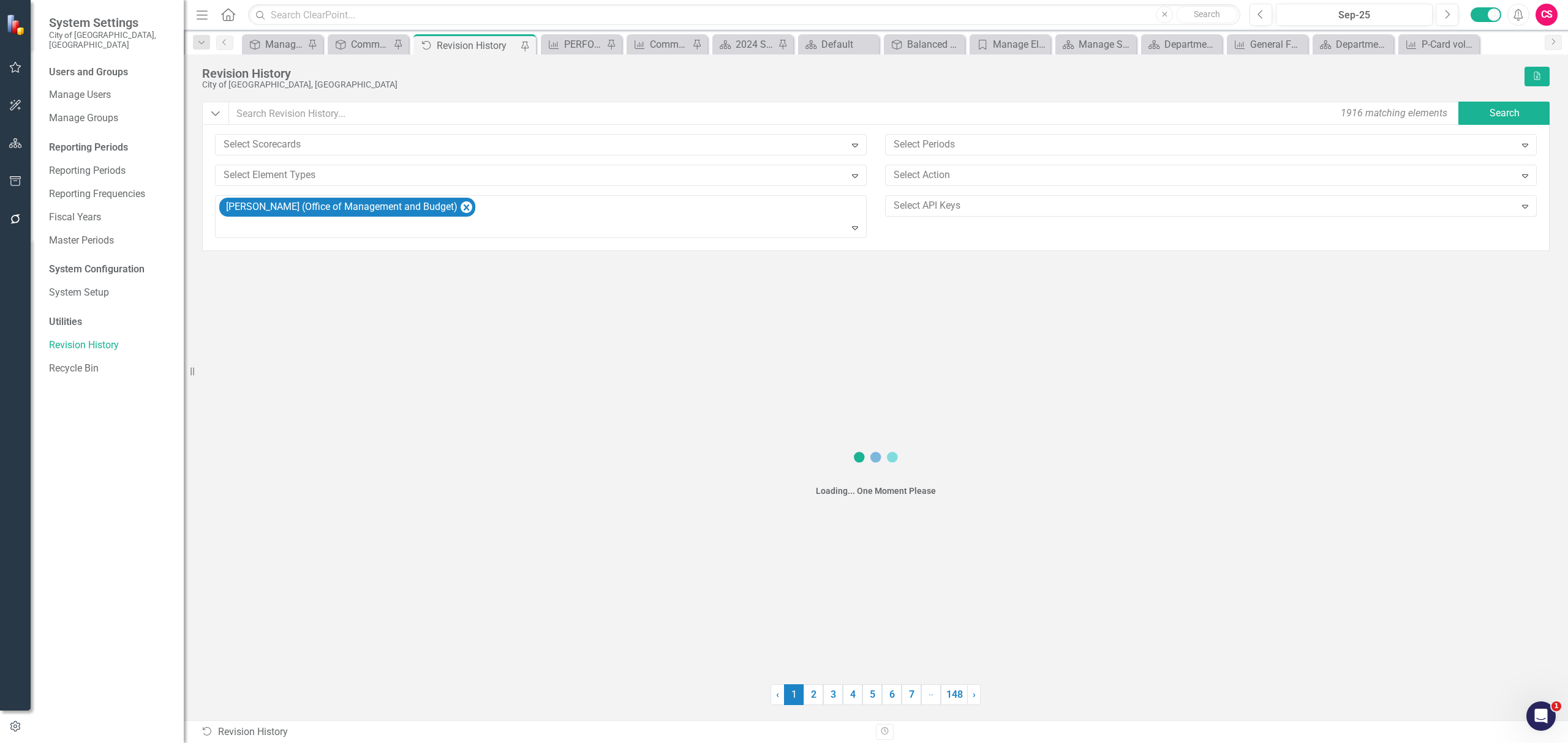
click at [282, 162] on div "Select Scorecards Expand" at bounding box center [540, 149] width 670 height 30
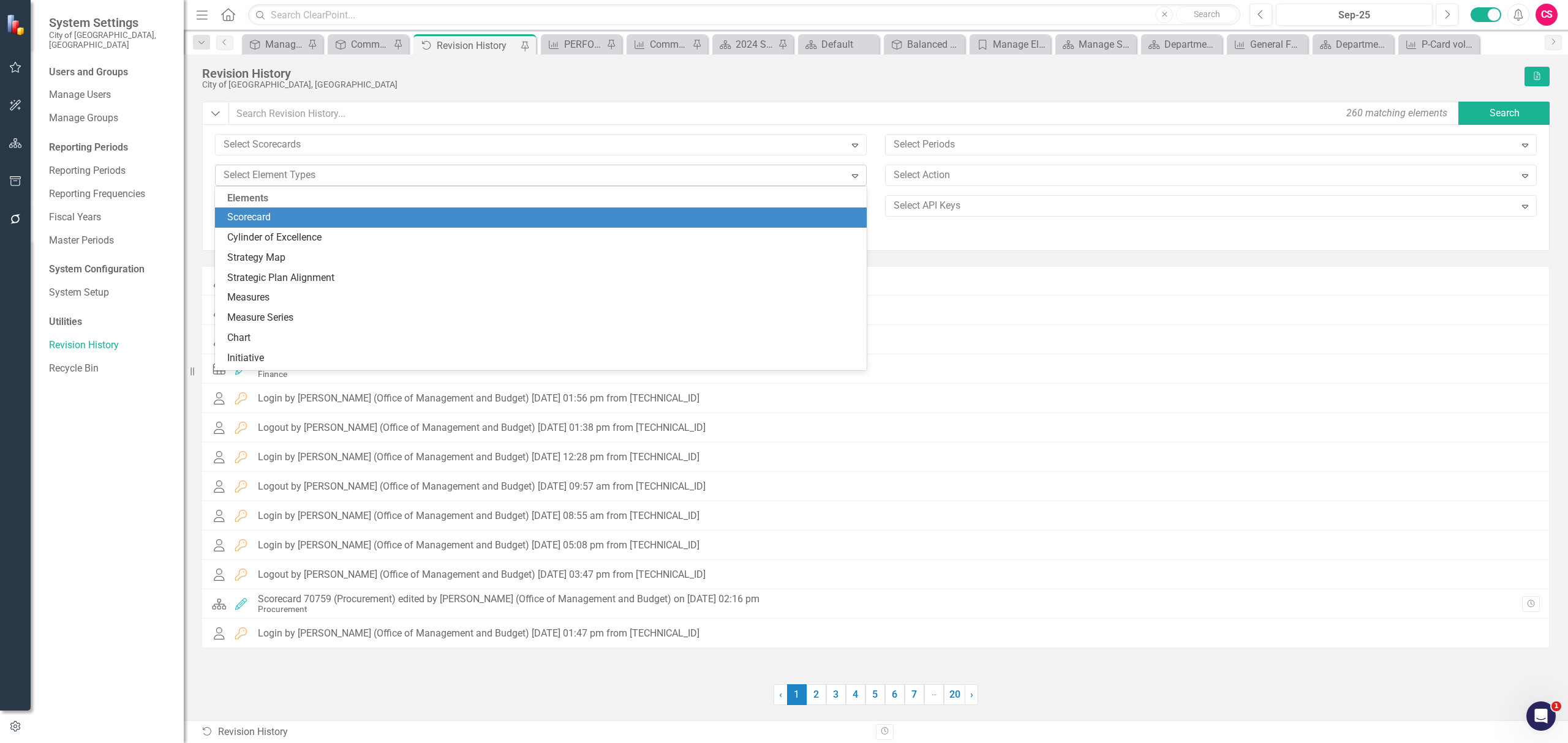
click at [280, 170] on div at bounding box center [532, 175] width 627 height 17
type input "sc"
click at [271, 209] on div "Sc orecard" at bounding box center [541, 217] width 652 height 20
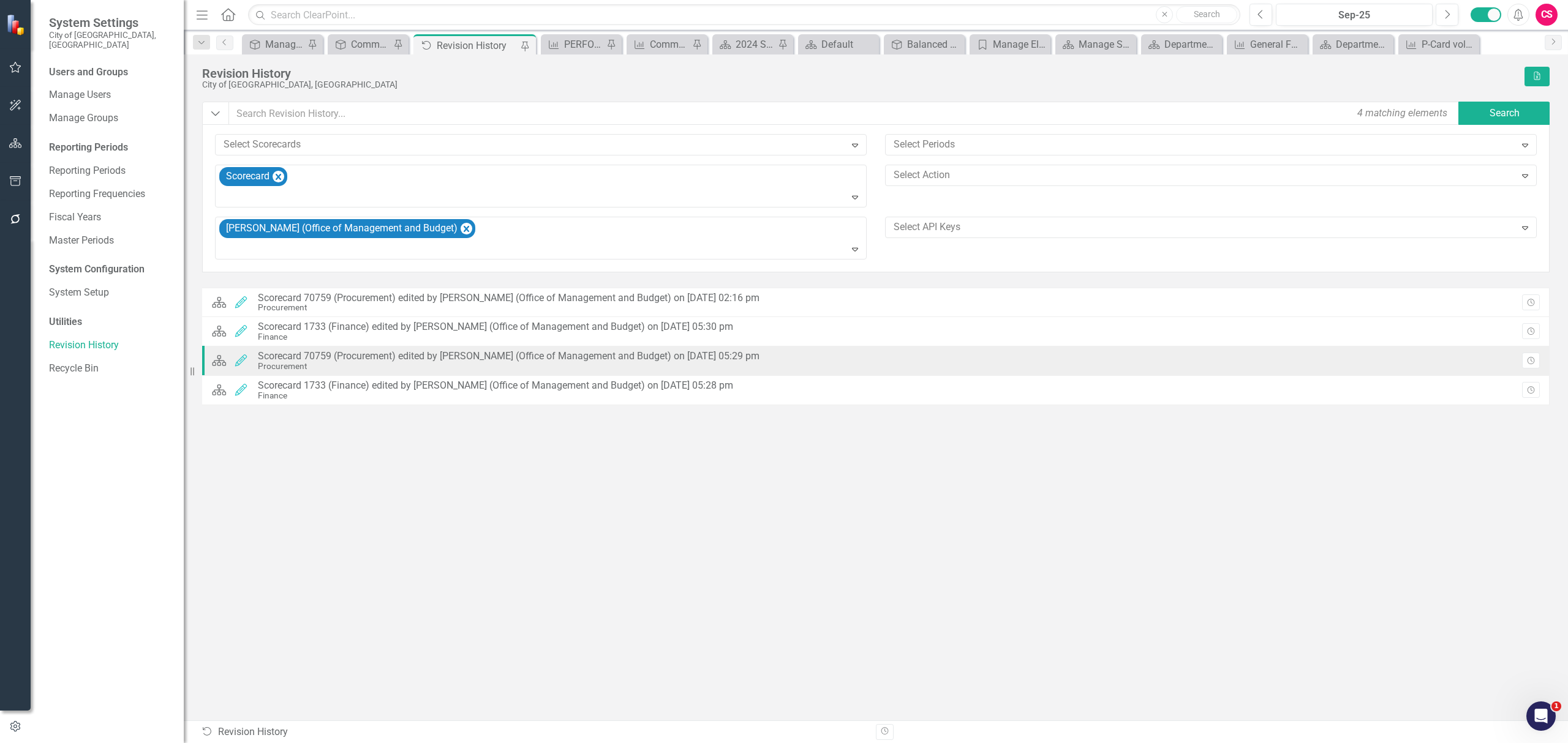
click at [341, 367] on div "Procurement" at bounding box center [509, 366] width 501 height 9
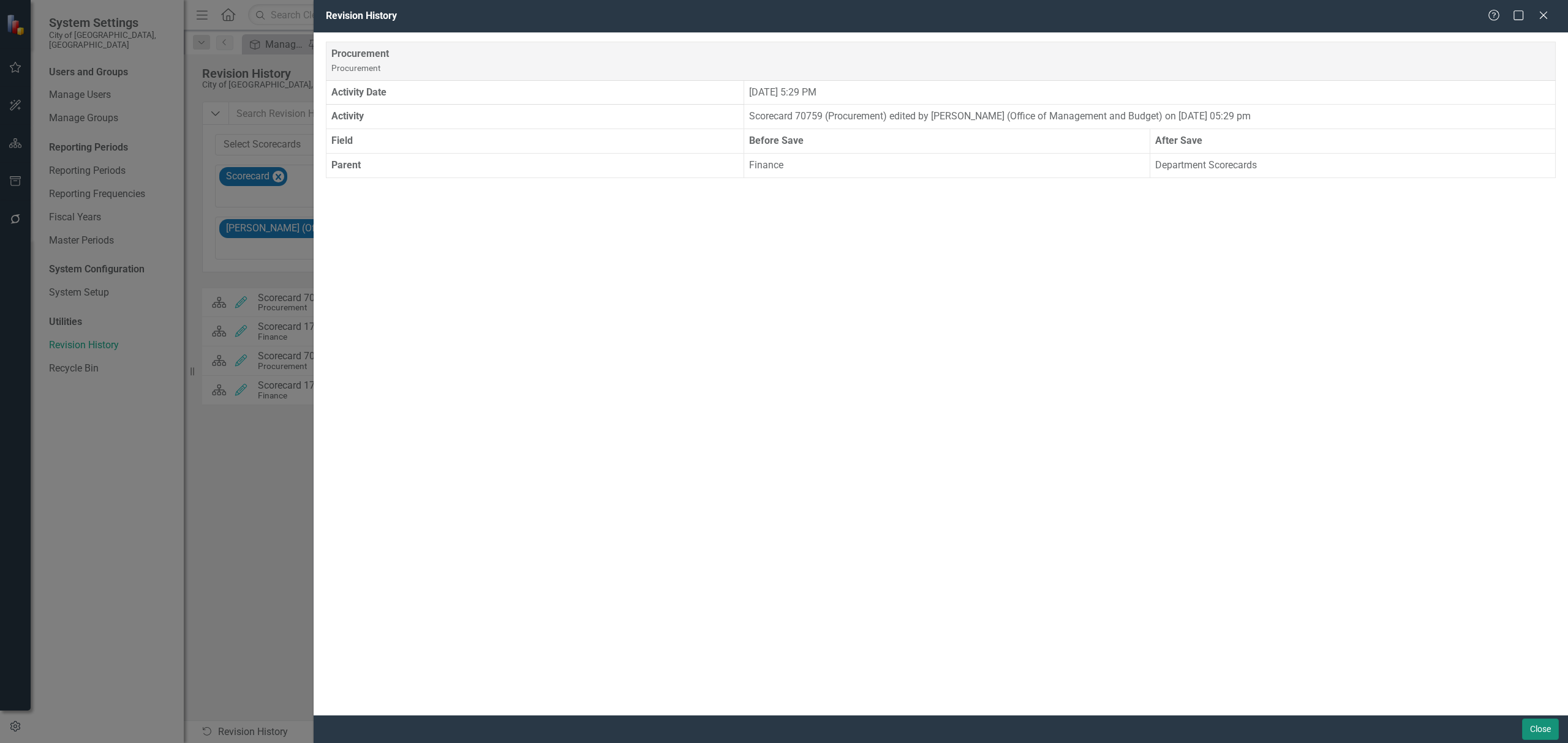
click at [1532, 729] on button "Close" at bounding box center [1539, 729] width 36 height 21
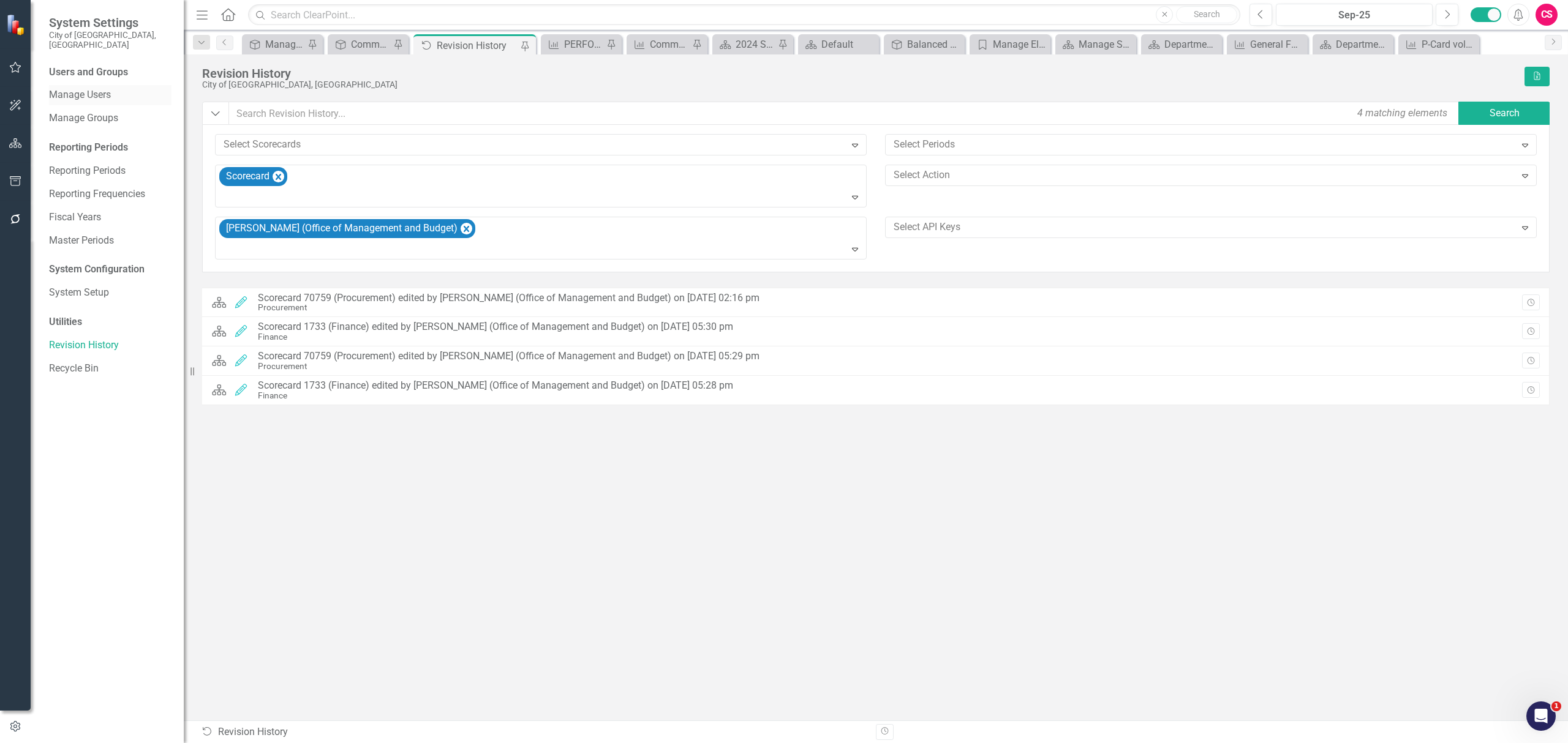
click at [80, 88] on link "Manage Users" at bounding box center [110, 95] width 123 height 14
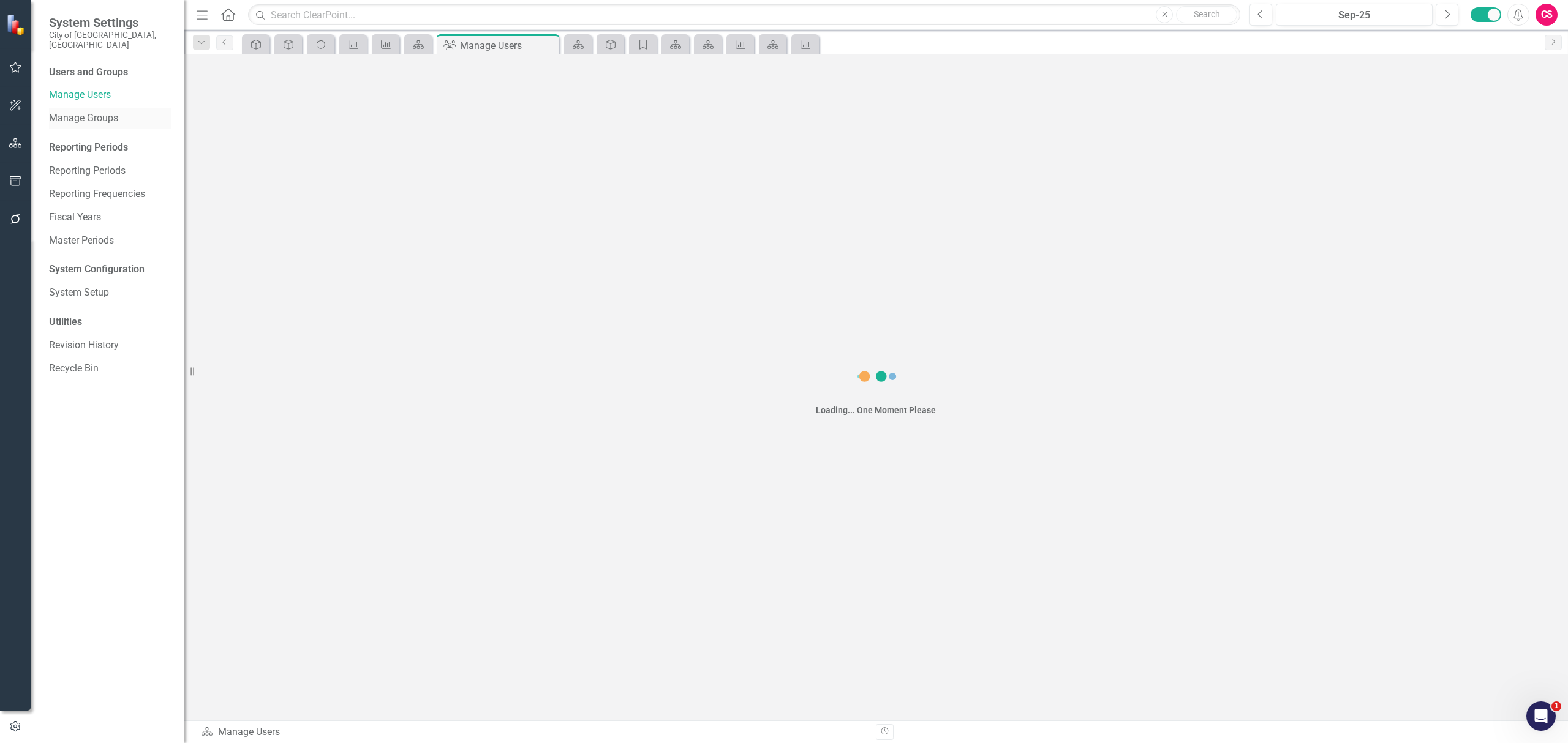
click at [86, 112] on link "Manage Groups" at bounding box center [110, 118] width 123 height 14
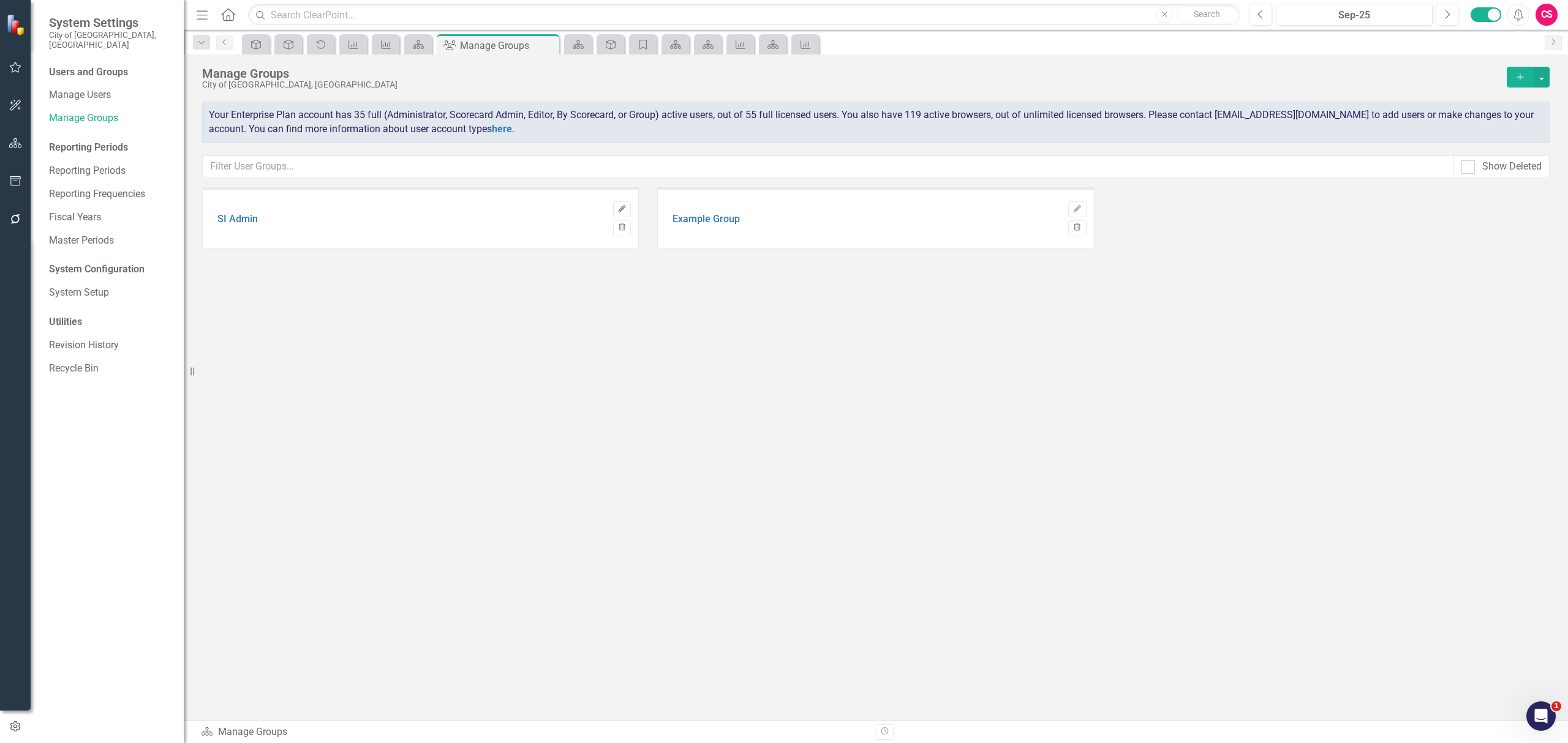
click at [619, 201] on button "Edit" at bounding box center [621, 209] width 18 height 16
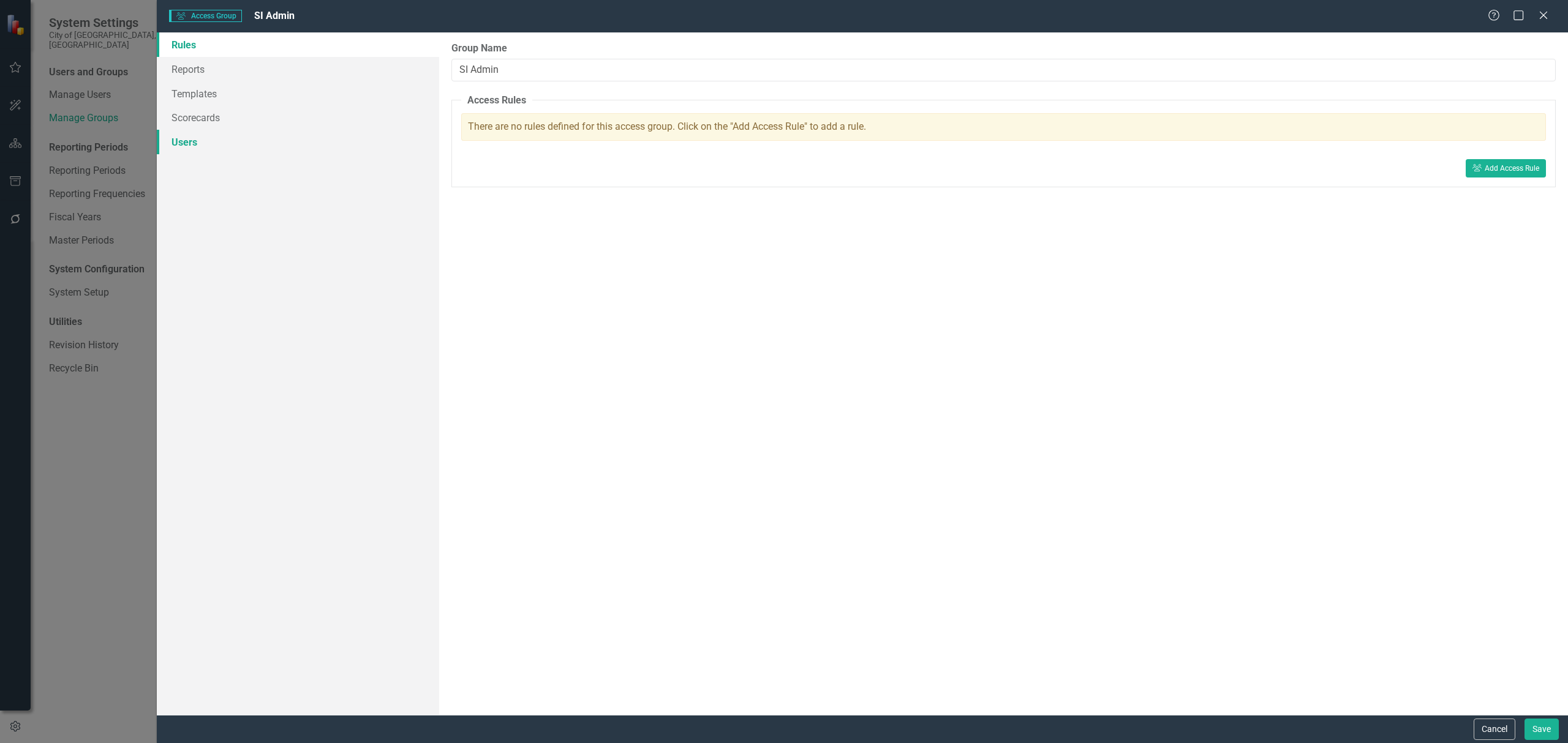
click at [295, 143] on link "Users" at bounding box center [297, 141] width 282 height 25
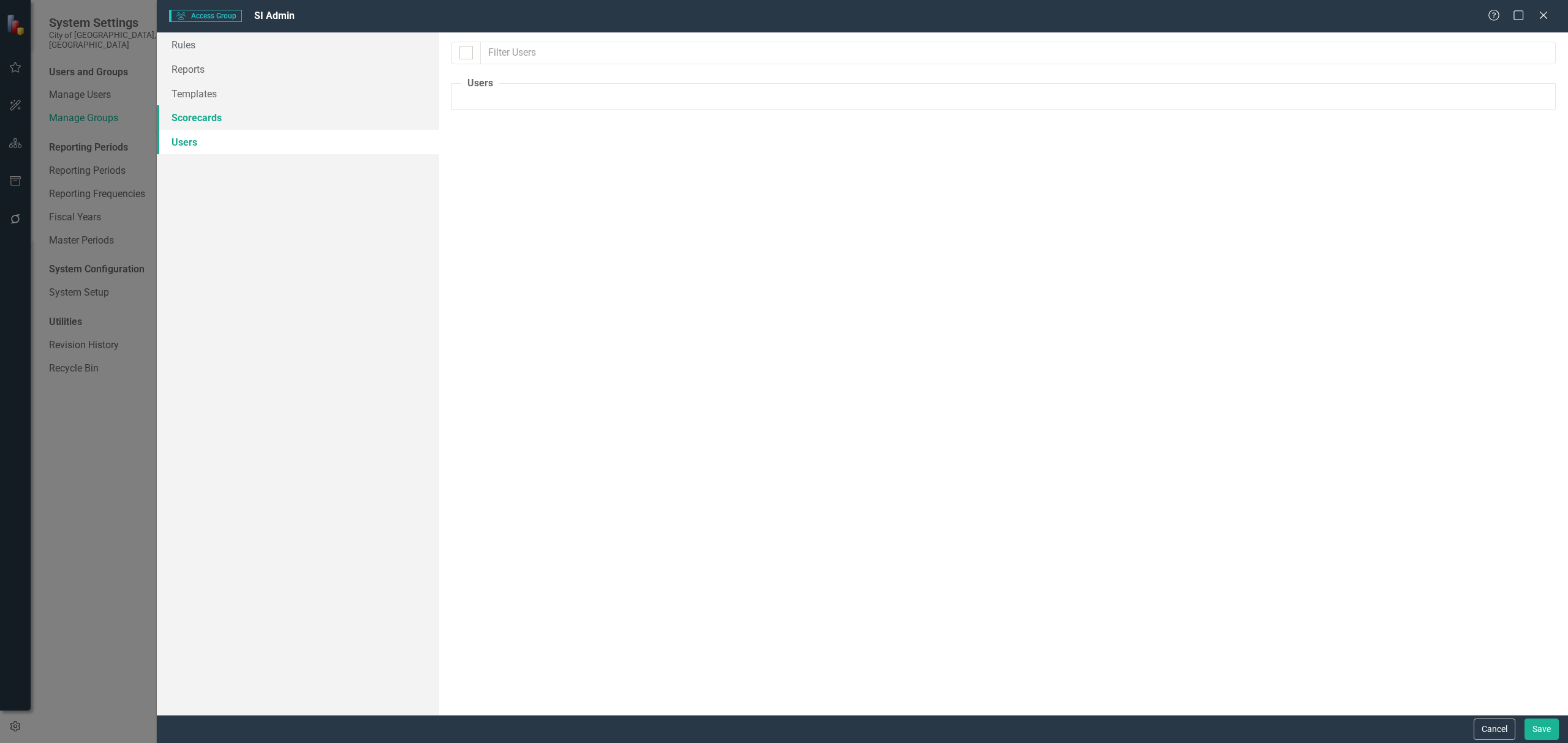
click at [275, 115] on link "Scorecards" at bounding box center [297, 117] width 282 height 25
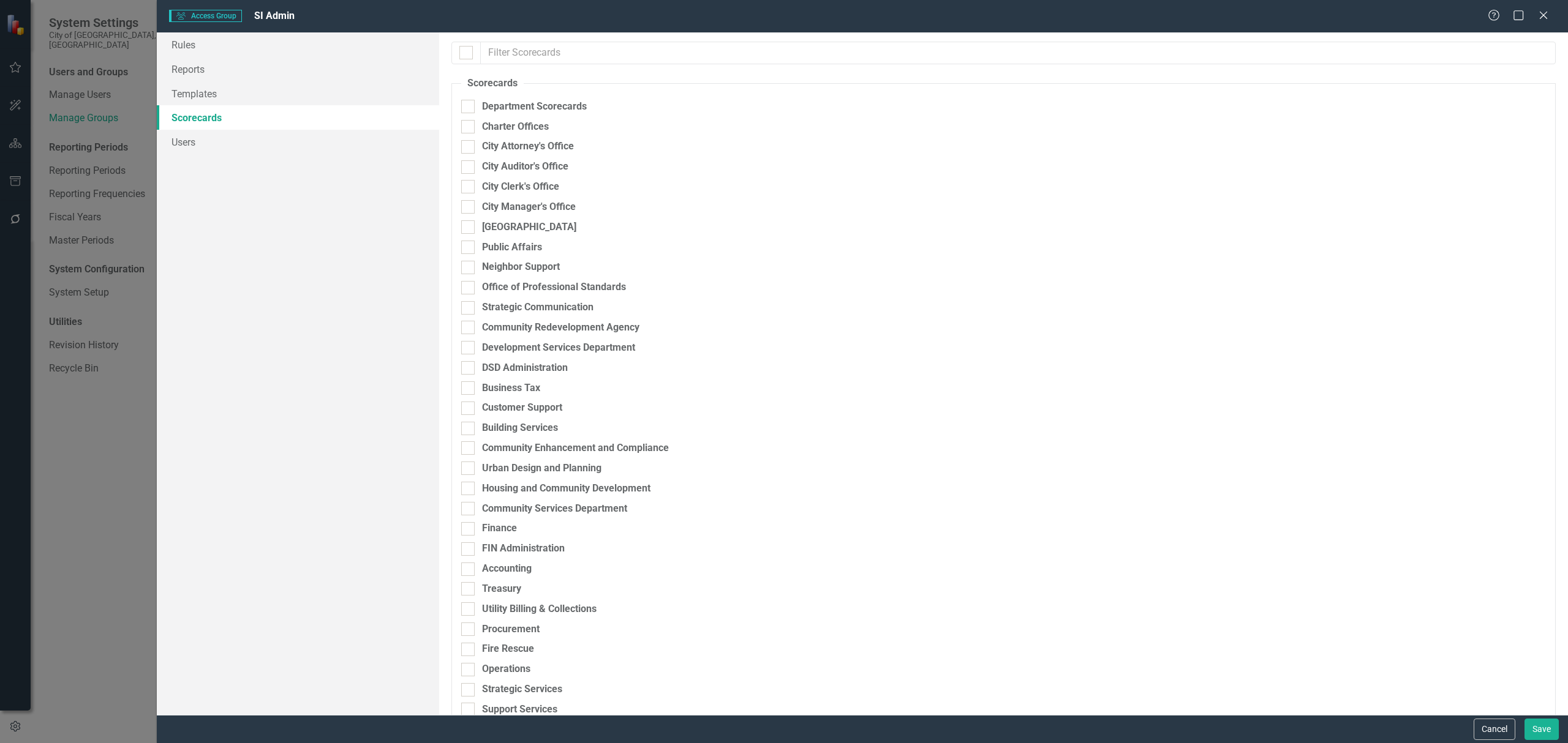
checkbox input "false"
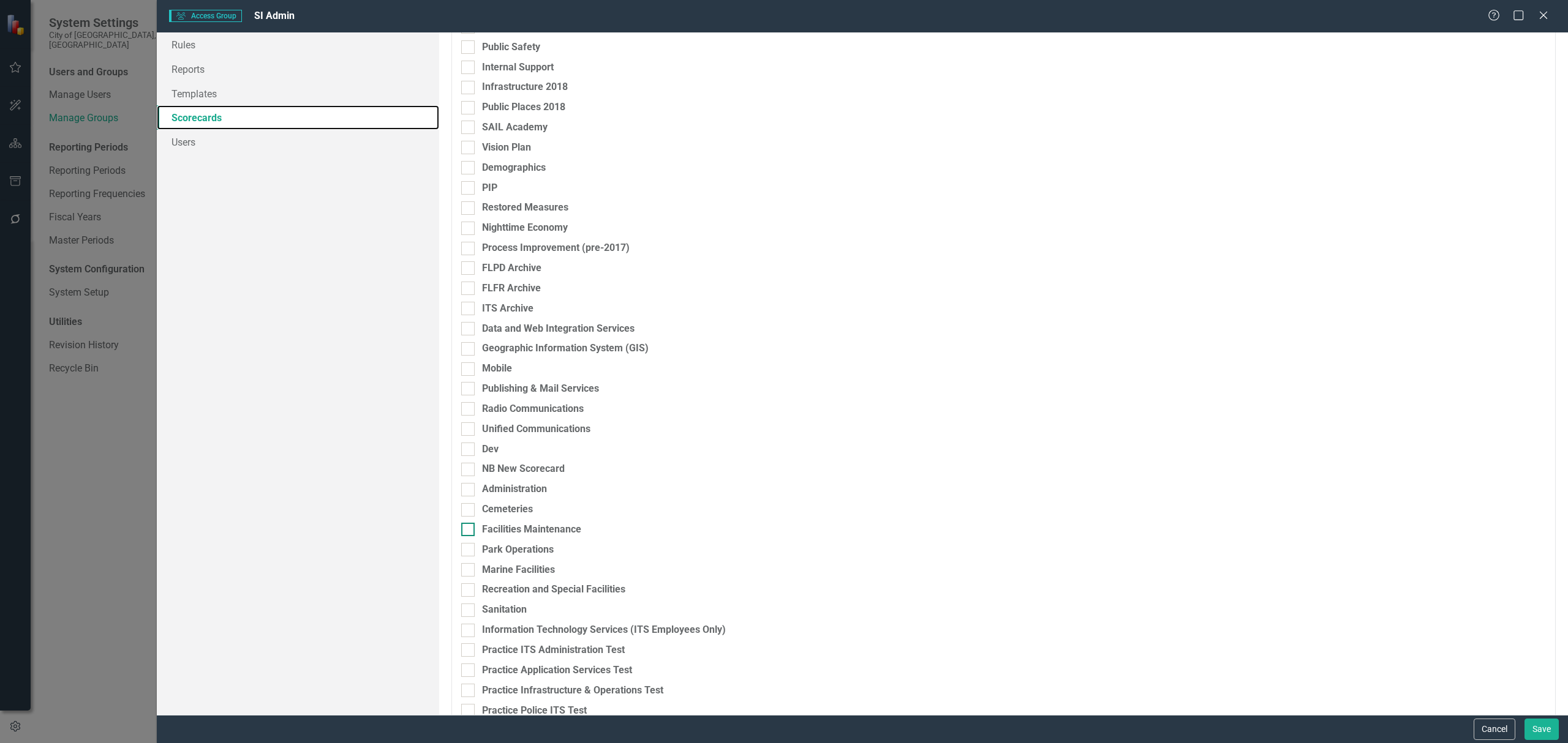
scroll to position [2094, 0]
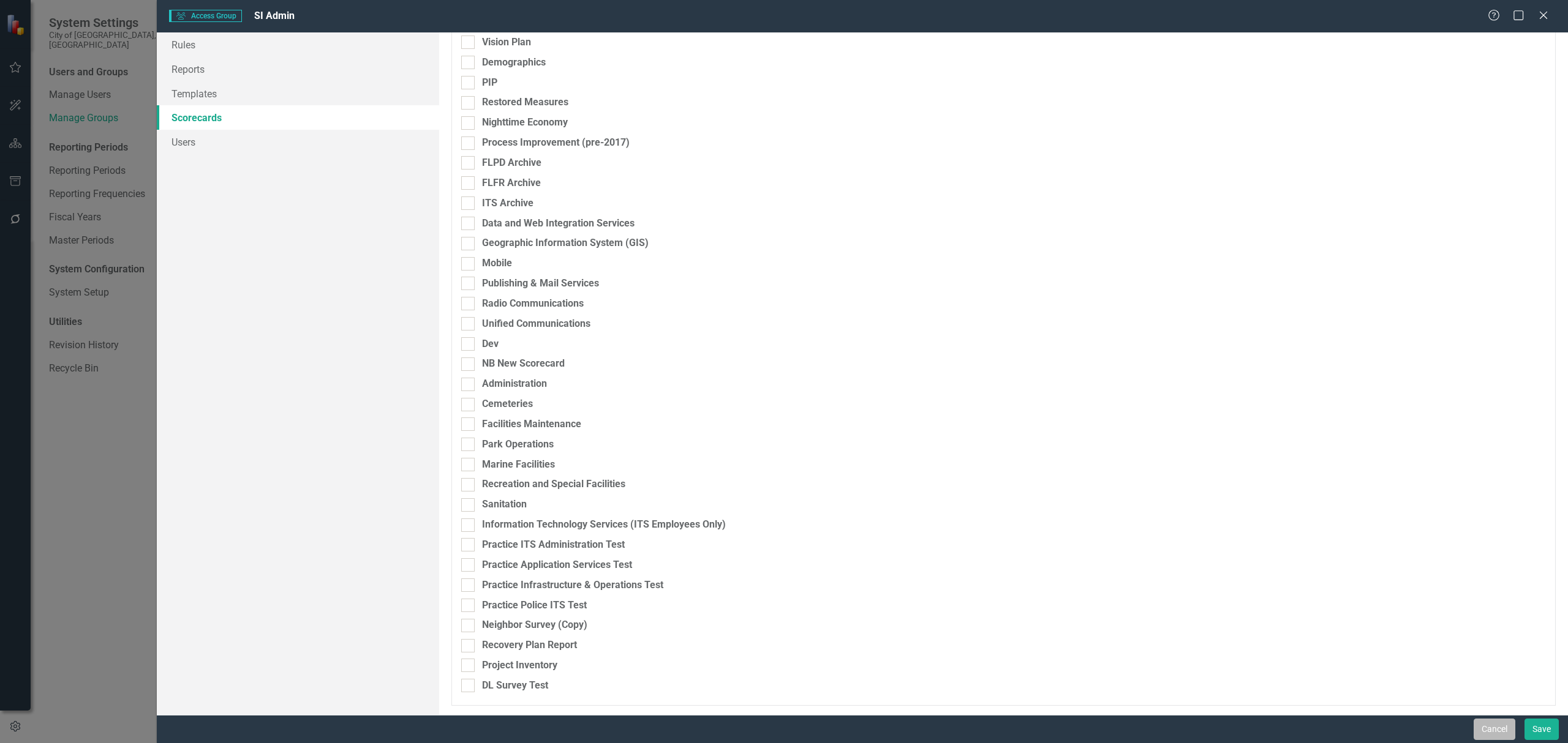
click at [1478, 740] on button "Cancel" at bounding box center [1493, 729] width 41 height 21
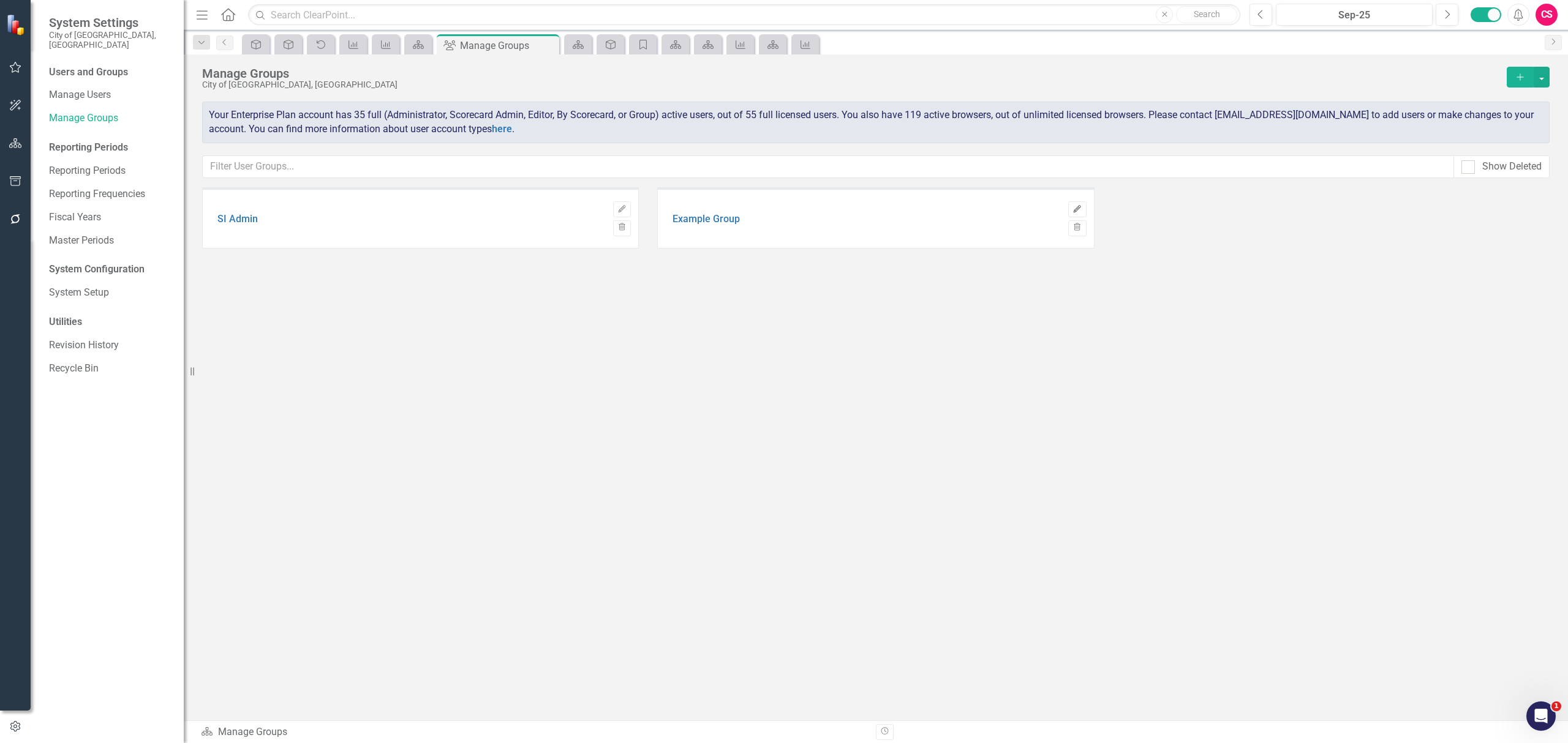
click at [1068, 206] on button "Edit" at bounding box center [1076, 209] width 18 height 16
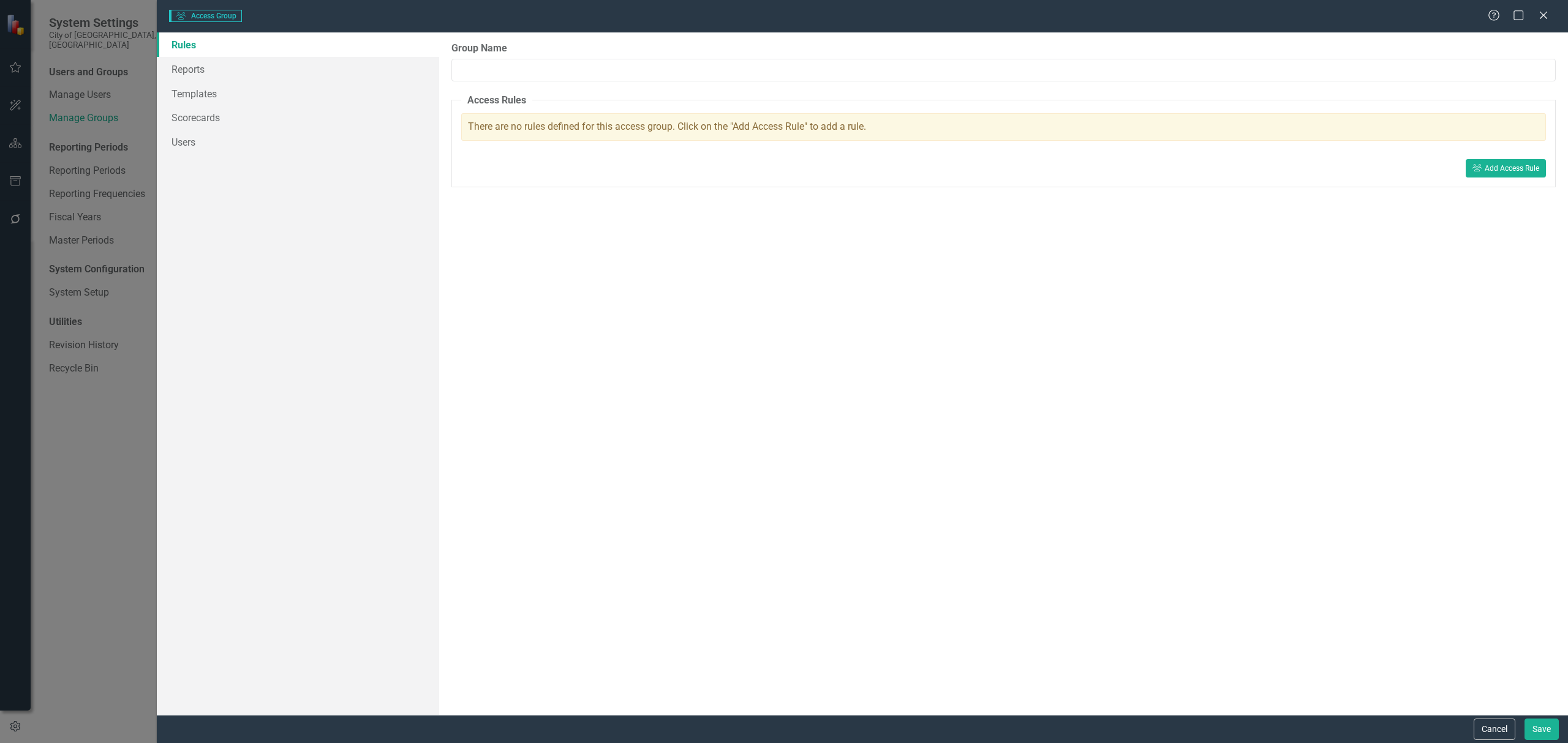
type input "Example Group"
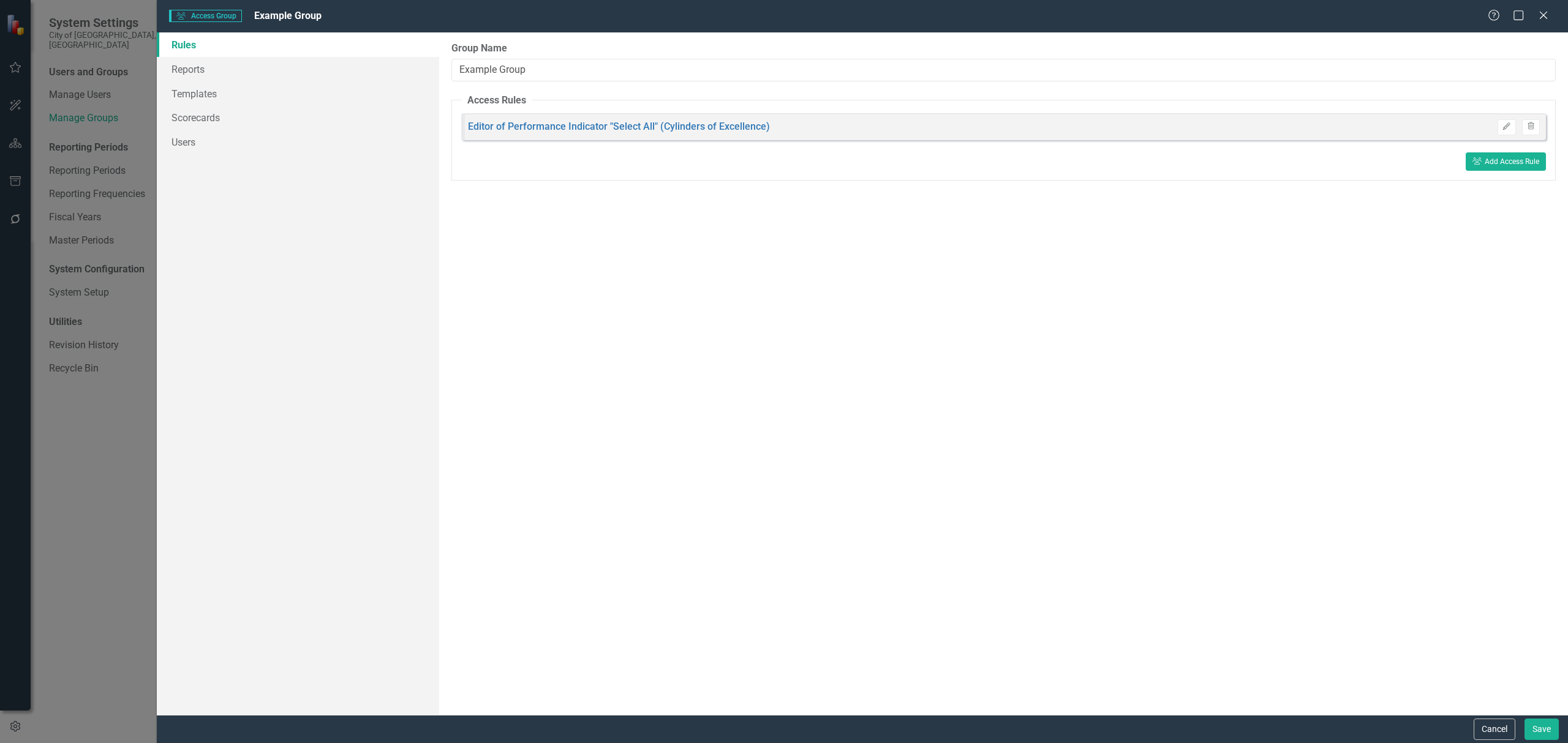
drag, startPoint x: 1497, startPoint y: 723, endPoint x: 1475, endPoint y: 699, distance: 32.6
click at [1495, 723] on button "Cancel" at bounding box center [1493, 729] width 41 height 21
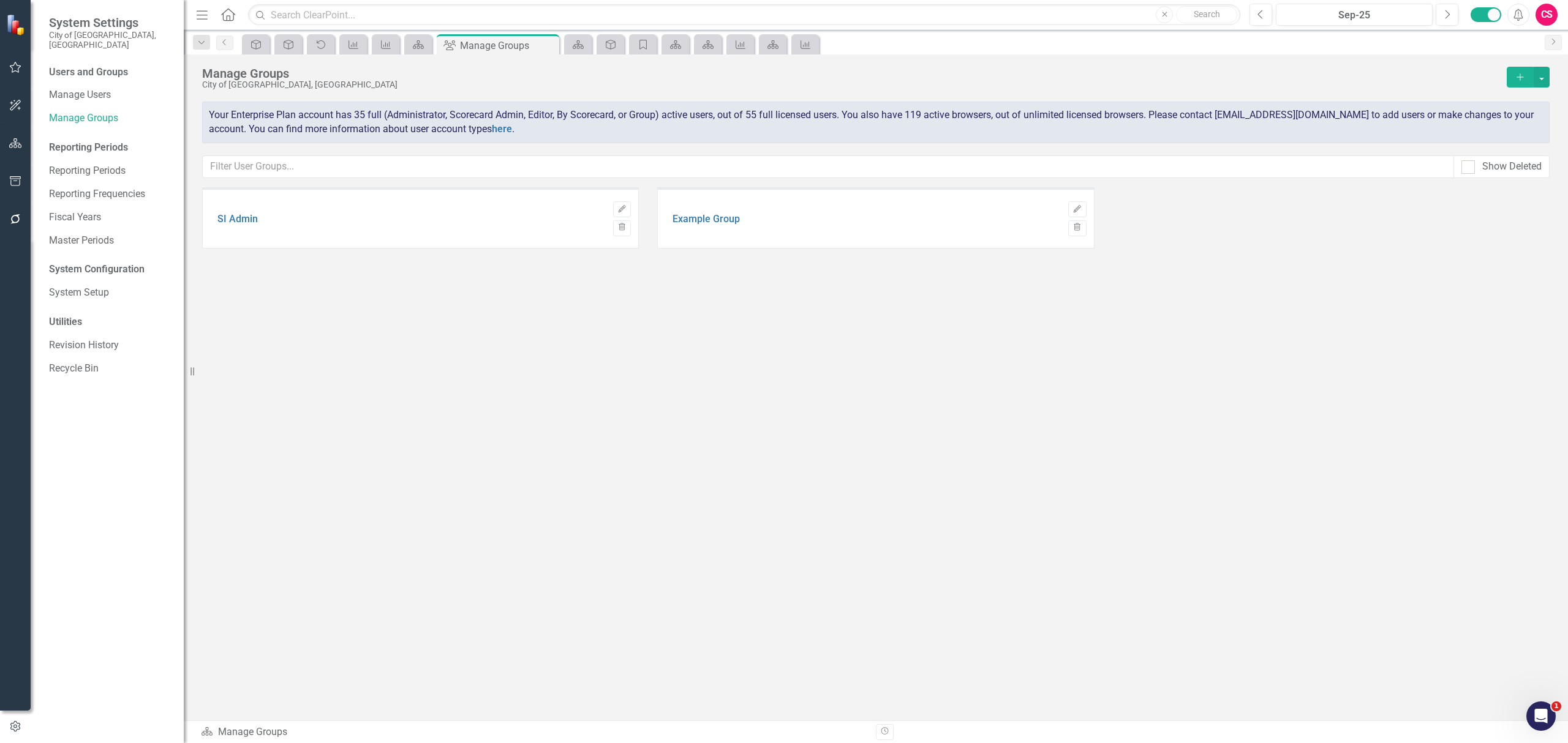
click at [523, 326] on div "SI Admin Edit Trash Example Group Edit Trash" at bounding box center [875, 432] width 1347 height 492
click at [353, 167] on input "text" at bounding box center [828, 167] width 1251 height 23
click at [604, 296] on div "SI Admin Edit Trash Example Group Edit Trash" at bounding box center [875, 432] width 1347 height 492
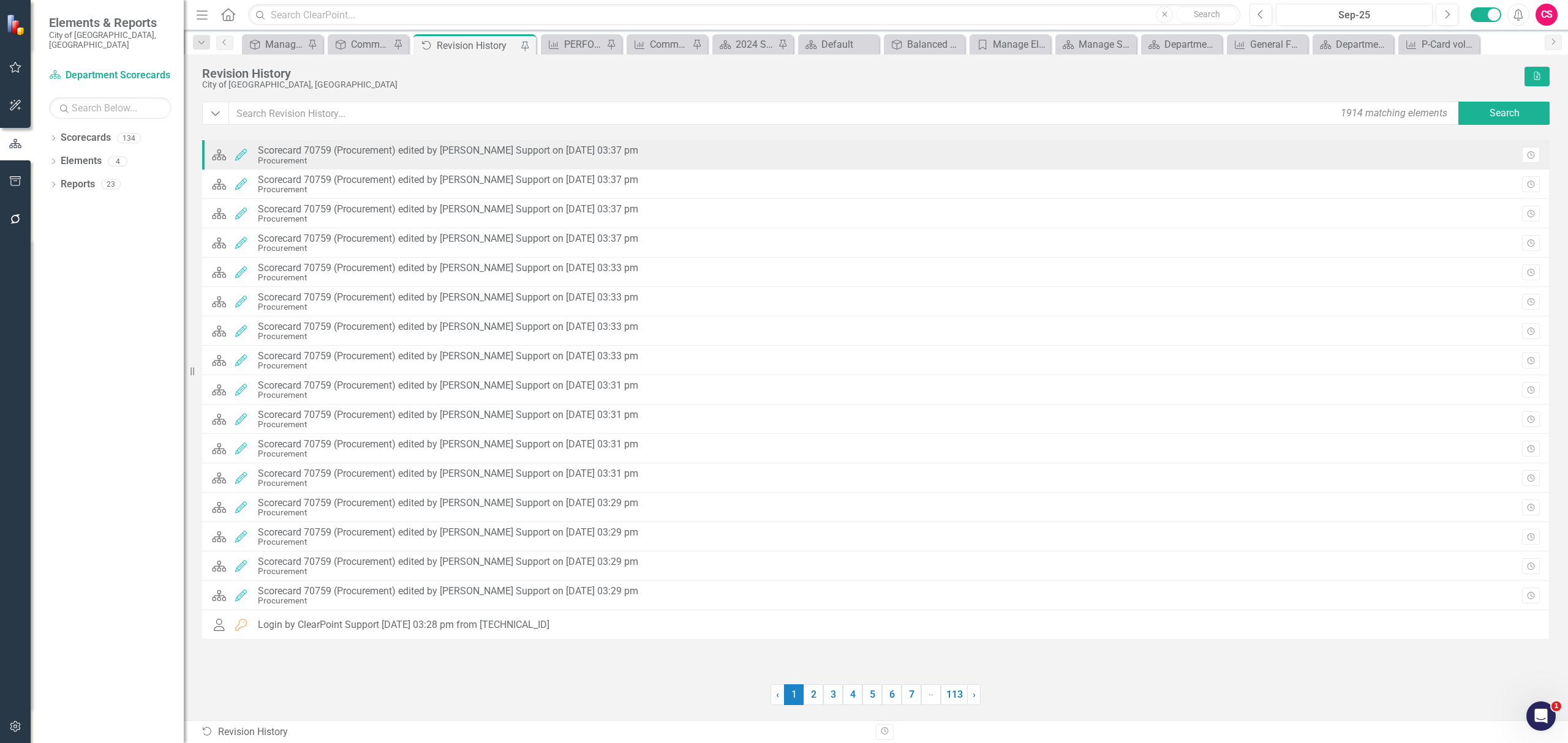
click at [615, 148] on div "Scorecard 70759 (Procurement) edited by [PERSON_NAME] Support on [DATE] 03:37 pm" at bounding box center [448, 150] width 380 height 11
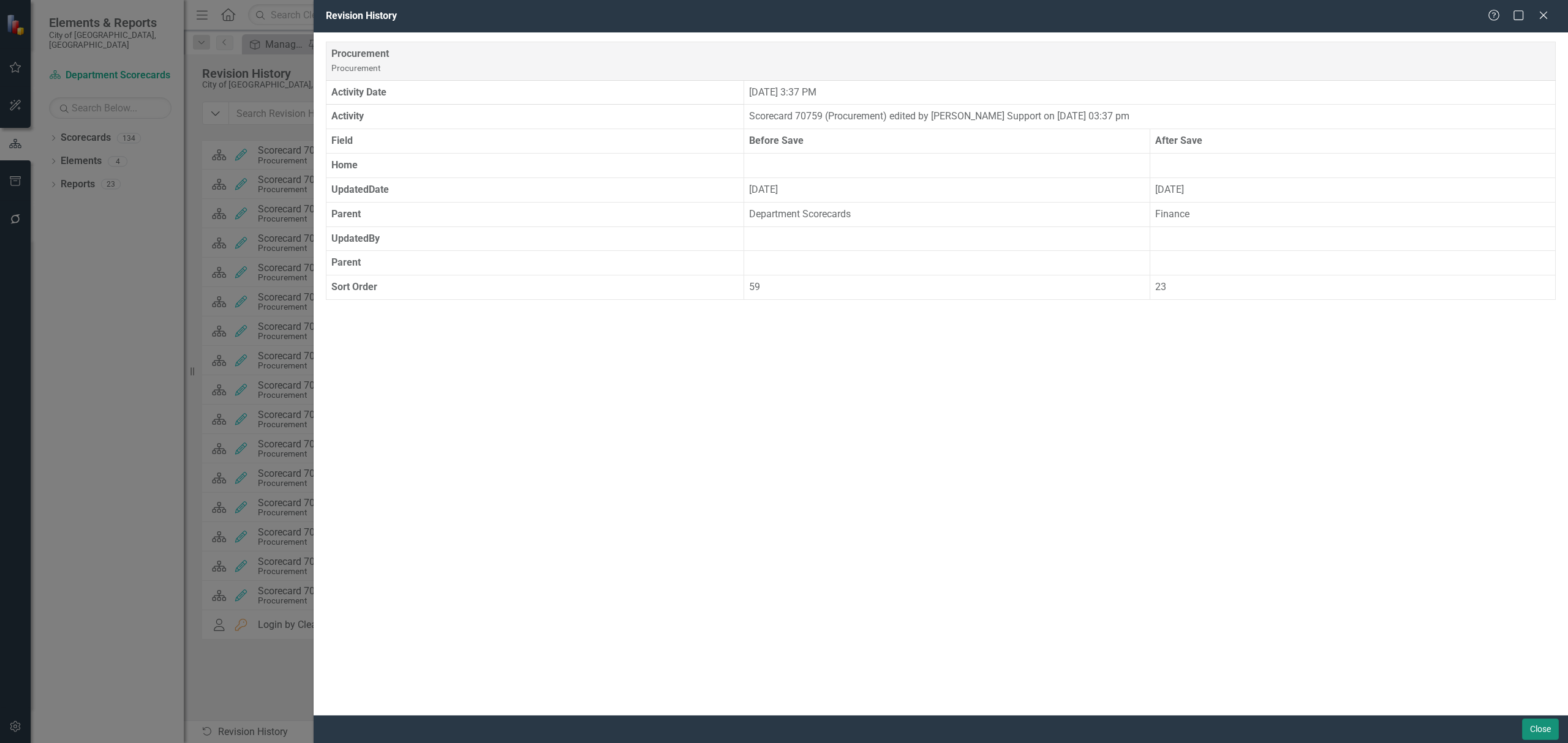
click at [1544, 723] on button "Close" at bounding box center [1539, 729] width 36 height 21
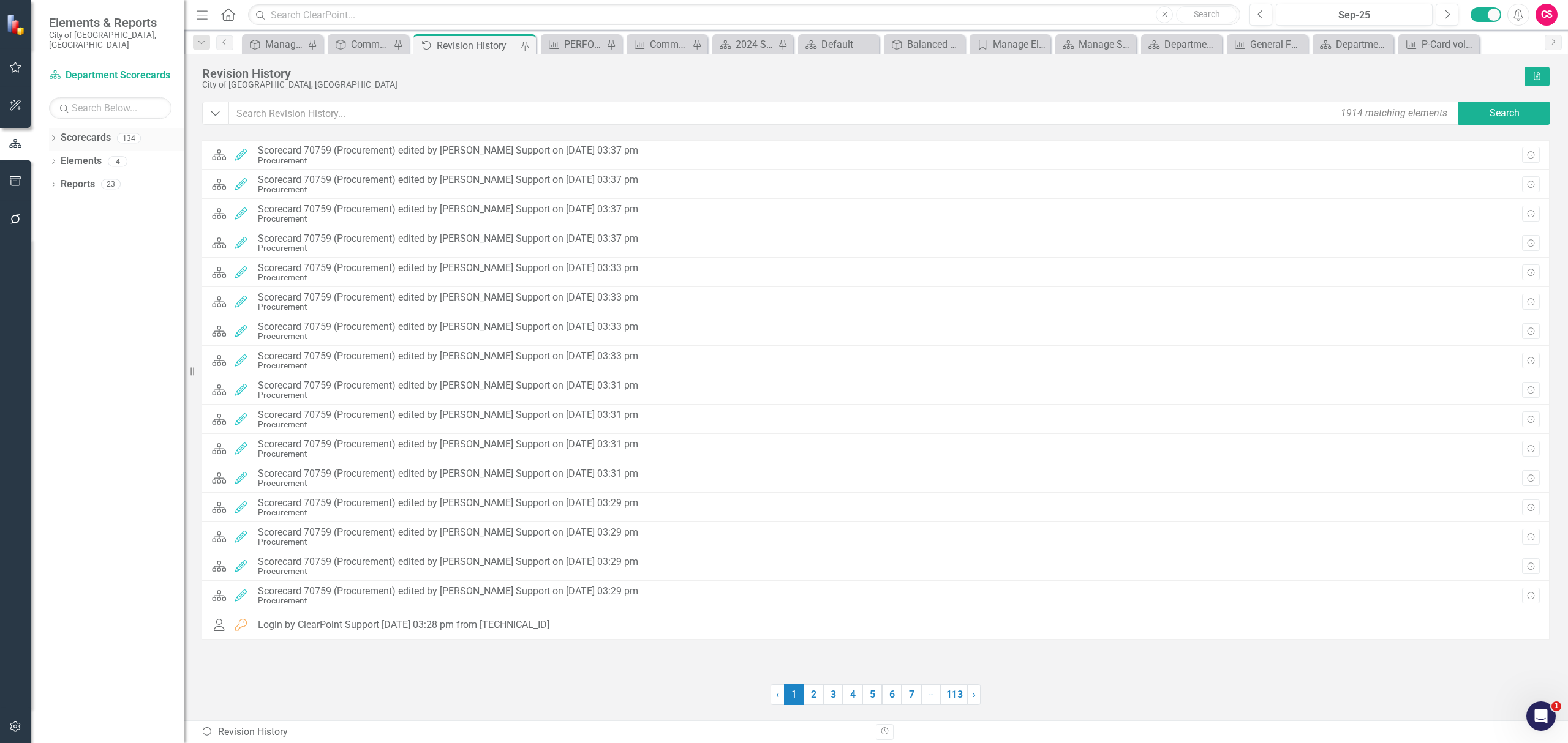
click at [62, 131] on link "Scorecards" at bounding box center [86, 138] width 50 height 14
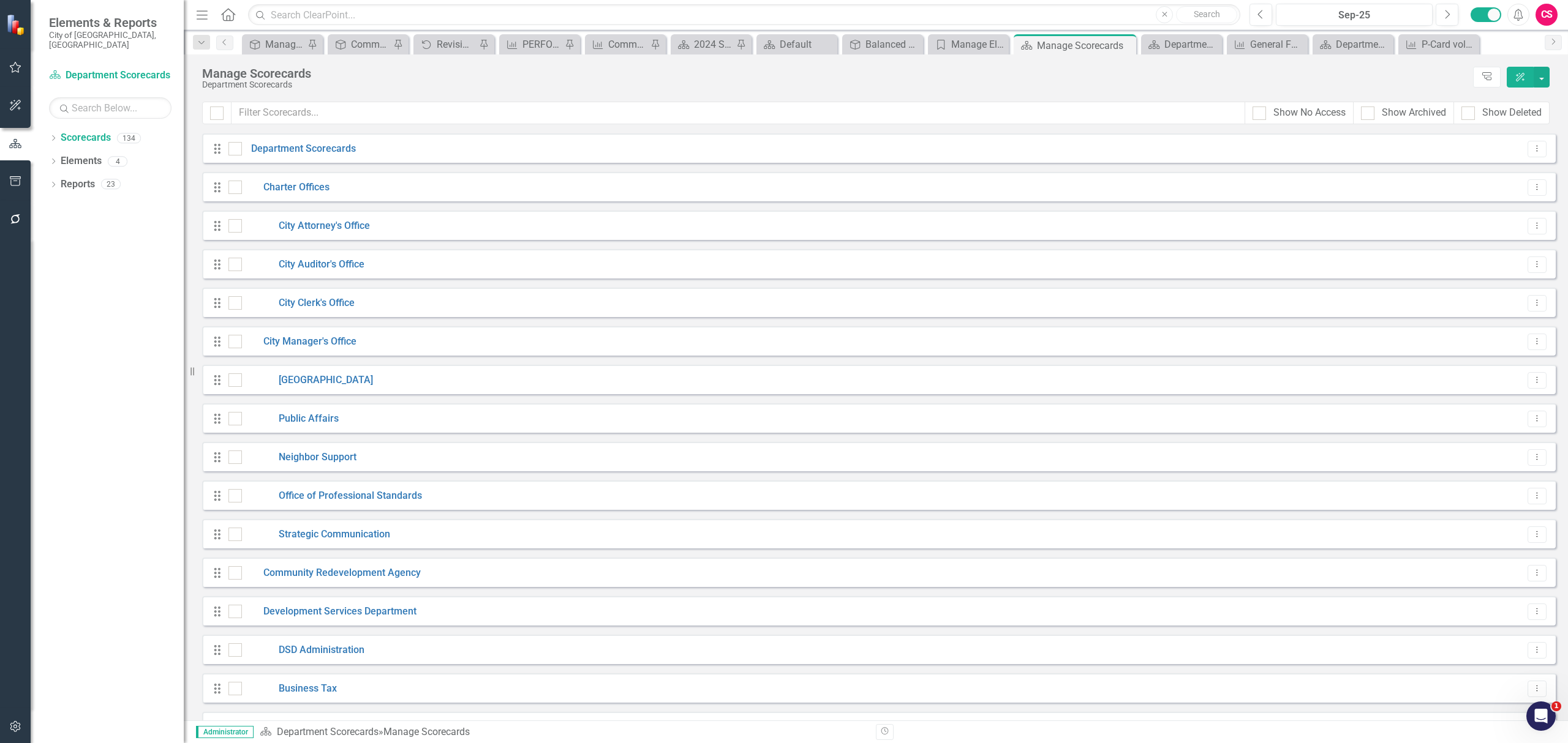
click at [54, 136] on icon "Dropdown" at bounding box center [53, 140] width 8 height 7
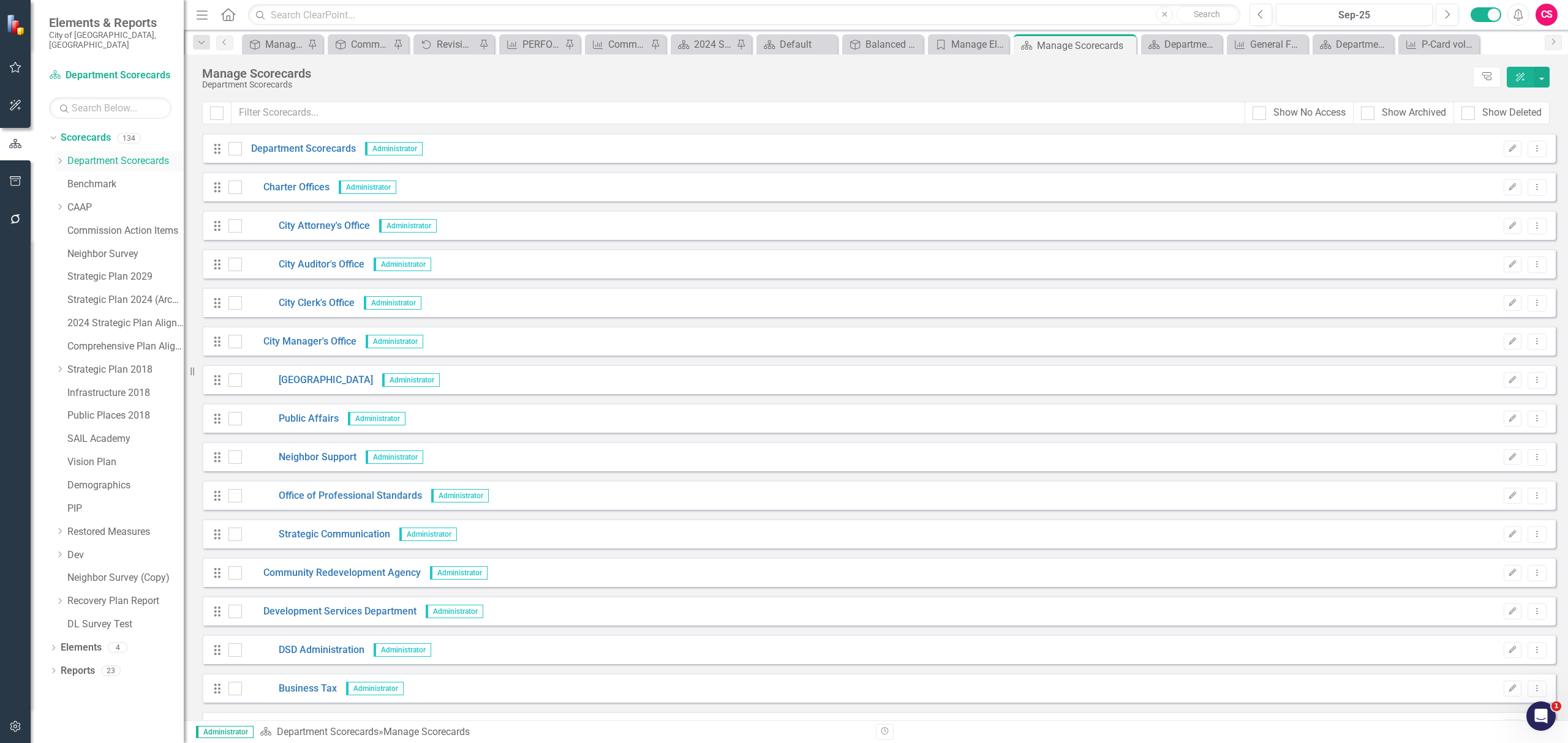
click at [58, 151] on div "Dropdown Department Scorecards" at bounding box center [119, 162] width 129 height 20
click at [61, 158] on icon at bounding box center [60, 161] width 3 height 6
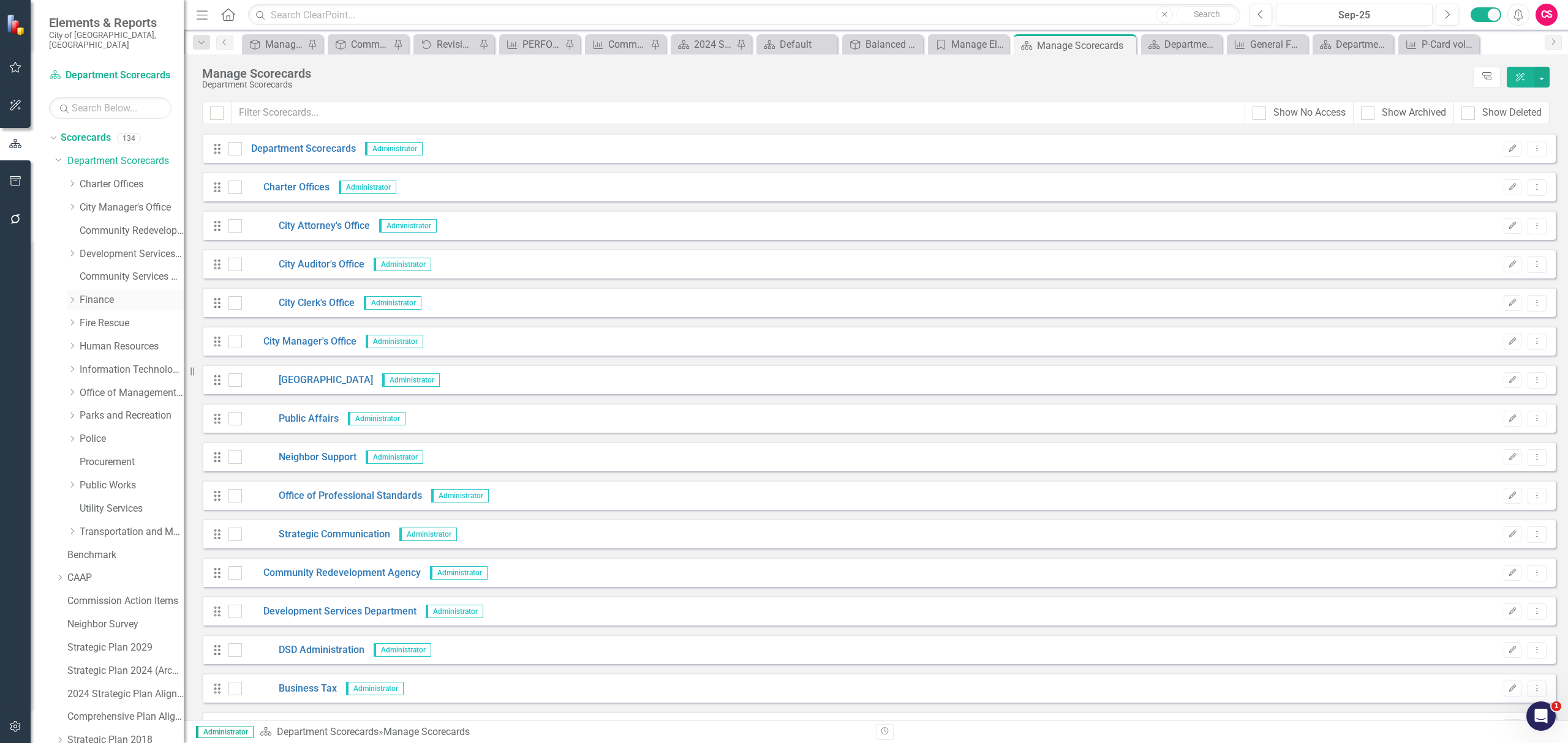
click at [71, 295] on div "Dropdown" at bounding box center [72, 300] width 9 height 10
click at [123, 548] on link "Procurement" at bounding box center [131, 555] width 104 height 14
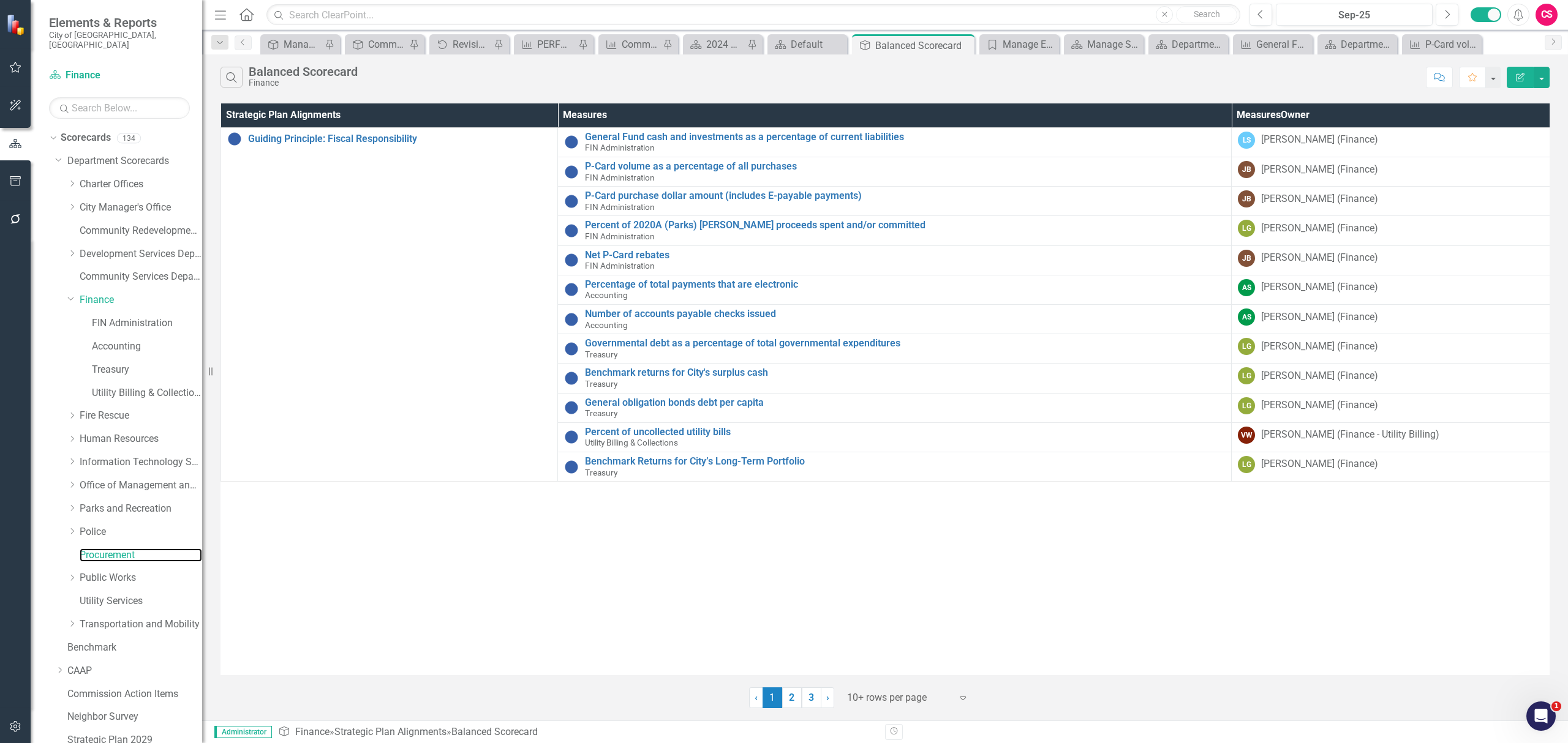
drag, startPoint x: 191, startPoint y: 446, endPoint x: 202, endPoint y: 446, distance: 11.0
click at [202, 446] on div "Resize" at bounding box center [207, 372] width 10 height 743
click at [6, 723] on button "button" at bounding box center [15, 727] width 28 height 25
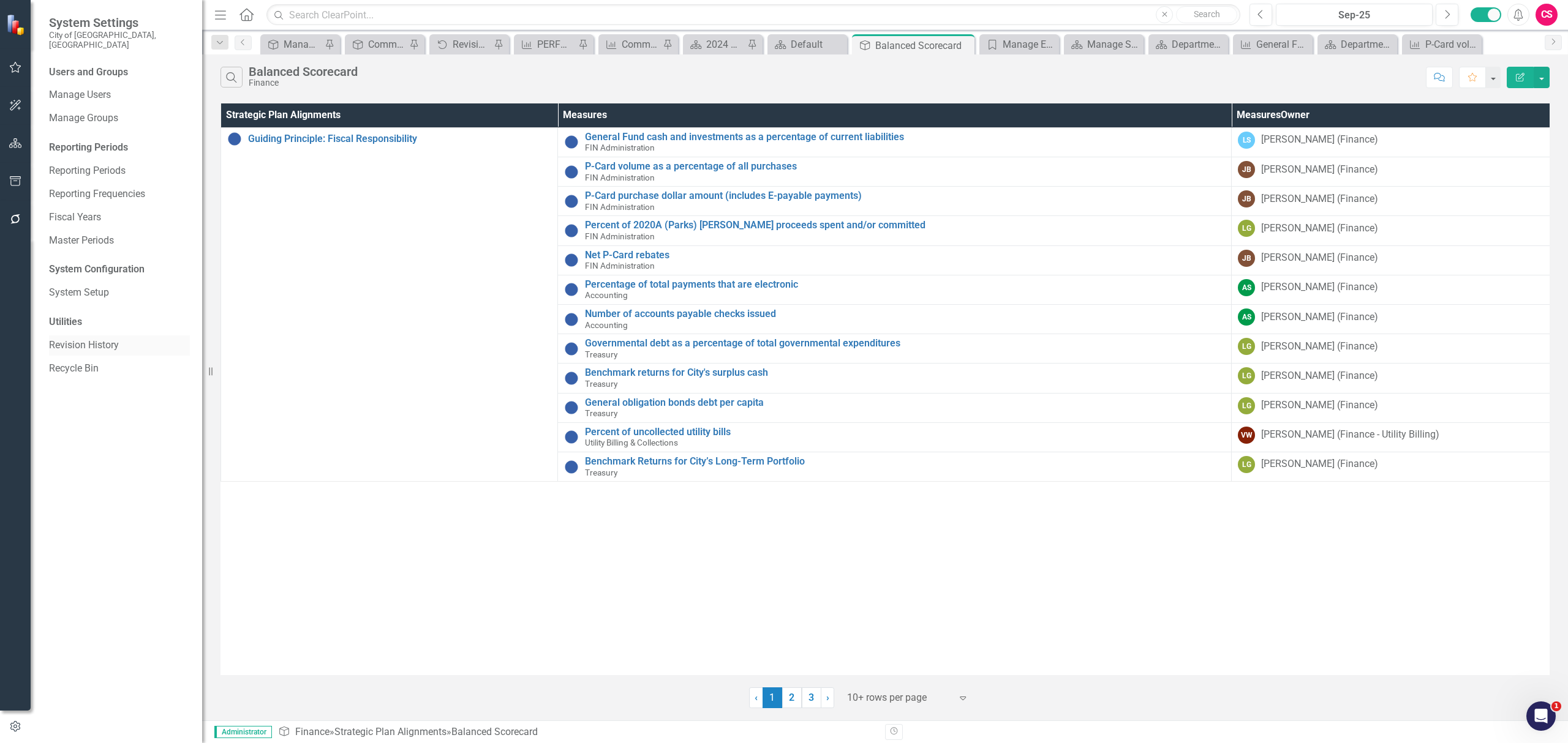
click at [102, 338] on link "Revision History" at bounding box center [119, 345] width 141 height 14
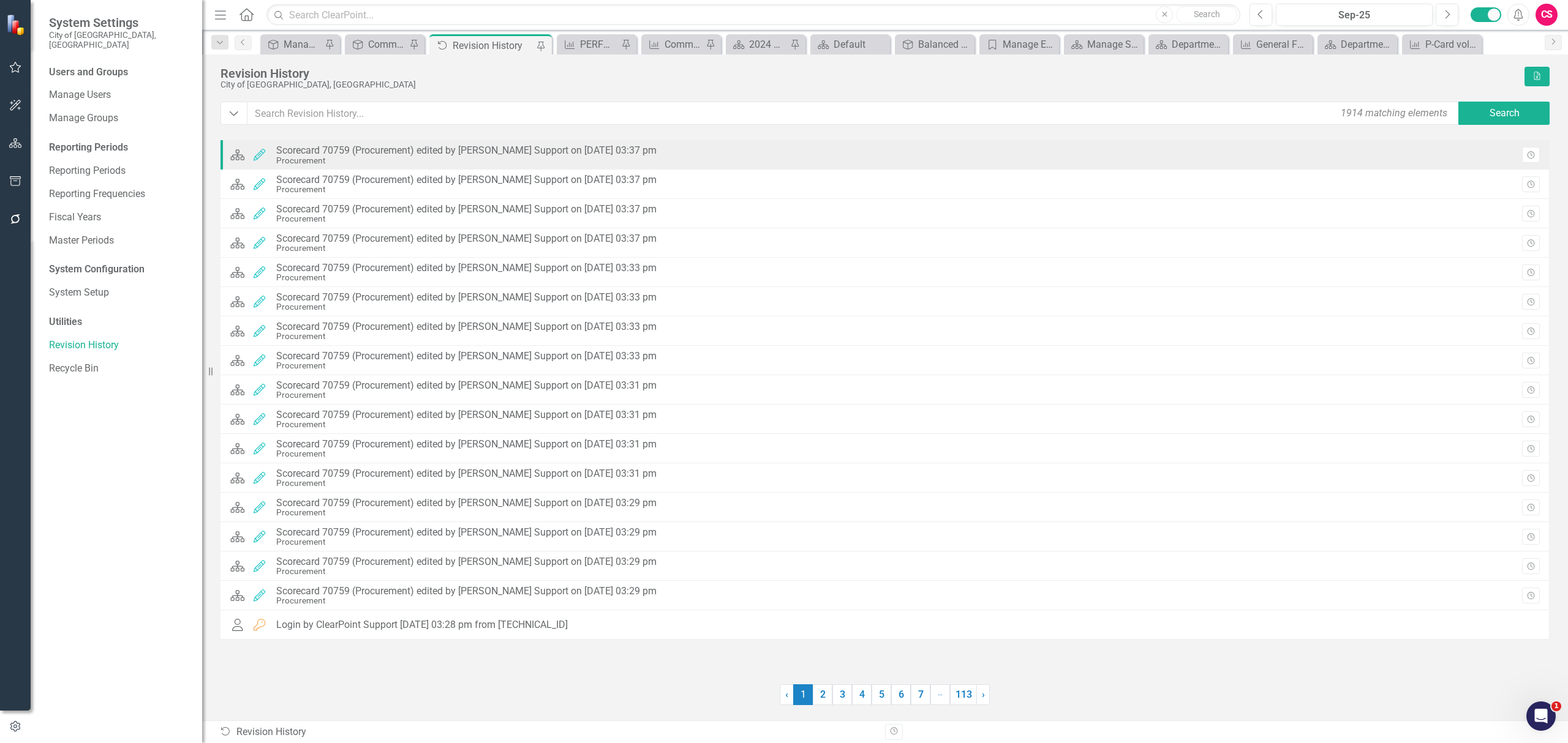
click at [529, 165] on div "Scorecard Edited Scorecard 70759 (Procurement) edited by [PERSON_NAME] Support …" at bounding box center [445, 155] width 433 height 26
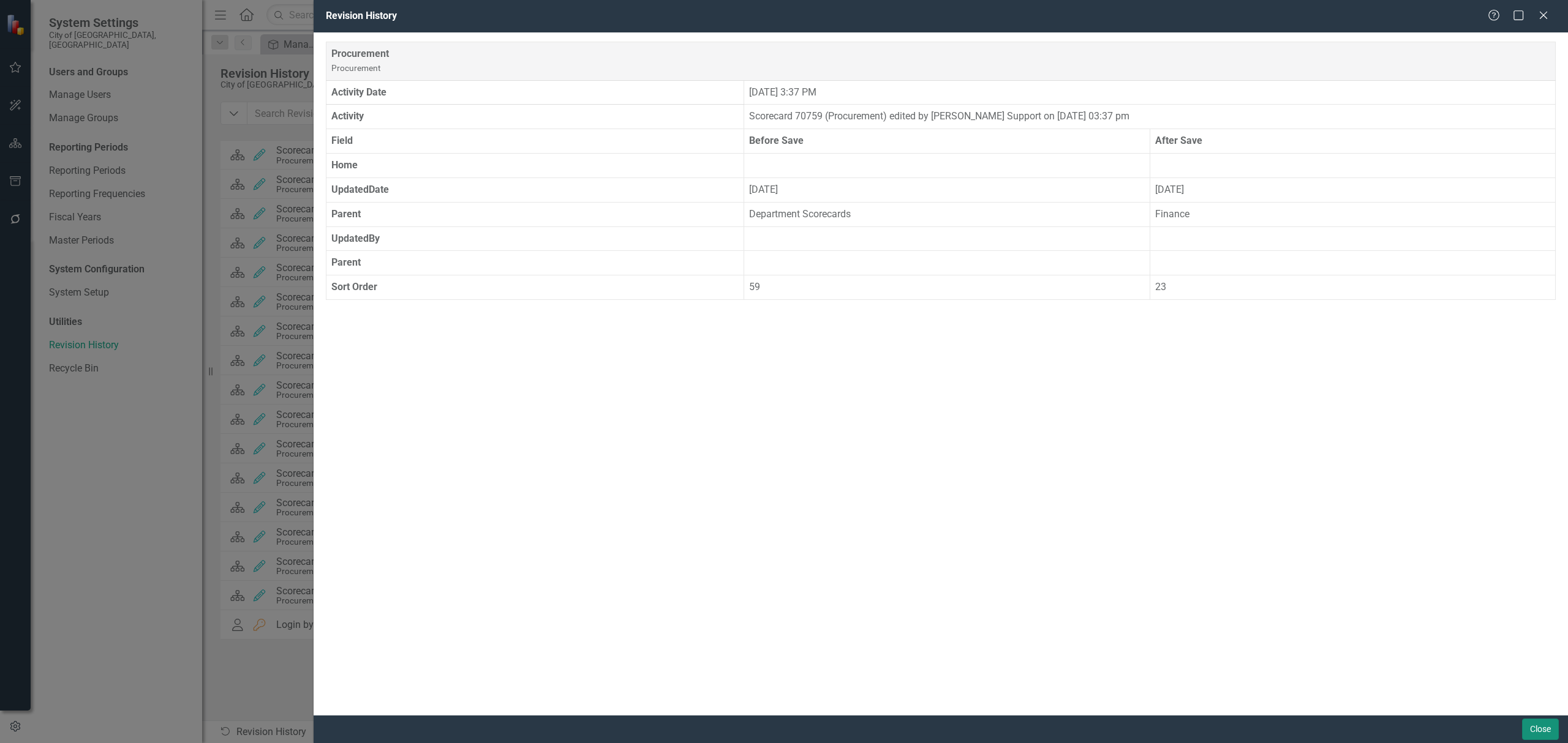
click at [1542, 729] on button "Close" at bounding box center [1539, 729] width 36 height 21
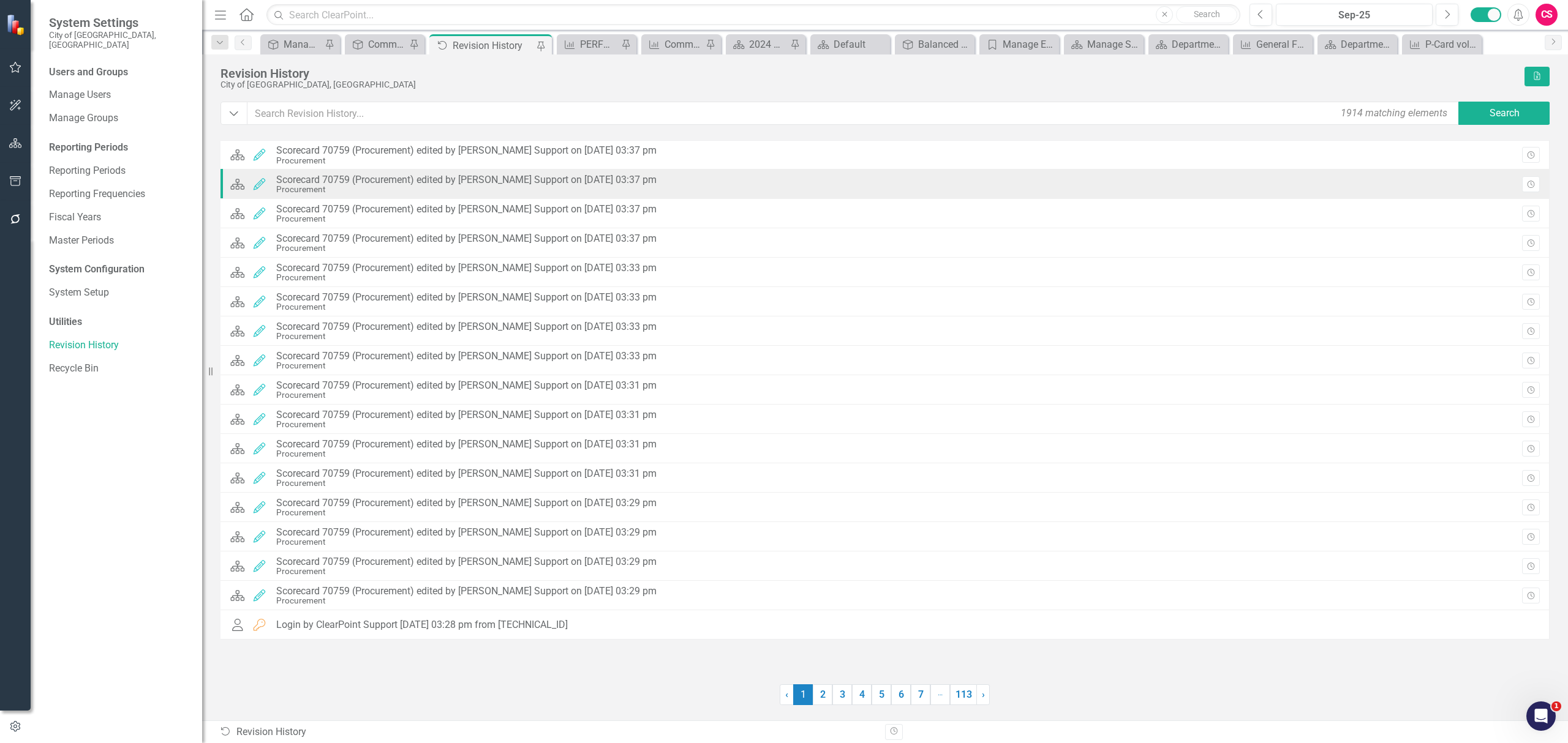
click at [598, 187] on div "Procurement" at bounding box center [466, 189] width 380 height 9
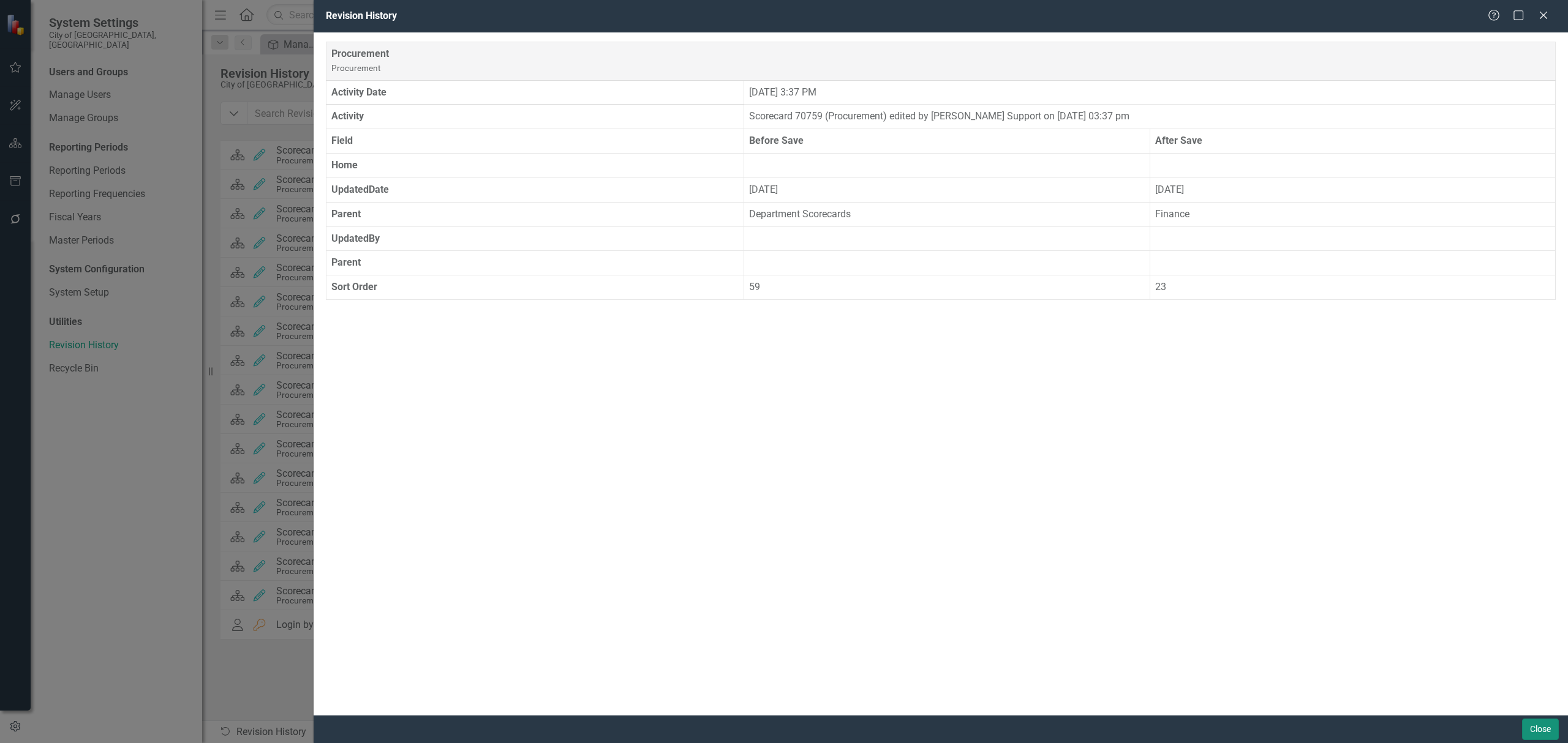
click at [1556, 723] on button "Close" at bounding box center [1539, 729] width 36 height 21
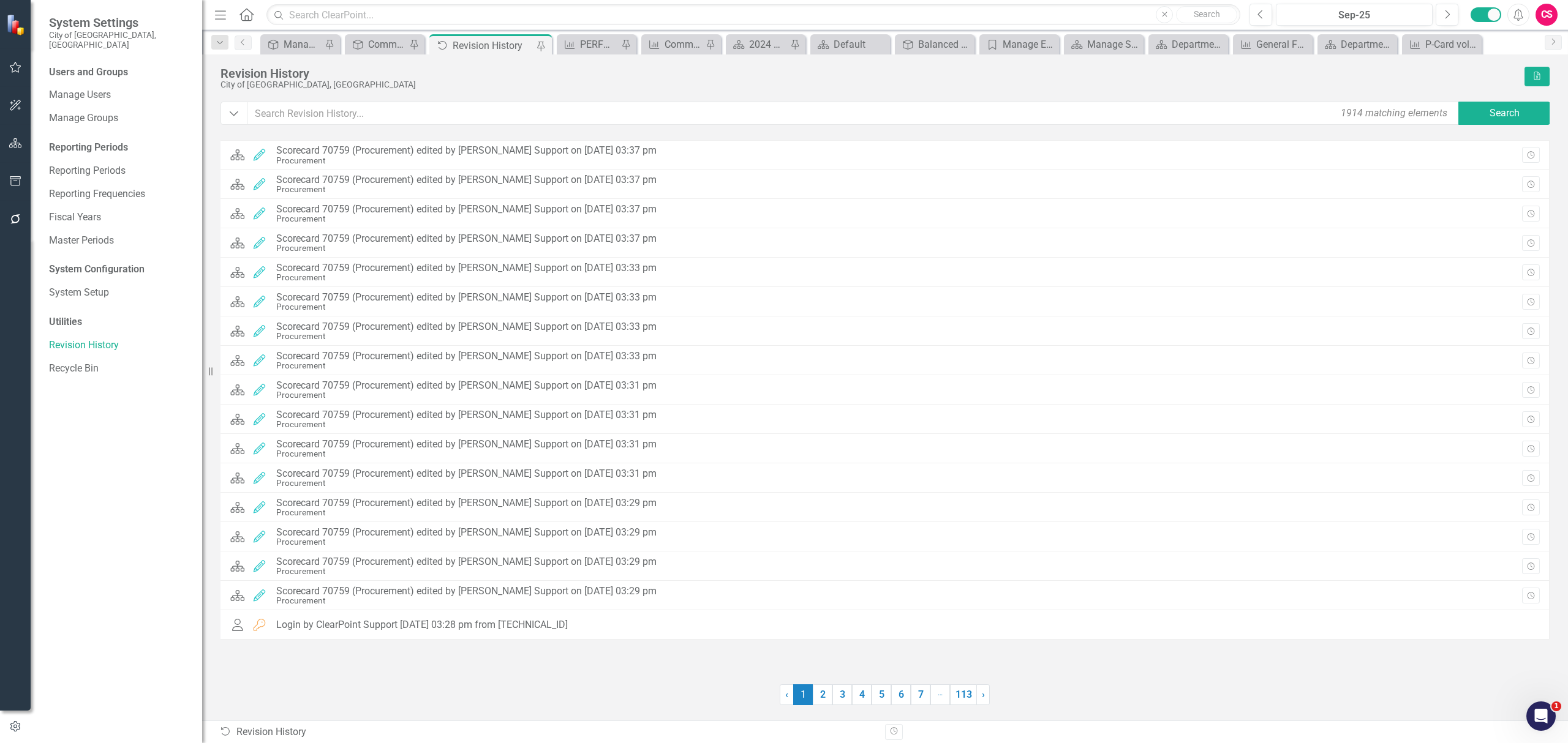
drag, startPoint x: 23, startPoint y: 145, endPoint x: 10, endPoint y: 169, distance: 27.3
click at [23, 145] on button "button" at bounding box center [15, 144] width 28 height 25
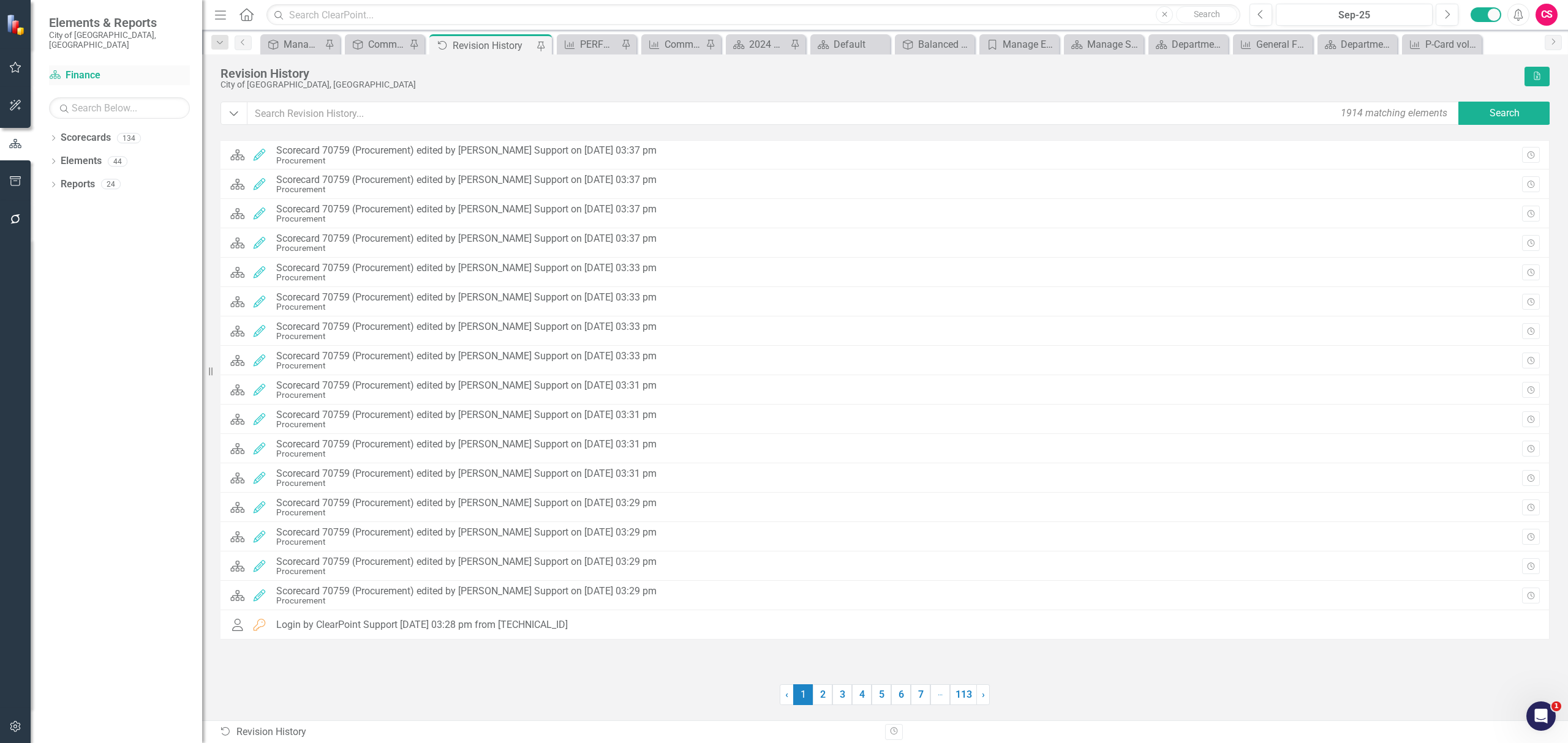
click at [59, 69] on link "Scorecard Finance" at bounding box center [119, 75] width 141 height 14
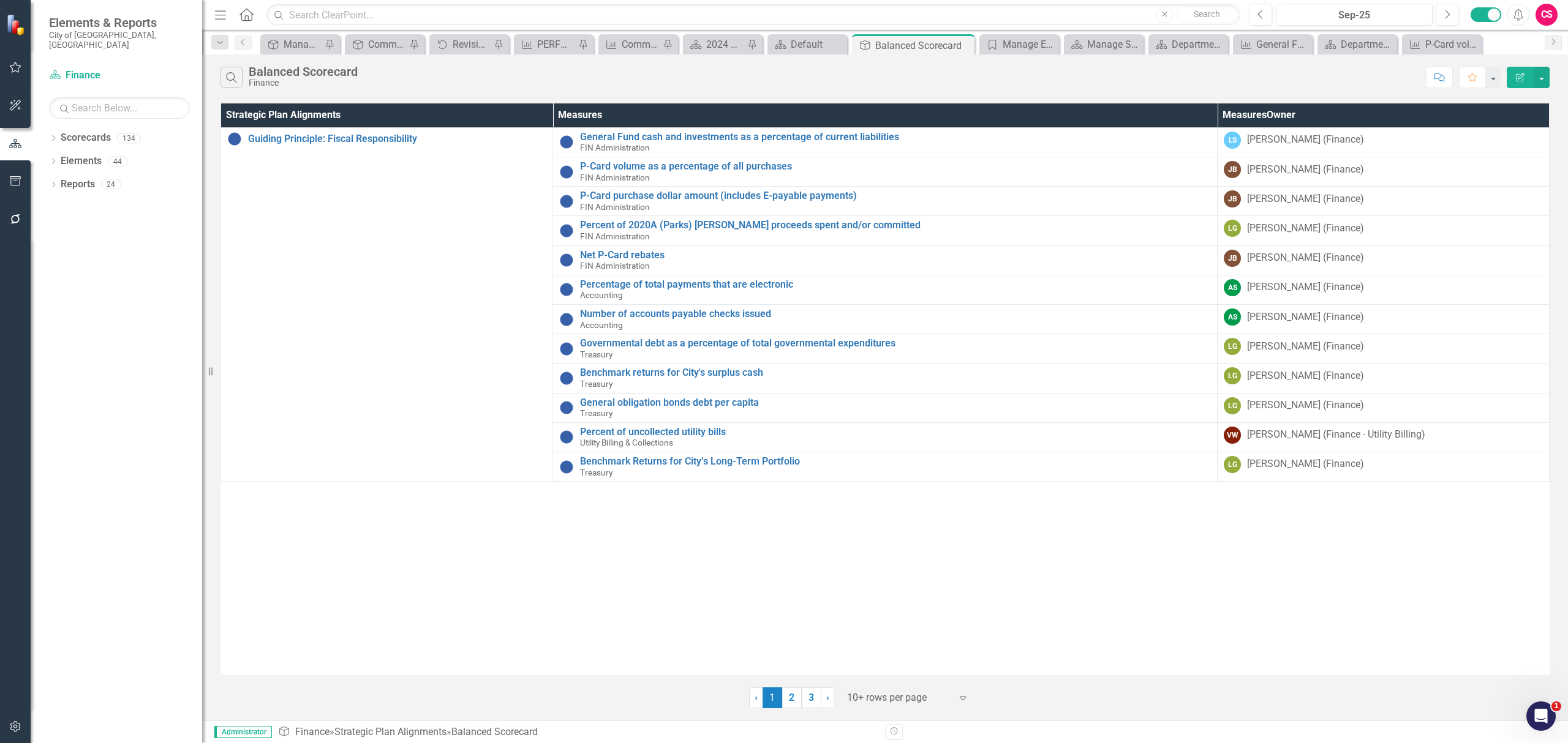
click at [2, 714] on button "button" at bounding box center [15, 727] width 28 height 25
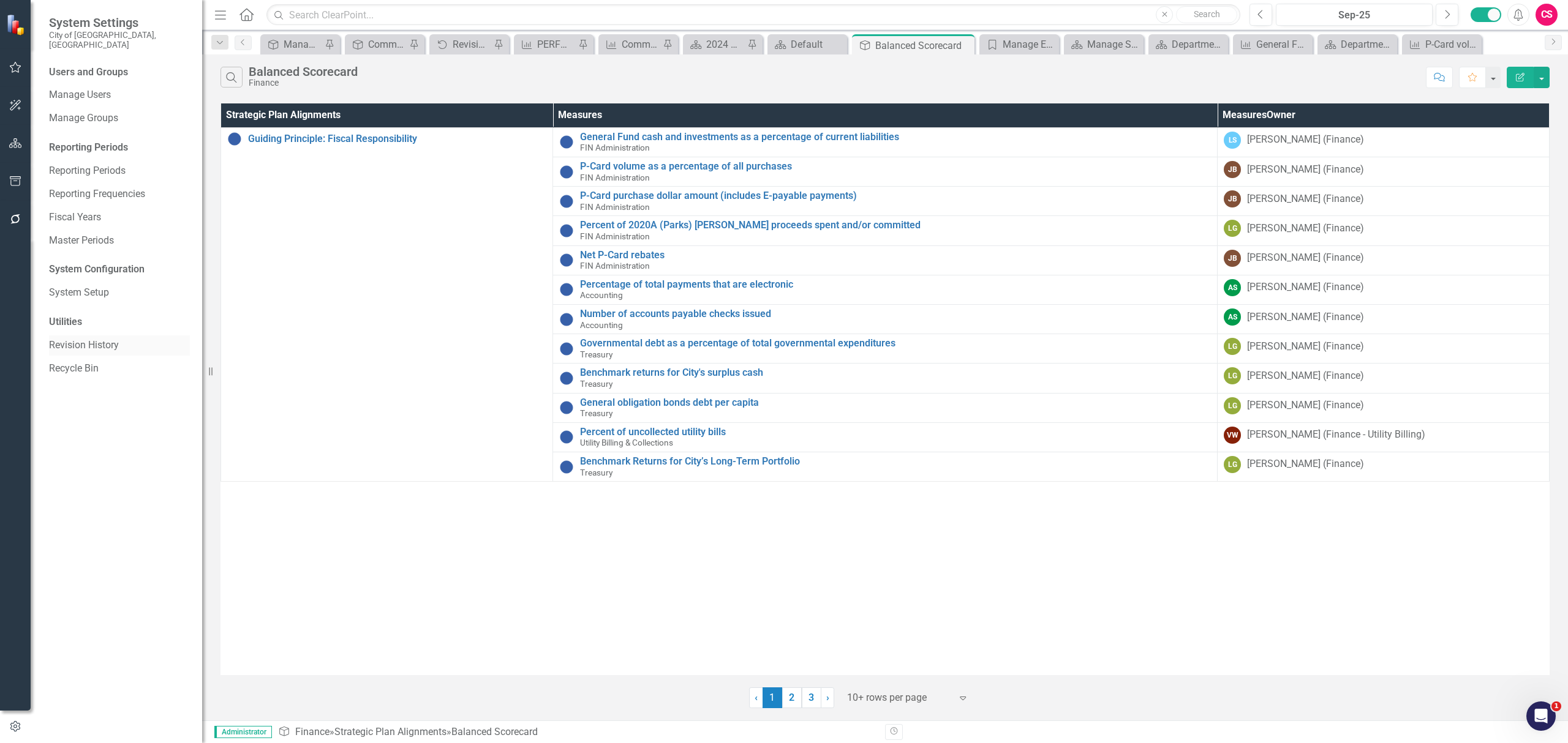
click at [88, 338] on link "Revision History" at bounding box center [119, 345] width 141 height 14
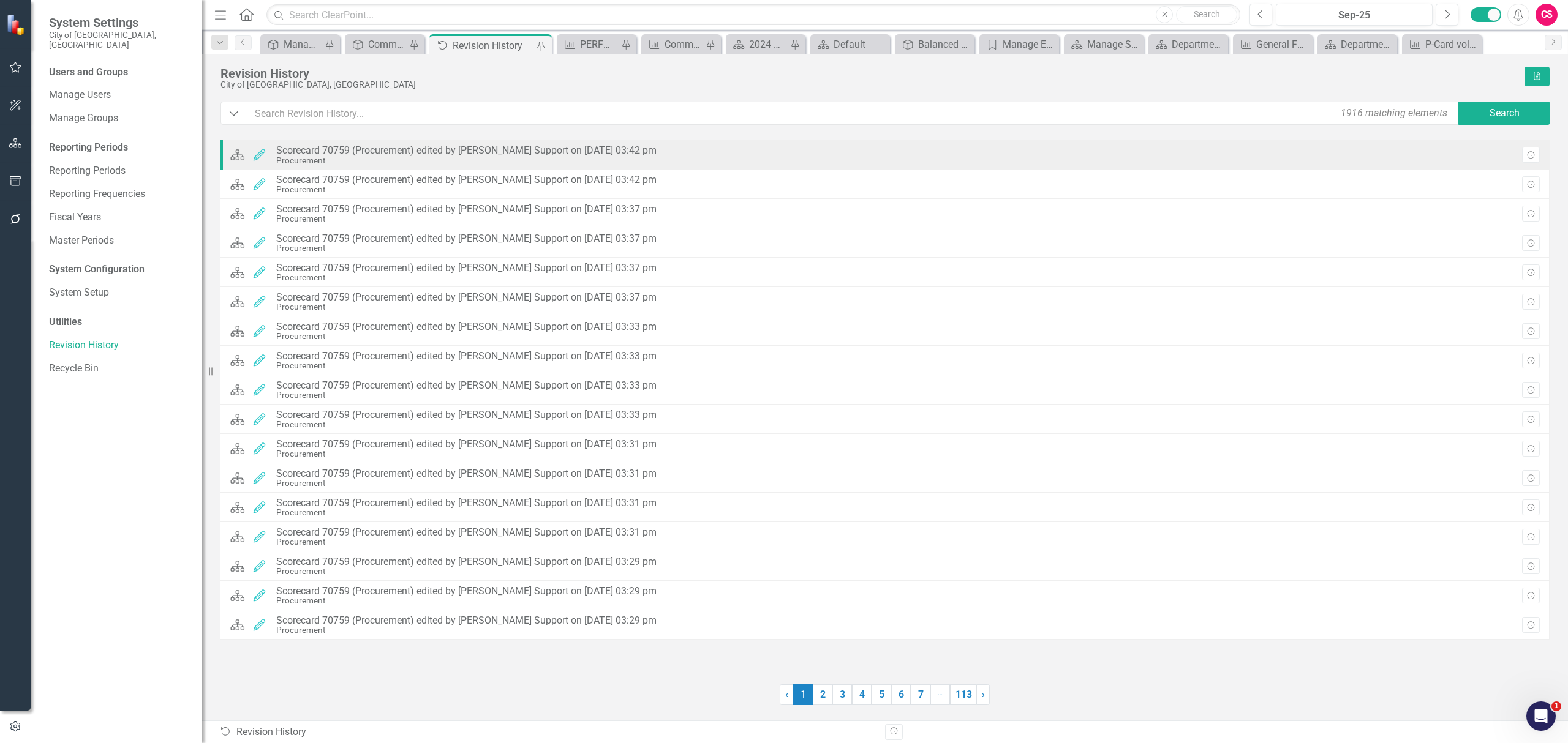
click at [411, 162] on div "Procurement" at bounding box center [466, 160] width 380 height 9
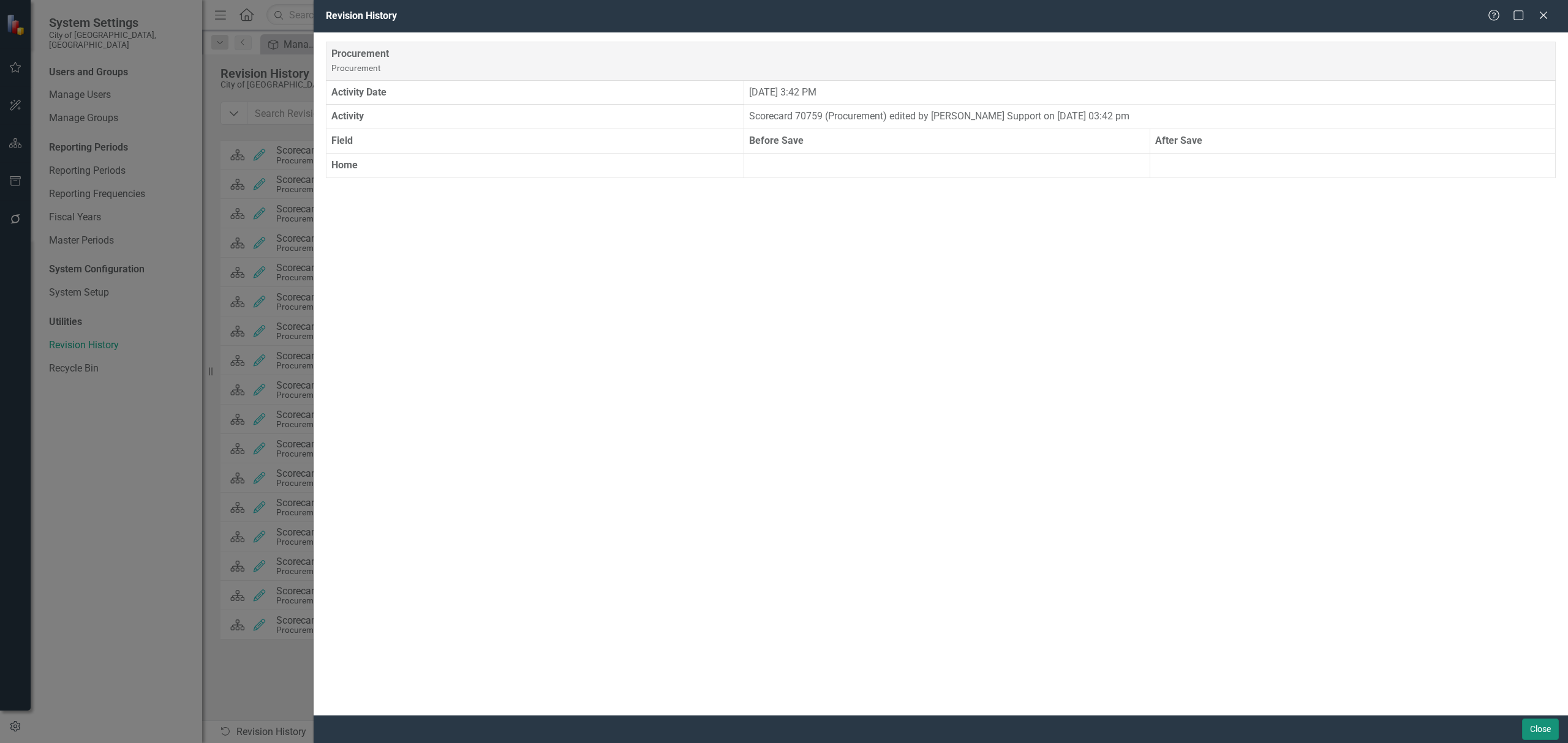
click at [1543, 733] on button "Close" at bounding box center [1539, 729] width 36 height 21
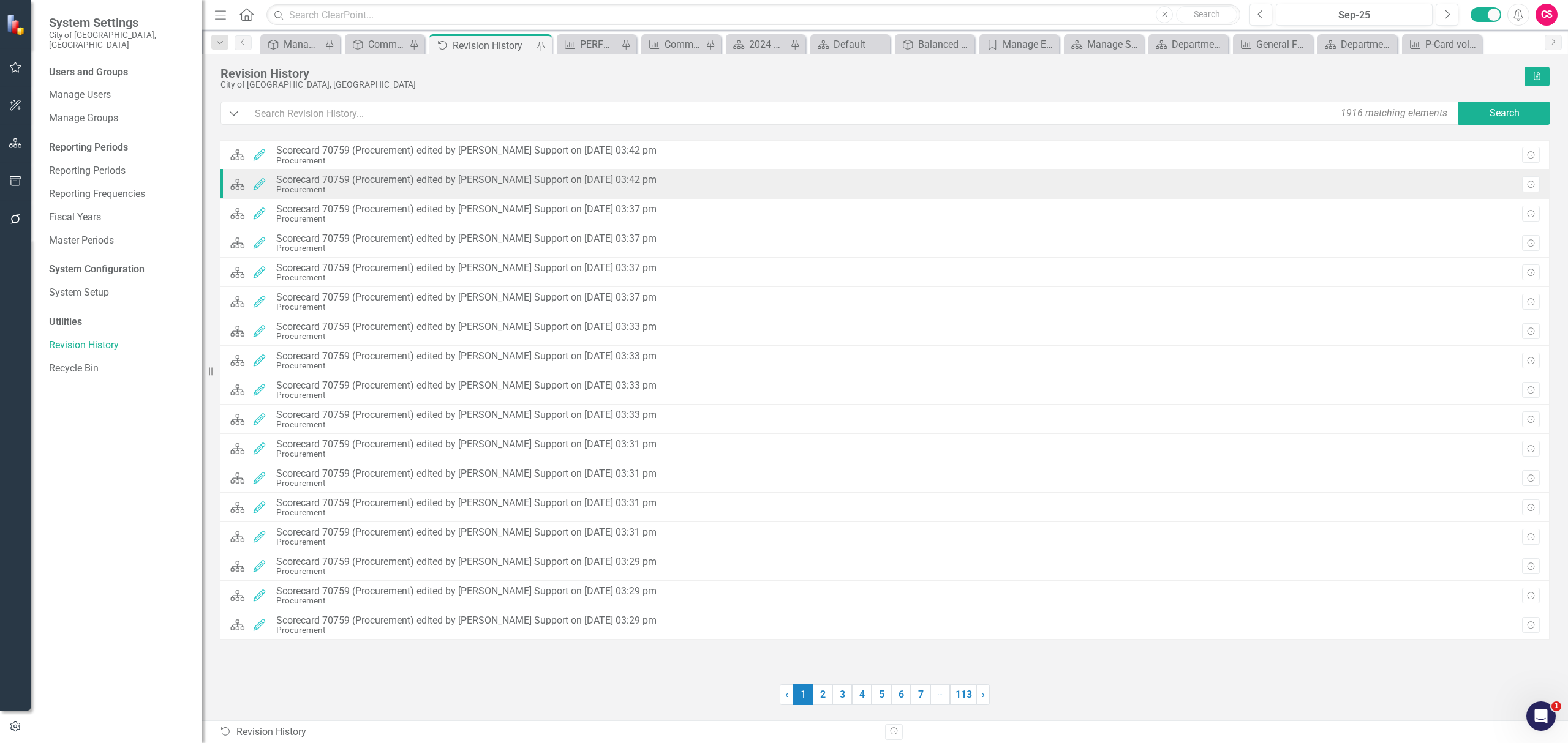
click at [823, 189] on div "Scorecard Edited Scorecard 70759 (Procurement) edited by [PERSON_NAME] Support …" at bounding box center [885, 184] width 1329 height 30
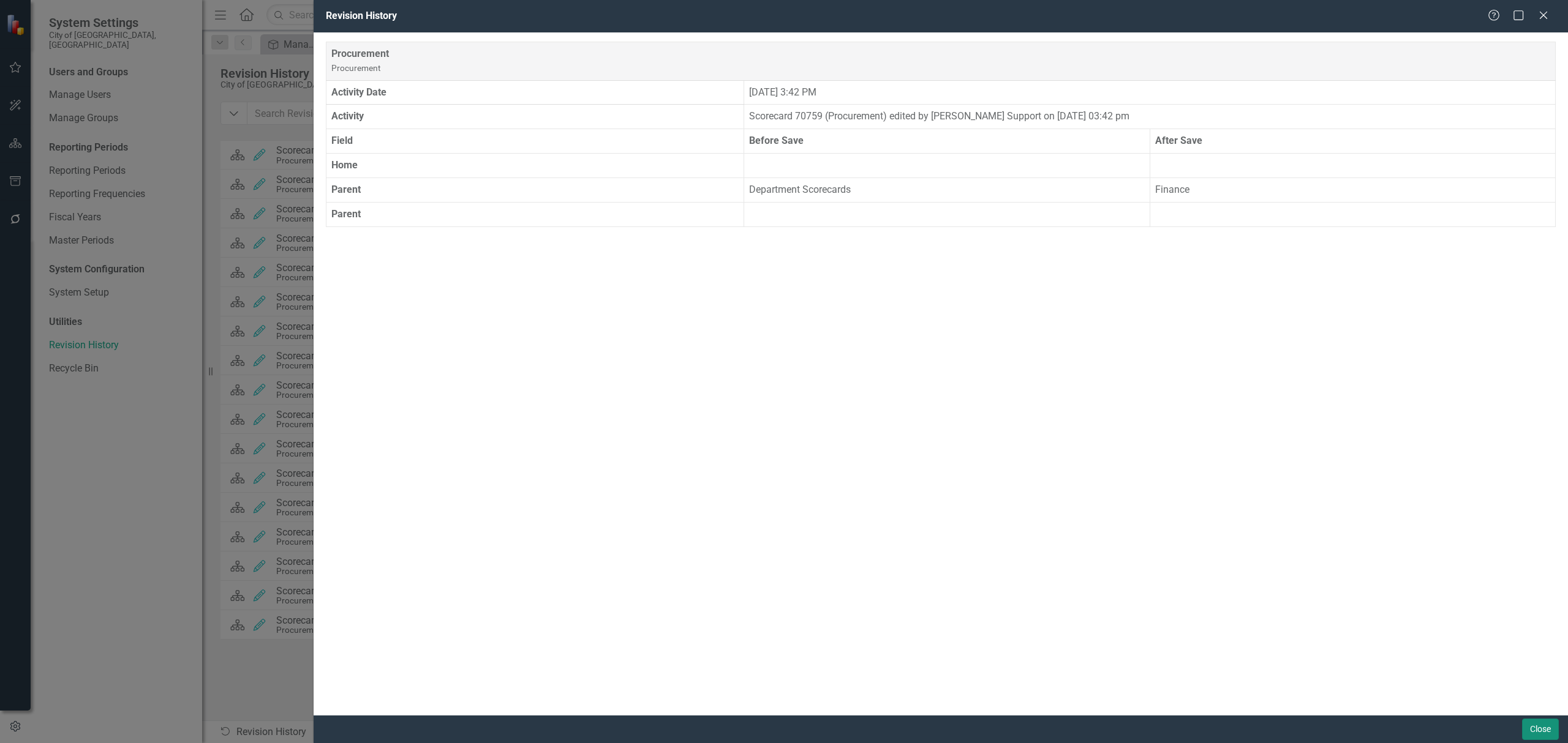
drag, startPoint x: 1537, startPoint y: 728, endPoint x: 5, endPoint y: 21, distance: 1687.3
click at [1537, 728] on button "Close" at bounding box center [1539, 729] width 36 height 21
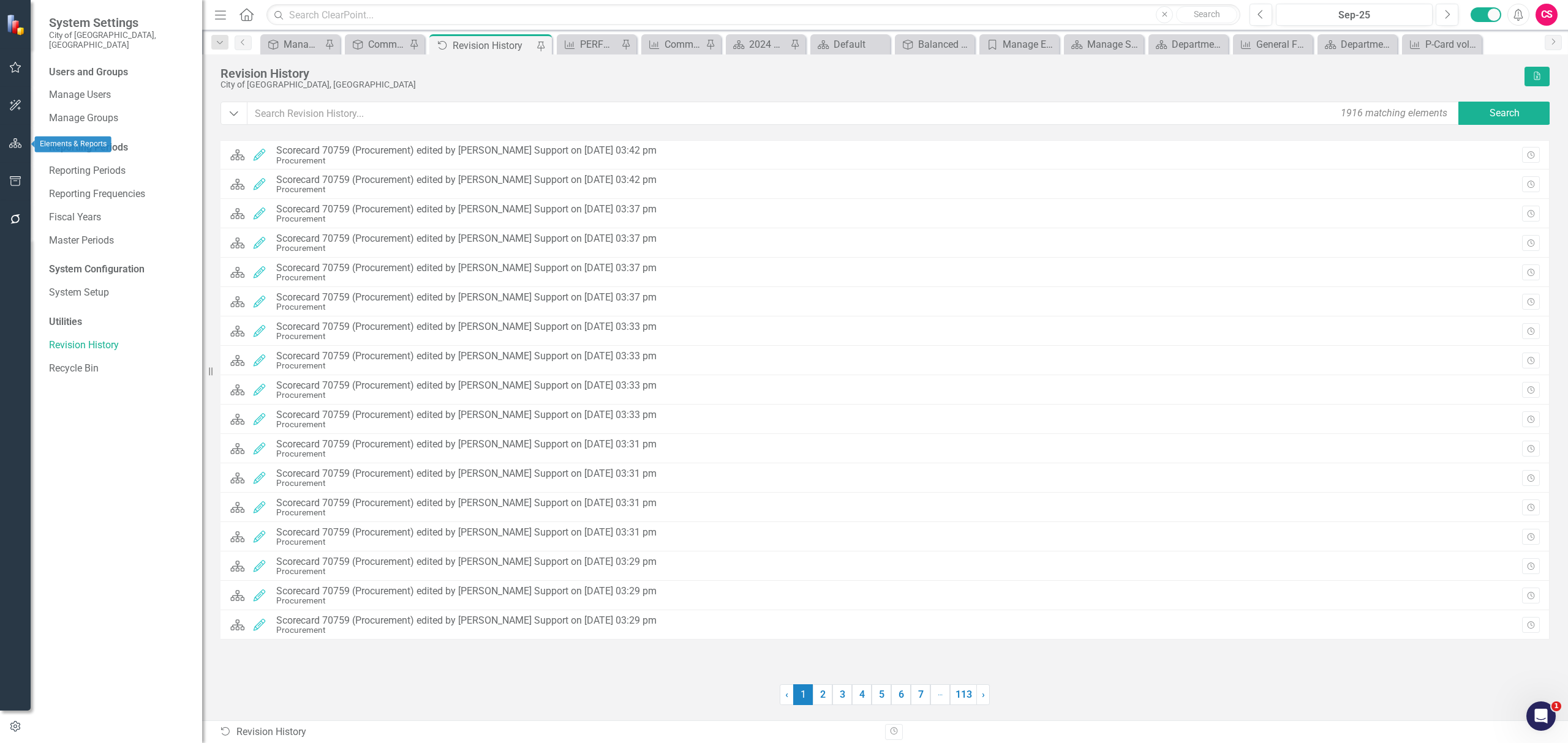
click at [22, 143] on button "button" at bounding box center [15, 144] width 28 height 25
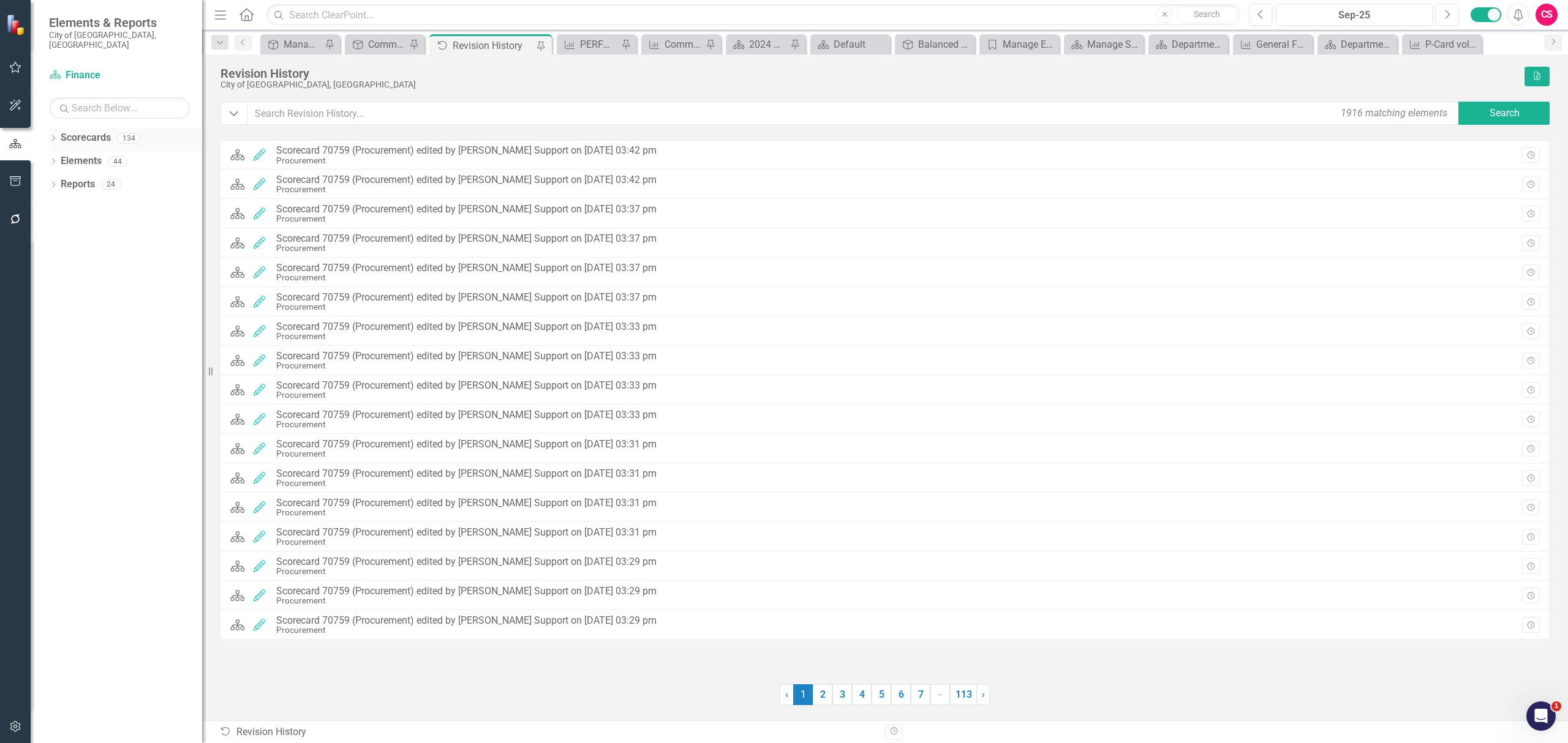
click at [52, 136] on icon "Dropdown" at bounding box center [53, 140] width 8 height 7
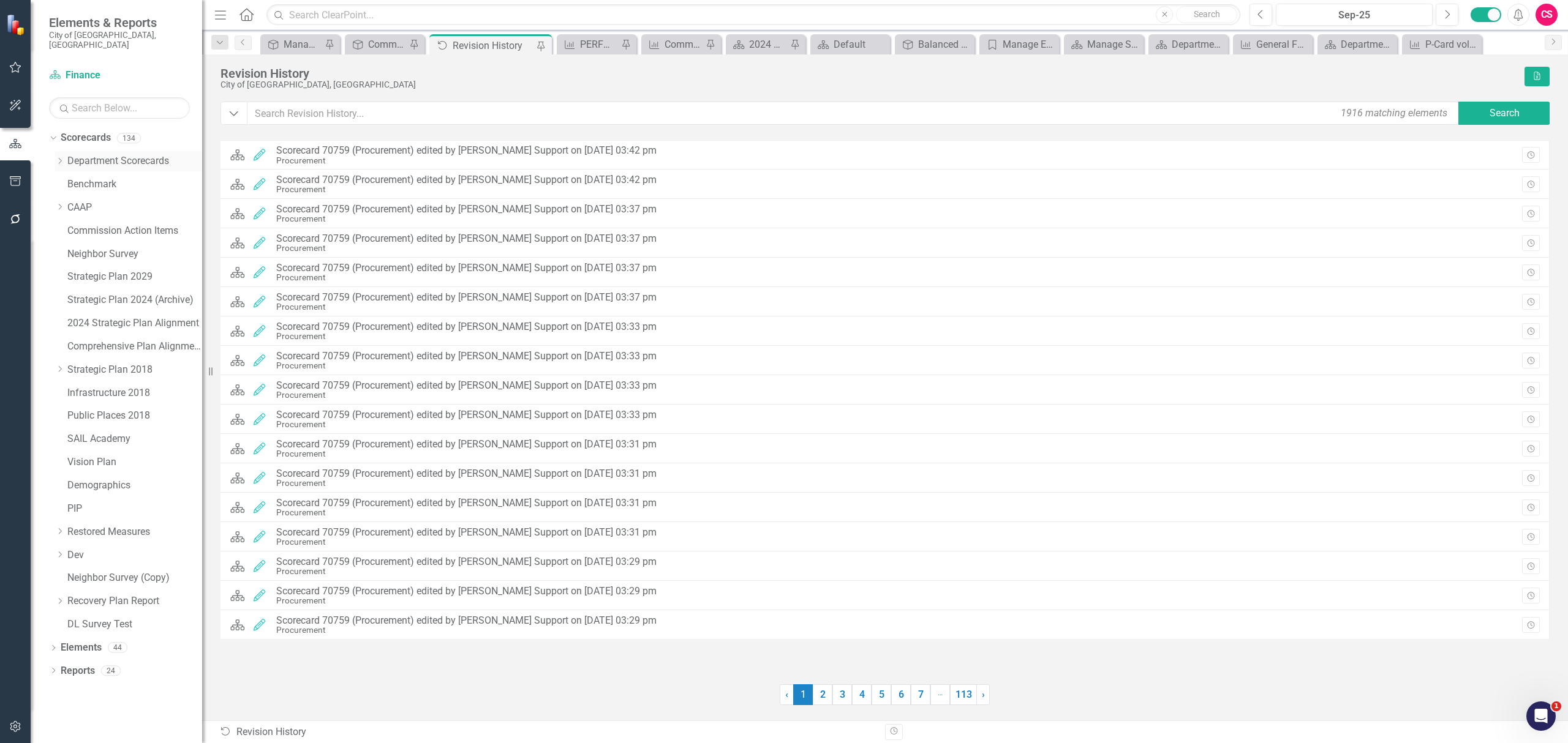
click at [57, 157] on icon "Dropdown" at bounding box center [59, 161] width 9 height 8
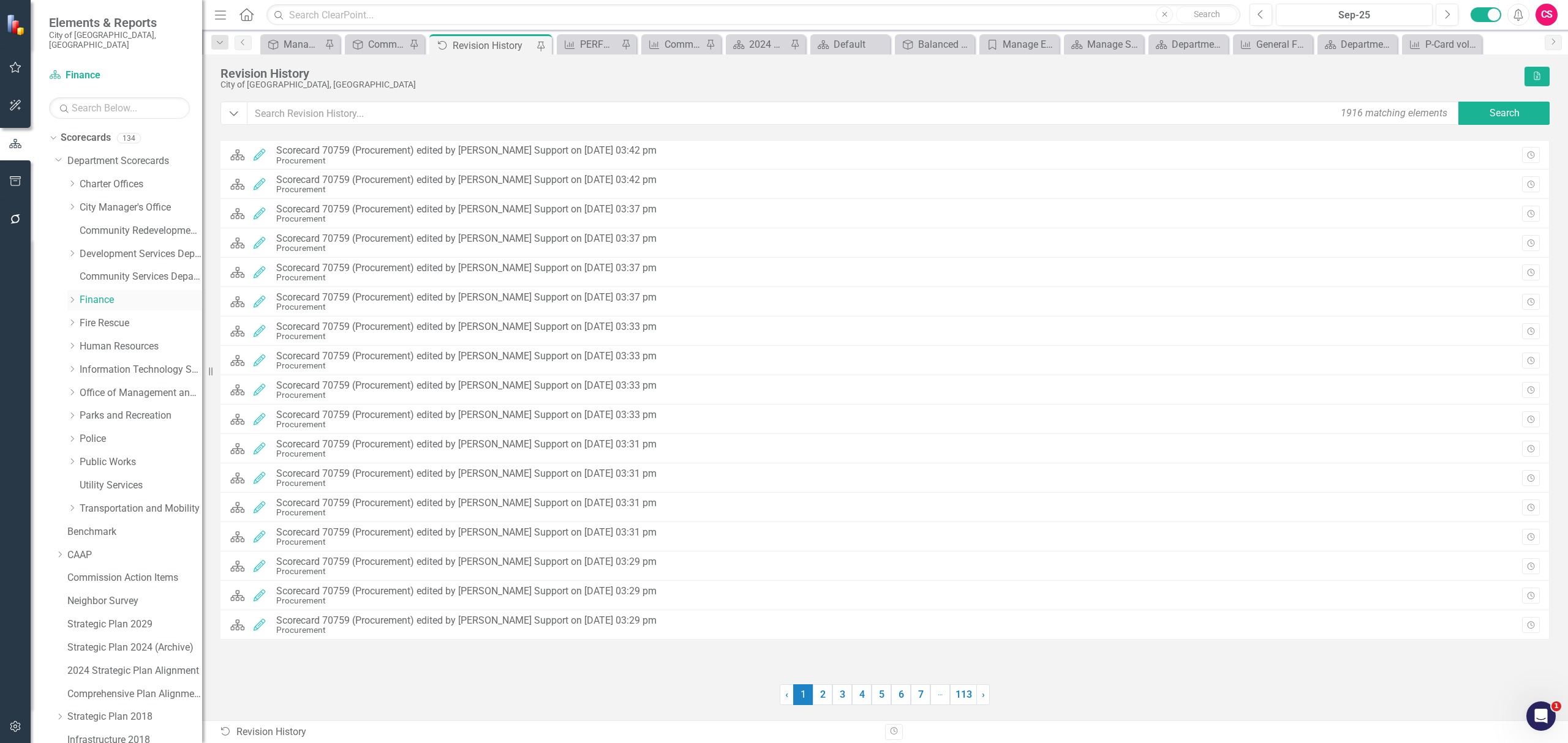
click at [69, 295] on div "Dropdown" at bounding box center [72, 300] width 9 height 10
click at [138, 409] on link "Procurement" at bounding box center [146, 416] width 110 height 14
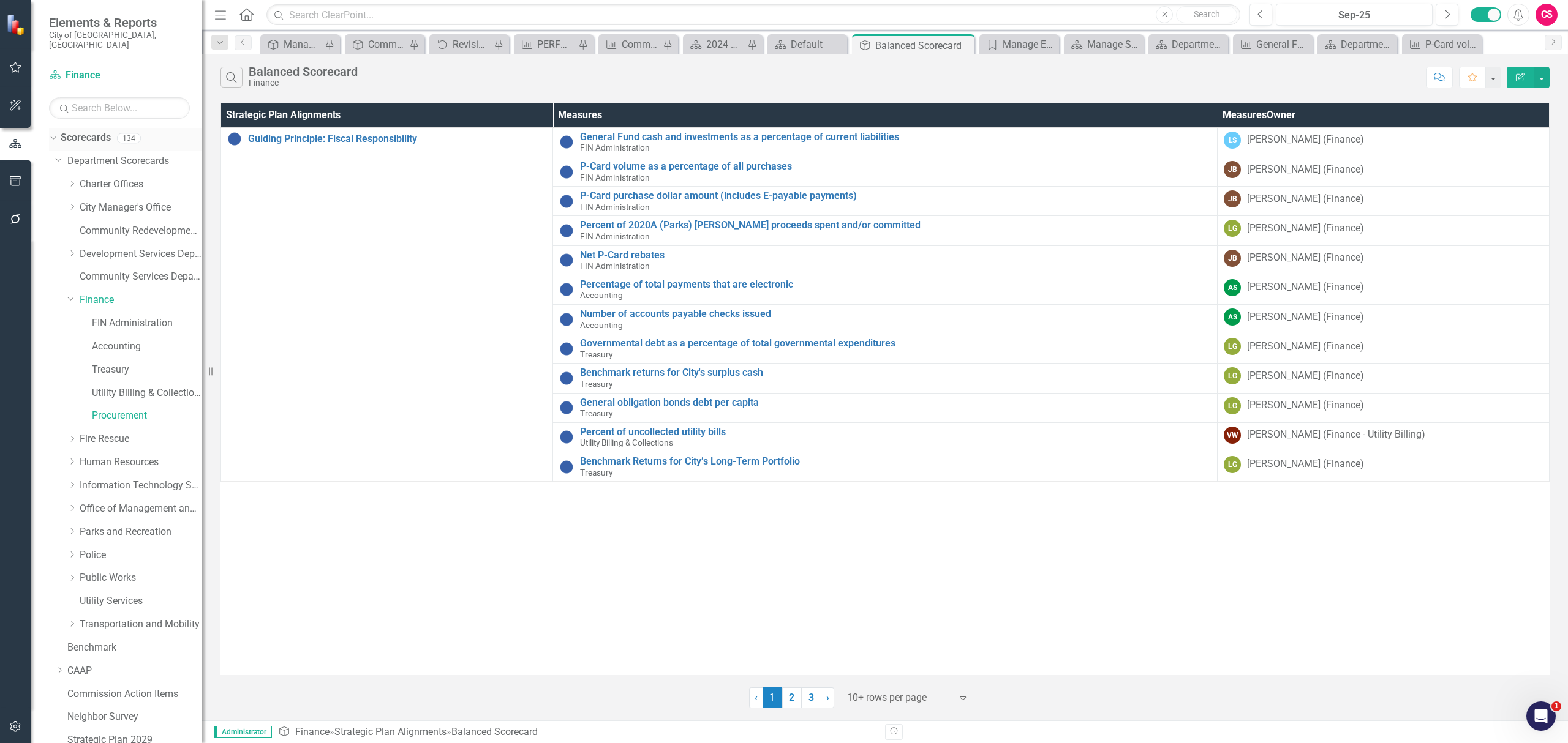
click at [106, 131] on link "Scorecards" at bounding box center [86, 138] width 50 height 14
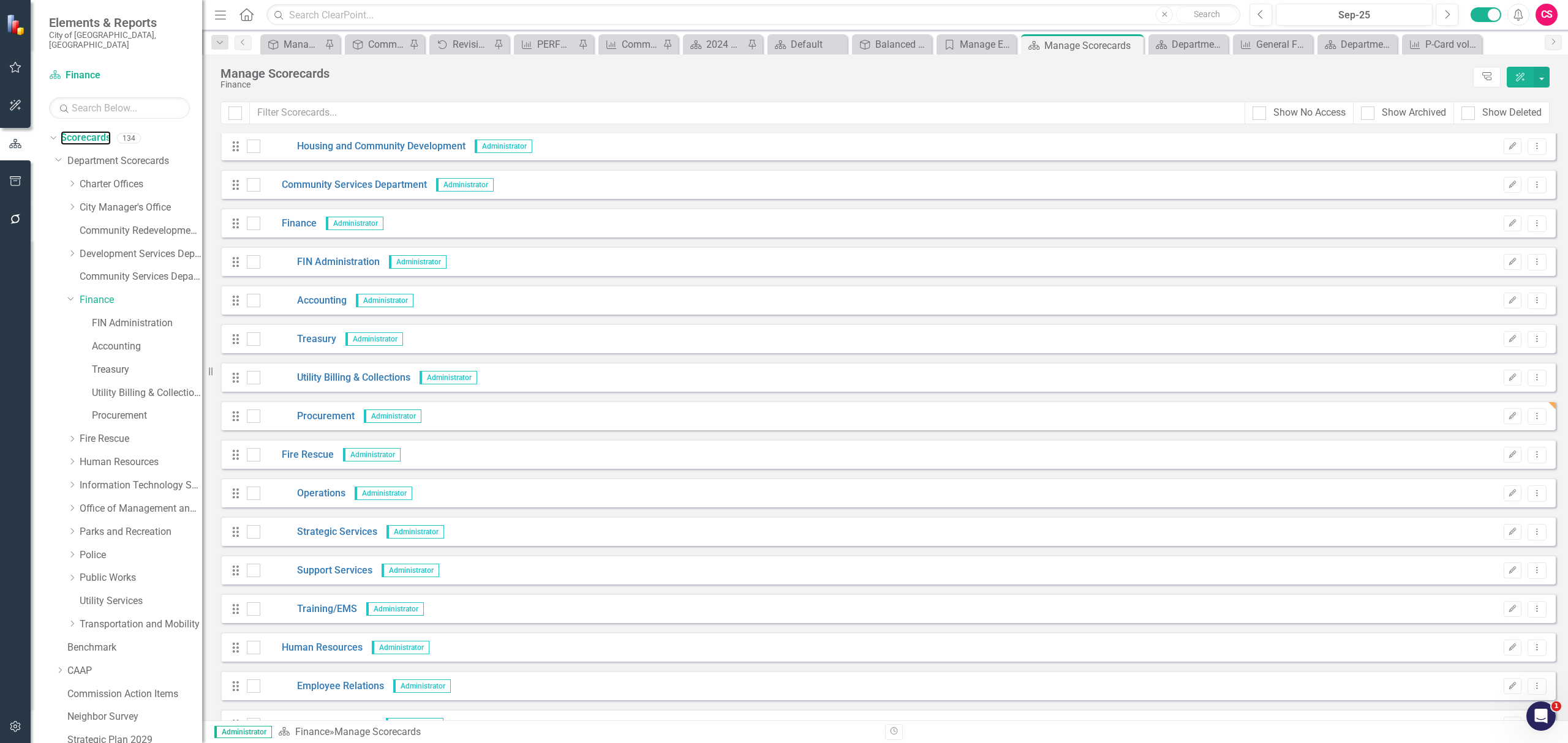
scroll to position [735, 0]
click at [329, 417] on link "Procurement" at bounding box center [306, 417] width 94 height 14
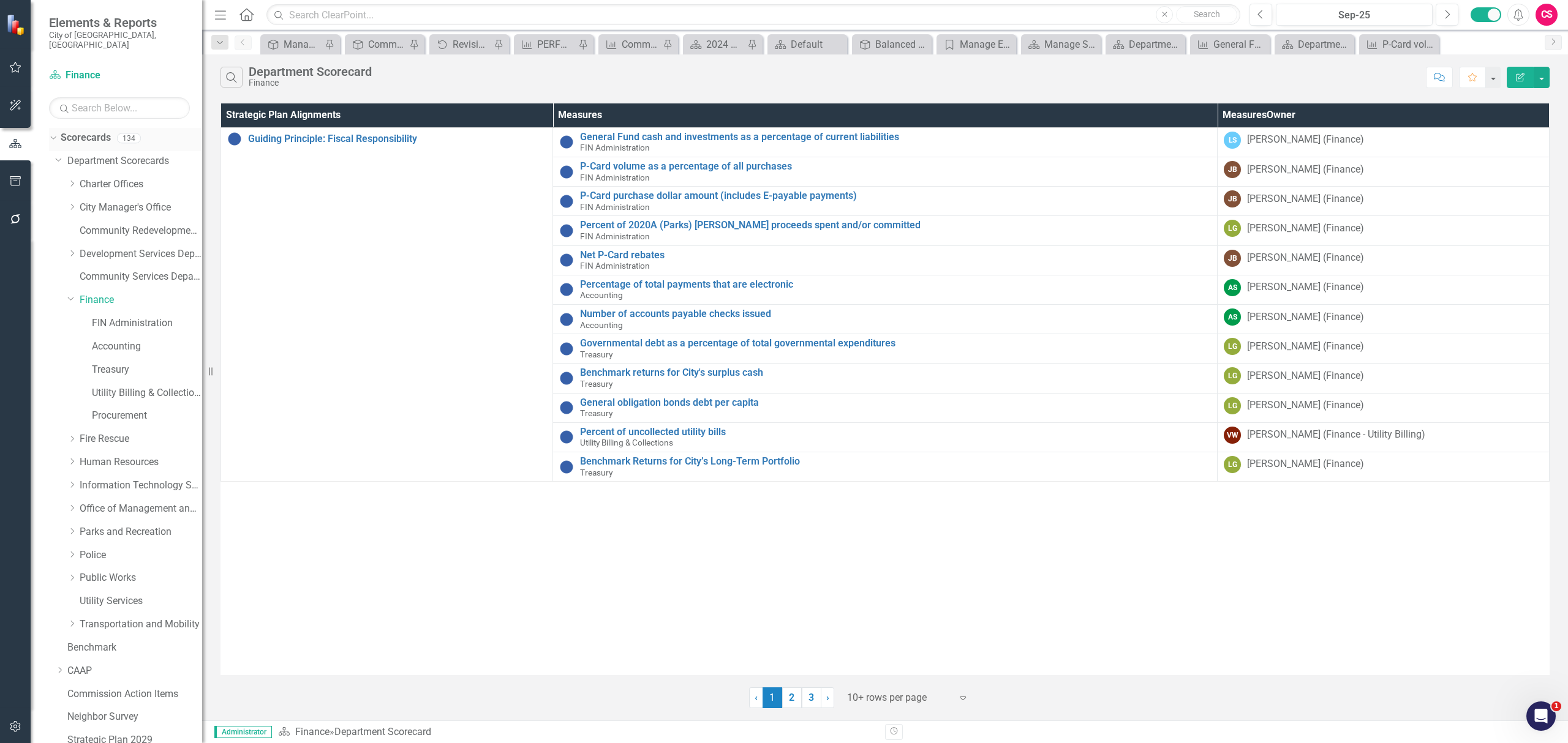
click at [118, 133] on div "134" at bounding box center [129, 138] width 24 height 10
click at [98, 131] on link "Scorecards" at bounding box center [86, 138] width 50 height 14
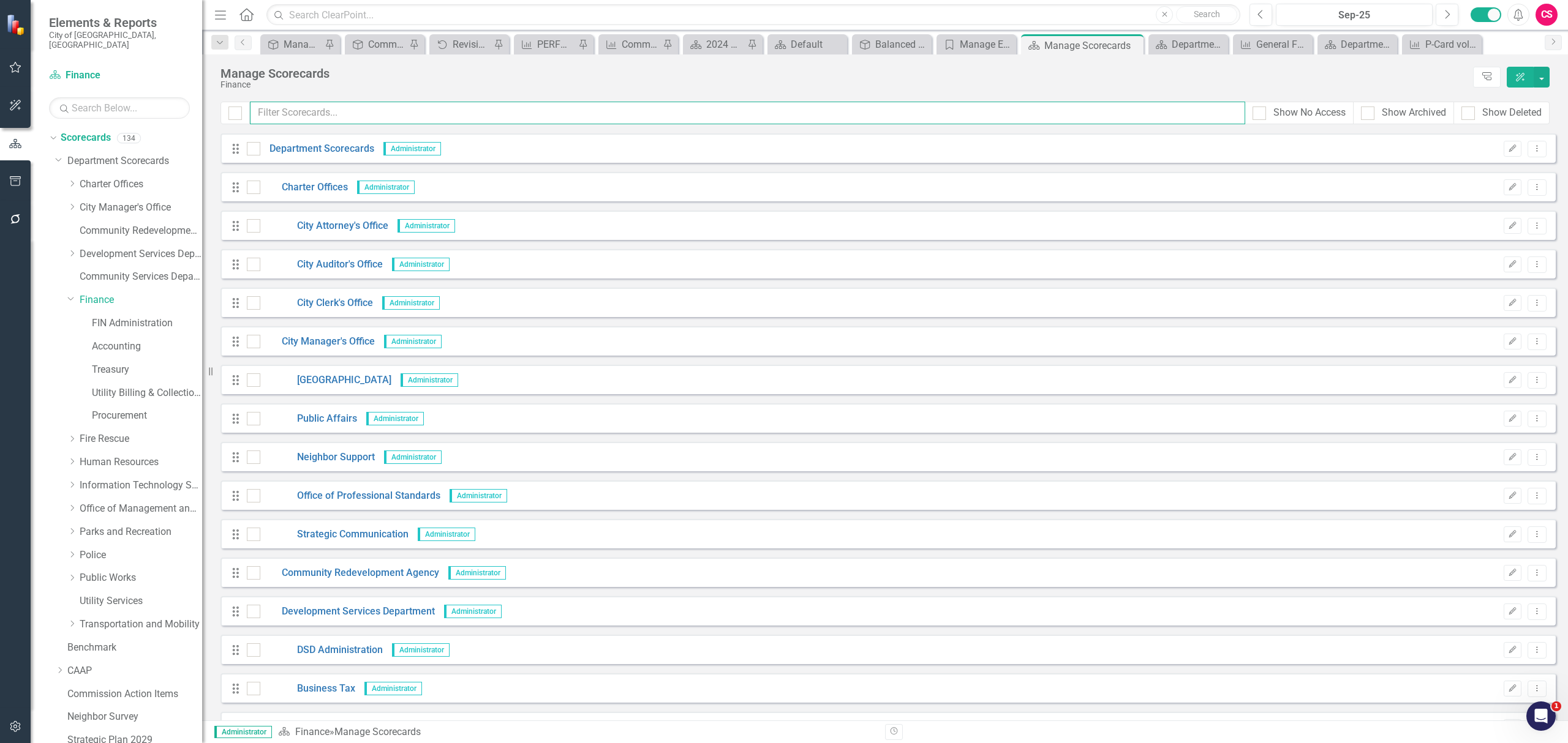
click at [479, 115] on input "text" at bounding box center [747, 113] width 995 height 23
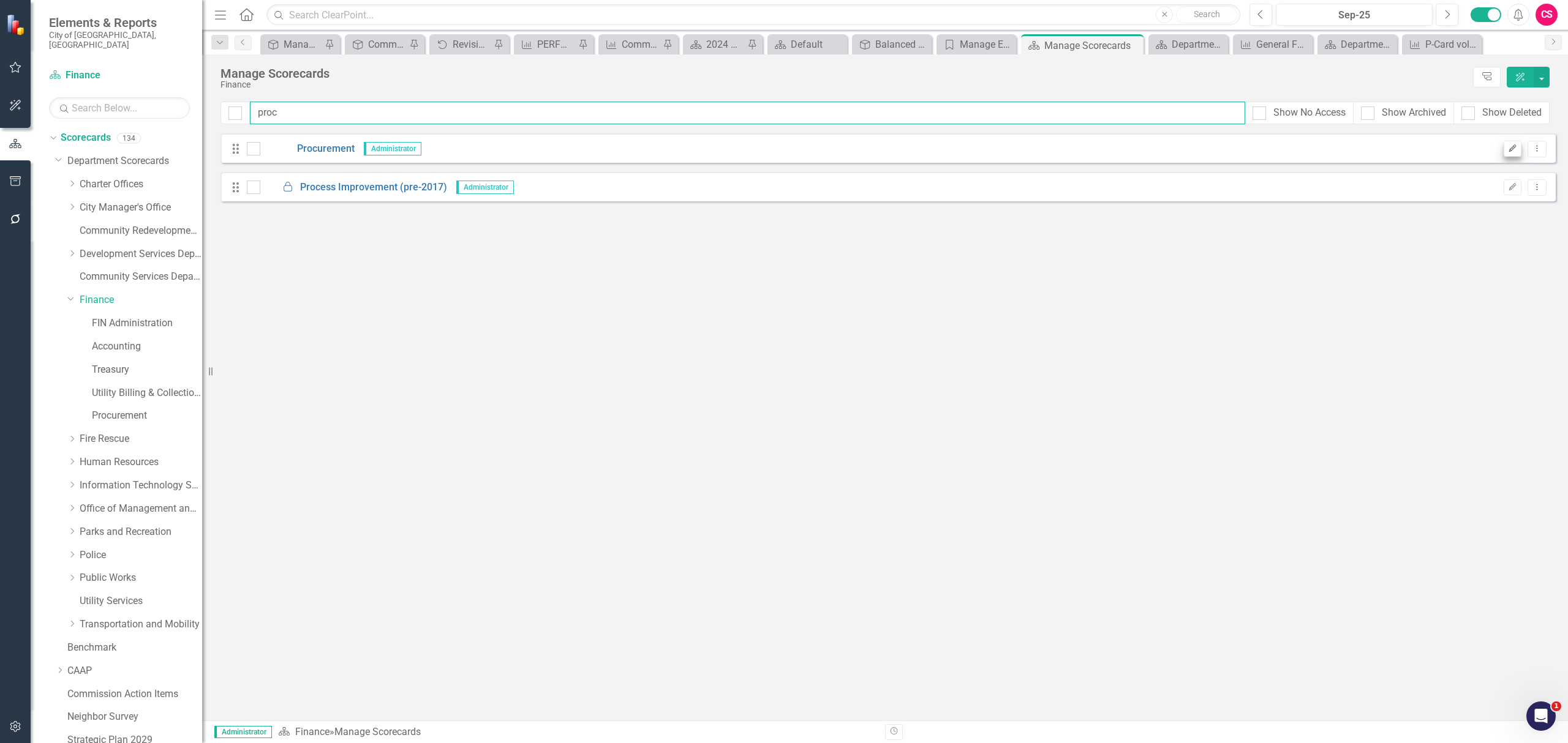
type input "proc"
click at [1505, 151] on button "Edit" at bounding box center [1512, 148] width 18 height 16
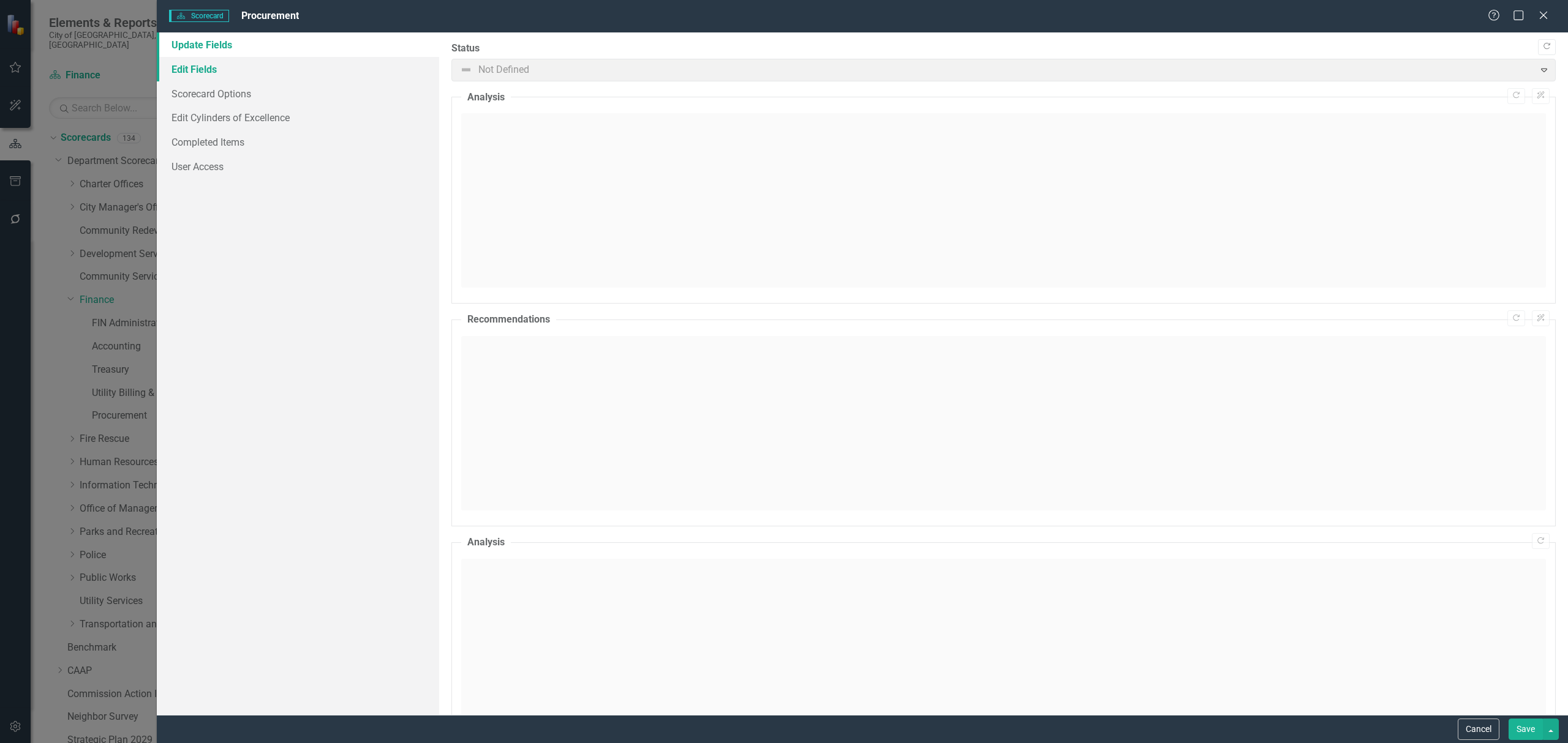
click at [250, 76] on link "Edit Fields" at bounding box center [297, 69] width 282 height 25
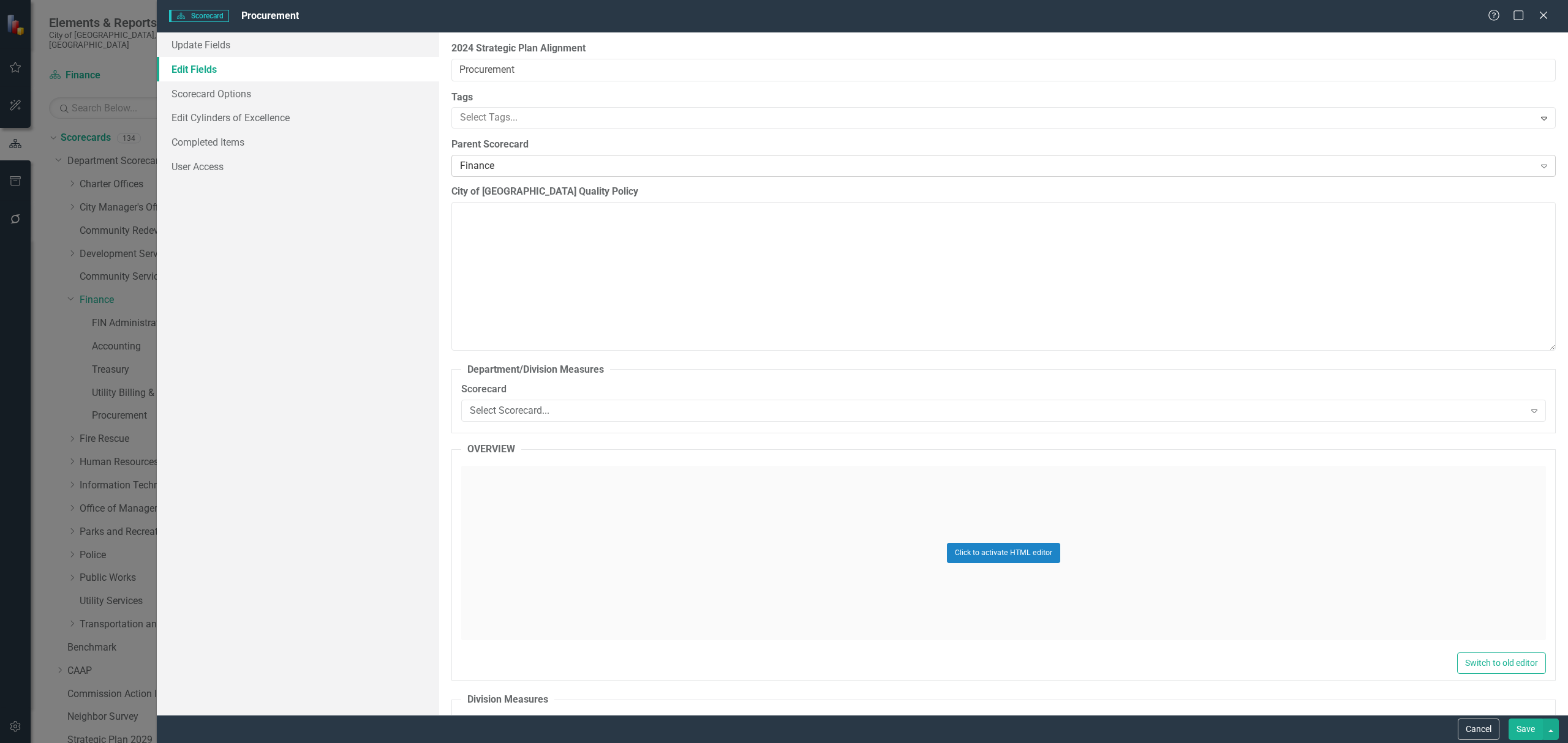
click at [488, 170] on div "Finance" at bounding box center [997, 166] width 1074 height 14
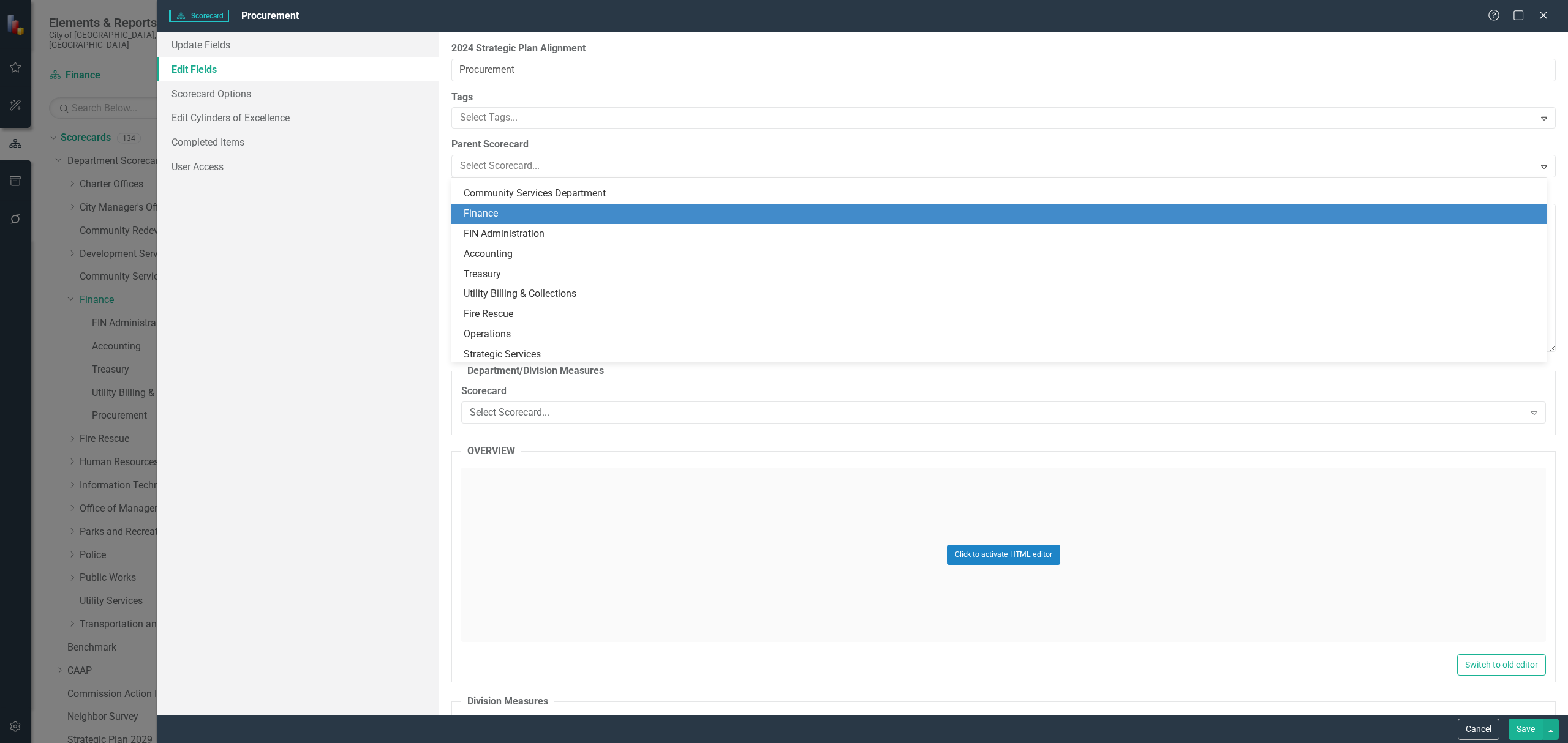
scroll to position [442, 0]
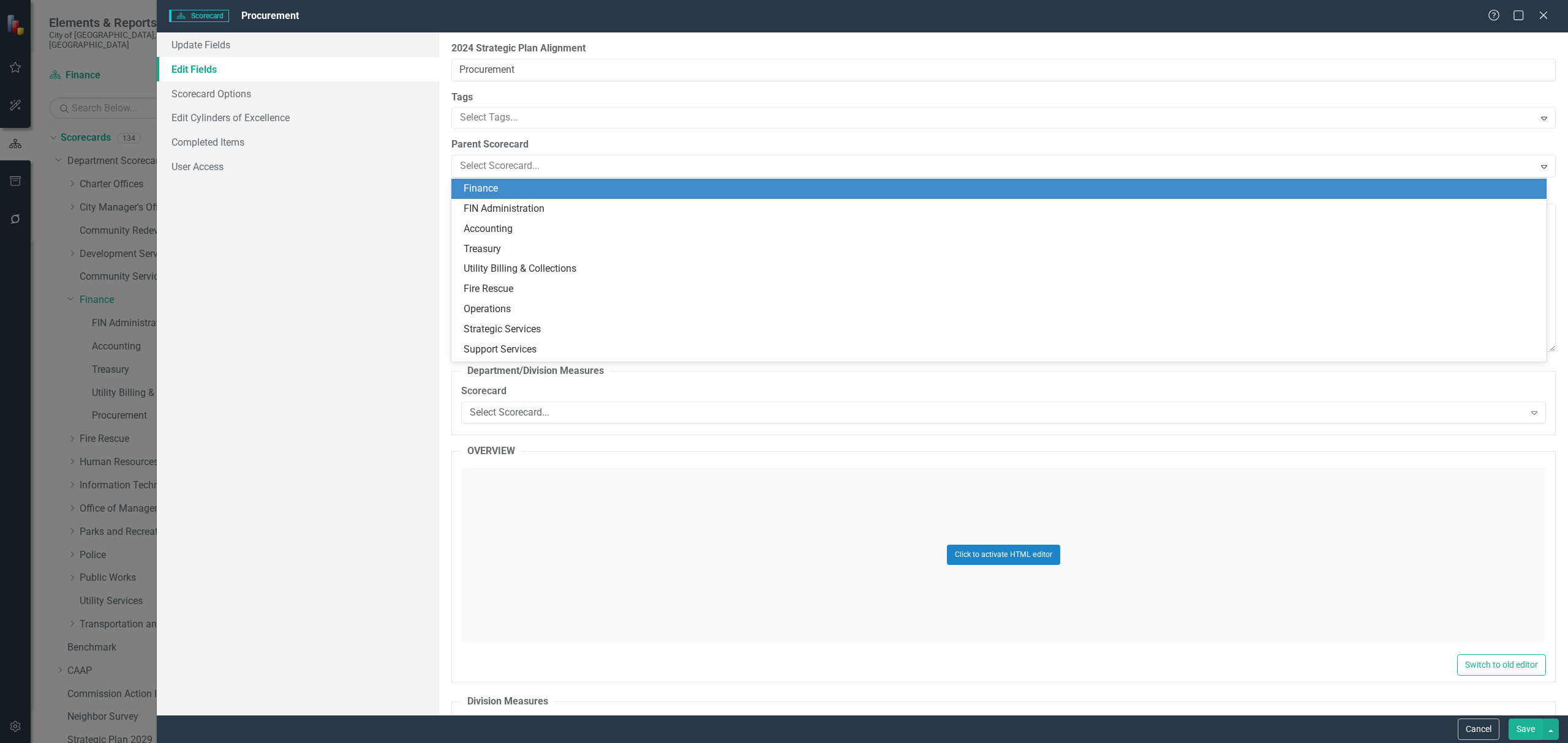
click at [319, 183] on div "Update Fields Edit Fields Scorecard Options Edit Cylinders of Excellence Comple…" at bounding box center [297, 373] width 282 height 682
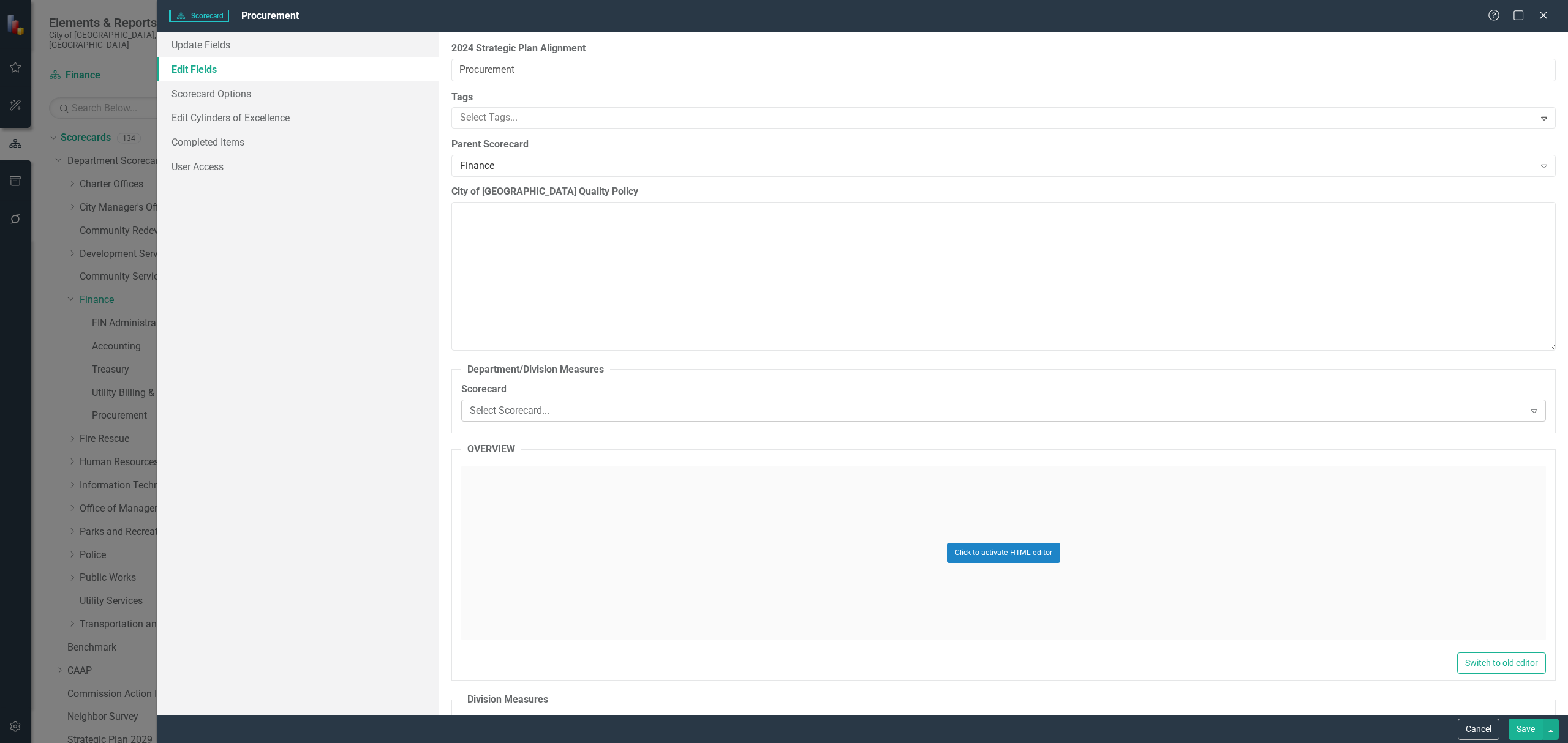
click at [515, 412] on div "Select Scorecard..." at bounding box center [997, 410] width 1054 height 14
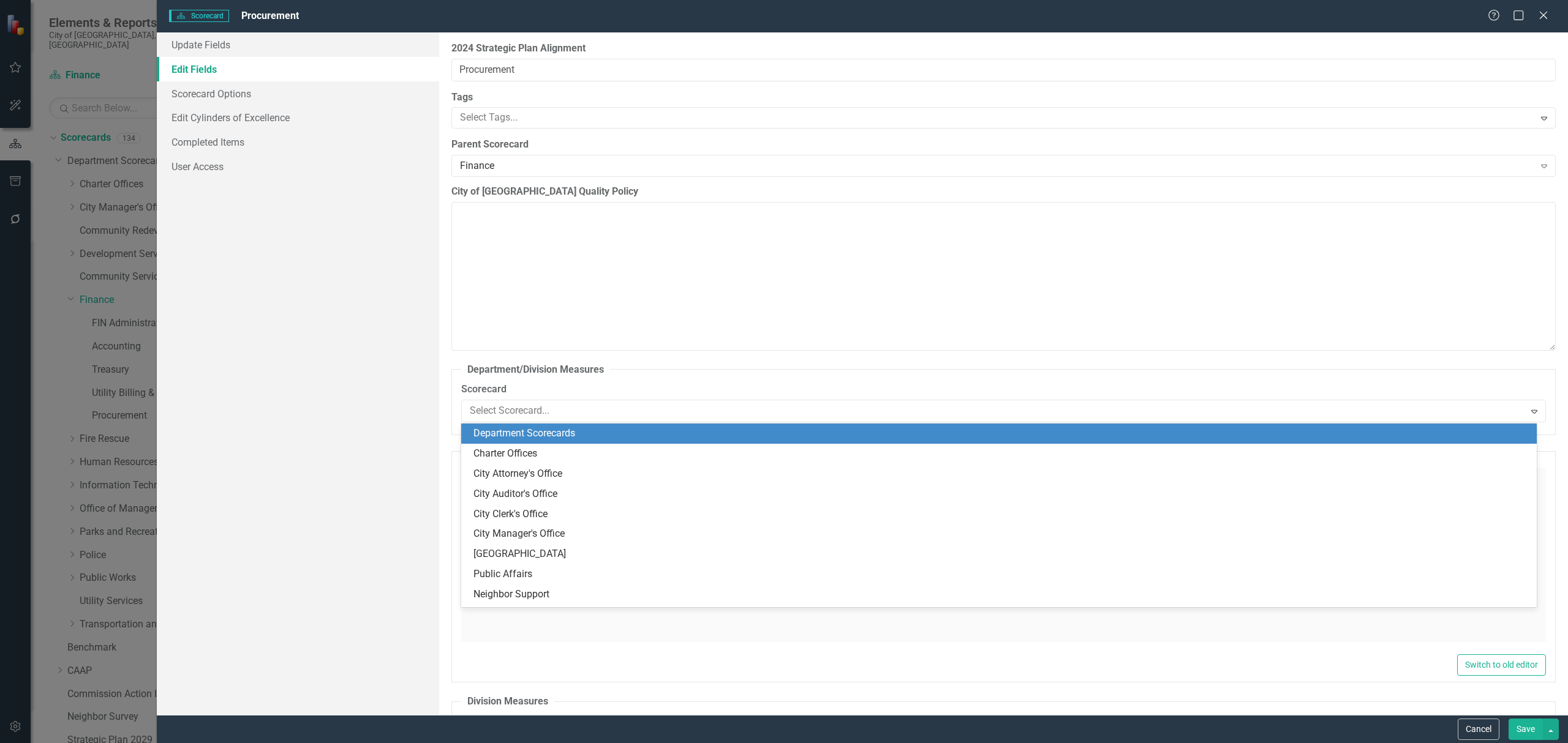
click at [508, 397] on label "Scorecard" at bounding box center [1003, 389] width 1085 height 14
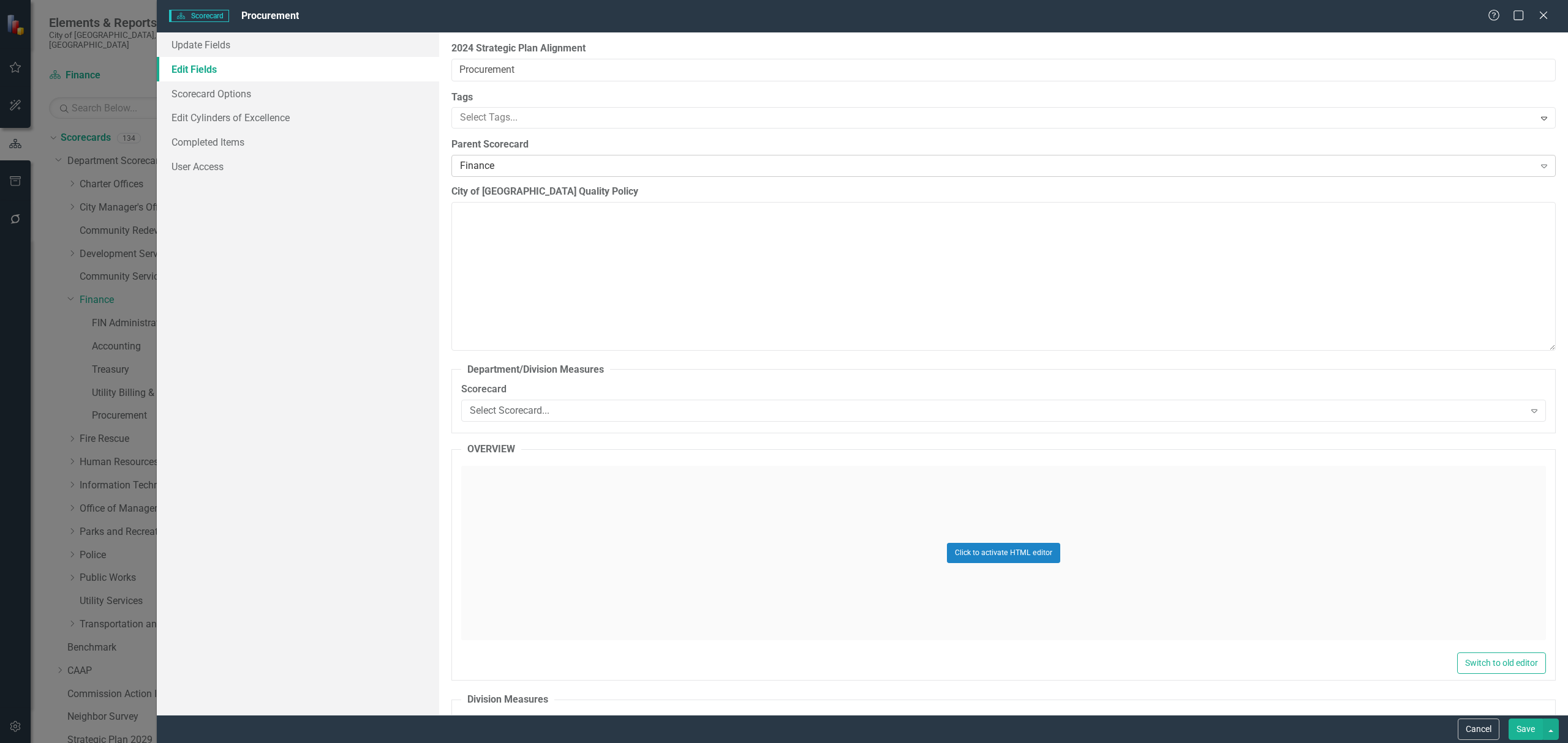
click at [468, 165] on div "Finance" at bounding box center [997, 166] width 1074 height 14
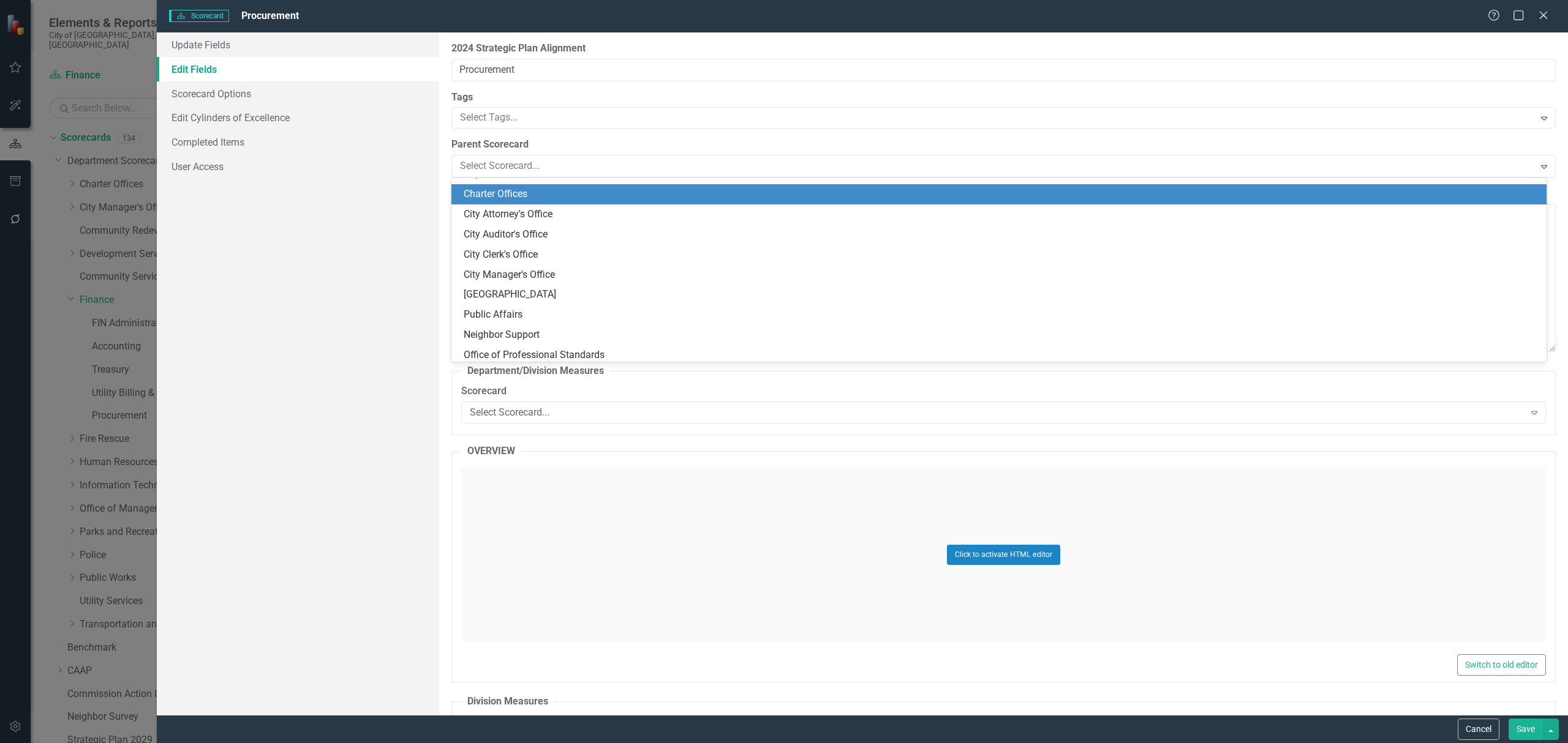
scroll to position [0, 0]
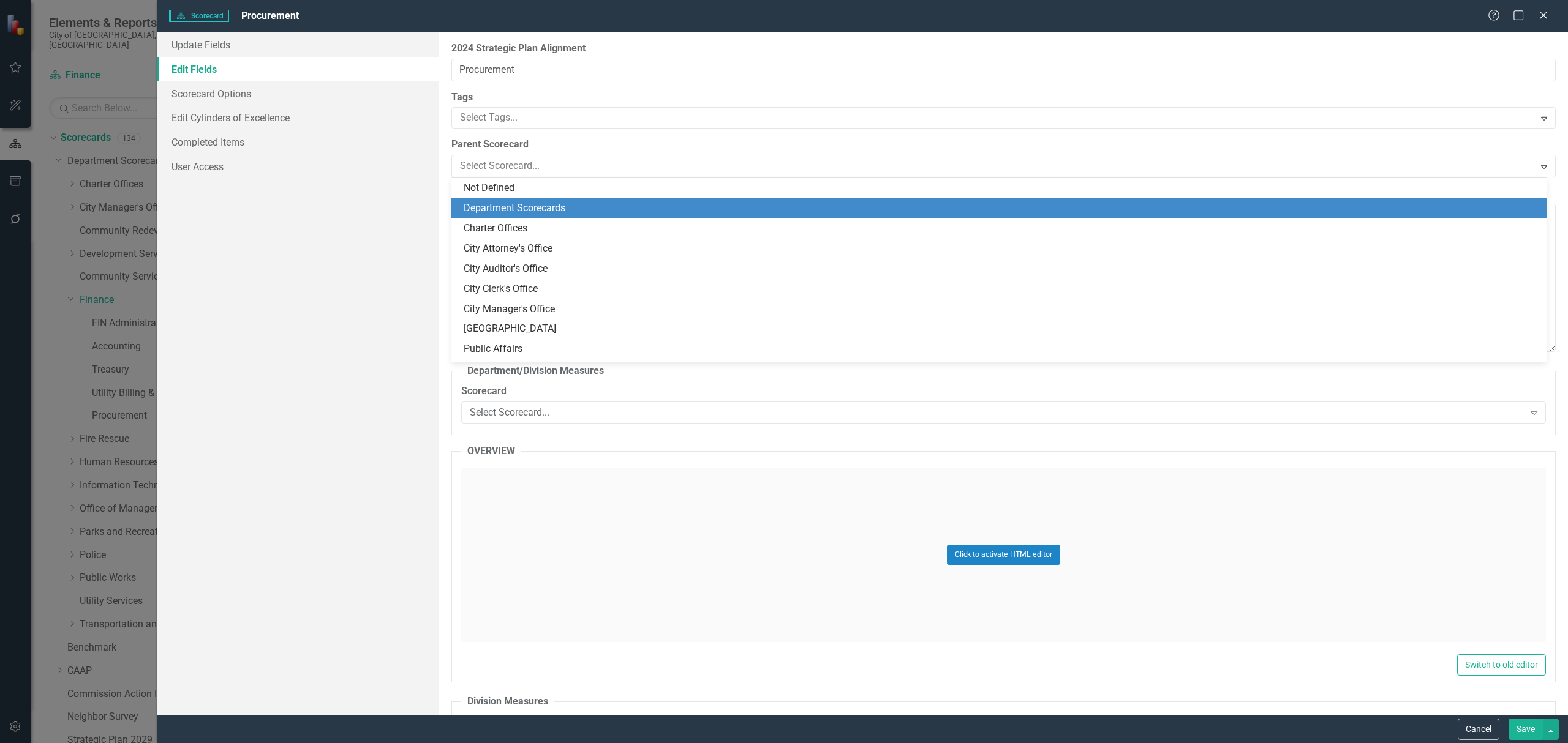
click at [314, 262] on div "Update Fields Edit Fields Scorecard Options Edit Cylinders of Excellence Comple…" at bounding box center [297, 373] width 282 height 682
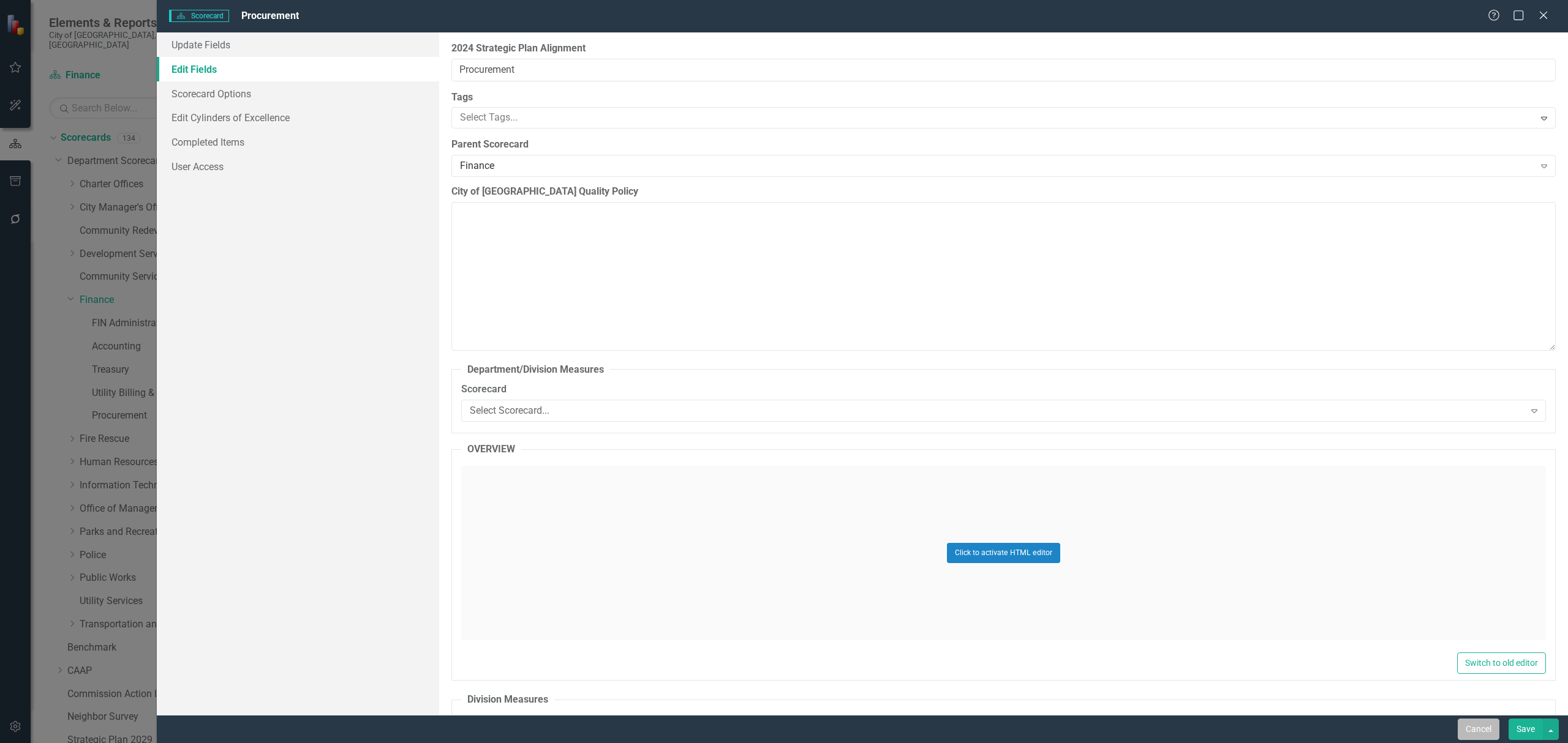
click at [1464, 724] on button "Cancel" at bounding box center [1477, 729] width 41 height 21
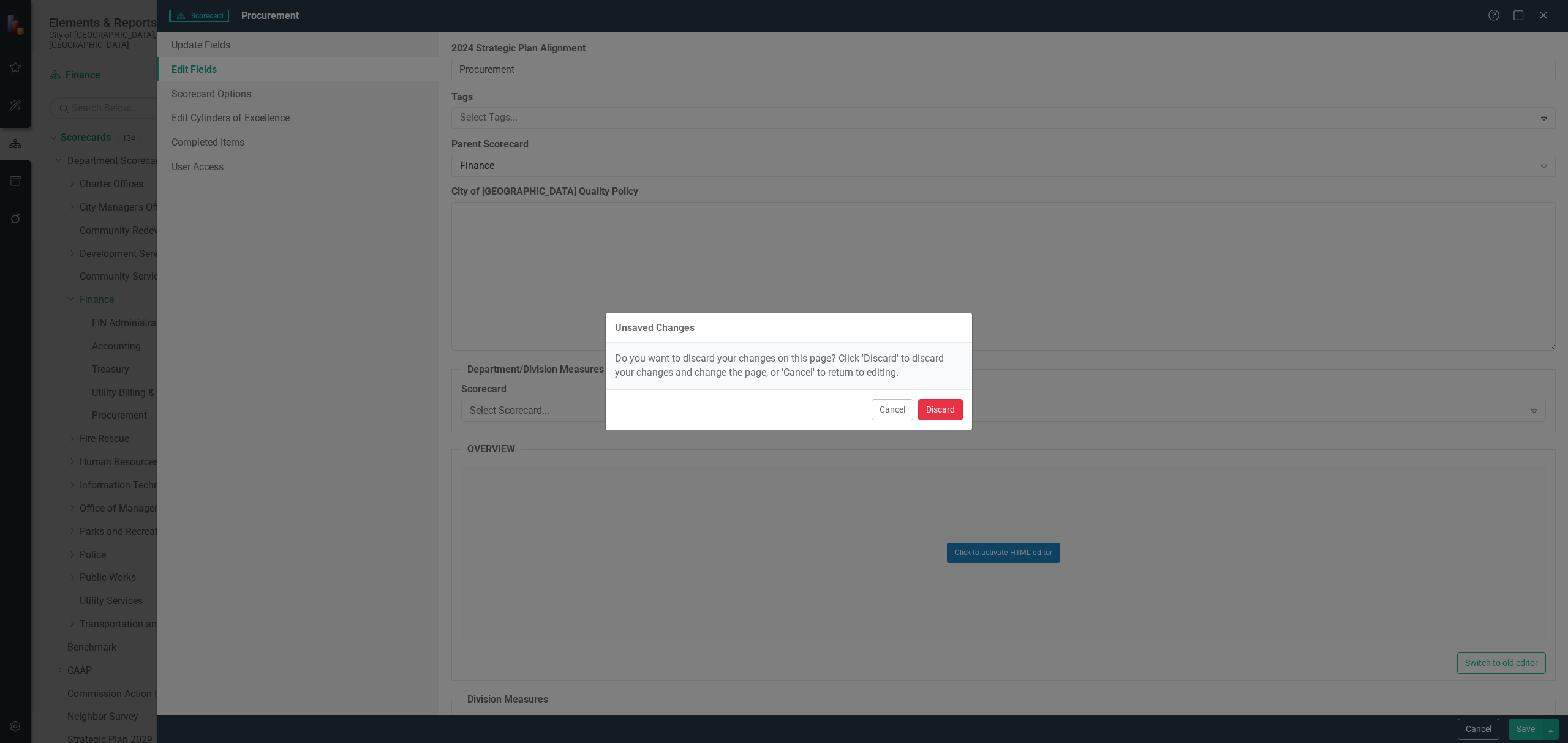
click at [951, 410] on button "Discard" at bounding box center [940, 410] width 45 height 21
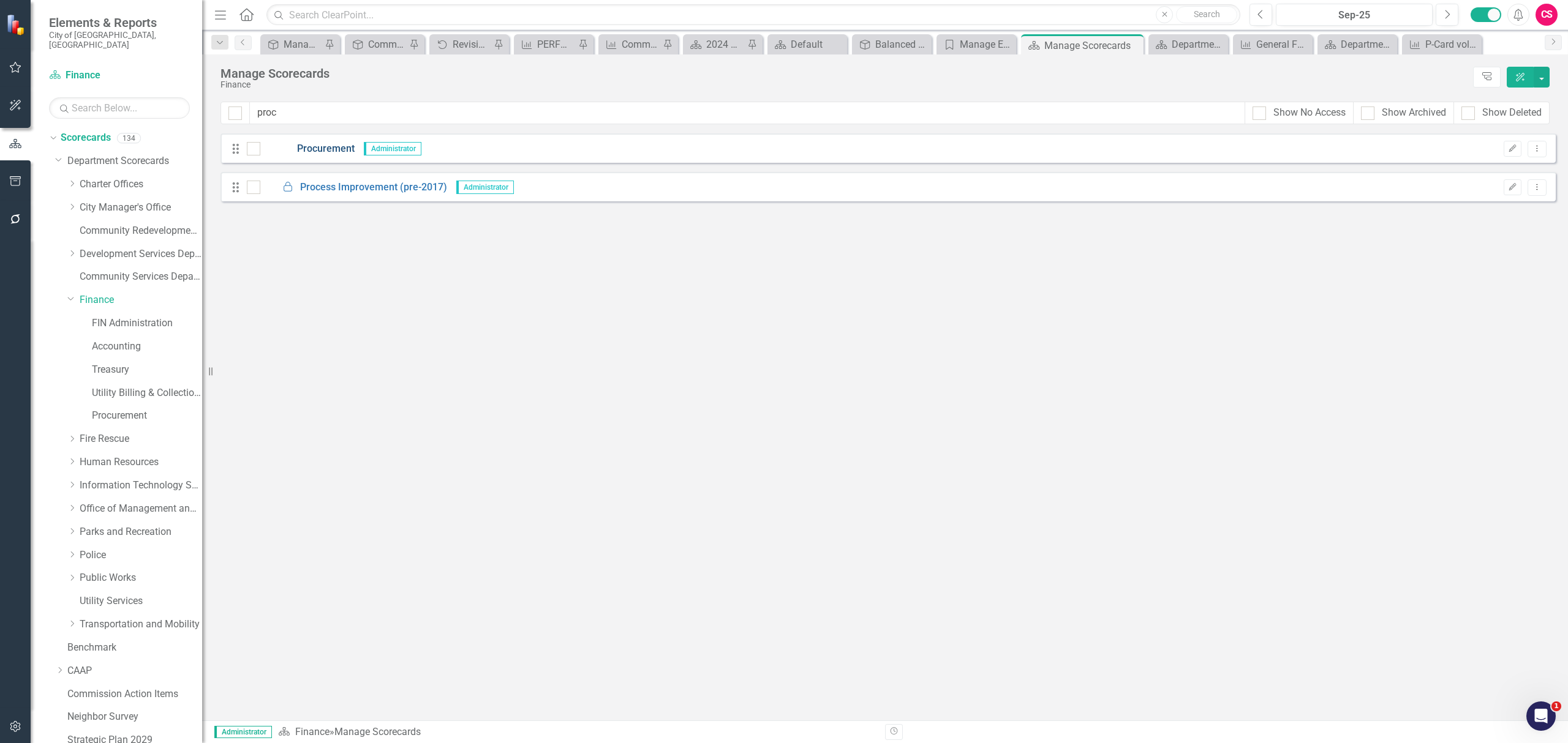
click at [342, 143] on link "Procurement" at bounding box center [306, 149] width 94 height 14
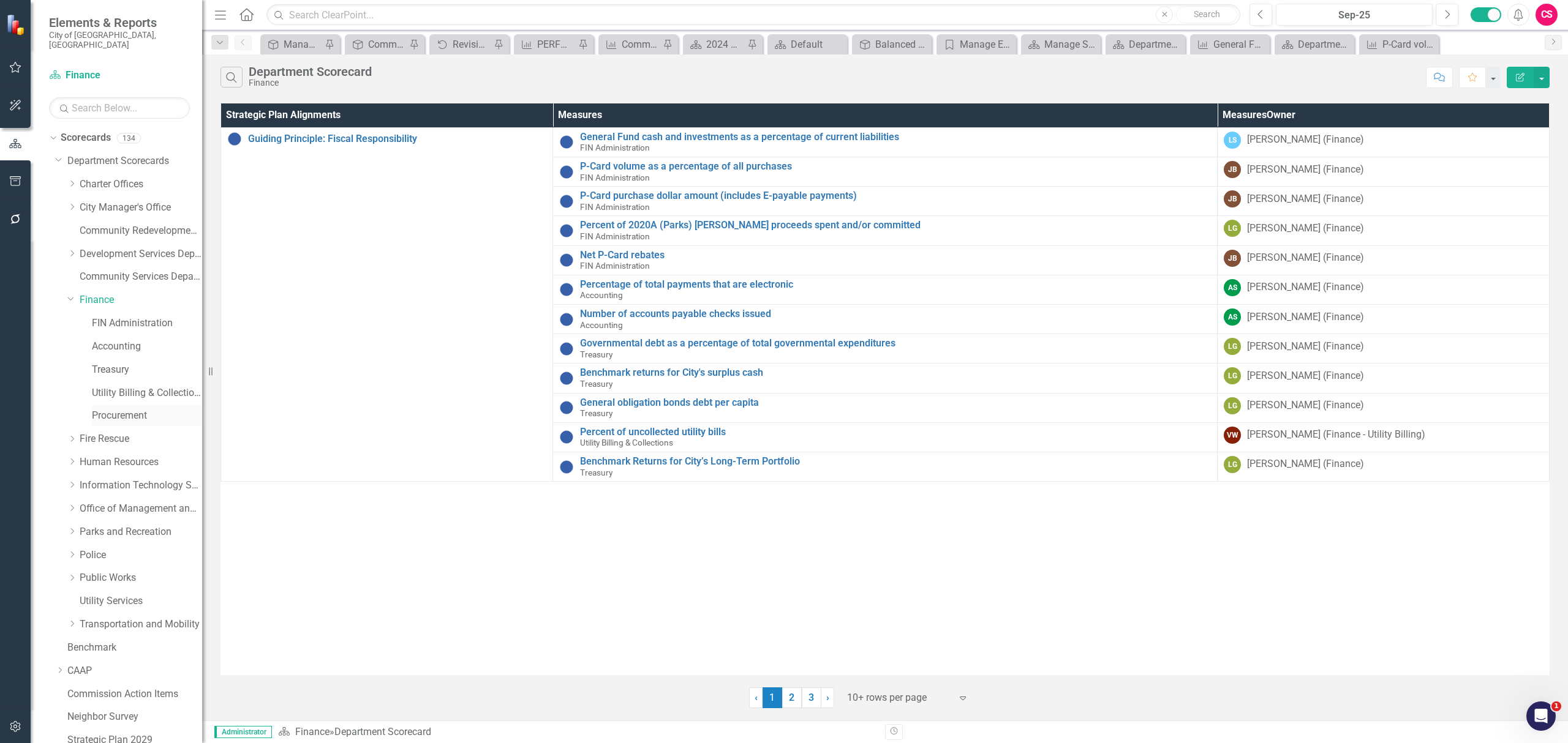
click at [114, 410] on link "Procurement" at bounding box center [146, 416] width 110 height 14
click at [91, 131] on link "Scorecards" at bounding box center [86, 138] width 50 height 14
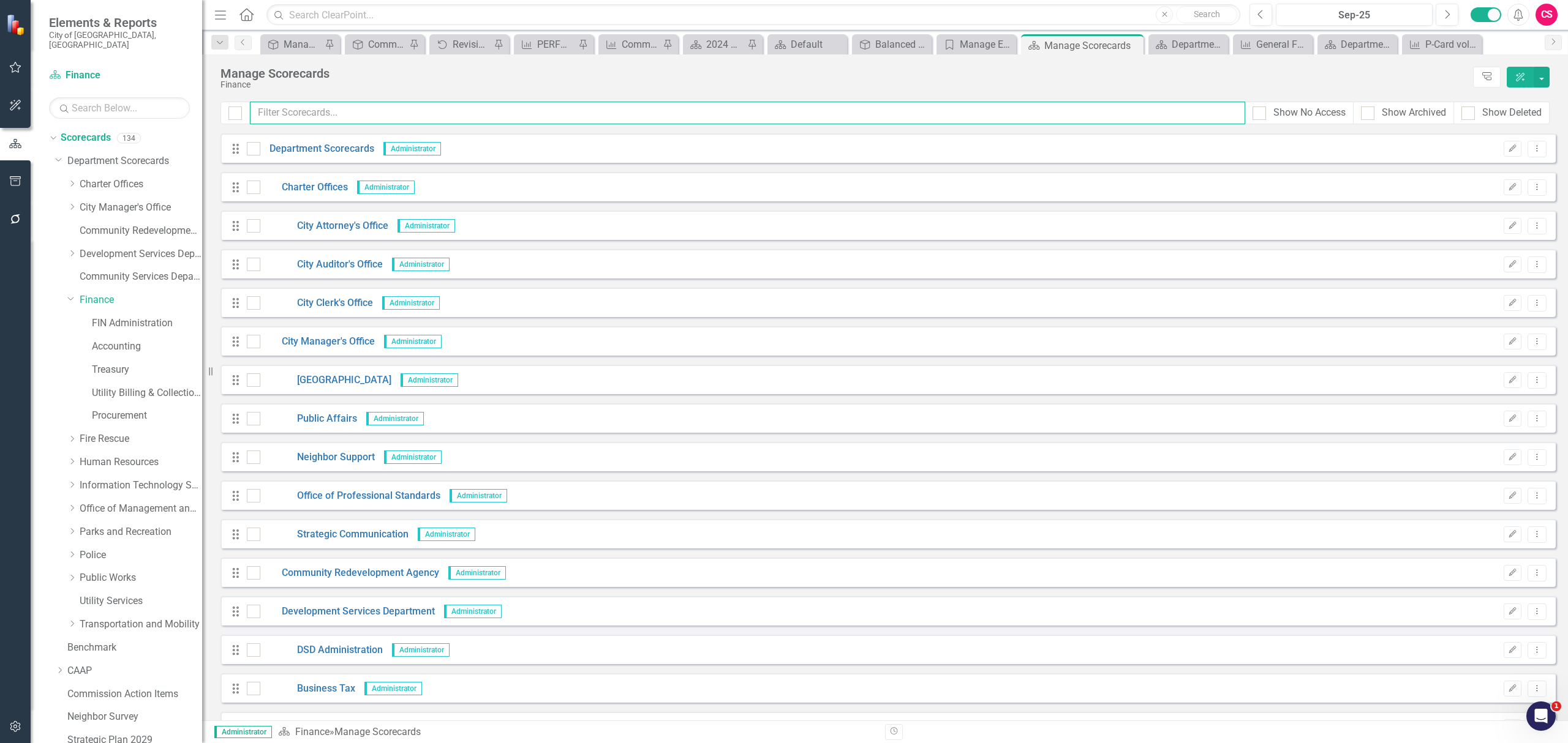
click at [538, 103] on input "text" at bounding box center [747, 113] width 995 height 23
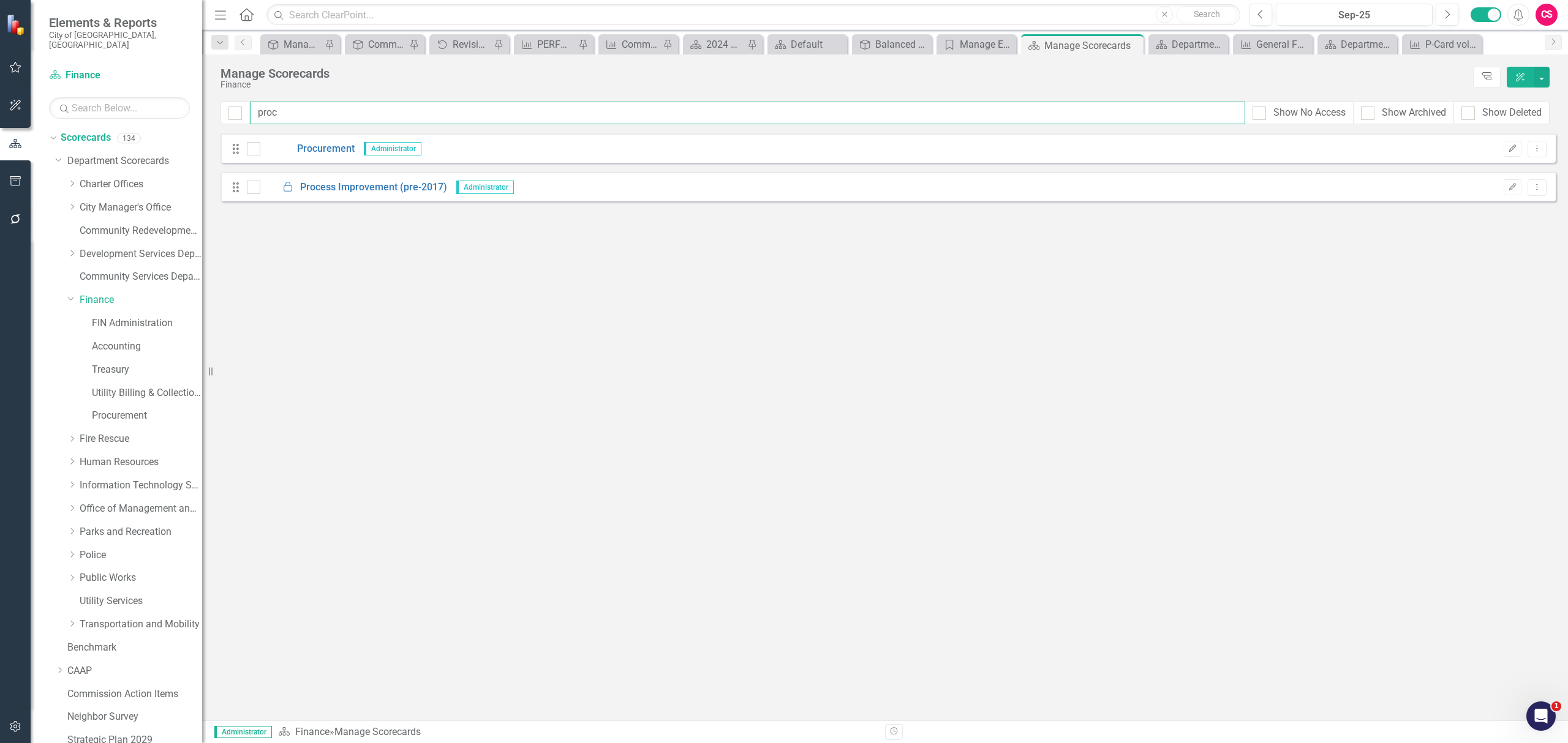
type input "proc"
click at [1509, 158] on div "Drag Procurement Administrator Edit Dropdown Menu" at bounding box center [887, 148] width 1335 height 30
click at [1508, 151] on icon "Edit" at bounding box center [1512, 148] width 9 height 8
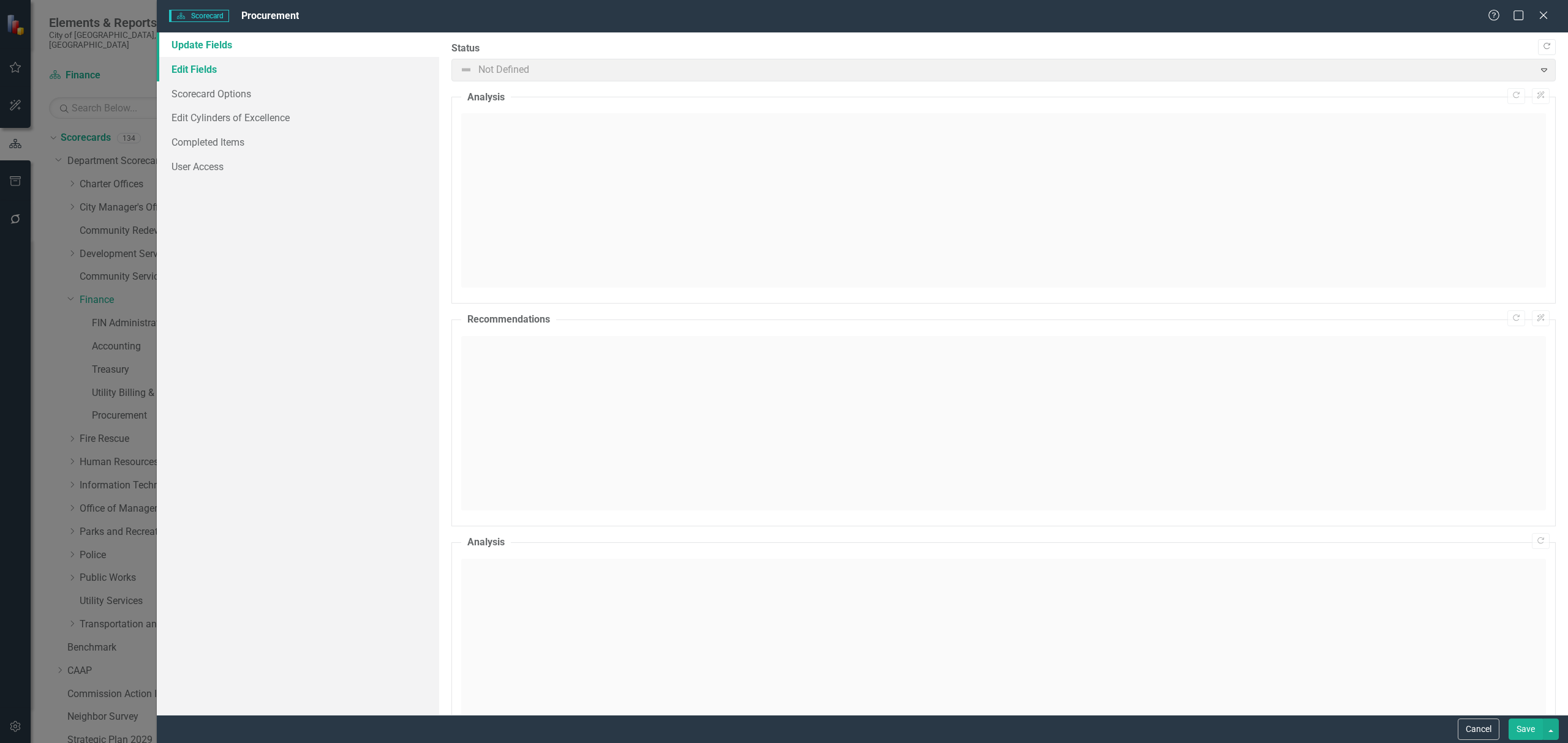
click at [334, 69] on link "Edit Fields" at bounding box center [297, 69] width 282 height 25
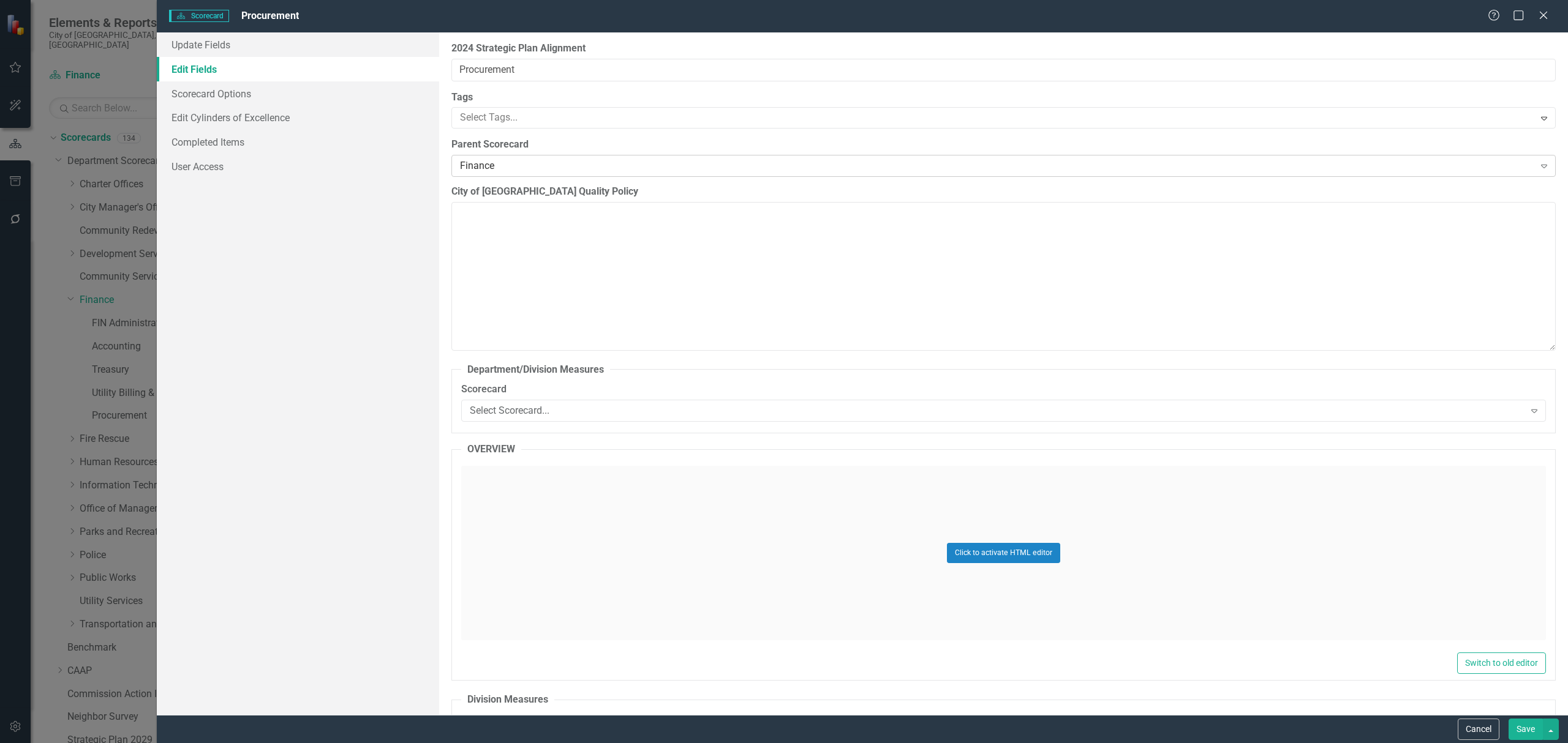
click at [525, 165] on div "Finance" at bounding box center [997, 166] width 1074 height 14
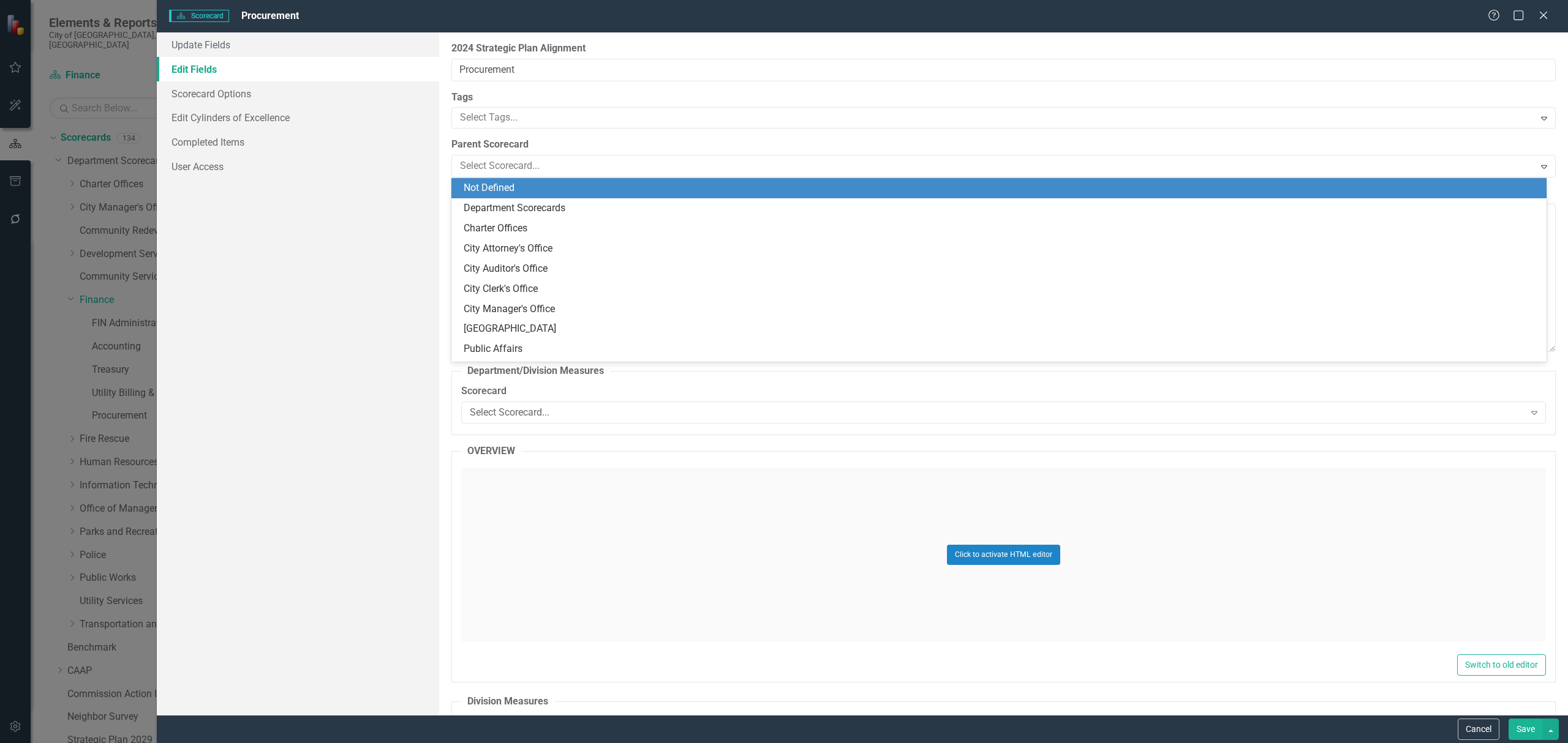
click at [522, 179] on div "Not Defined" at bounding box center [999, 188] width 1096 height 20
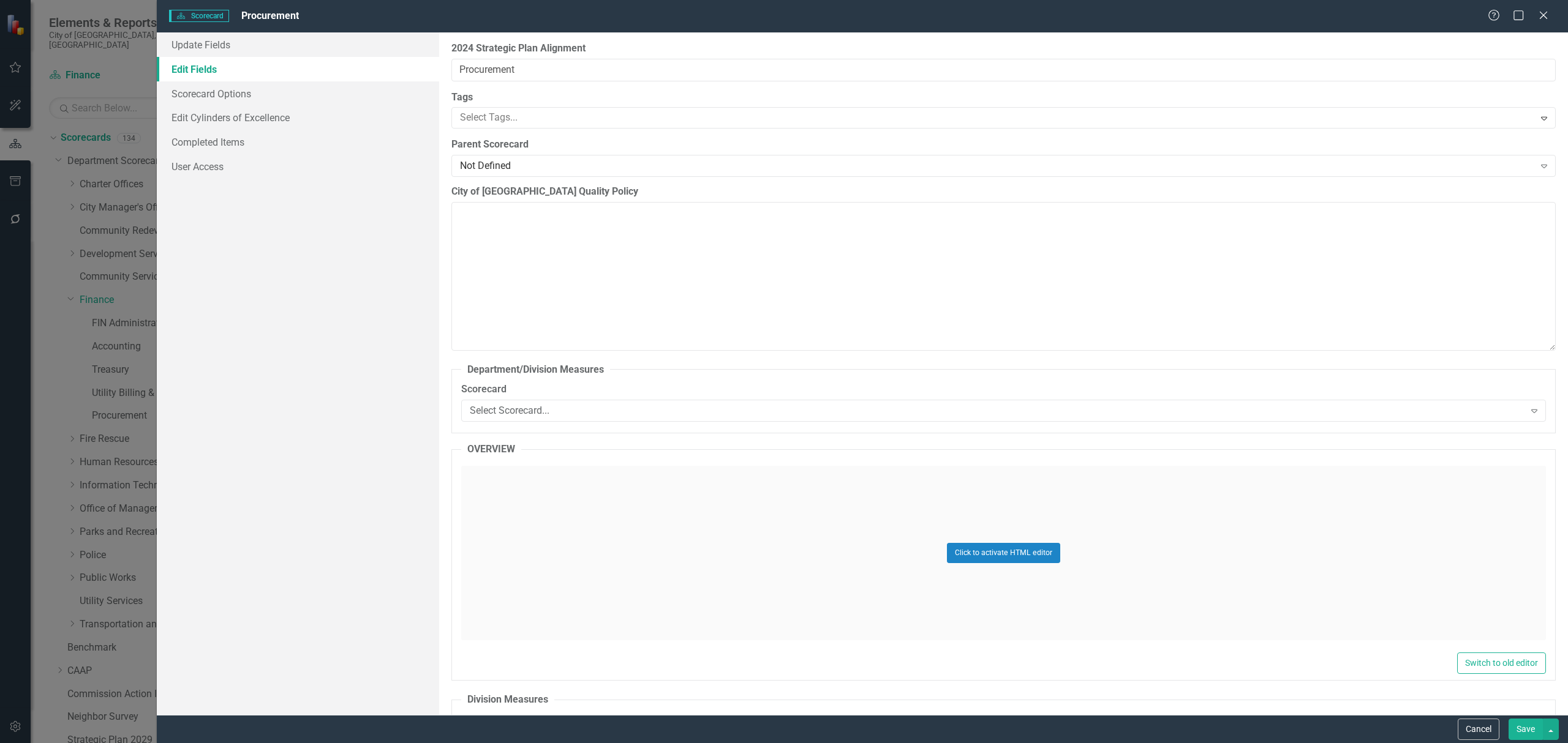
click at [1527, 727] on button "Save" at bounding box center [1525, 729] width 35 height 21
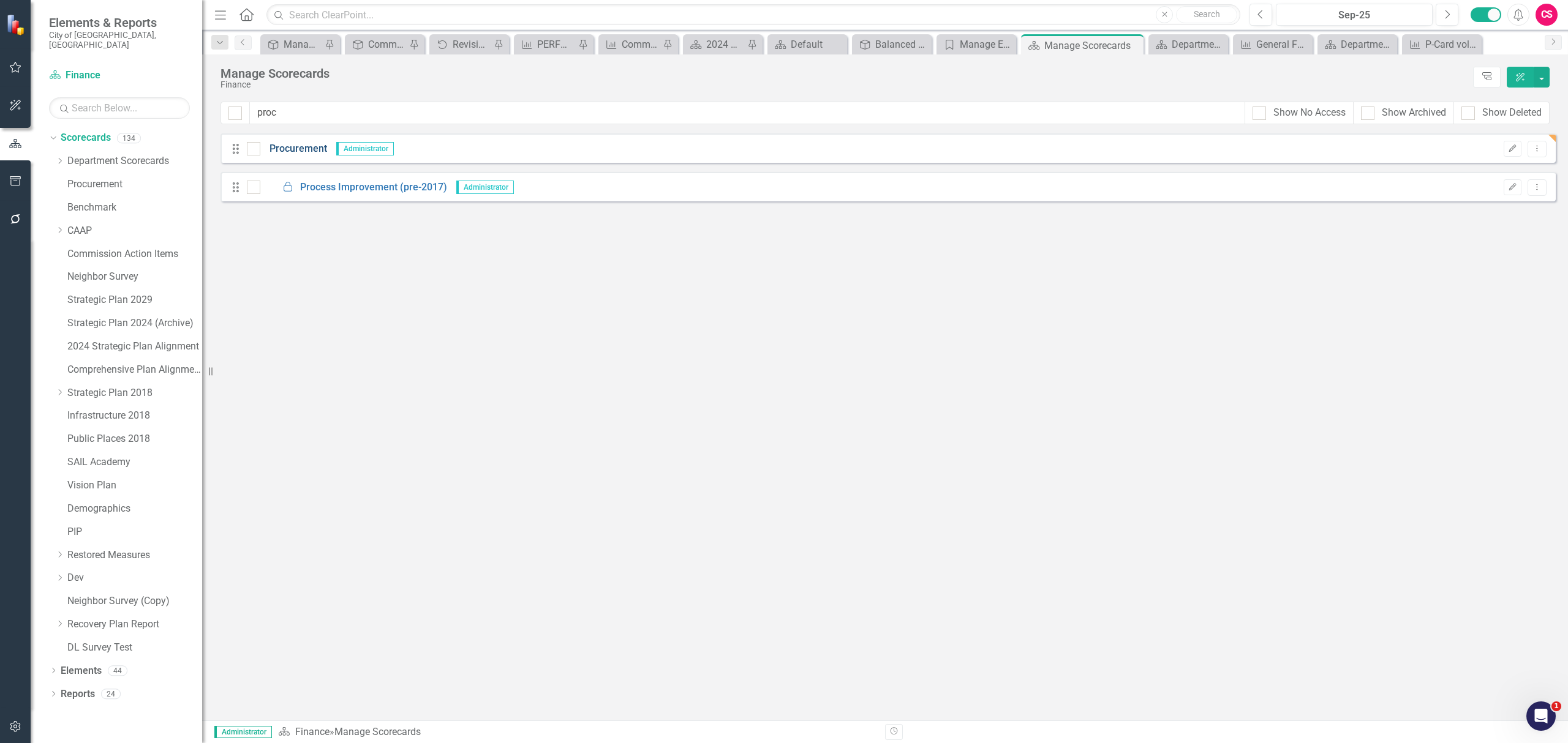
click at [305, 147] on link "Procurement" at bounding box center [293, 149] width 67 height 14
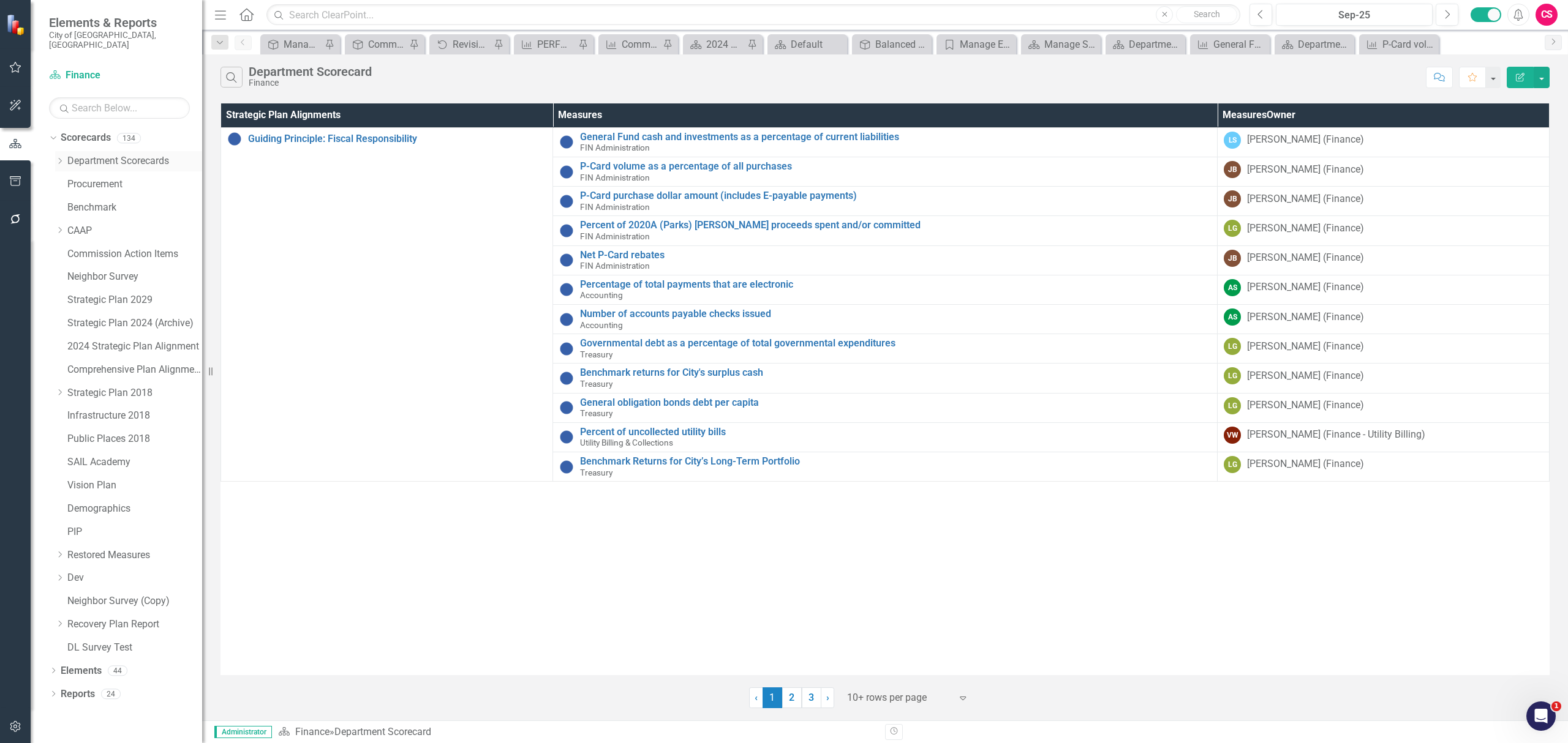
click at [57, 157] on icon "Dropdown" at bounding box center [59, 161] width 9 height 8
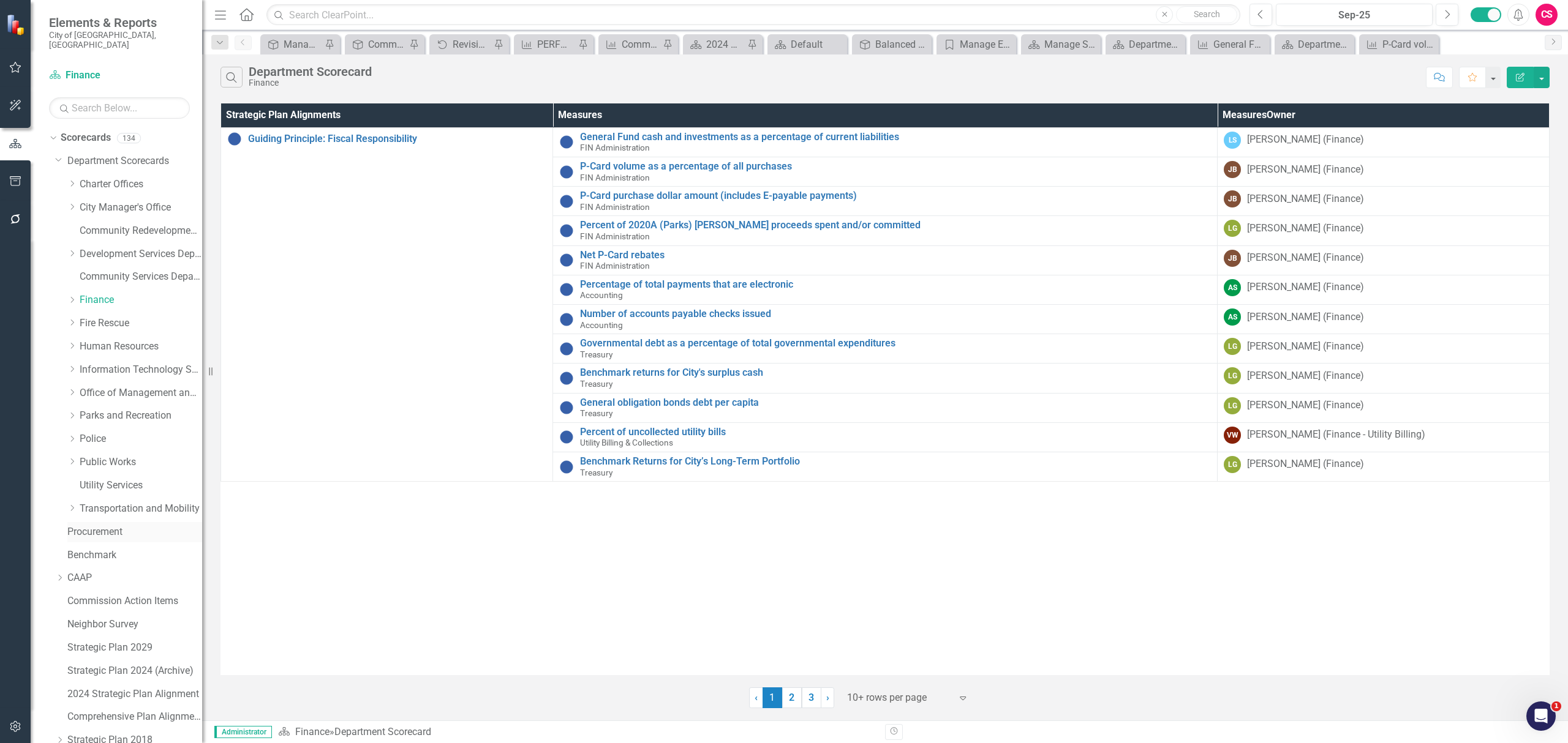
click at [93, 522] on div "Procurement" at bounding box center [135, 532] width 135 height 20
click at [91, 526] on link "Procurement" at bounding box center [135, 532] width 135 height 14
click at [123, 526] on link "Procurement" at bounding box center [135, 532] width 135 height 14
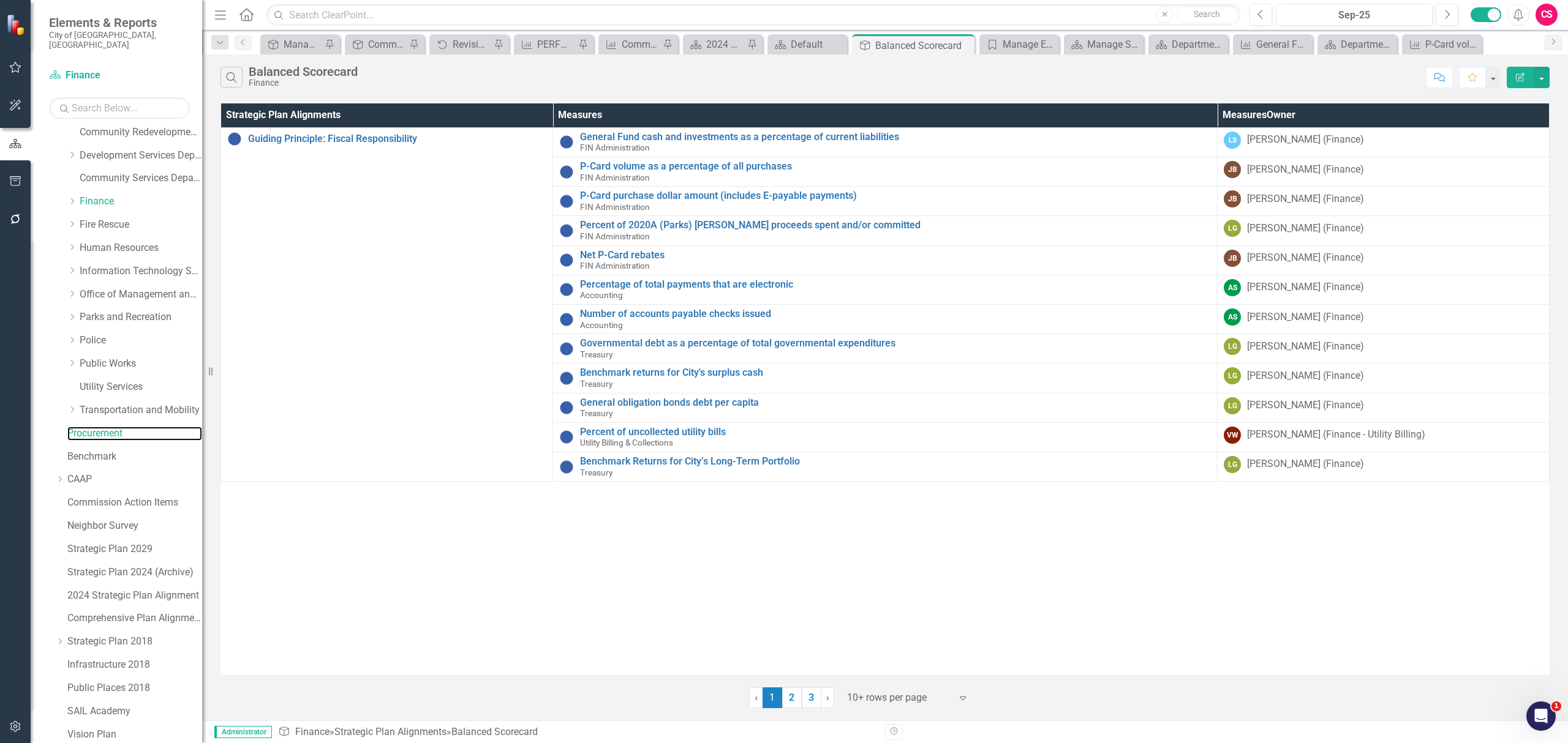
scroll to position [302, 0]
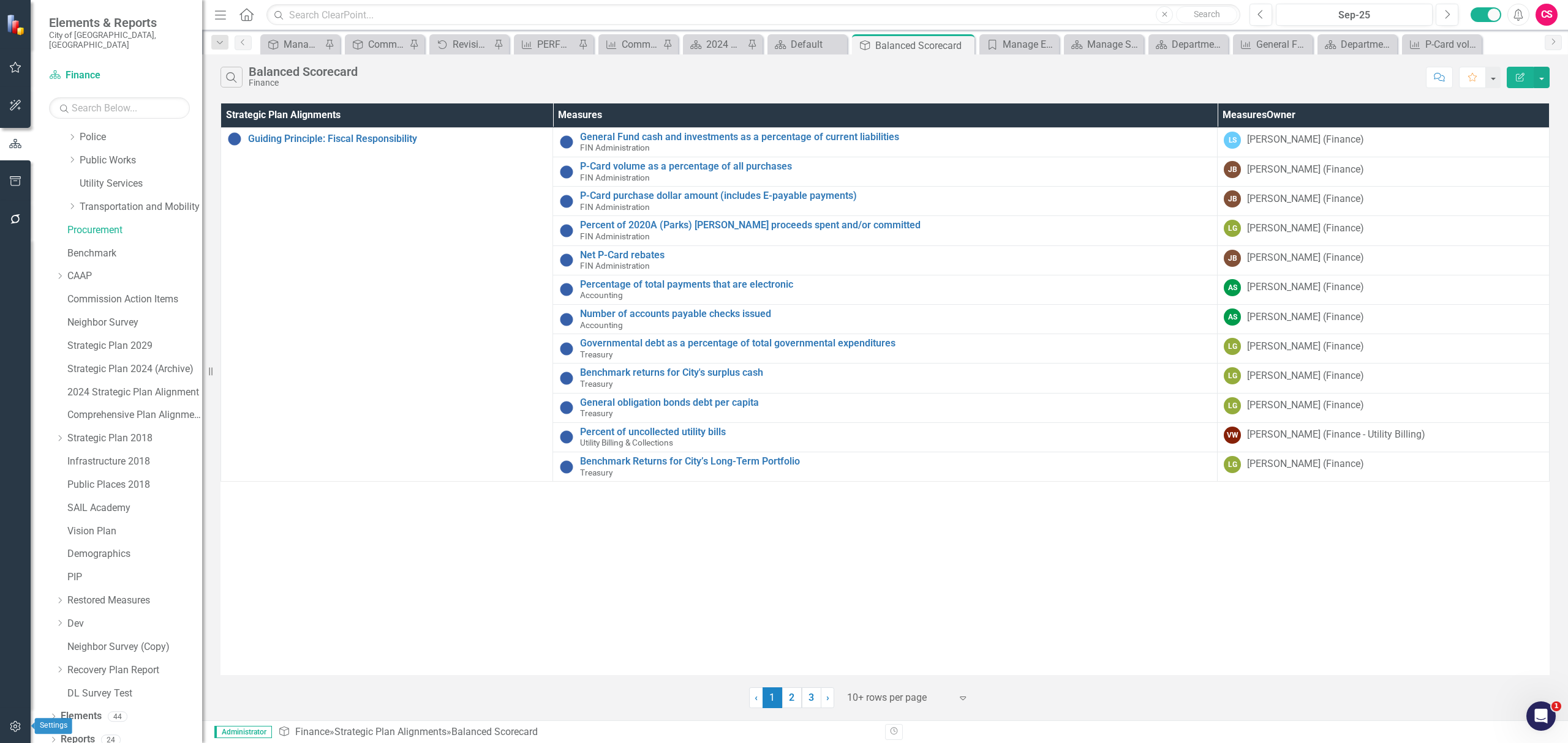
click at [6, 720] on button "button" at bounding box center [15, 727] width 28 height 25
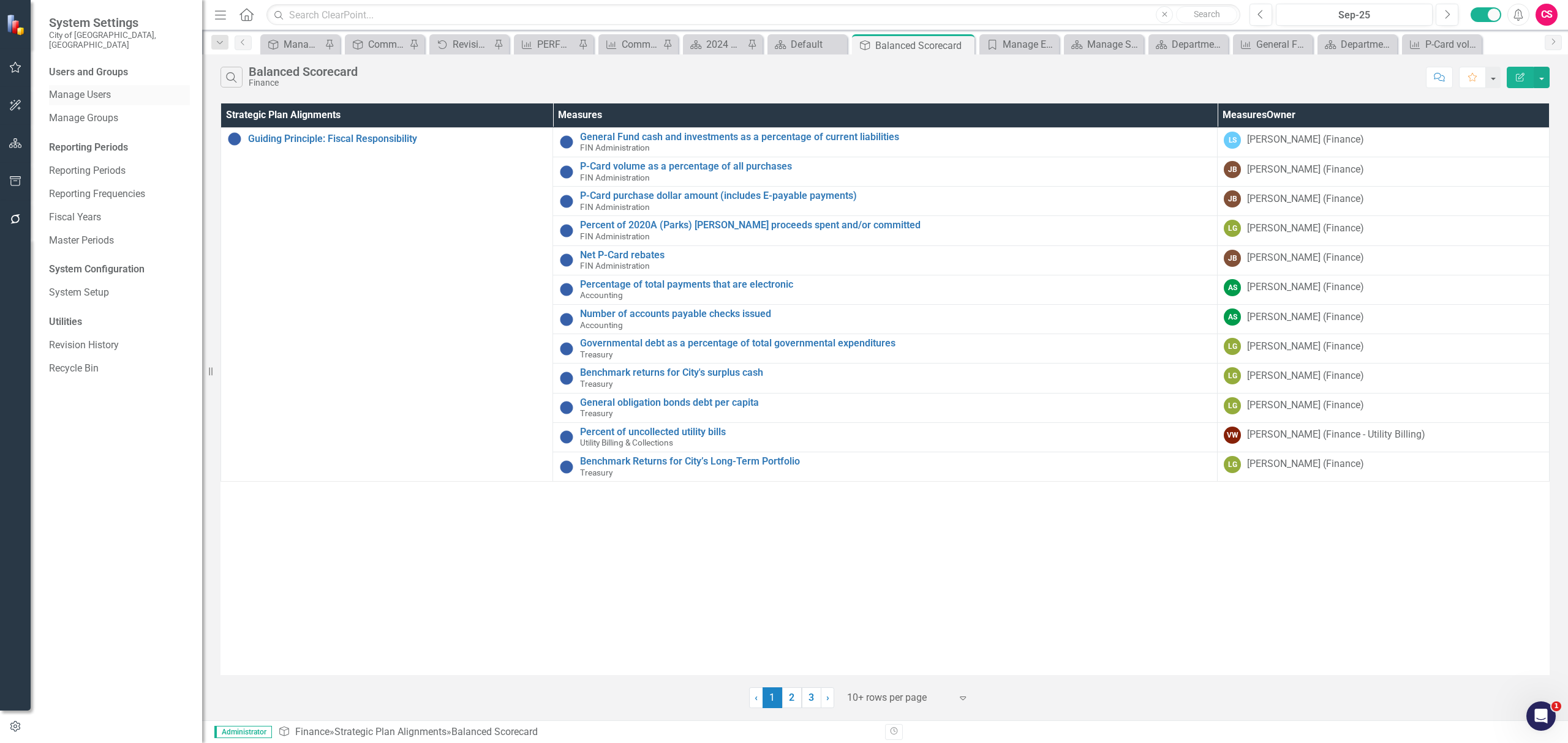
click at [81, 88] on link "Manage Users" at bounding box center [119, 95] width 141 height 14
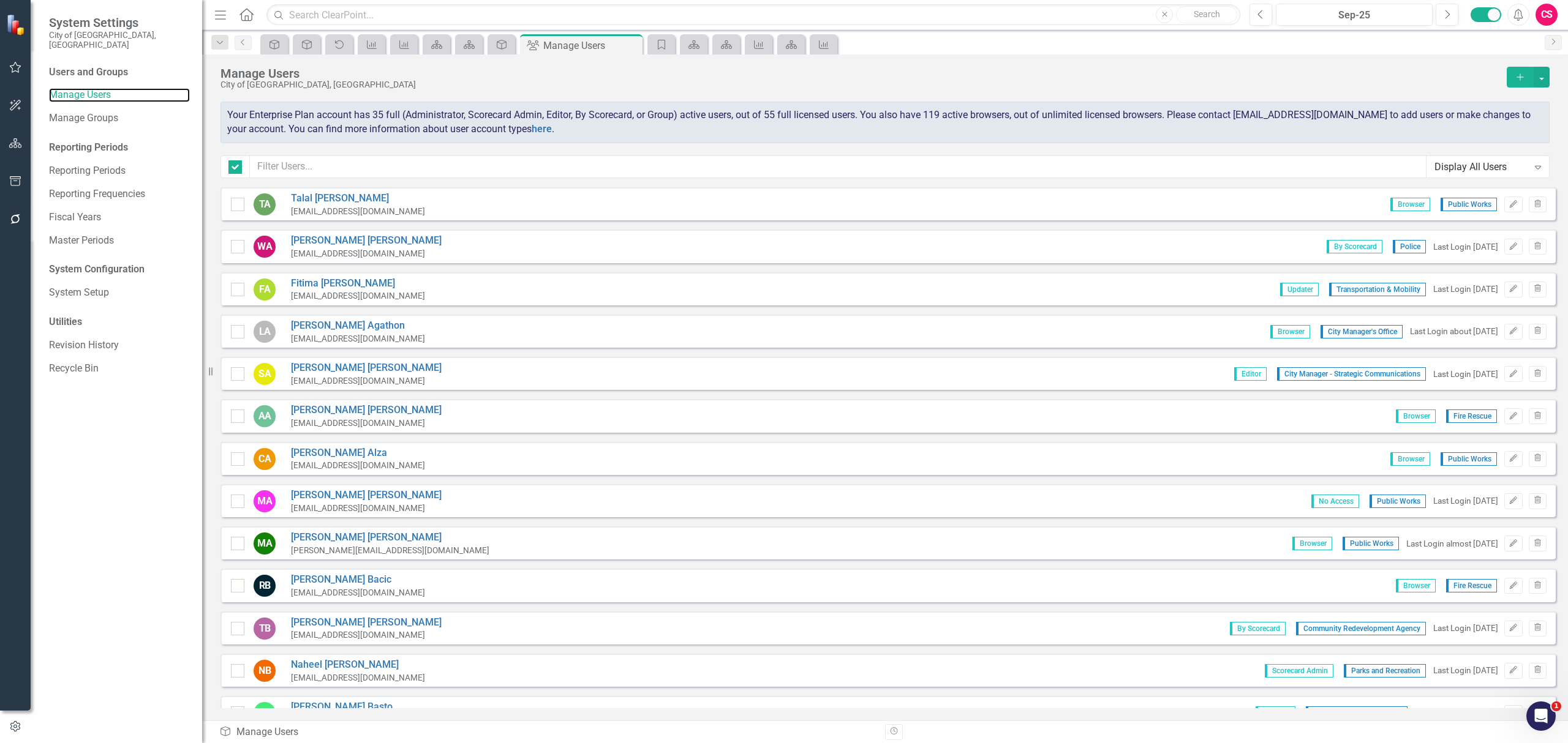
checkbox input "false"
click at [768, 162] on input "text" at bounding box center [837, 167] width 1176 height 23
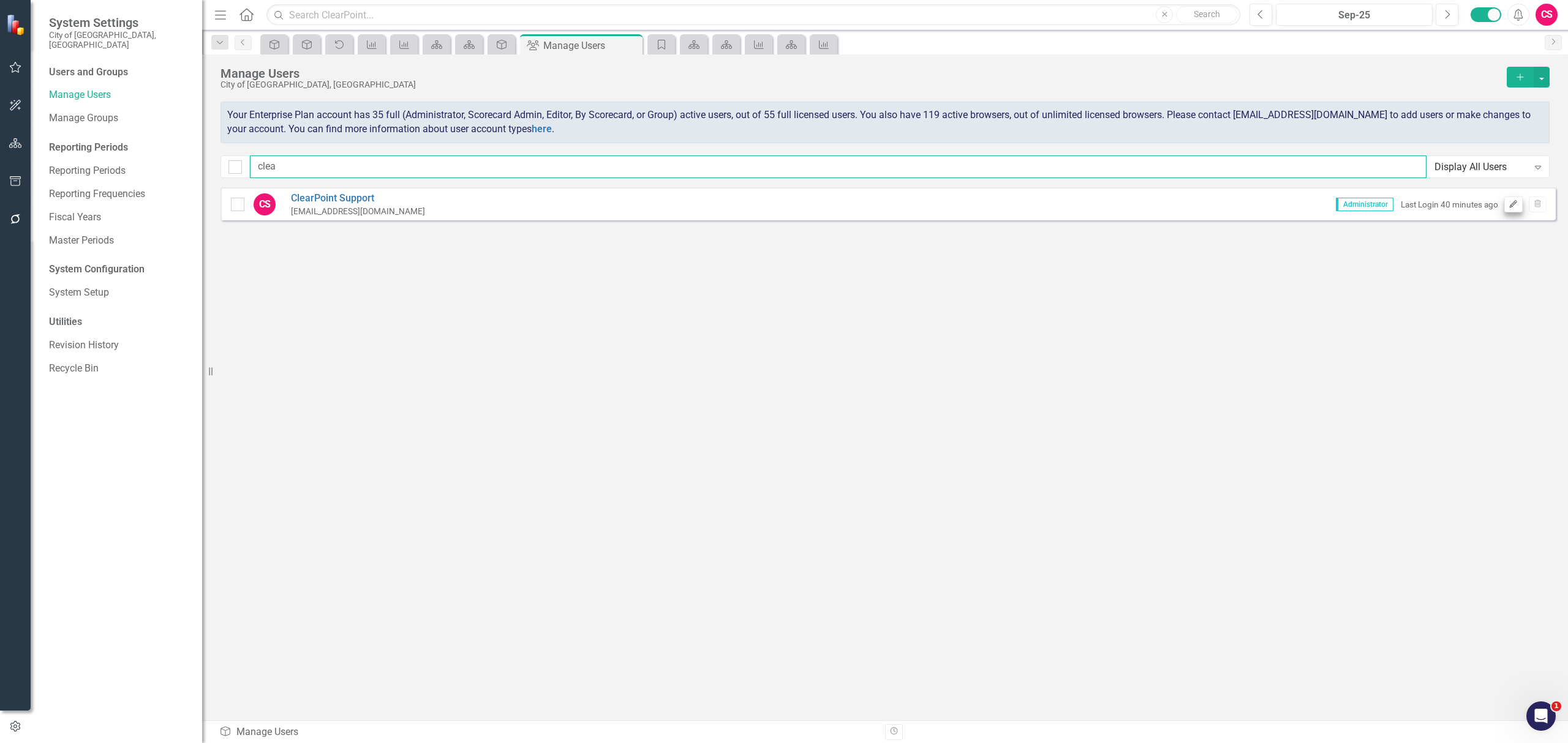
type input "clea"
drag, startPoint x: 1509, startPoint y: 206, endPoint x: 1495, endPoint y: 211, distance: 14.9
click at [1508, 206] on icon "Edit" at bounding box center [1512, 204] width 9 height 8
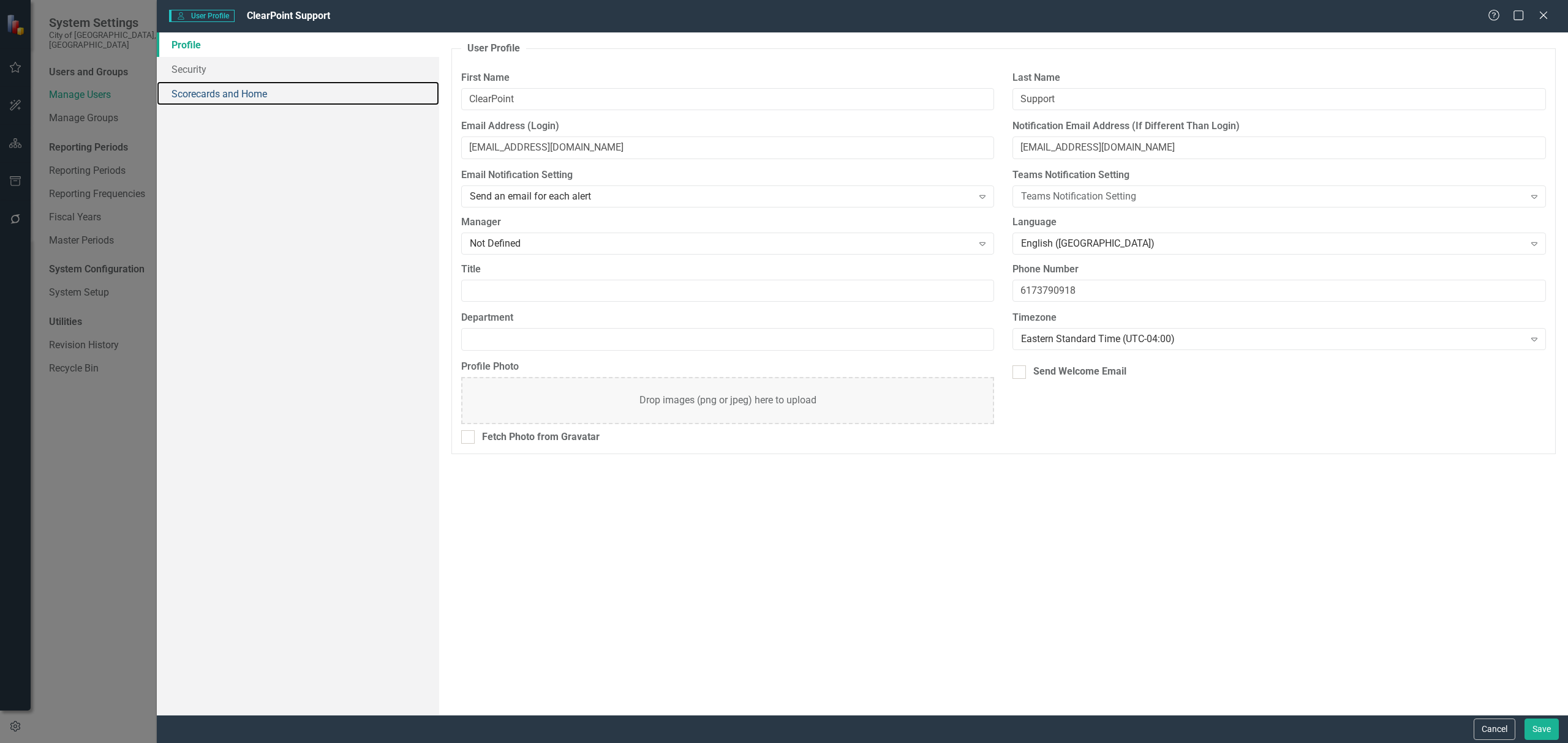
drag, startPoint x: 240, startPoint y: 98, endPoint x: 290, endPoint y: 137, distance: 63.4
click at [240, 96] on link "Scorecards and Home" at bounding box center [297, 93] width 282 height 25
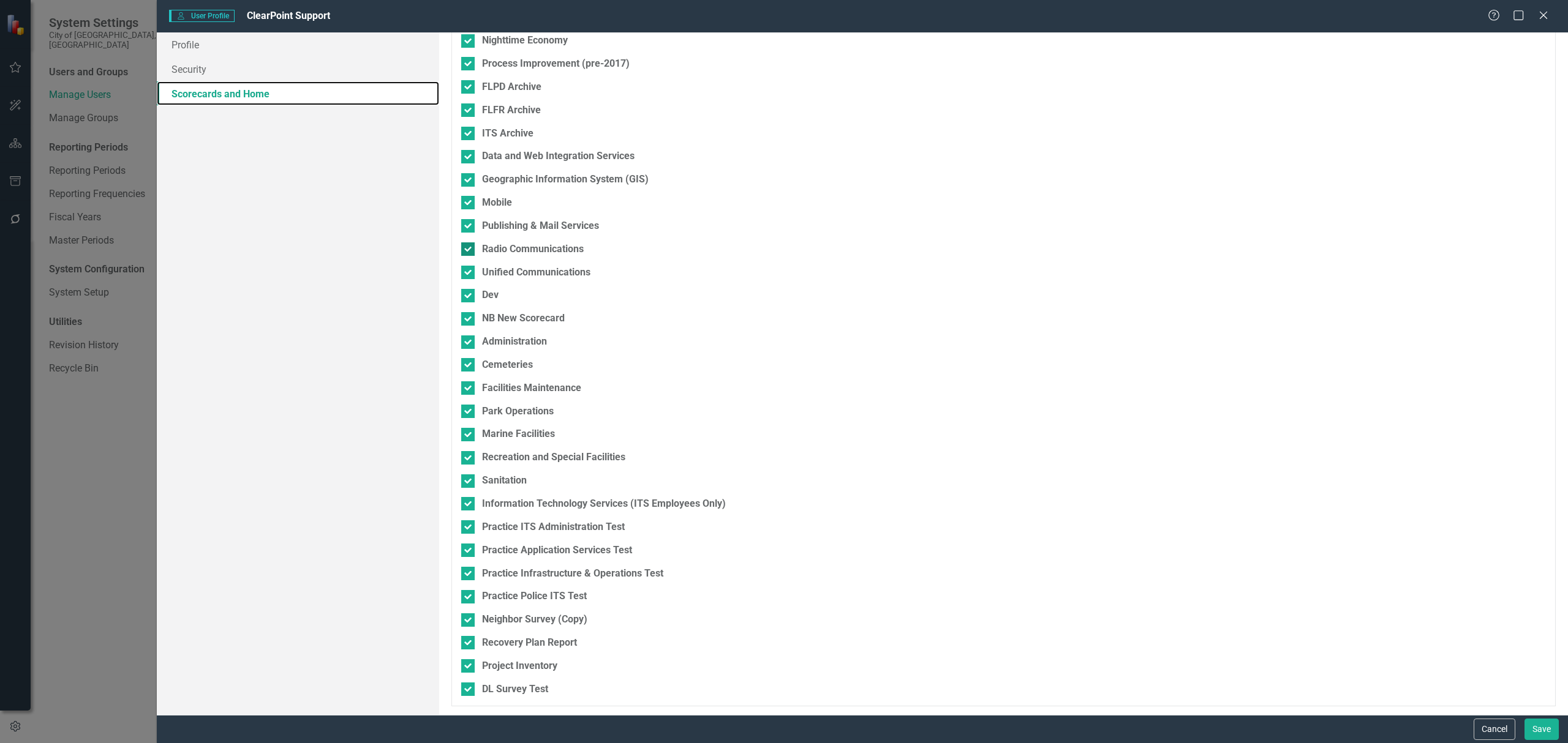
scroll to position [2564, 0]
click at [1495, 728] on button "Cancel" at bounding box center [1493, 729] width 41 height 21
